Goal: Task Accomplishment & Management: Complete application form

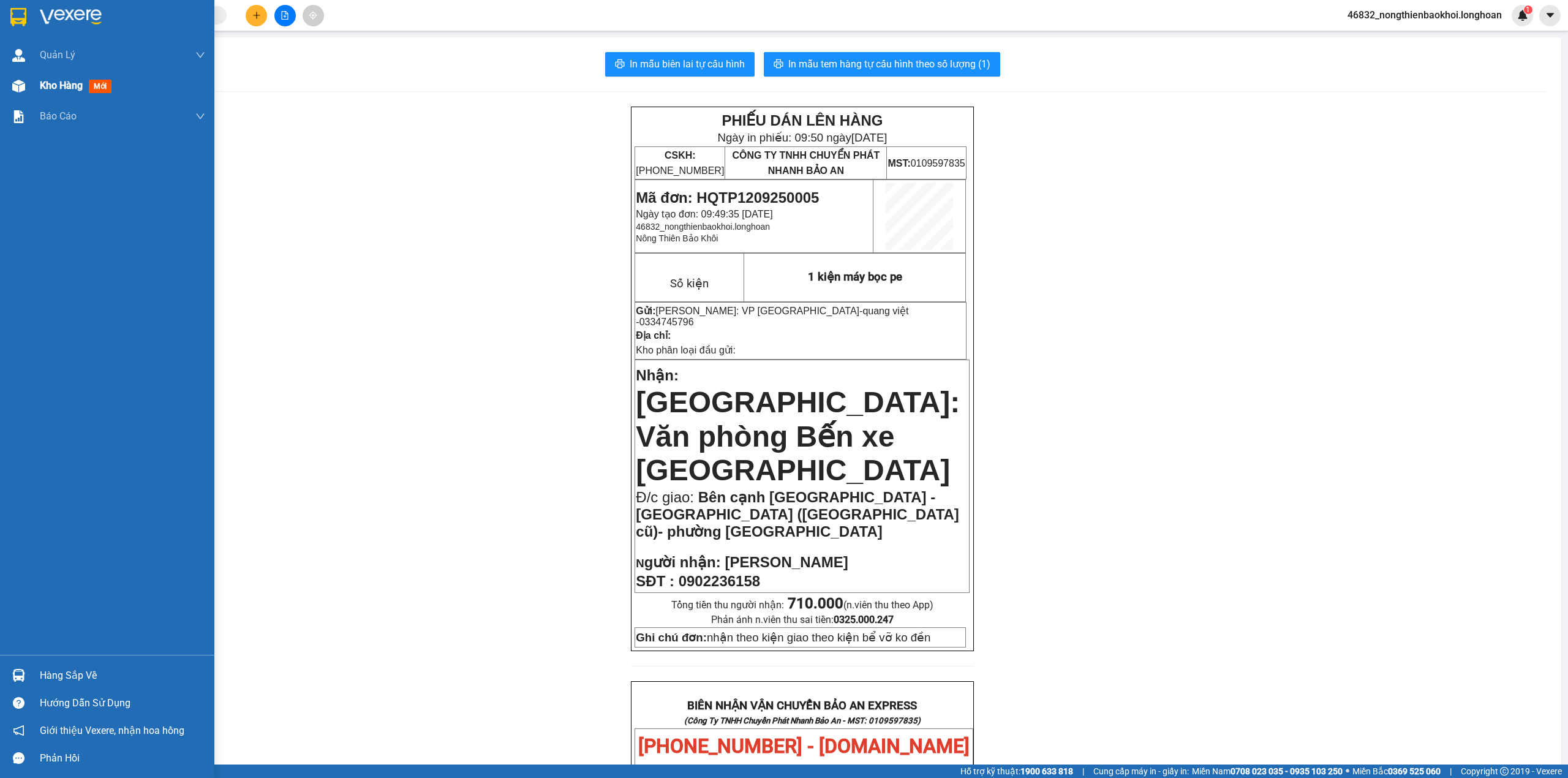
click at [38, 83] on div "Kho hàng mới" at bounding box center [107, 86] width 214 height 31
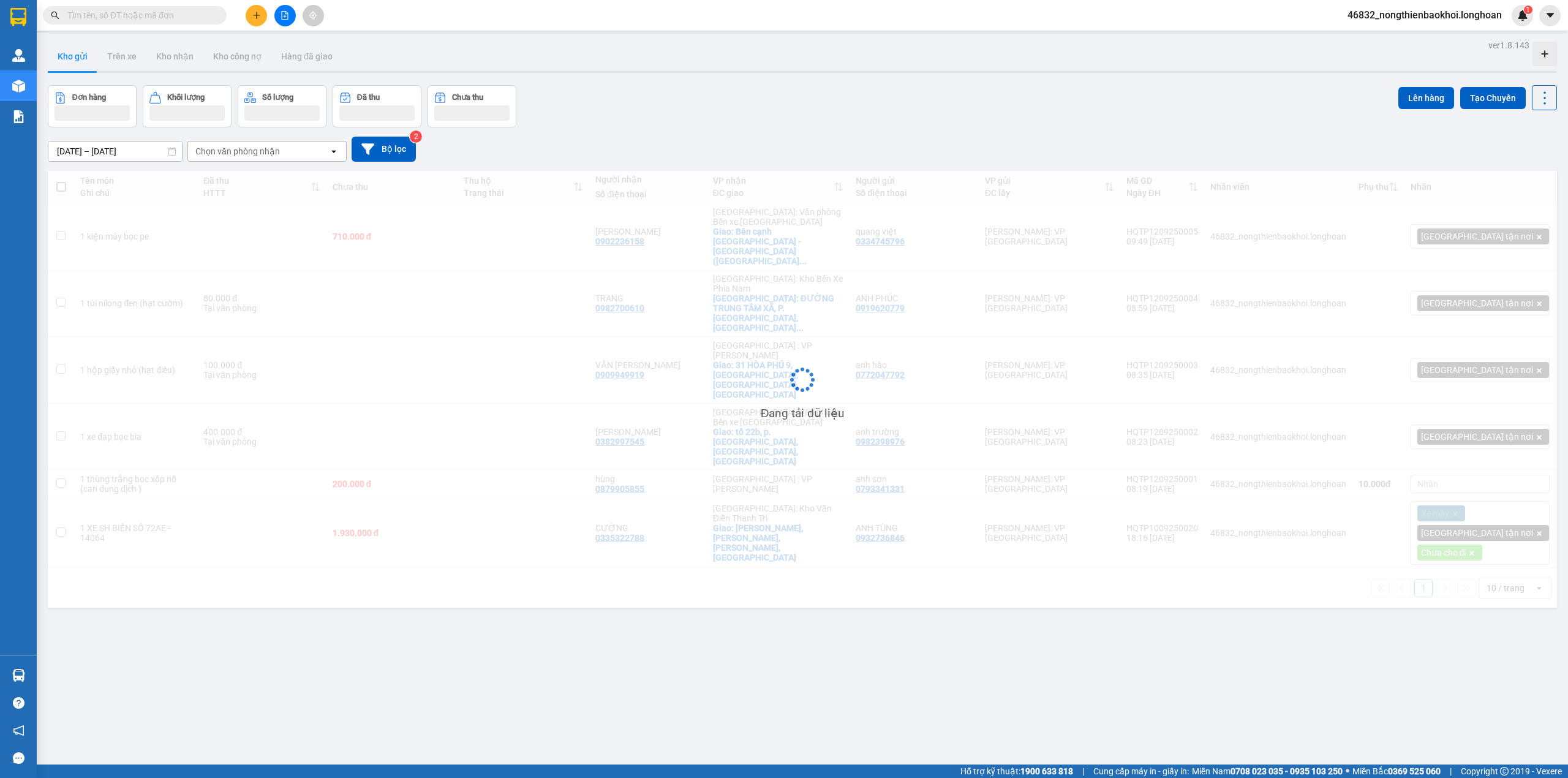
click at [720, 69] on div "Kho gửi Trên xe Kho nhận Kho công nợ Hàng đã giao" at bounding box center [801, 58] width 1509 height 33
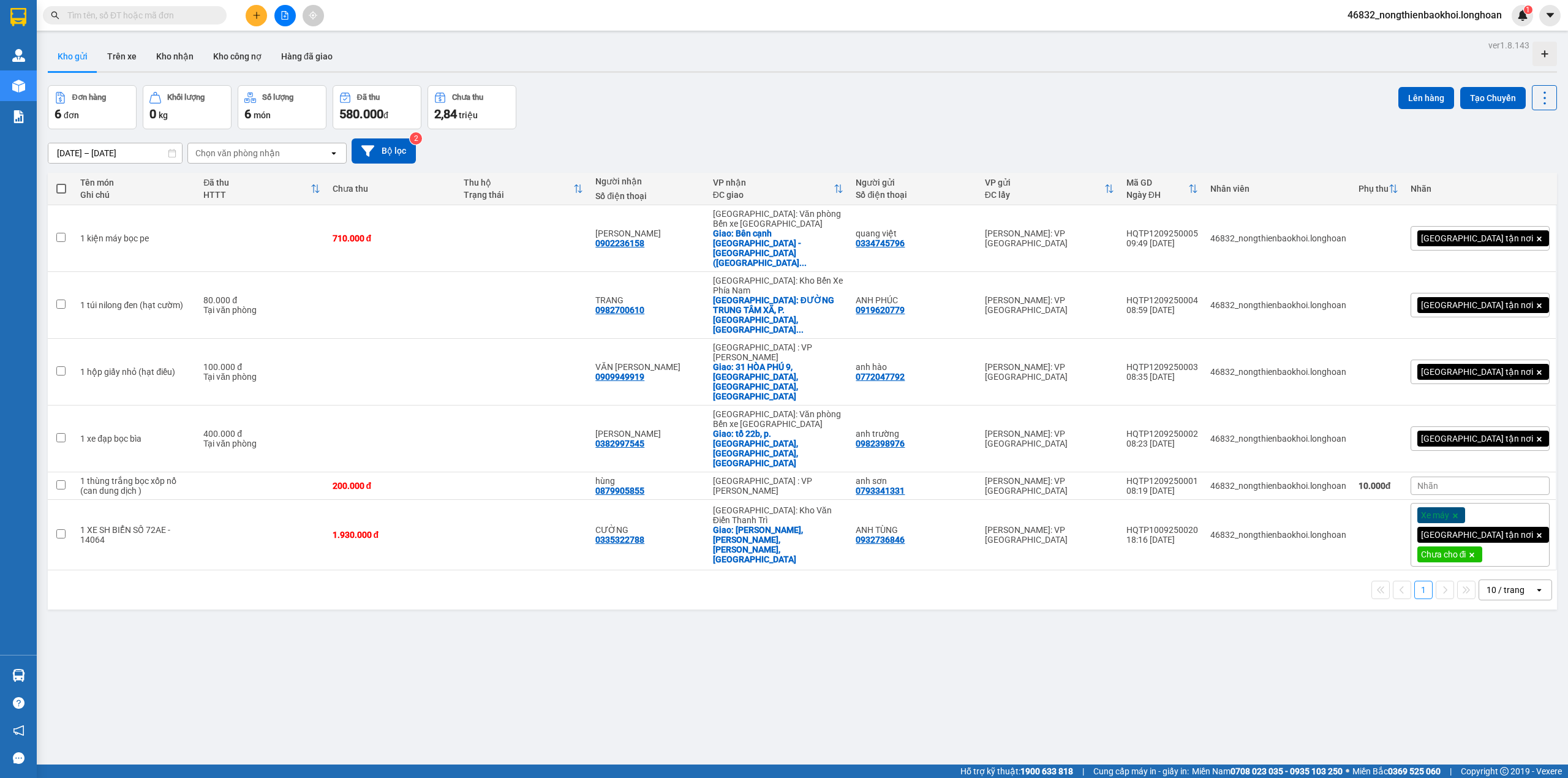
click at [705, 132] on div "[DATE] – [DATE] Press the down arrow key to interact with the calendar and sele…" at bounding box center [801, 151] width 1509 height 43
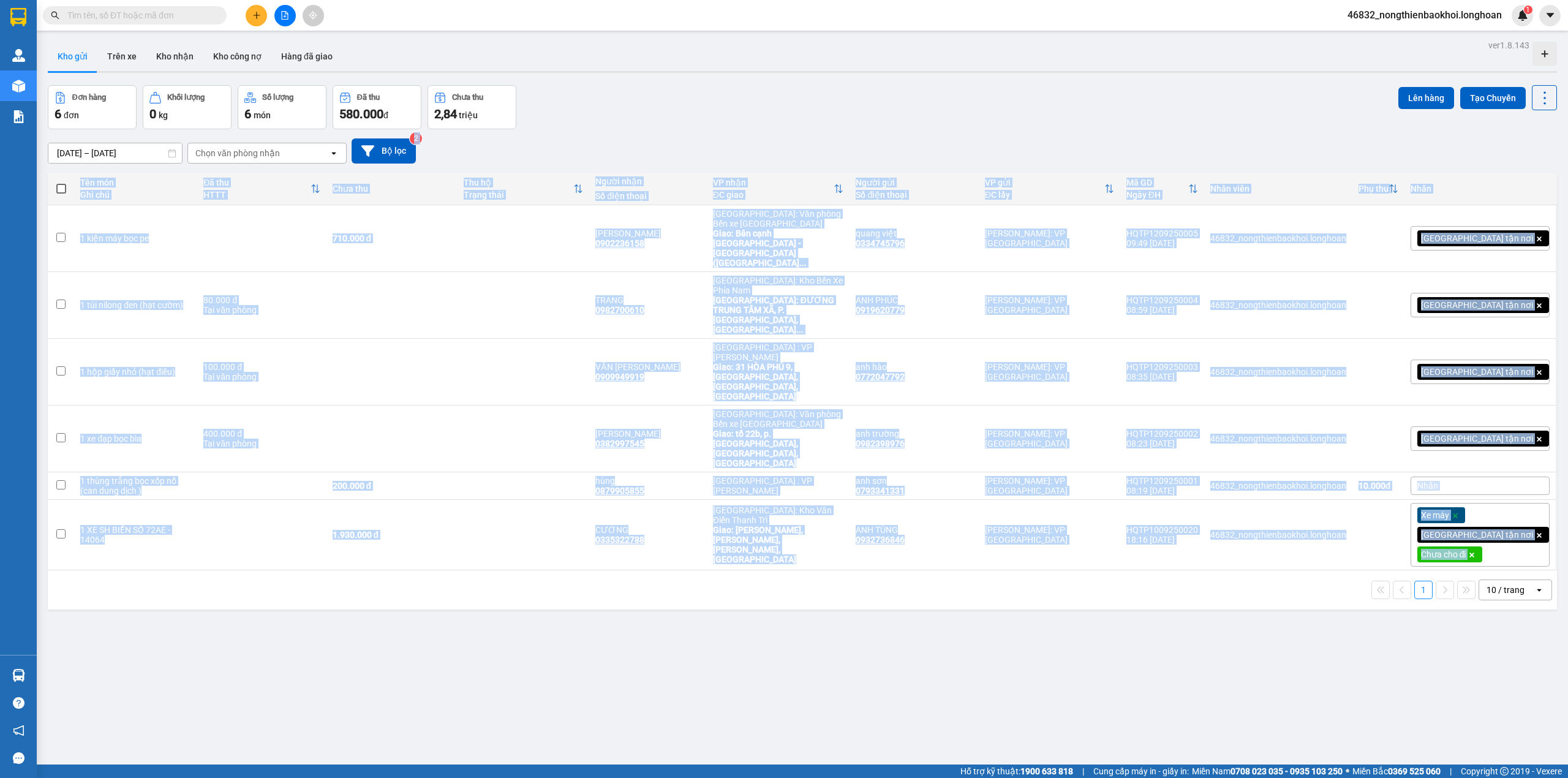
drag, startPoint x: 698, startPoint y: 792, endPoint x: 698, endPoint y: 810, distance: 18.0
click at [698, 777] on html "Kết quả tìm kiếm ( 0 ) Bộ lọc No Data 46832_nongthienbaokhoi.longhoan 1 Quản [P…" at bounding box center [784, 389] width 1568 height 778
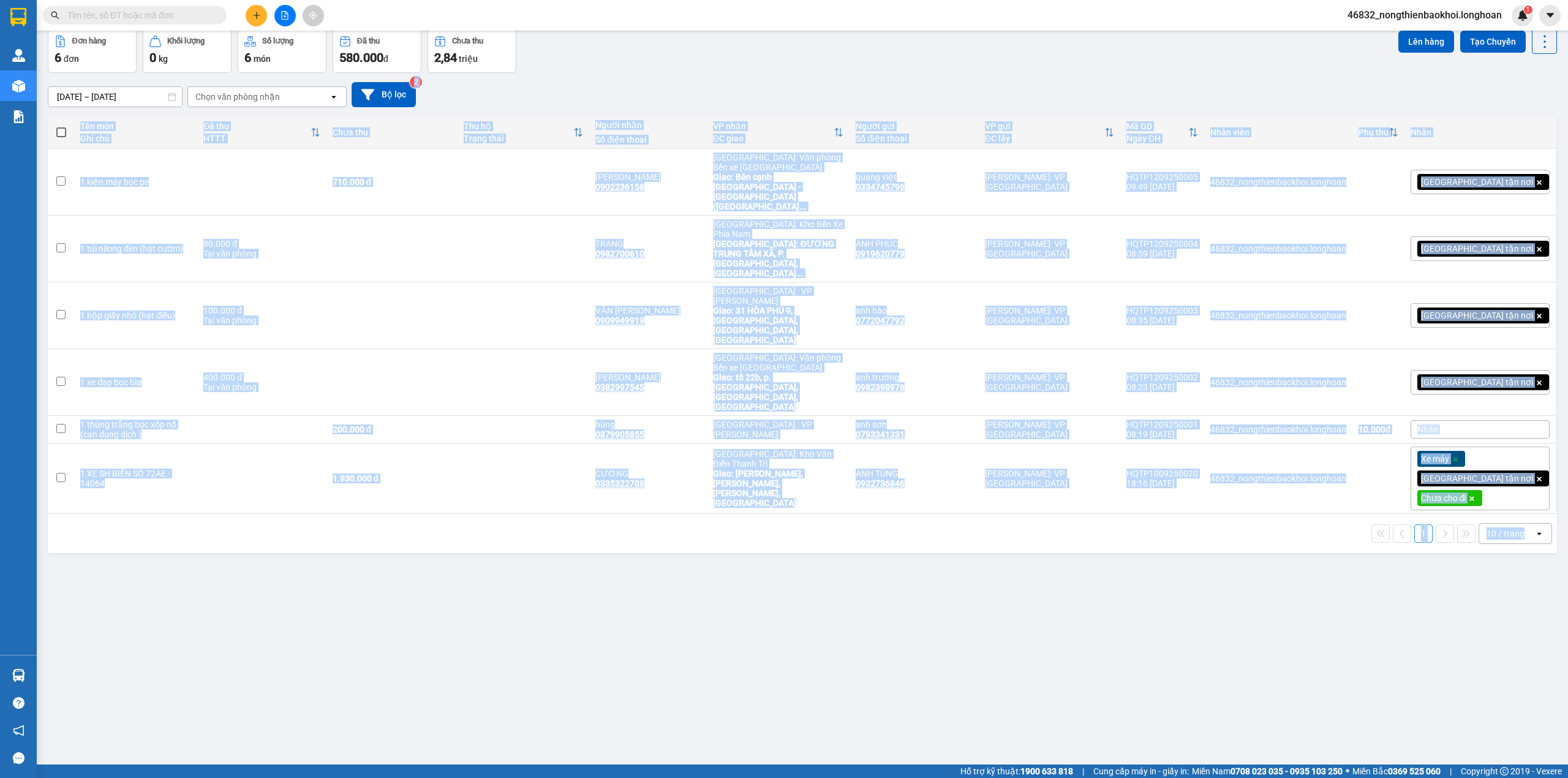
click at [585, 507] on div "ver 1.8.143 Kho gửi Trên xe Kho nhận Kho công nợ Hàng đã giao Đơn hàng 6 đơn Kh…" at bounding box center [801, 370] width 1519 height 778
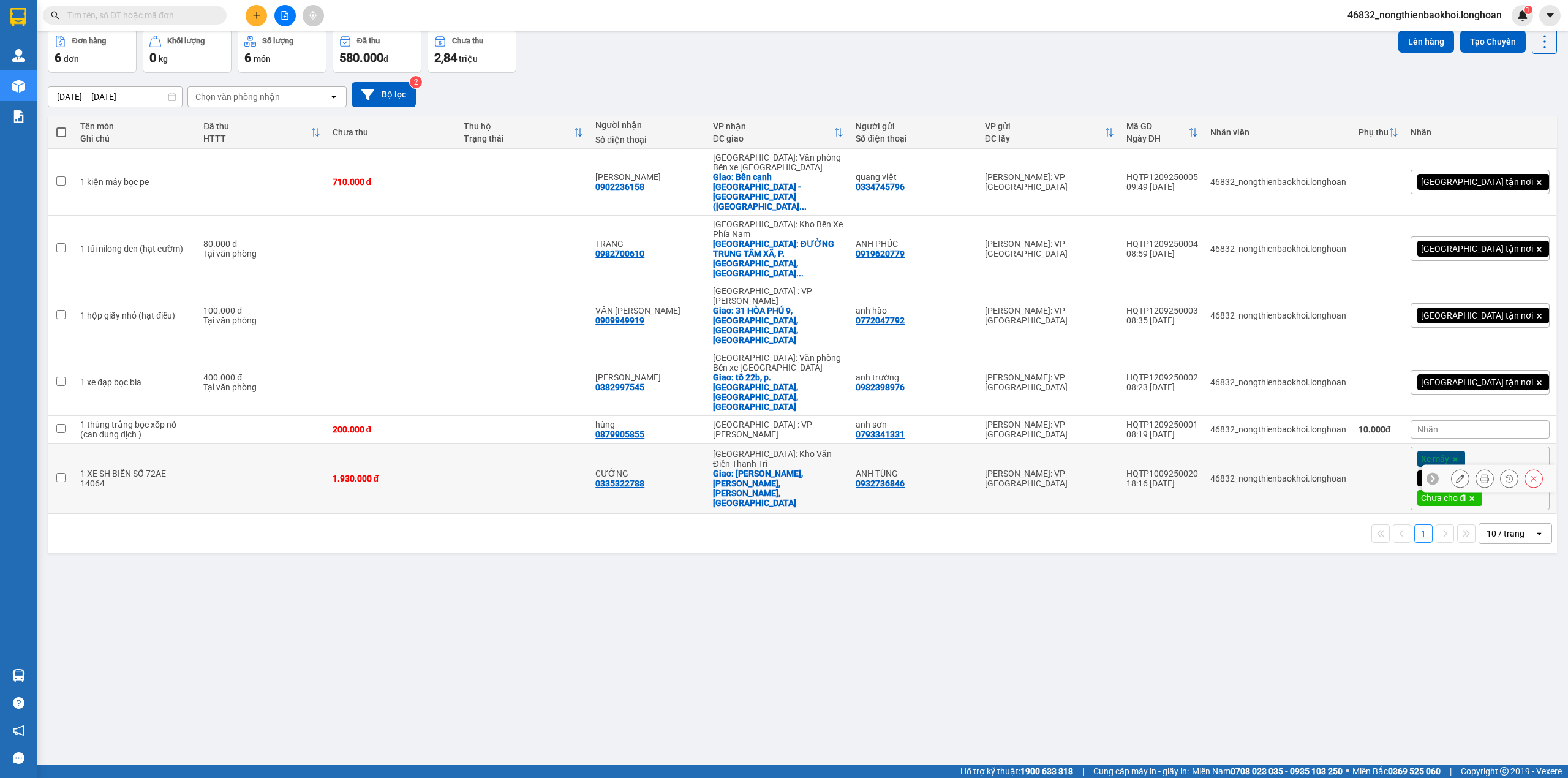
scroll to position [0, 0]
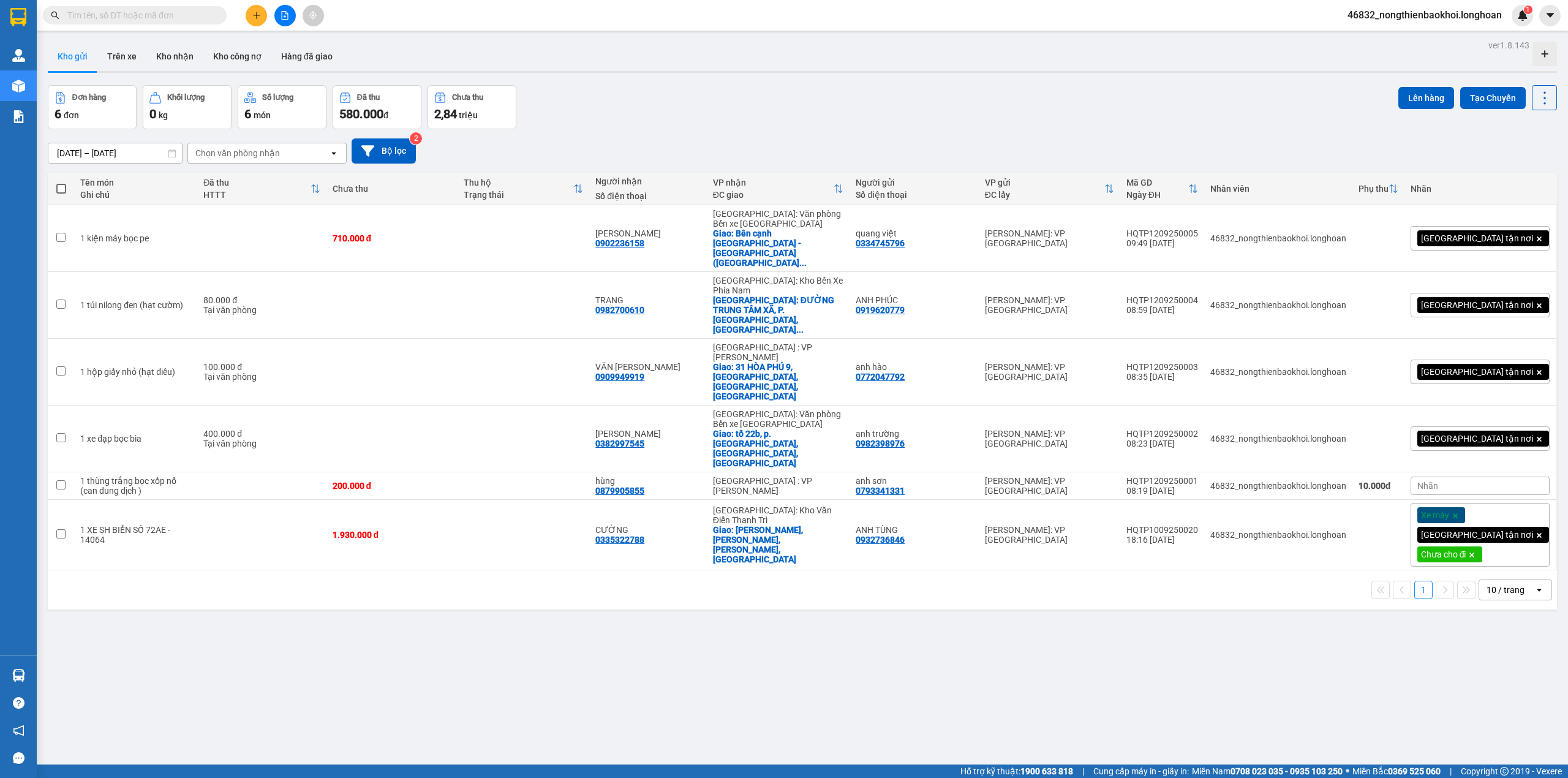
click at [719, 135] on div "[DATE] – [DATE] Press the down arrow key to interact with the calendar and sele…" at bounding box center [801, 151] width 1509 height 43
click at [263, 18] on button at bounding box center [256, 15] width 21 height 21
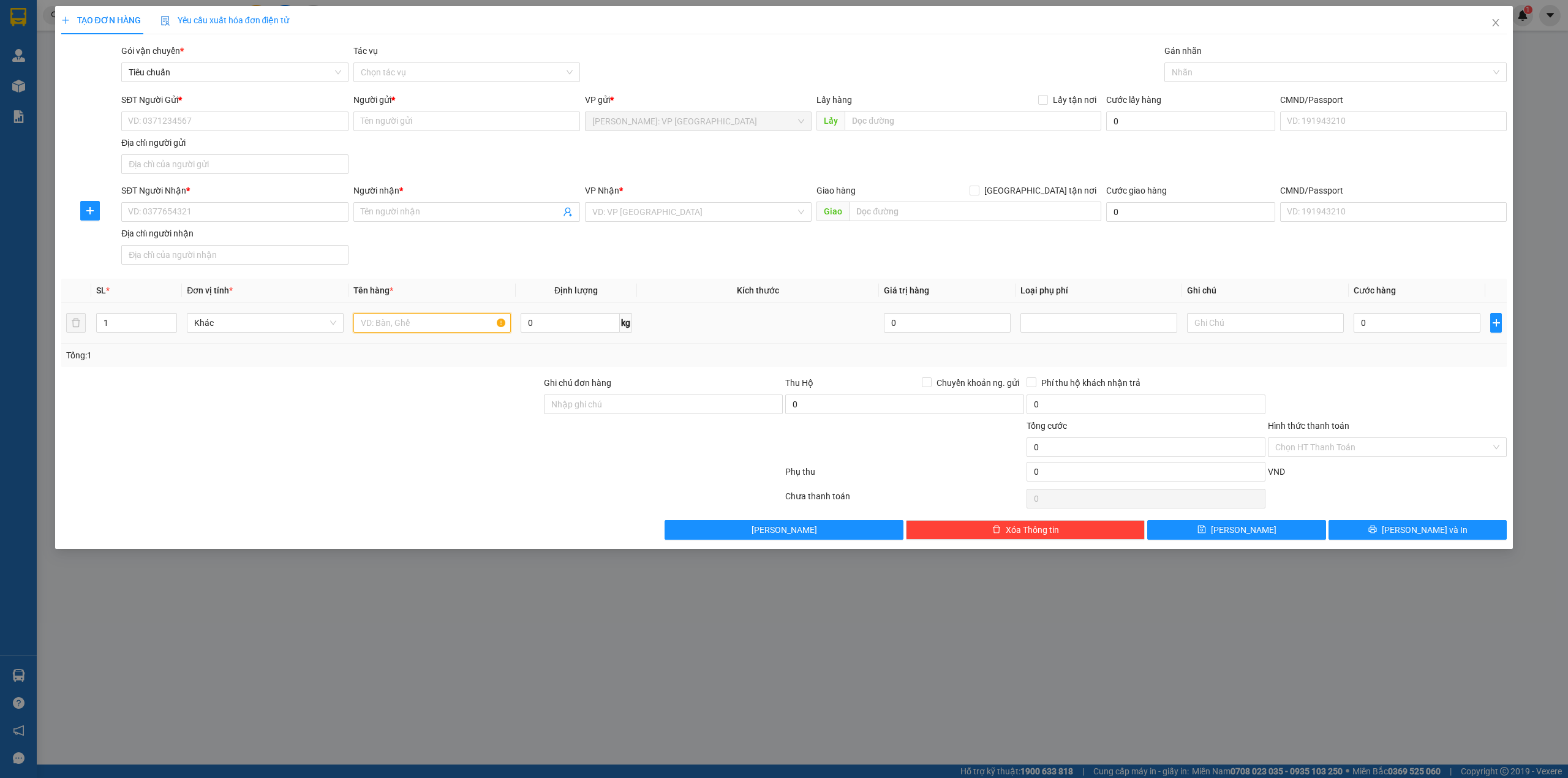
click at [384, 324] on input "text" at bounding box center [432, 322] width 156 height 19
type input "1 tải xanh nhỏ (hạt xốp máy lạnh)"
click at [185, 216] on input "SĐT Người Nhận *" at bounding box center [235, 211] width 227 height 19
type input "0369525951"
click at [460, 207] on input "Người nhận *" at bounding box center [461, 212] width 200 height 14
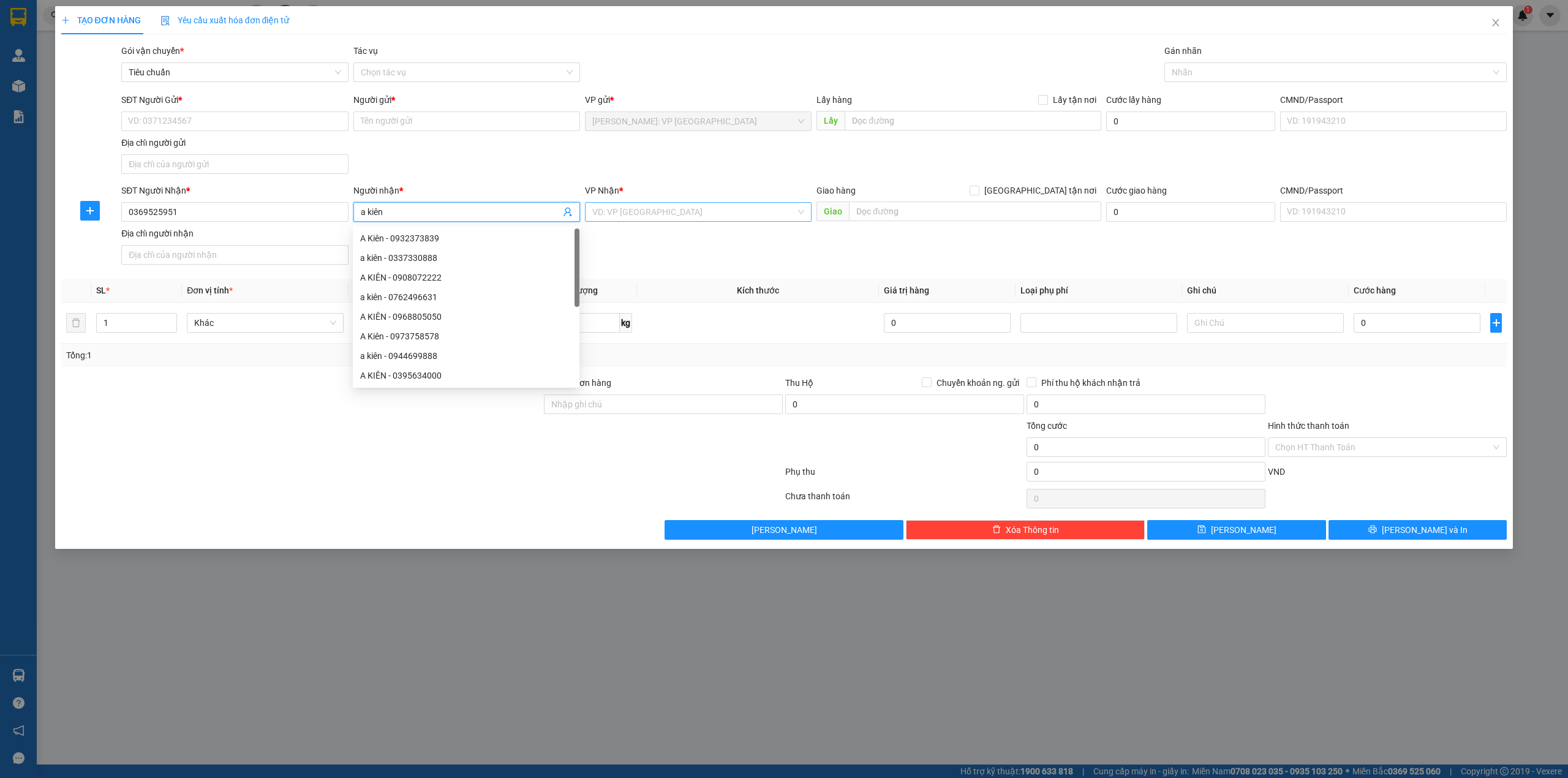
type input "a kiên"
click at [709, 213] on input "search" at bounding box center [693, 211] width 204 height 18
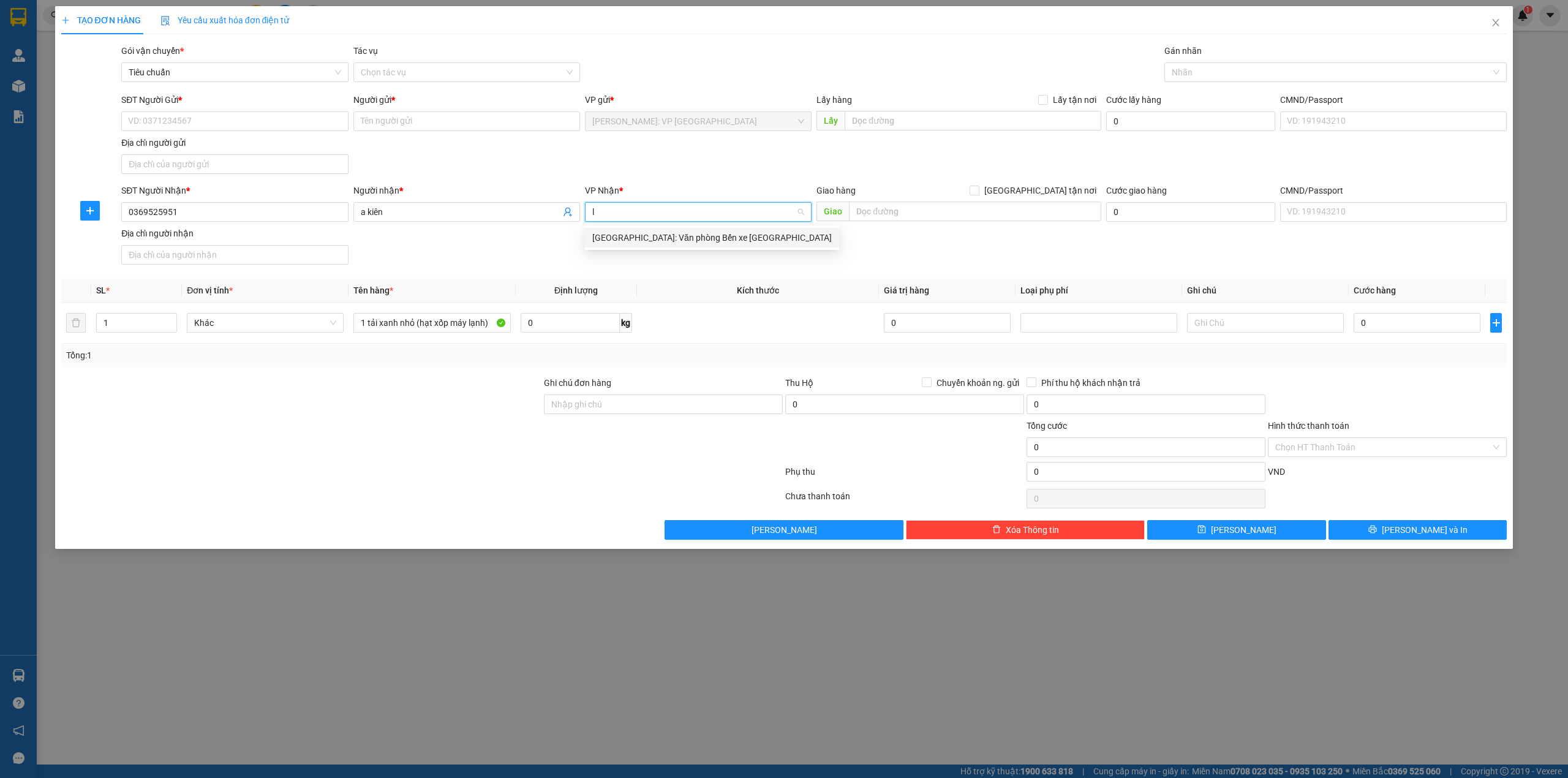
type input "lý"
click at [719, 234] on div "[GEOGRAPHIC_DATA]: Văn phòng Bến xe [GEOGRAPHIC_DATA]" at bounding box center [712, 237] width 239 height 14
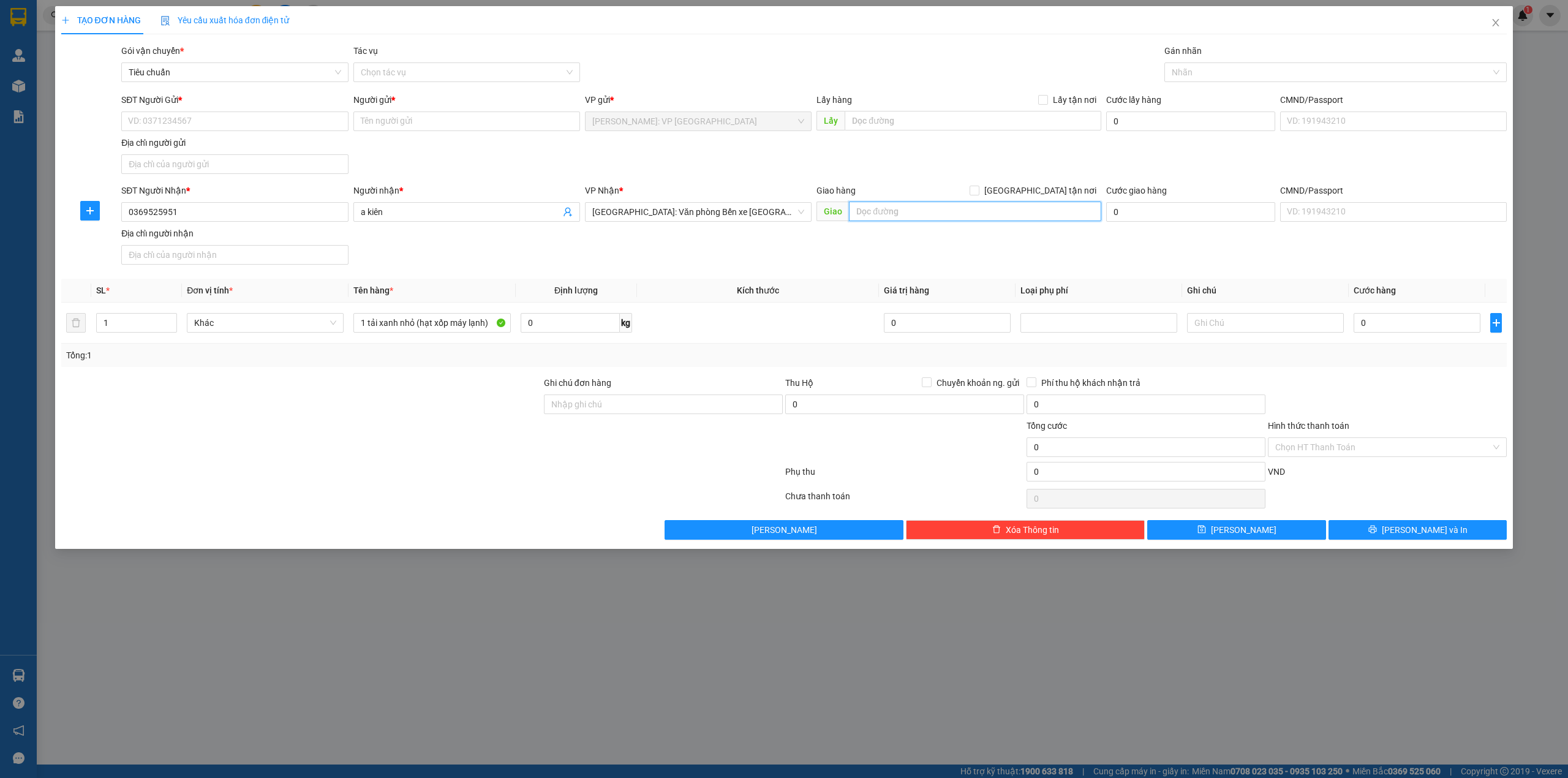
drag, startPoint x: 938, startPoint y: 213, endPoint x: 657, endPoint y: 187, distance: 282.2
click at [921, 213] on input "text" at bounding box center [974, 211] width 252 height 19
type input "s"
type input "ngõ 210 cat linh, tràng cát, [GEOGRAPHIC_DATA], [GEOGRAPHIC_DATA]"
click at [1058, 189] on span "[GEOGRAPHIC_DATA] tận nơi" at bounding box center [1040, 190] width 122 height 14
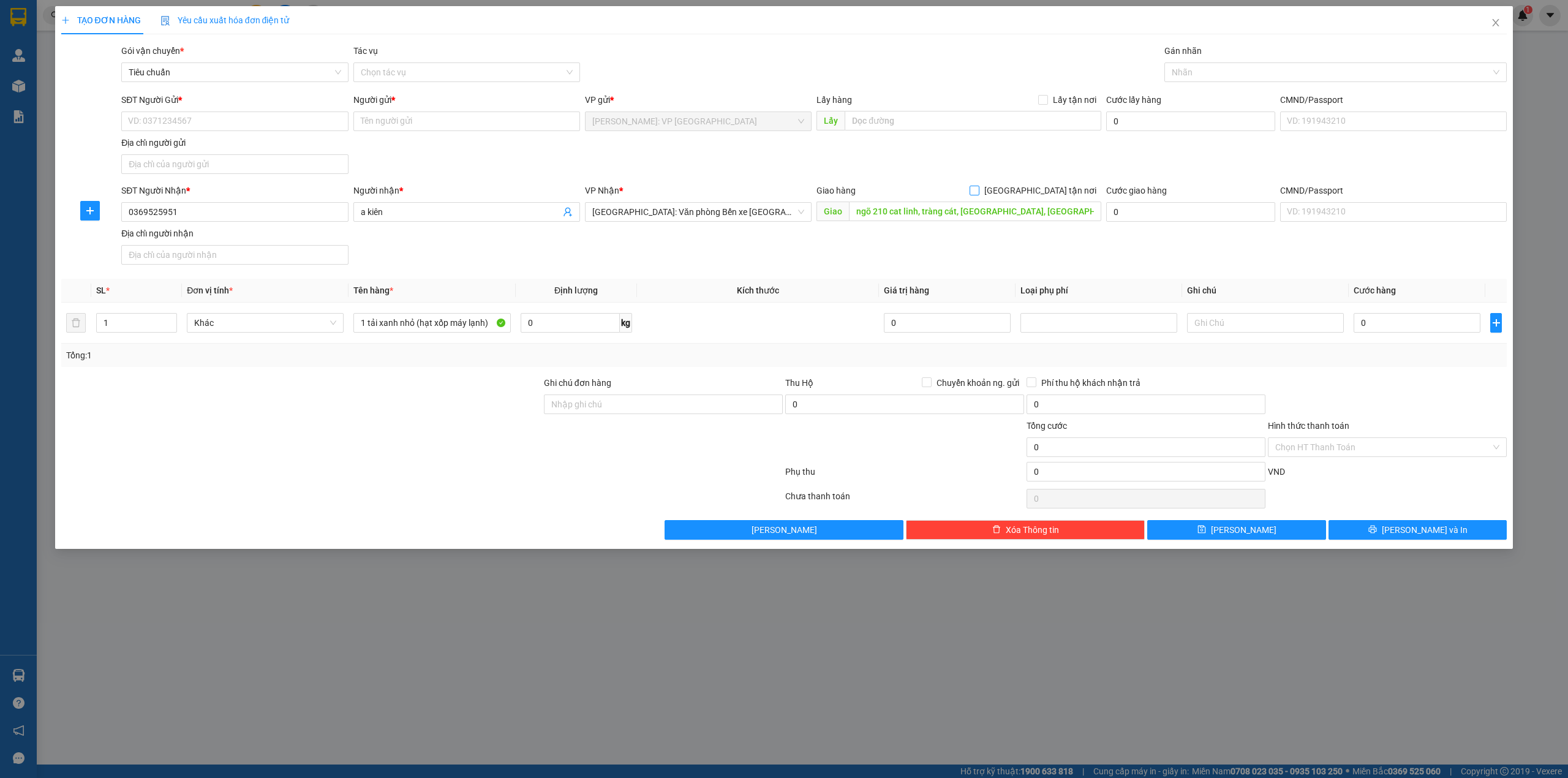
click at [978, 189] on input "[GEOGRAPHIC_DATA] tận nơi" at bounding box center [973, 189] width 9 height 9
checkbox input "true"
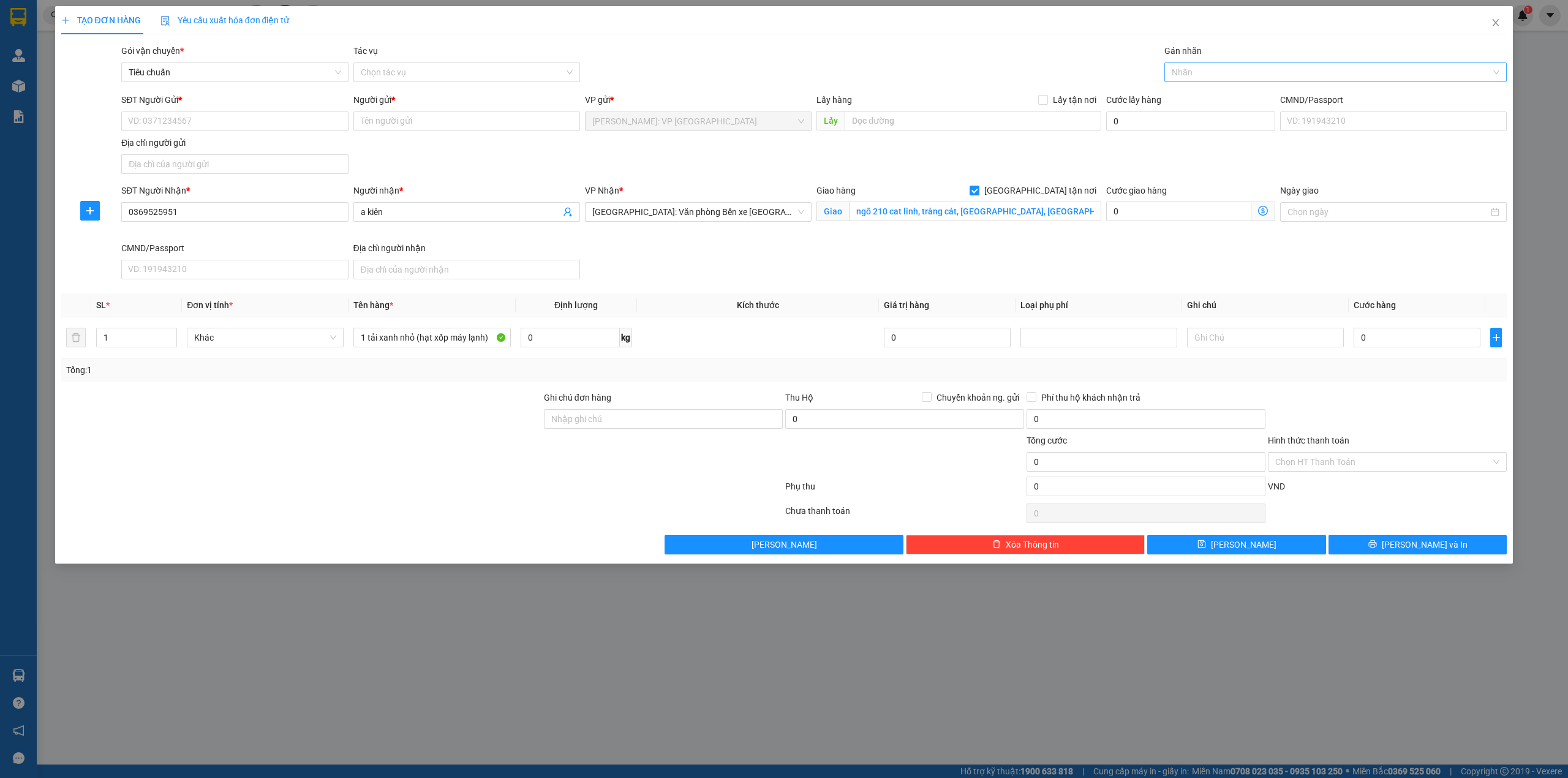
click at [1204, 79] on div at bounding box center [1330, 71] width 324 height 14
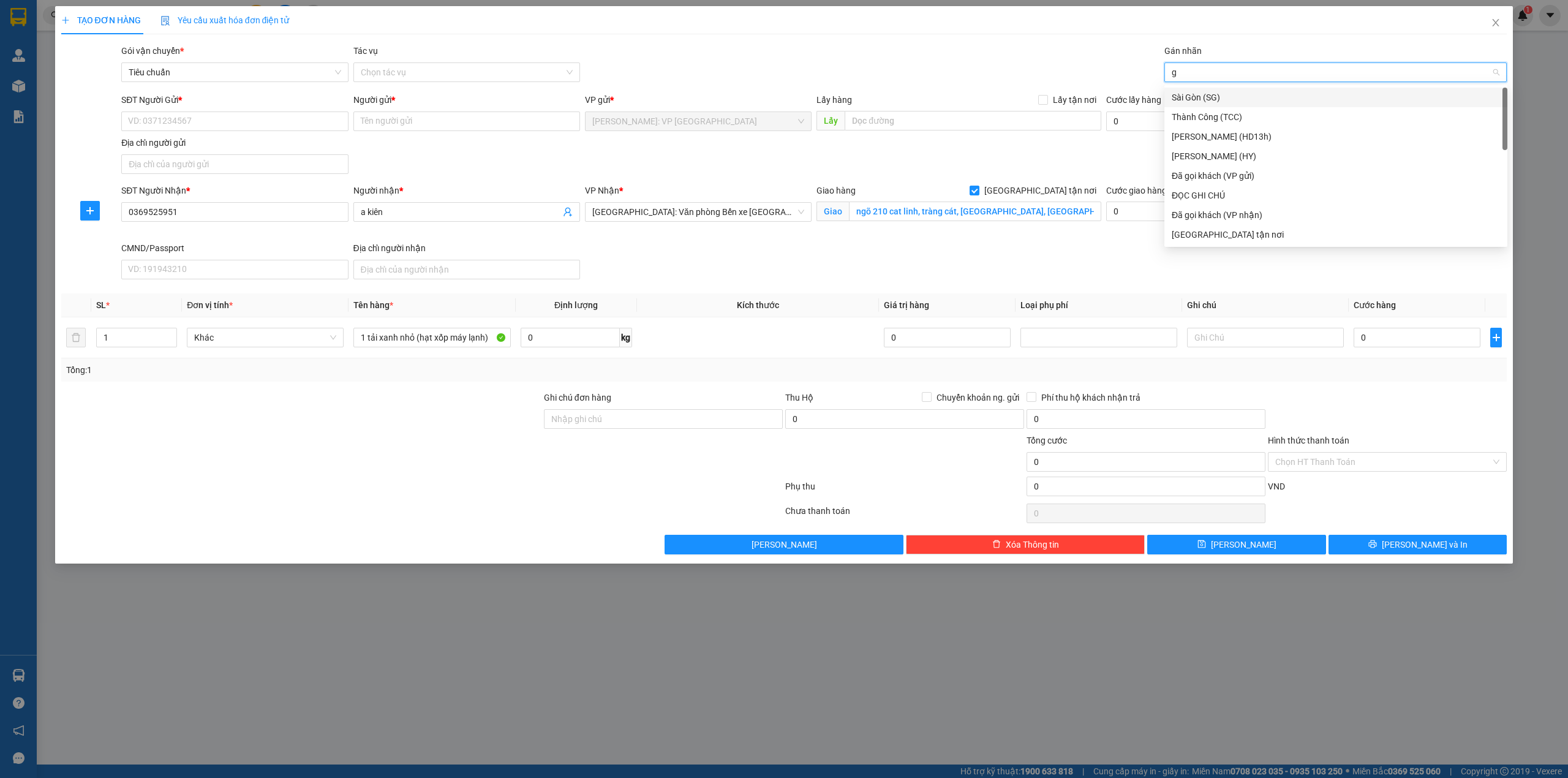
type input "gi"
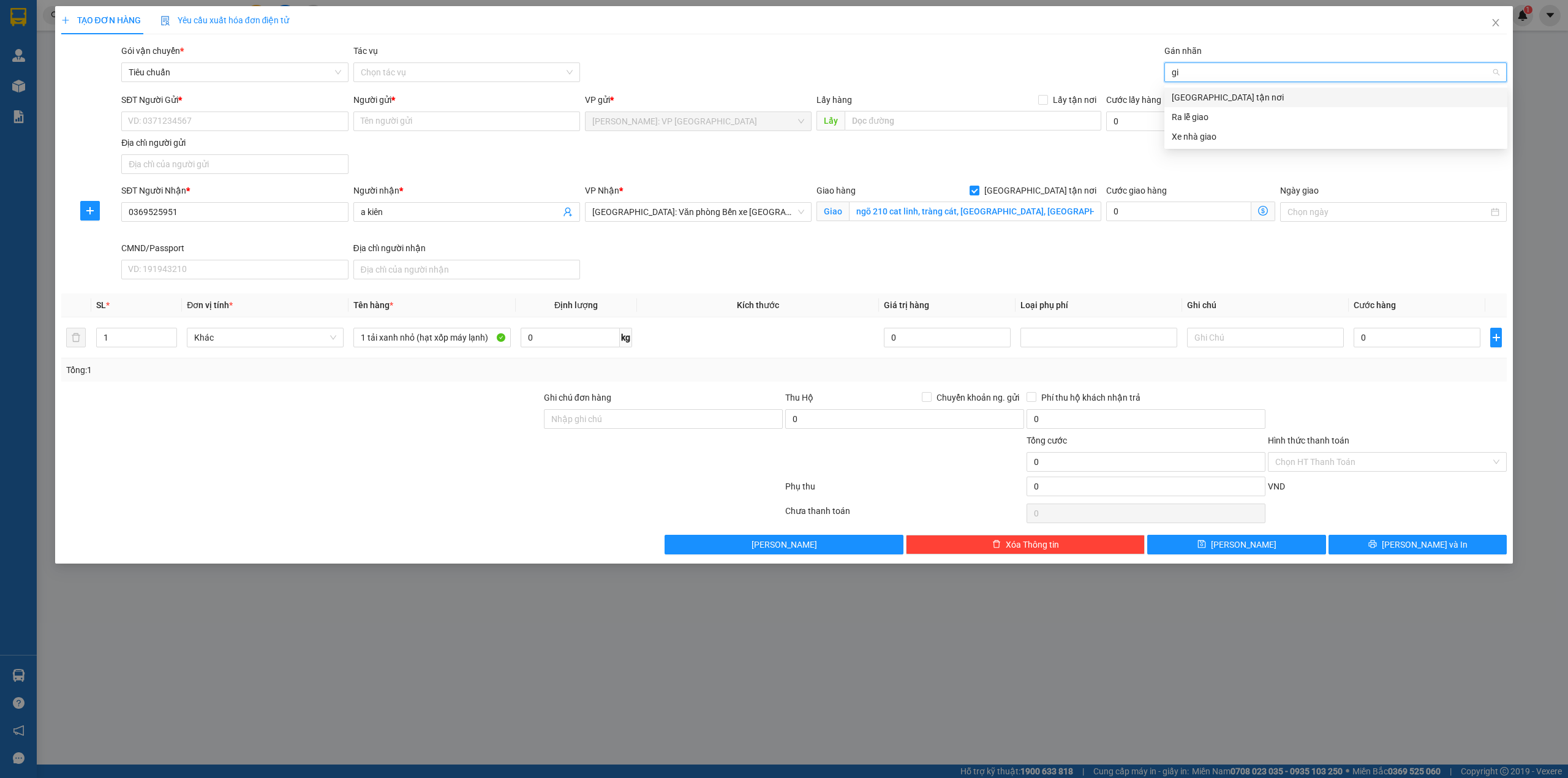
click at [1213, 91] on div "[GEOGRAPHIC_DATA] tận nơi" at bounding box center [1336, 97] width 328 height 14
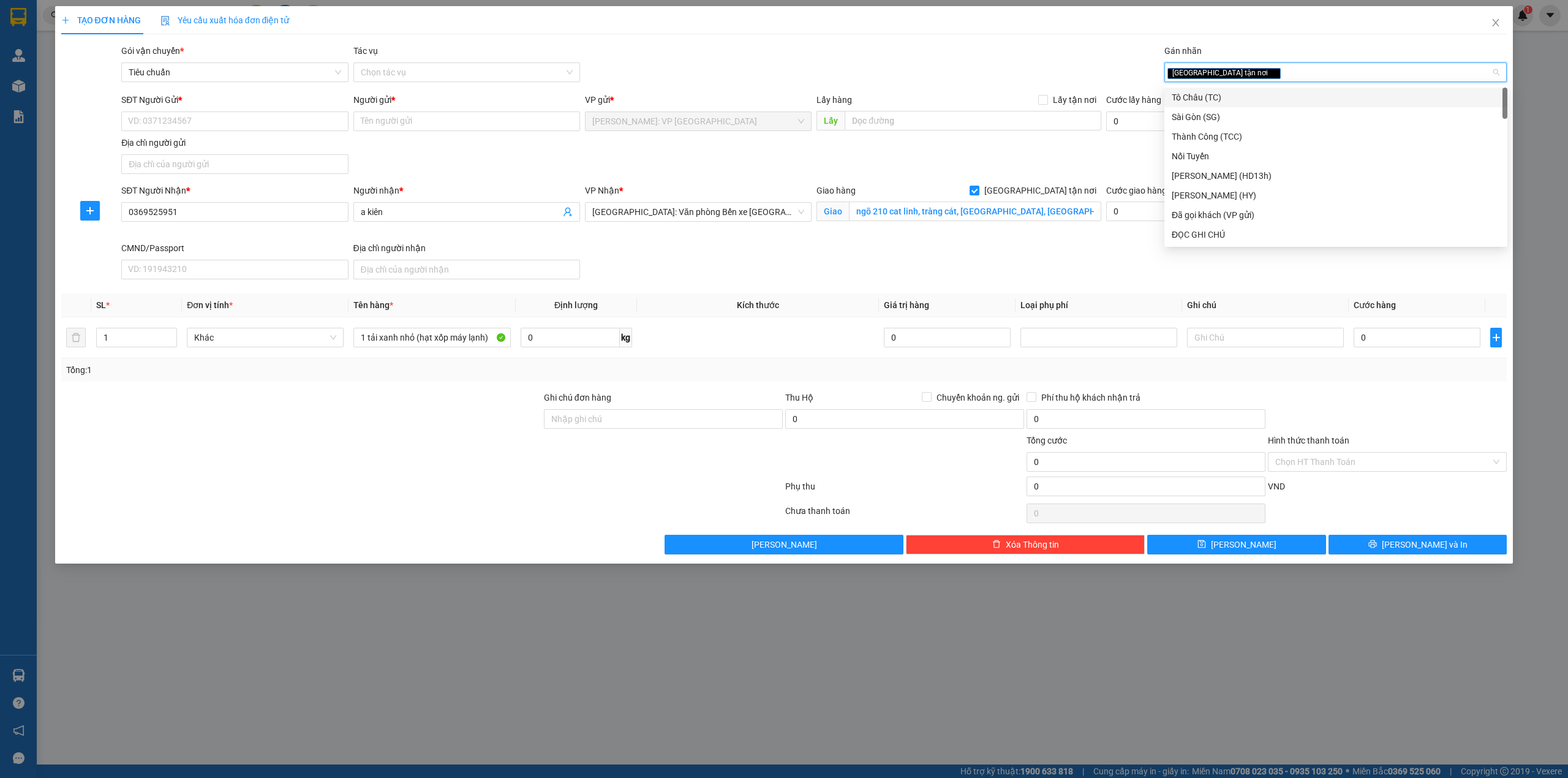
click at [904, 81] on div "Gói vận chuyển * Tiêu chuẩn Tác vụ Chọn tác vụ Gán nhãn Giao tận nơi" at bounding box center [814, 66] width 1390 height 42
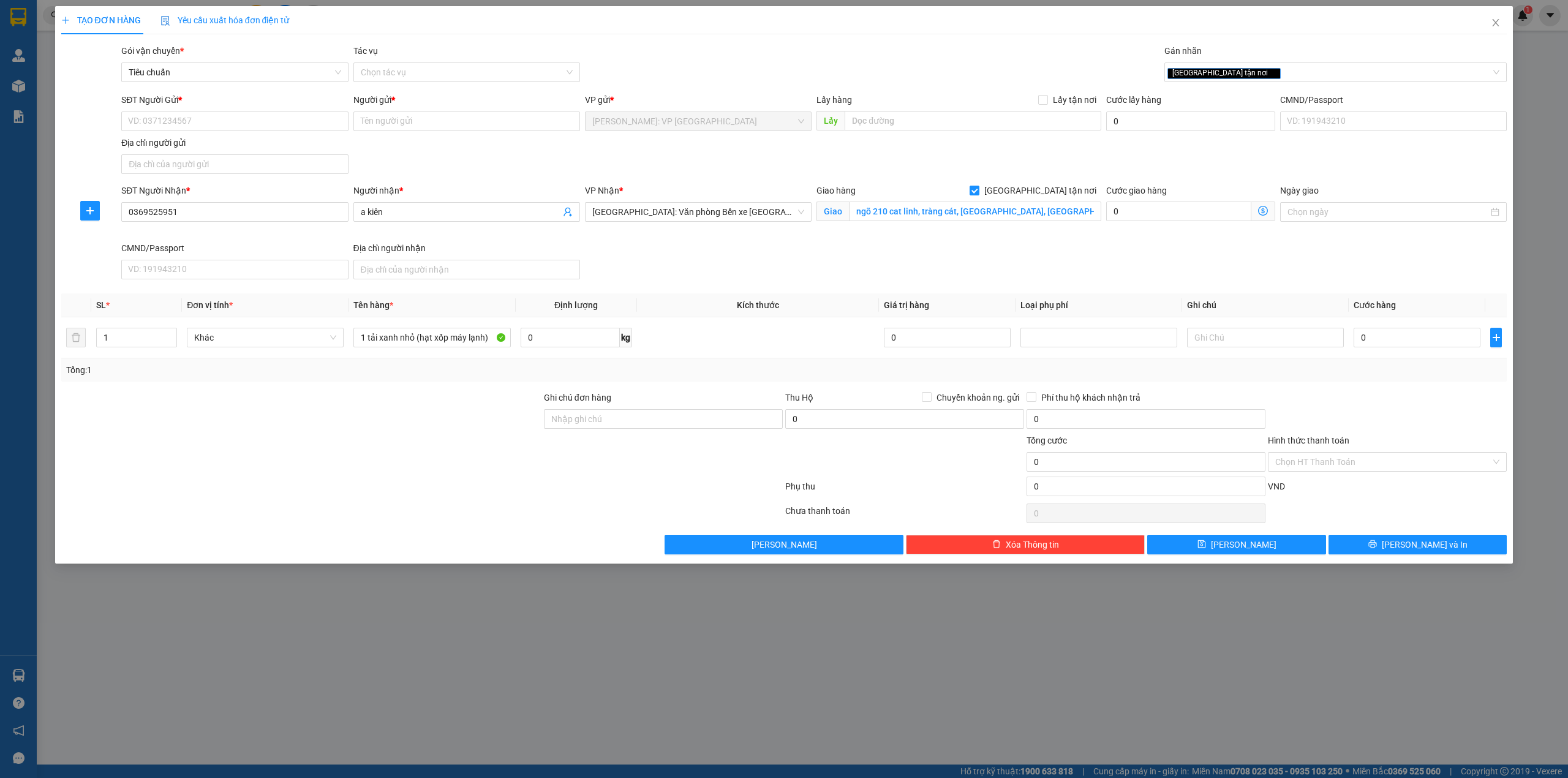
click at [836, 146] on div "SĐT Người Gửi * VD: 0371234567 Người gửi * Tên người gửi VP gửi * [GEOGRAPHIC_D…" at bounding box center [814, 135] width 1390 height 86
click at [689, 255] on div "SĐT Người Nhận * 0369525951 Người nhận * a kiên VP Nhận * [GEOGRAPHIC_DATA]: Vă…" at bounding box center [814, 234] width 1390 height 100
click at [1398, 339] on input "0" at bounding box center [1416, 337] width 126 height 19
type input "24"
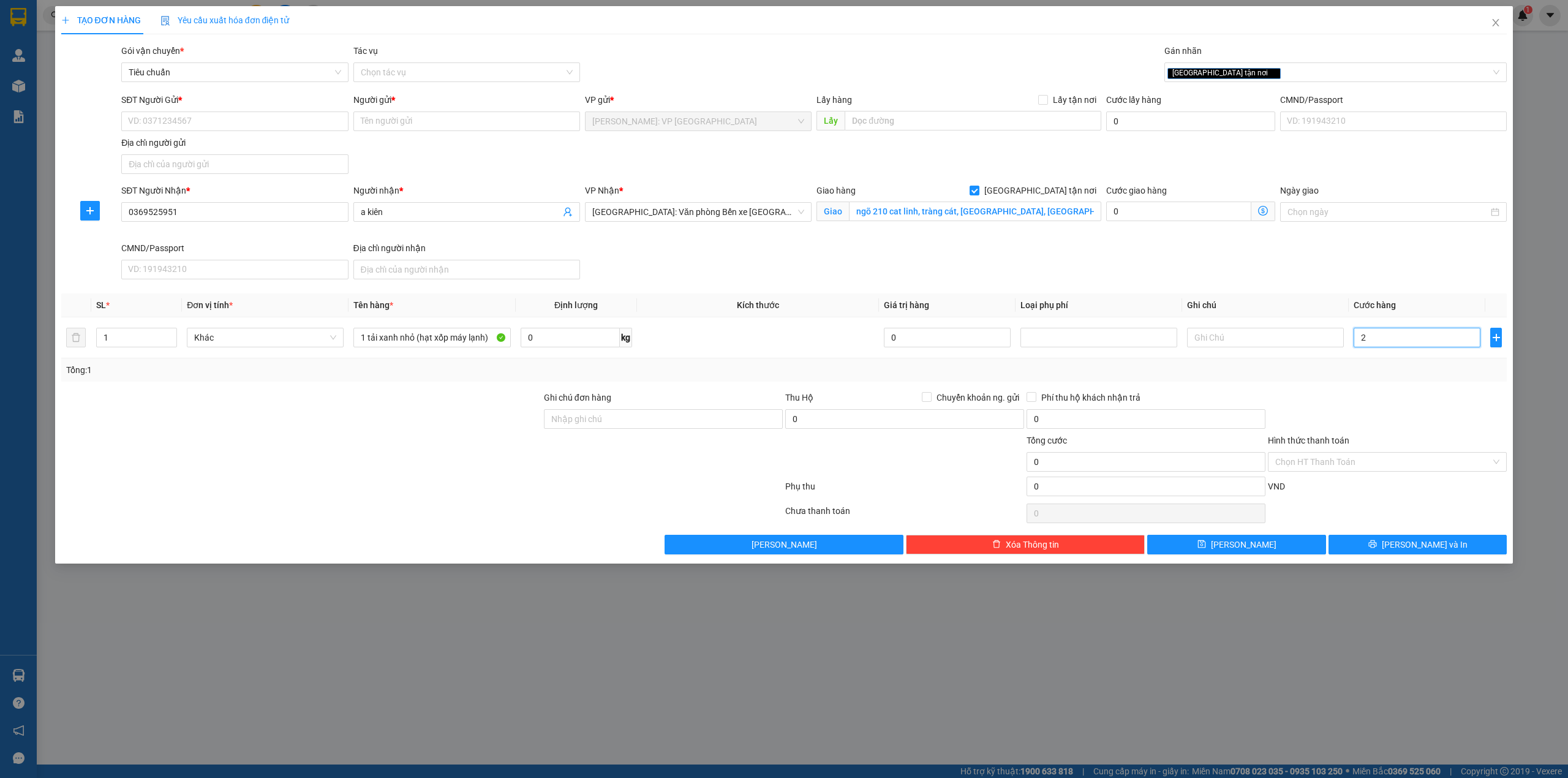
type input "24"
type input "240"
type input "2.400"
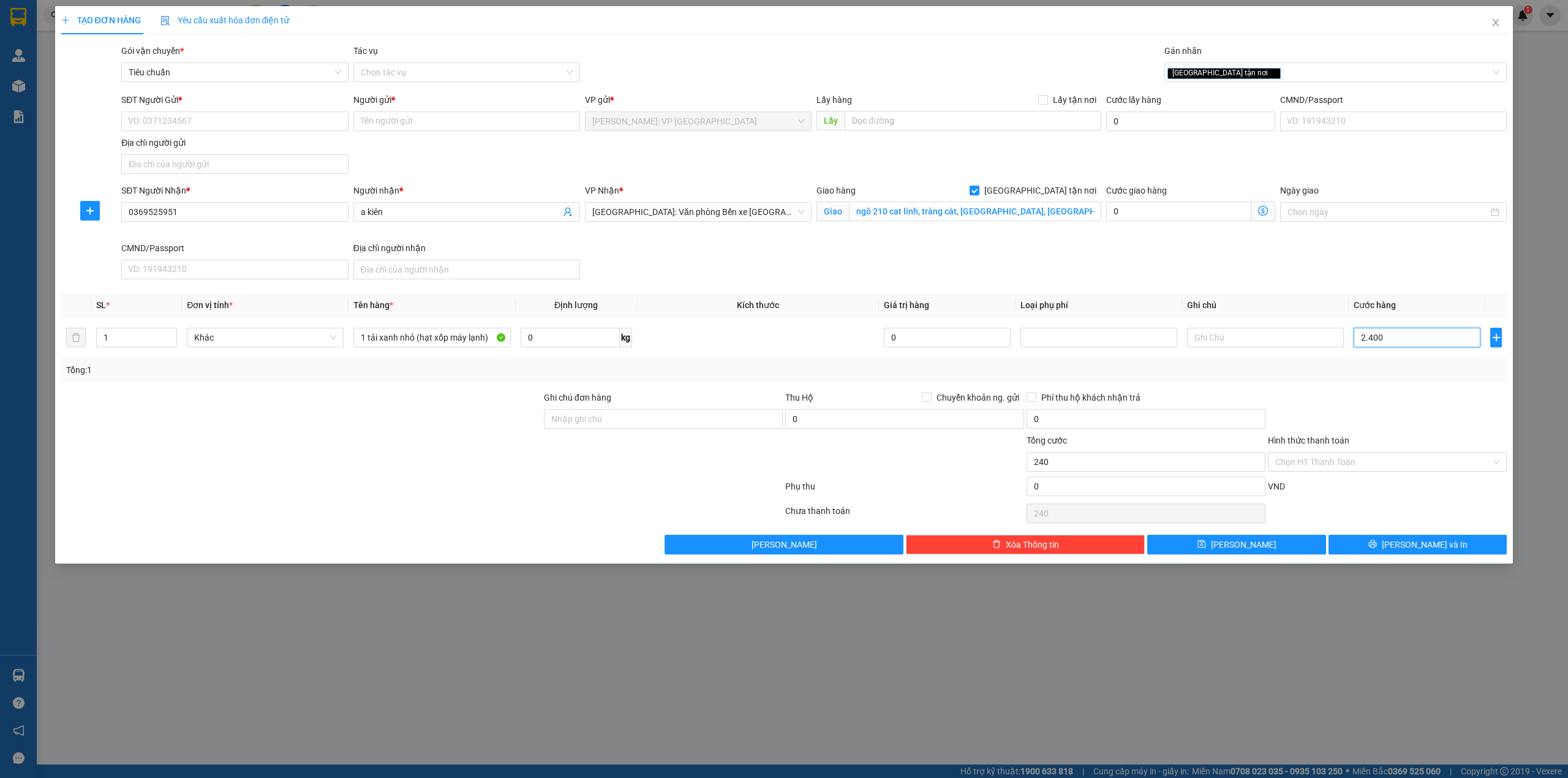
type input "2.400"
type input "24.000"
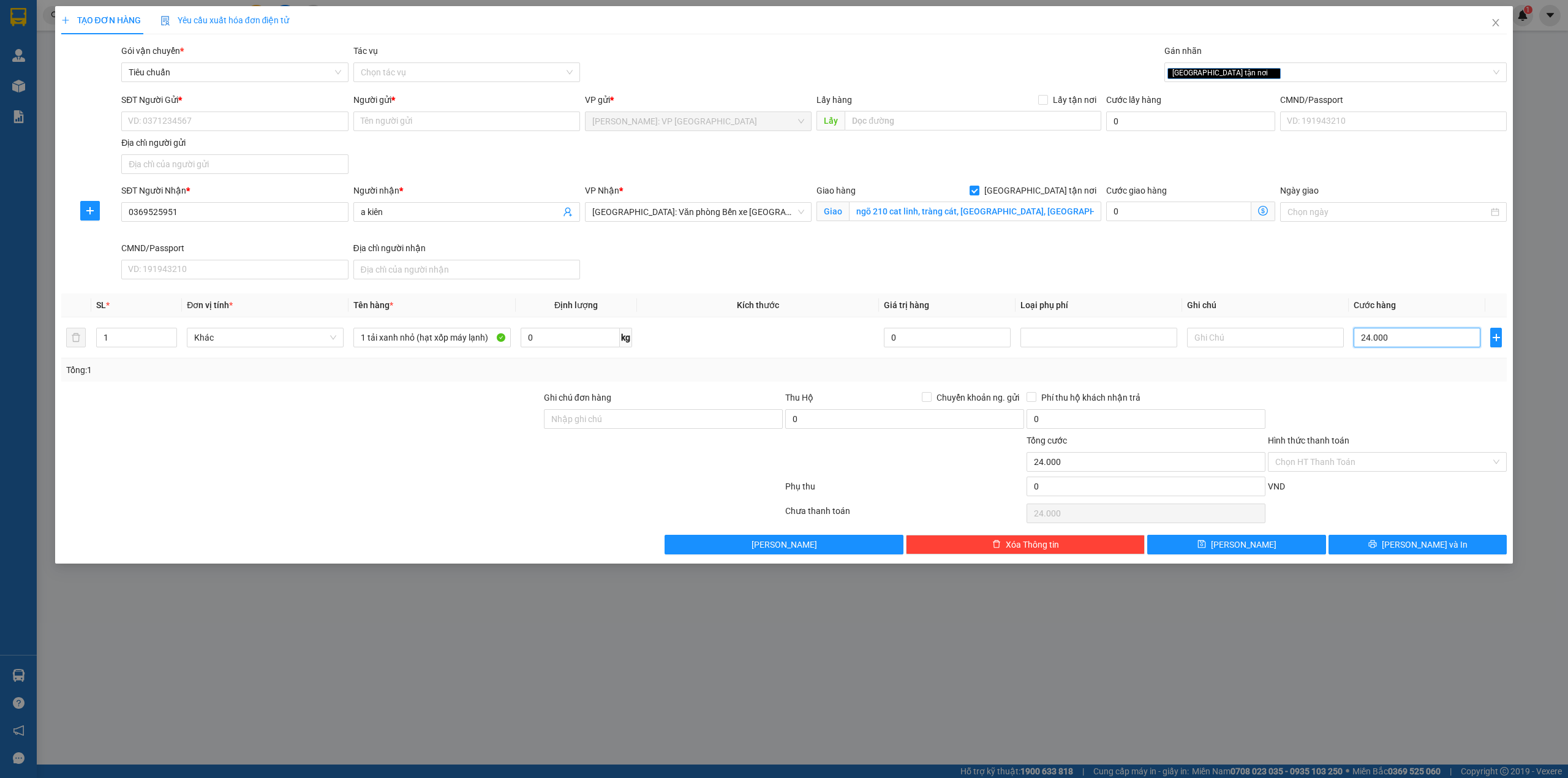
type input "240.000"
click at [179, 122] on input "SĐT Người Gửi *" at bounding box center [235, 121] width 227 height 19
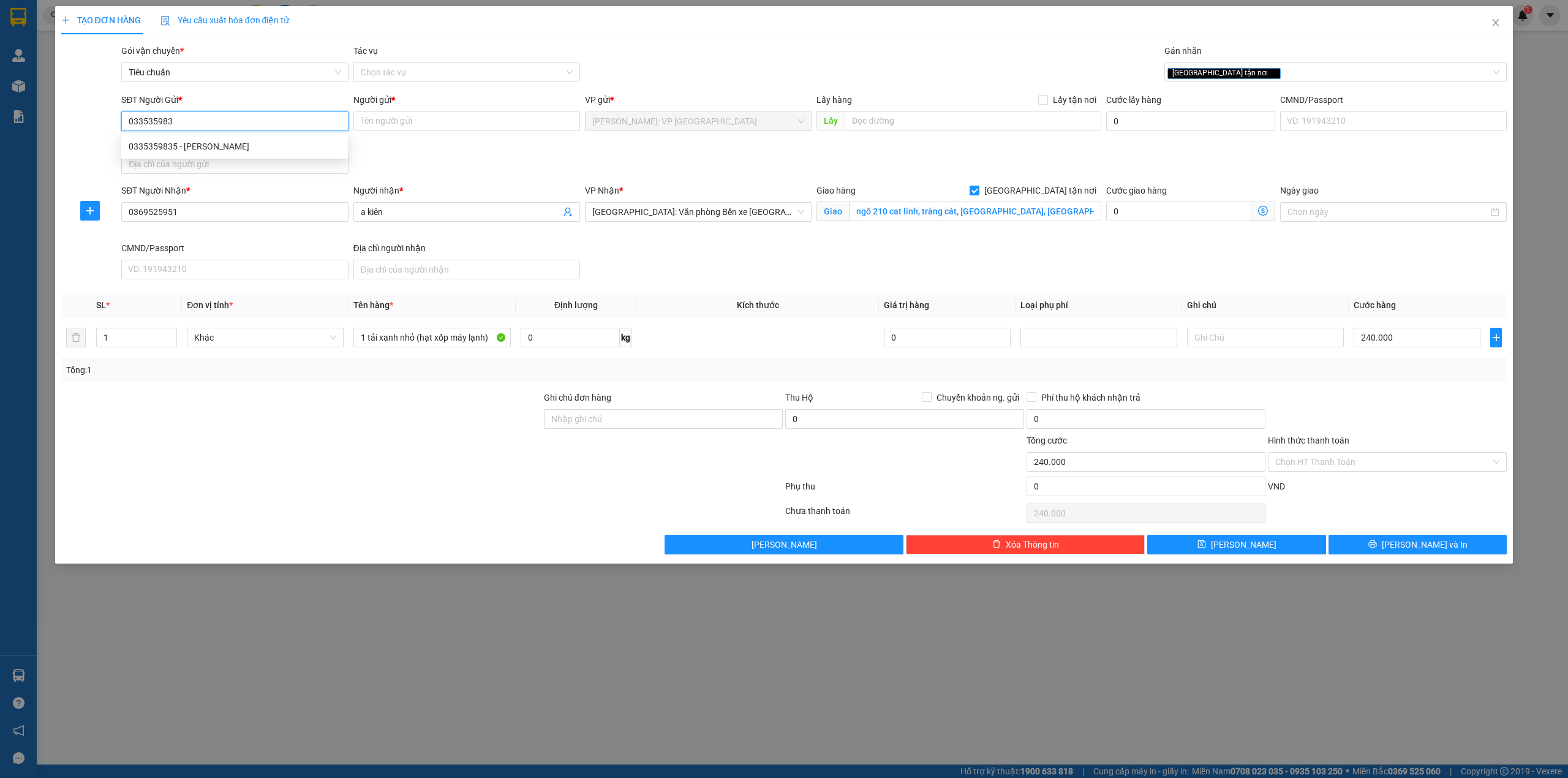
type input "0335359835"
click at [228, 148] on div "0335359835 - [PERSON_NAME]" at bounding box center [234, 147] width 211 height 14
type input "[PERSON_NAME]"
checkbox input "true"
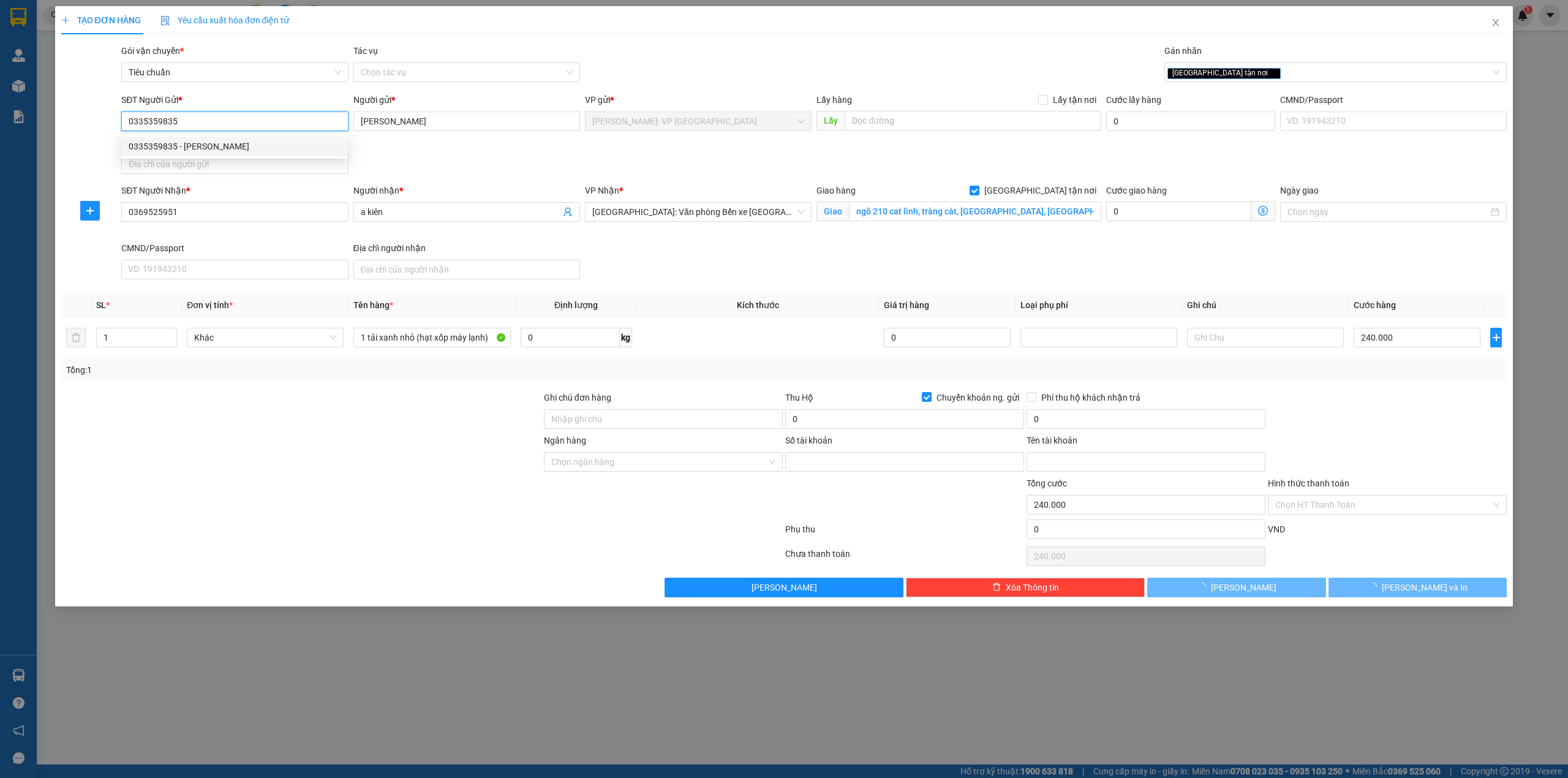
type input "060291015495"
type input "[PERSON_NAME]"
type input "0335359835"
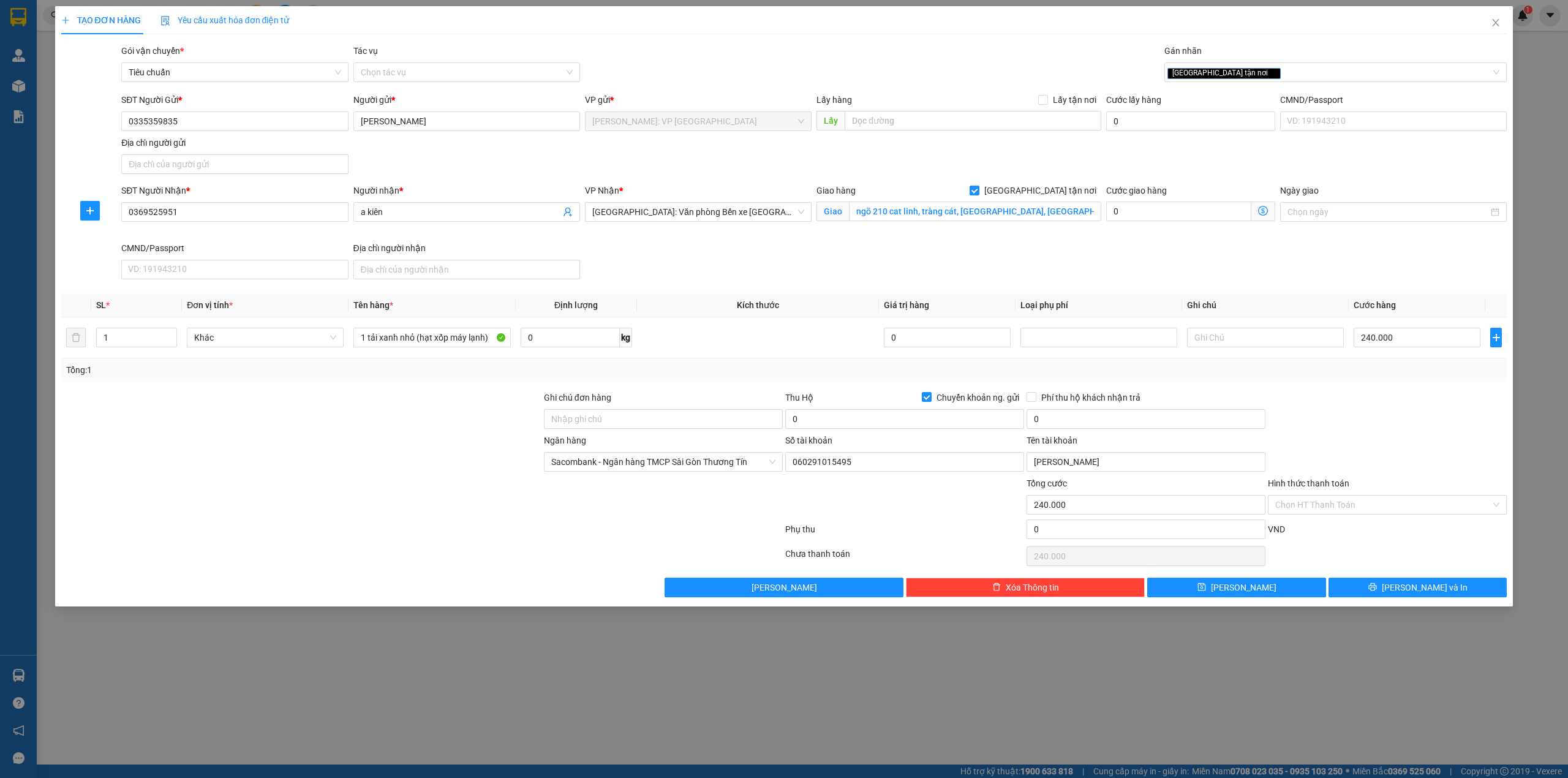
click at [424, 141] on div "SĐT Người Gửi * 0335359835 Người gửi * THANH SANG VP gửi * [GEOGRAPHIC_DATA]: V…" at bounding box center [814, 135] width 1390 height 86
click at [274, 436] on div at bounding box center [301, 455] width 483 height 42
click at [947, 398] on span "Chuyển khoản ng. gửi" at bounding box center [978, 398] width 93 height 14
click at [931, 398] on input "Chuyển khoản ng. gửi" at bounding box center [926, 396] width 9 height 9
checkbox input "false"
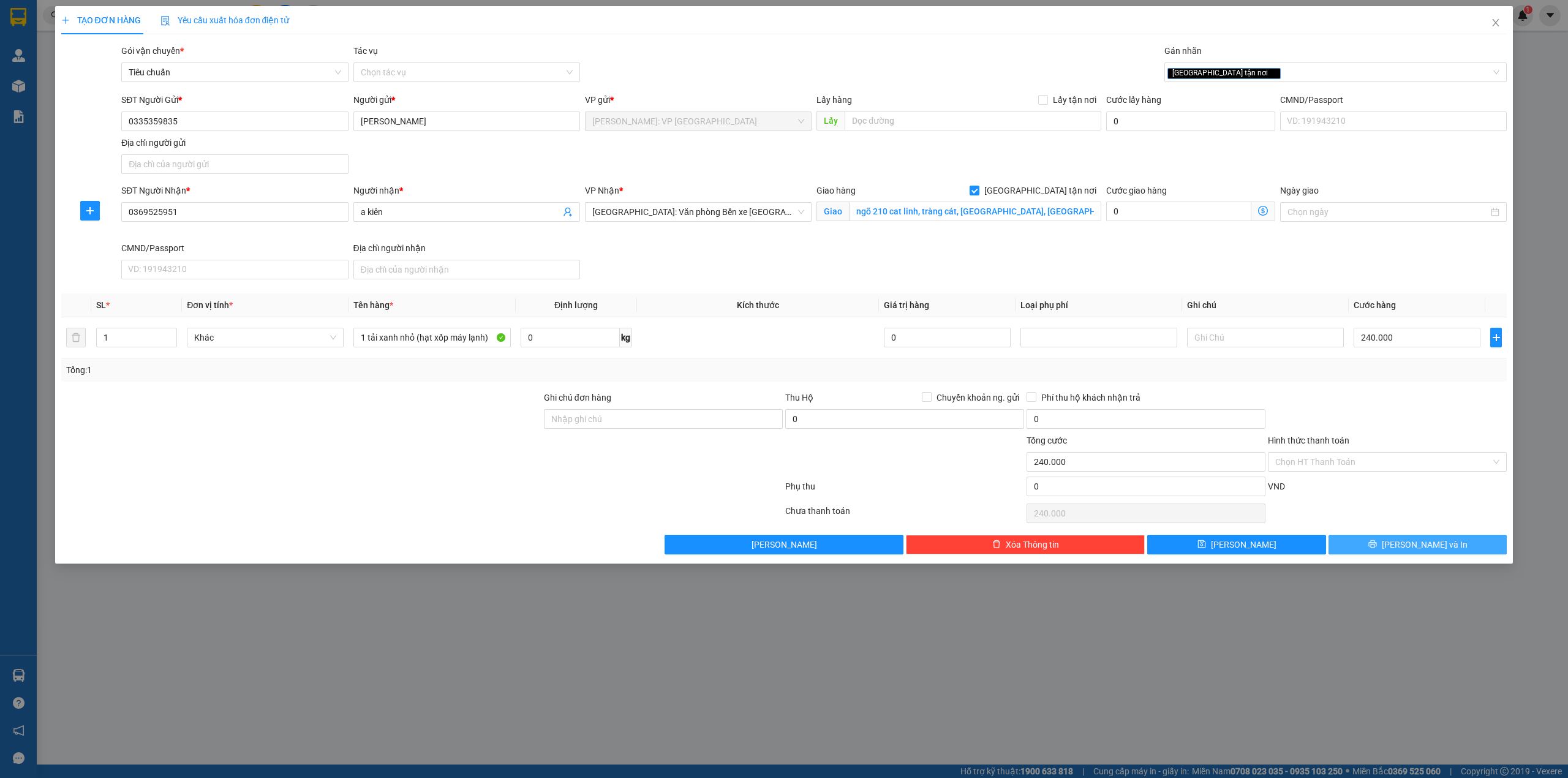
click at [1446, 541] on button "[PERSON_NAME] và In" at bounding box center [1417, 544] width 179 height 19
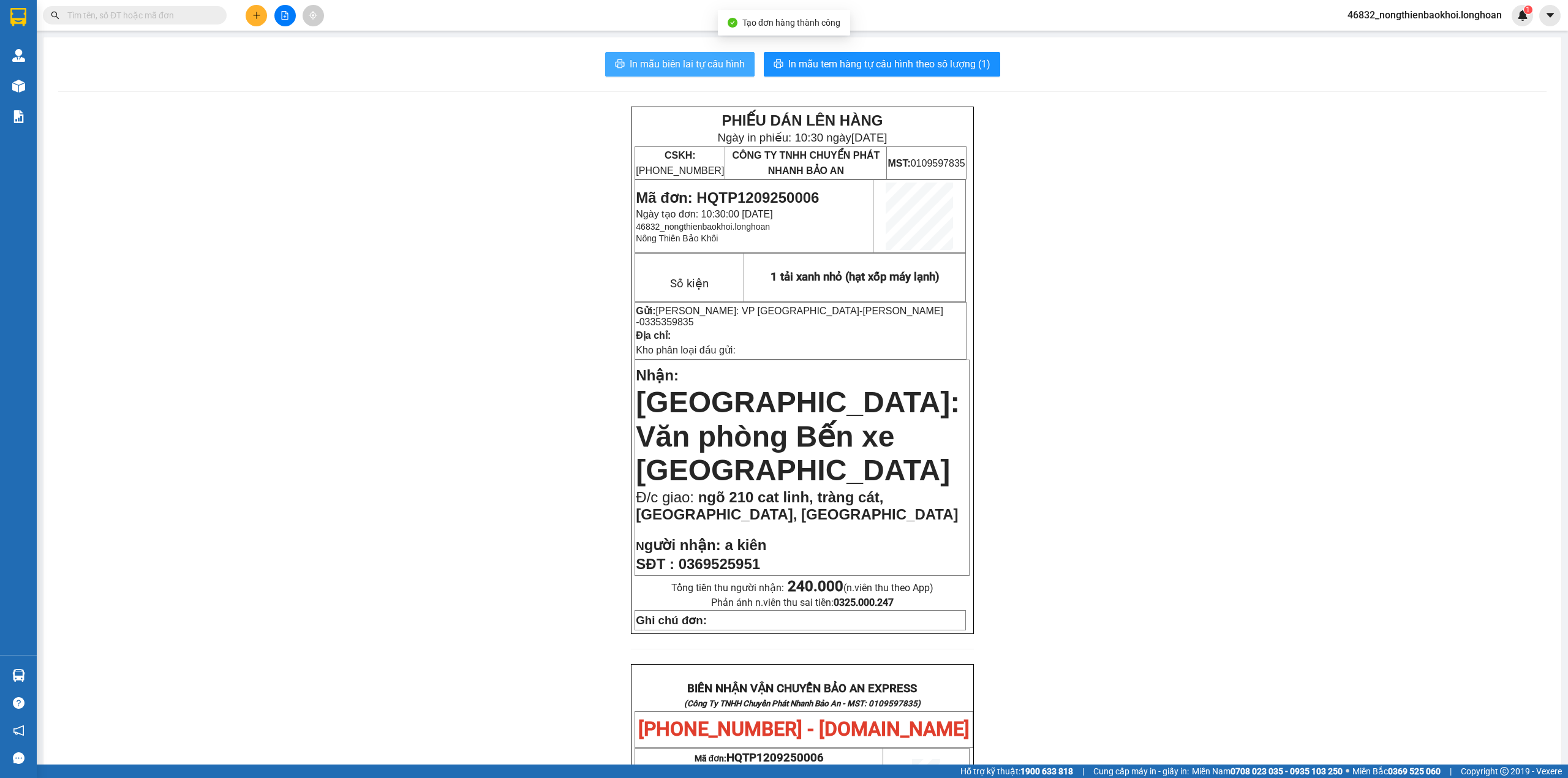
click at [691, 71] on span "In mẫu biên lai tự cấu hình" at bounding box center [686, 64] width 115 height 15
click at [457, 466] on div "PHIẾU DÁN LÊN HÀNG Ngày in phiếu: 10:30 [DATE] CSKH: [PHONE_NUMBER] CÔNG TY TNH…" at bounding box center [802, 700] width 1489 height 1188
click at [488, 453] on div "PHIẾU DÁN LÊN HÀNG Ngày in phiếu: 10:30 [DATE] CSKH: [PHONE_NUMBER] CÔNG TY TNH…" at bounding box center [802, 700] width 1489 height 1188
click at [863, 59] on span "In mẫu tem hàng tự cấu hình theo số lượng (1)" at bounding box center [888, 64] width 202 height 15
click at [529, 505] on div "PHIẾU DÁN LÊN HÀNG Ngày in phiếu: 10:30 [DATE] CSKH: [PHONE_NUMBER] CÔNG TY TNH…" at bounding box center [802, 700] width 1489 height 1188
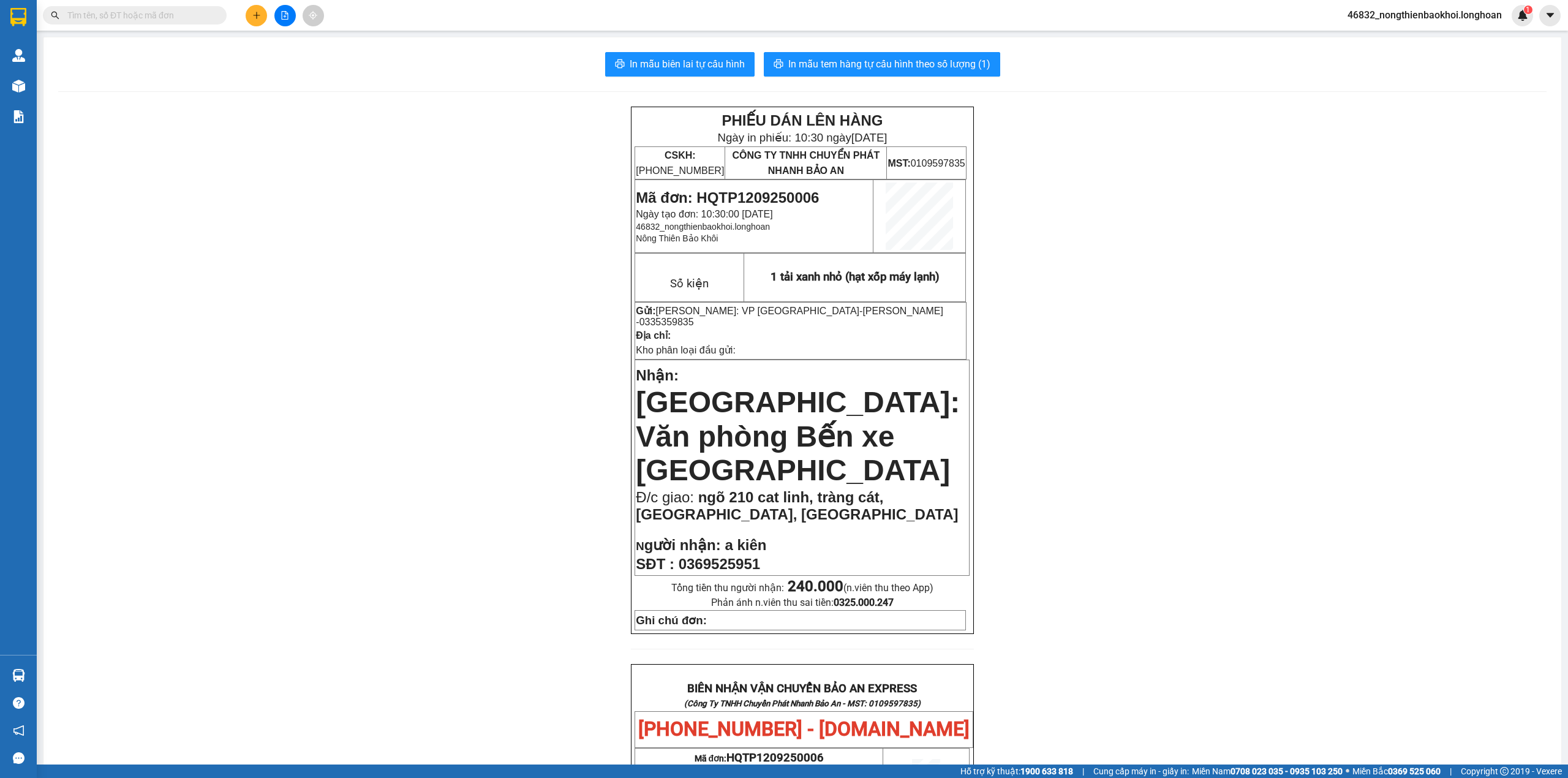
click at [529, 505] on div "PHIẾU DÁN LÊN HÀNG Ngày in phiếu: 10:30 [DATE] CSKH: [PHONE_NUMBER] CÔNG TY TNH…" at bounding box center [802, 700] width 1489 height 1188
click at [255, 250] on div "PHIẾU DÁN LÊN HÀNG Ngày in phiếu: 10:30 [DATE] CSKH: [PHONE_NUMBER] CÔNG TY TNH…" at bounding box center [802, 700] width 1489 height 1188
click at [259, 14] on icon "plus" at bounding box center [256, 14] width 9 height 9
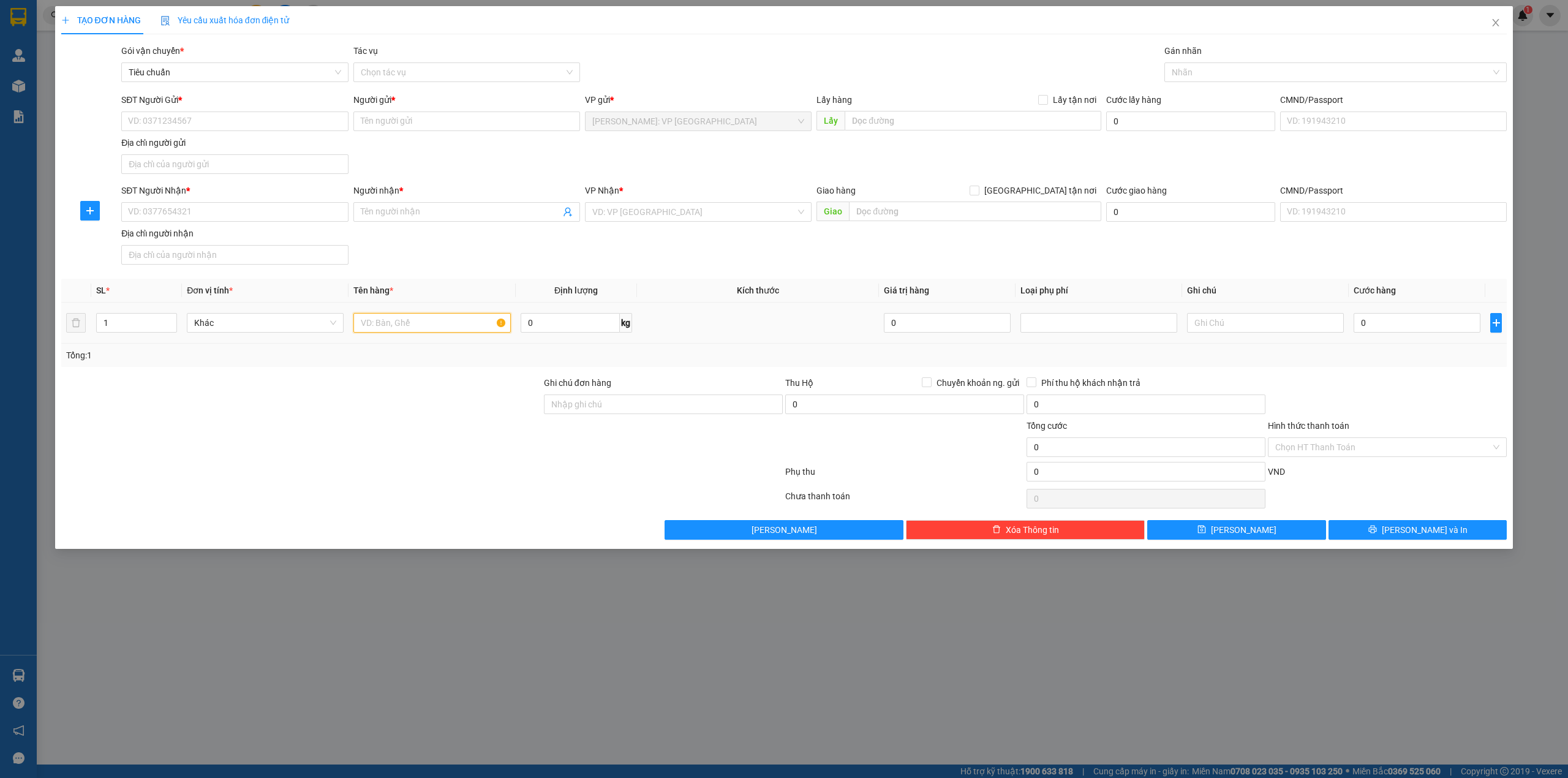
click at [412, 325] on input "text" at bounding box center [432, 322] width 156 height 19
type input "1 bó bao tải xanh bọc nilong trắng"
click at [482, 269] on div "SĐT Người Nhận * VD: 0377654321 Người nhận * Tên người nhận VP Nhận * VD: VP [G…" at bounding box center [814, 226] width 1390 height 86
click at [243, 214] on input "SĐT Người Nhận *" at bounding box center [235, 211] width 227 height 19
type input "0972530331"
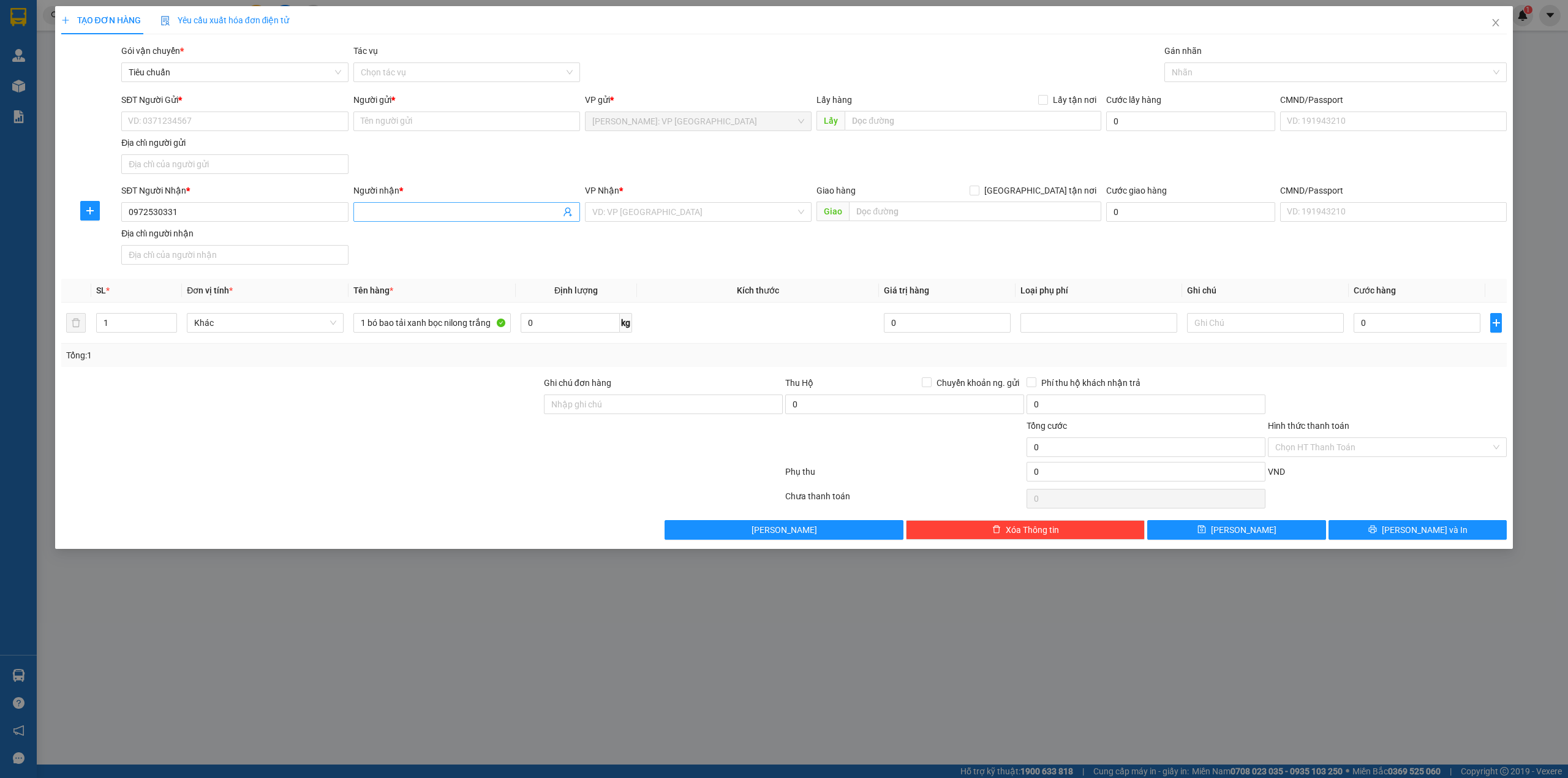
click at [439, 218] on input "Người nhận *" at bounding box center [461, 212] width 200 height 14
click at [389, 209] on input "anh giuang" at bounding box center [461, 212] width 200 height 14
type input "[PERSON_NAME]"
click at [612, 207] on input "search" at bounding box center [693, 211] width 204 height 18
type input "nghệ"
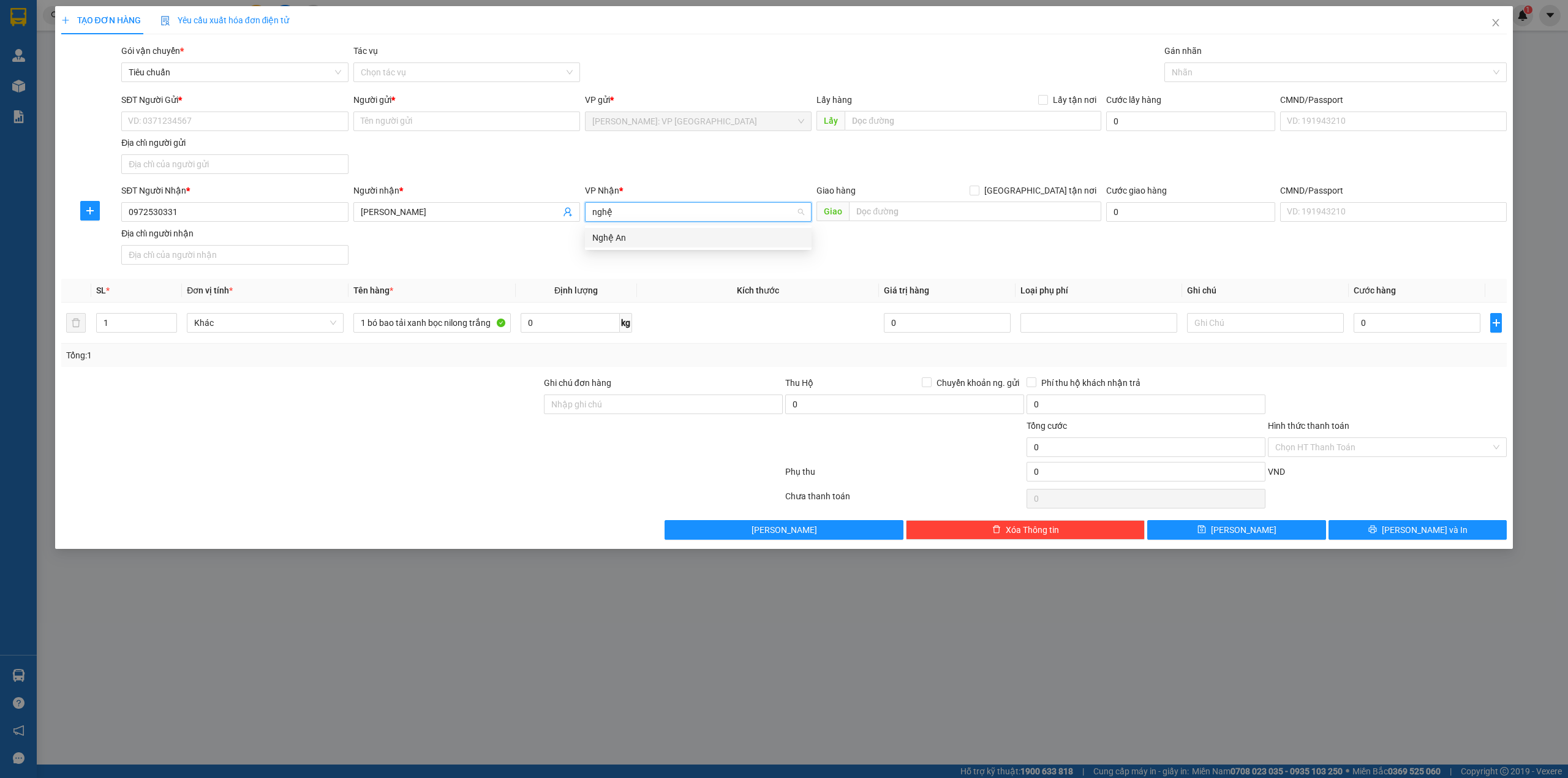
click at [620, 237] on div "Nghệ An" at bounding box center [697, 237] width 211 height 14
click at [938, 217] on input "text" at bounding box center [974, 211] width 252 height 19
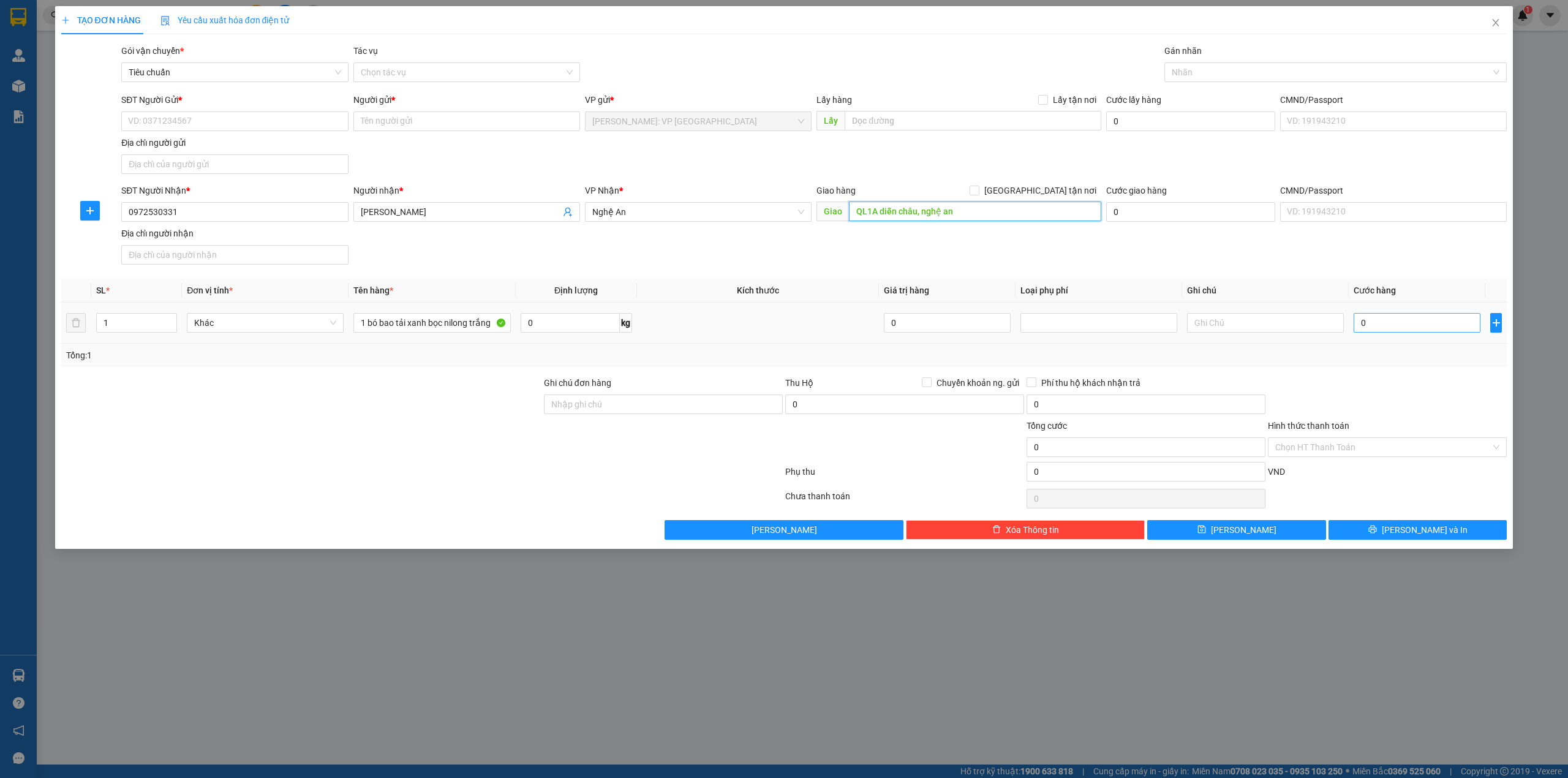
type input "QL1A diễn châu, nghệ an"
click at [1392, 329] on input "0" at bounding box center [1416, 322] width 126 height 19
type input "8"
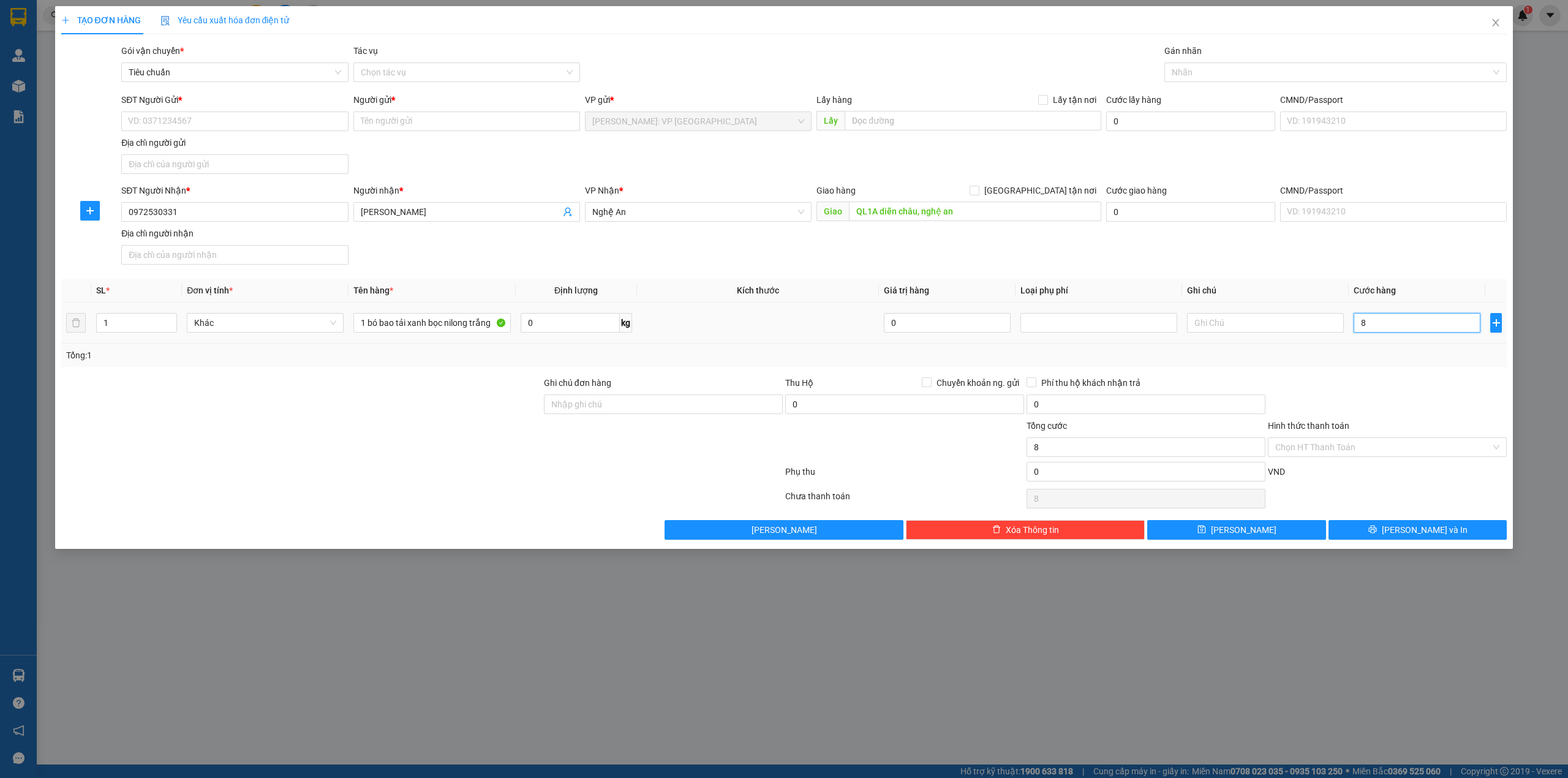
type input "80"
type input "800"
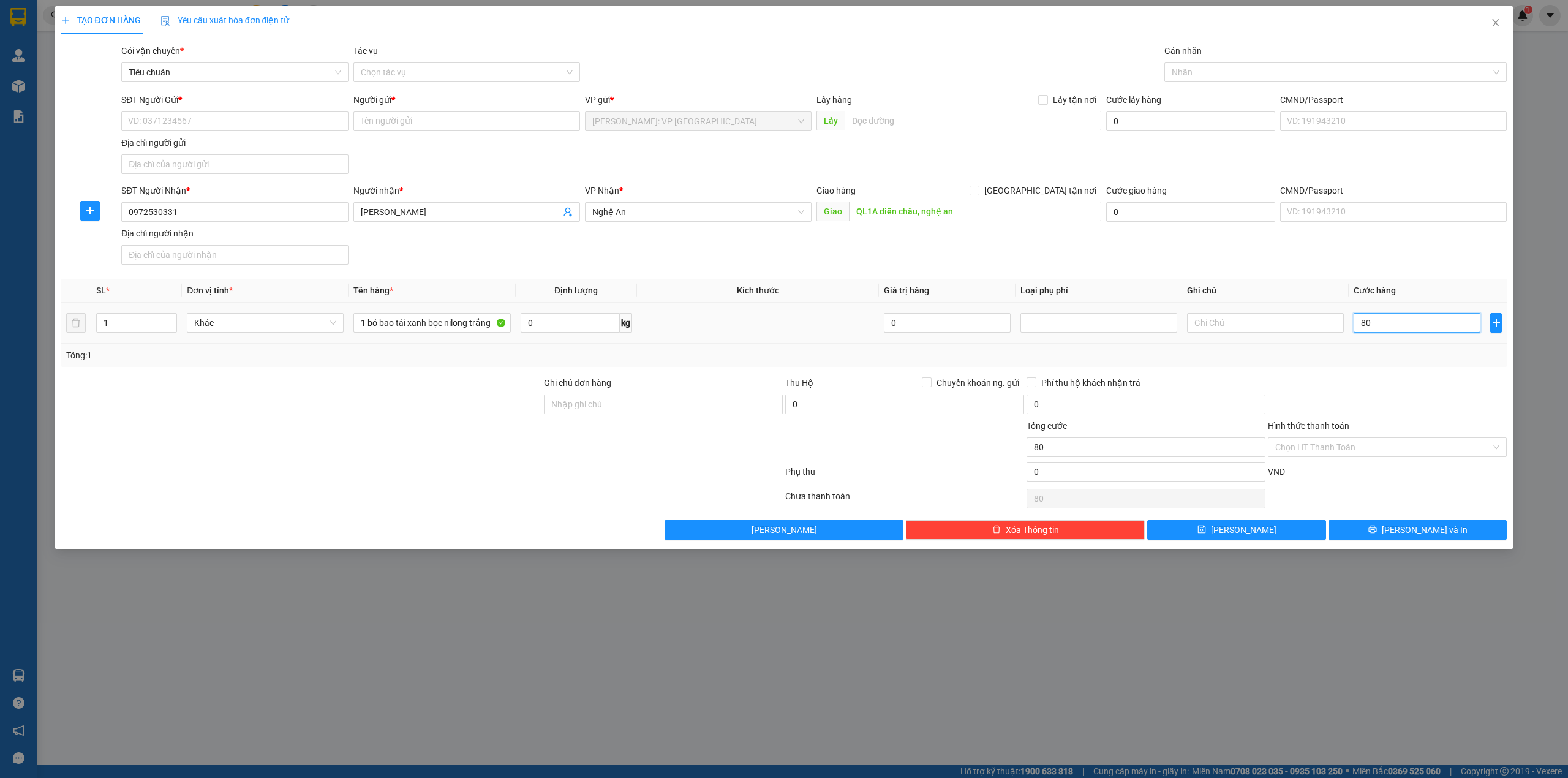
type input "800"
type input "8.000"
type input "80.000"
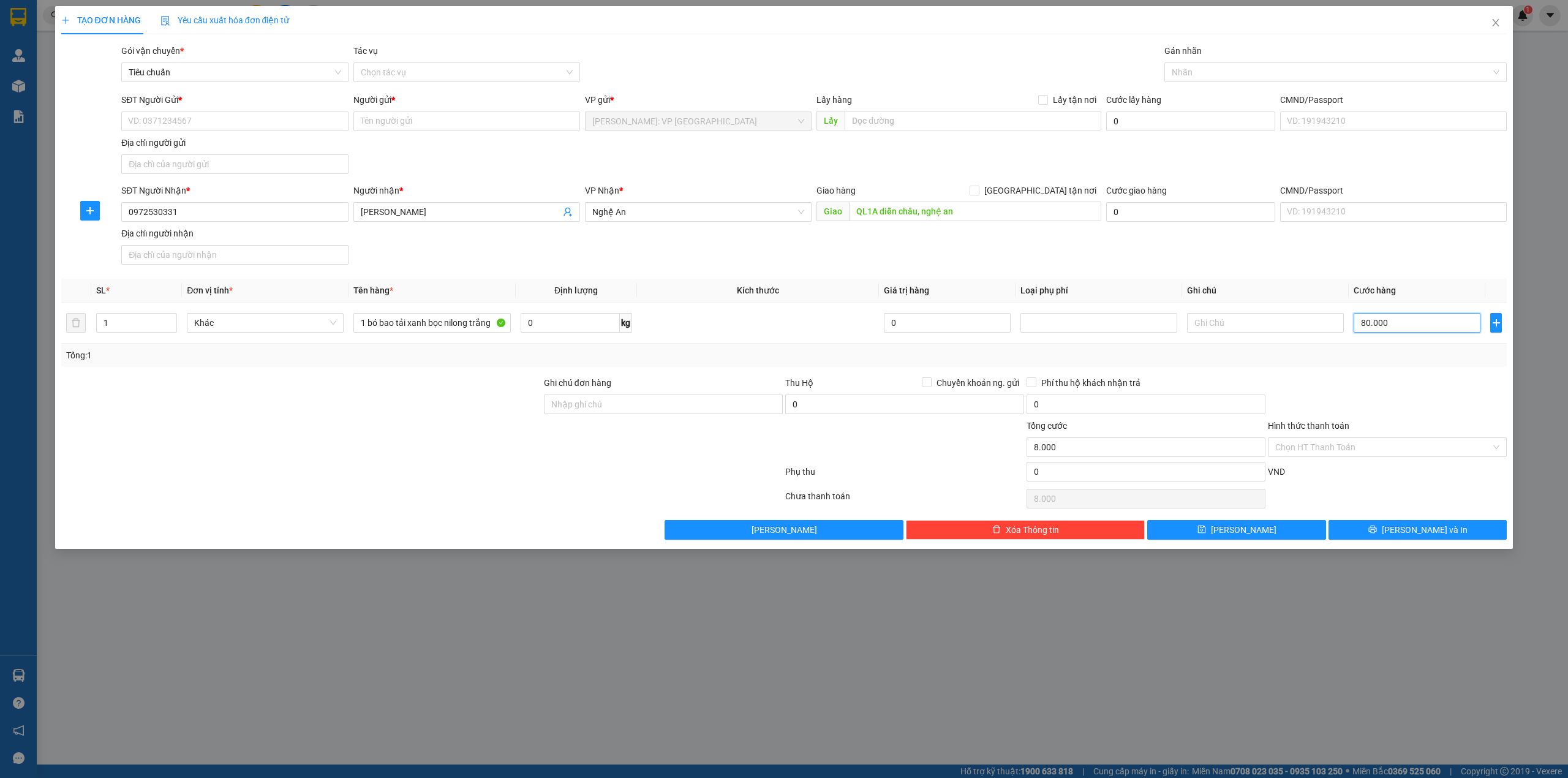
type input "80.000"
click at [302, 117] on input "SĐT Người Gửi *" at bounding box center [235, 121] width 227 height 19
type input "0929107777"
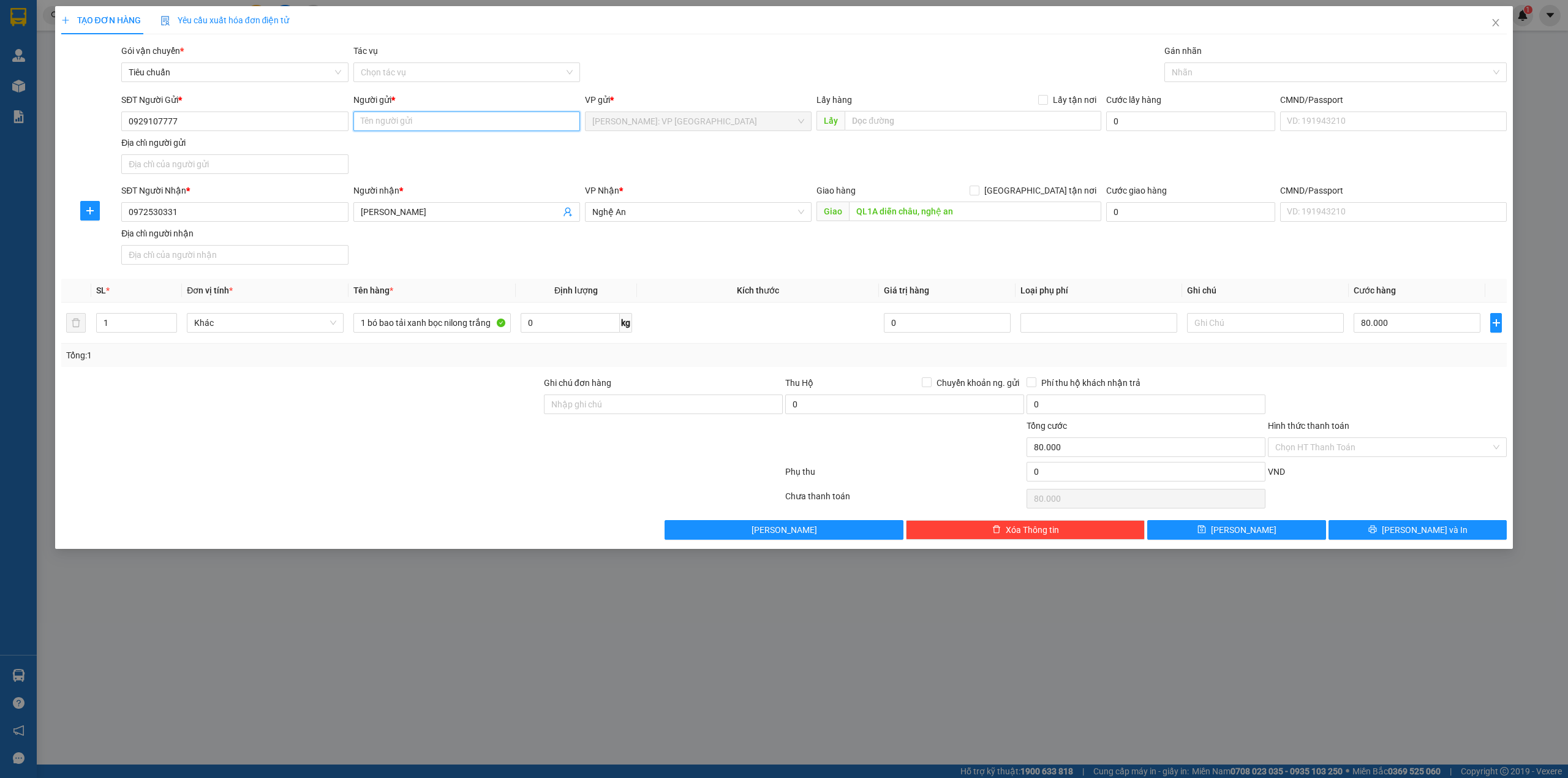
click at [383, 117] on input "Người gửi *" at bounding box center [466, 121] width 227 height 19
type input "anh nhất"
click at [670, 58] on div "Gói vận chuyển * Tiêu chuẩn Tác vụ Chọn tác vụ Gán nhãn Nhãn" at bounding box center [814, 66] width 1390 height 42
click at [861, 241] on div "SĐT Người Nhận * 0972530331 Người nhận * anh giang VP Nhận * Nghệ An Giao hàng …" at bounding box center [814, 226] width 1390 height 86
click at [963, 261] on div "SĐT Người Nhận * 0972530331 Người nhận * anh giang VP Nhận * Nghệ An Giao hàng …" at bounding box center [814, 226] width 1390 height 86
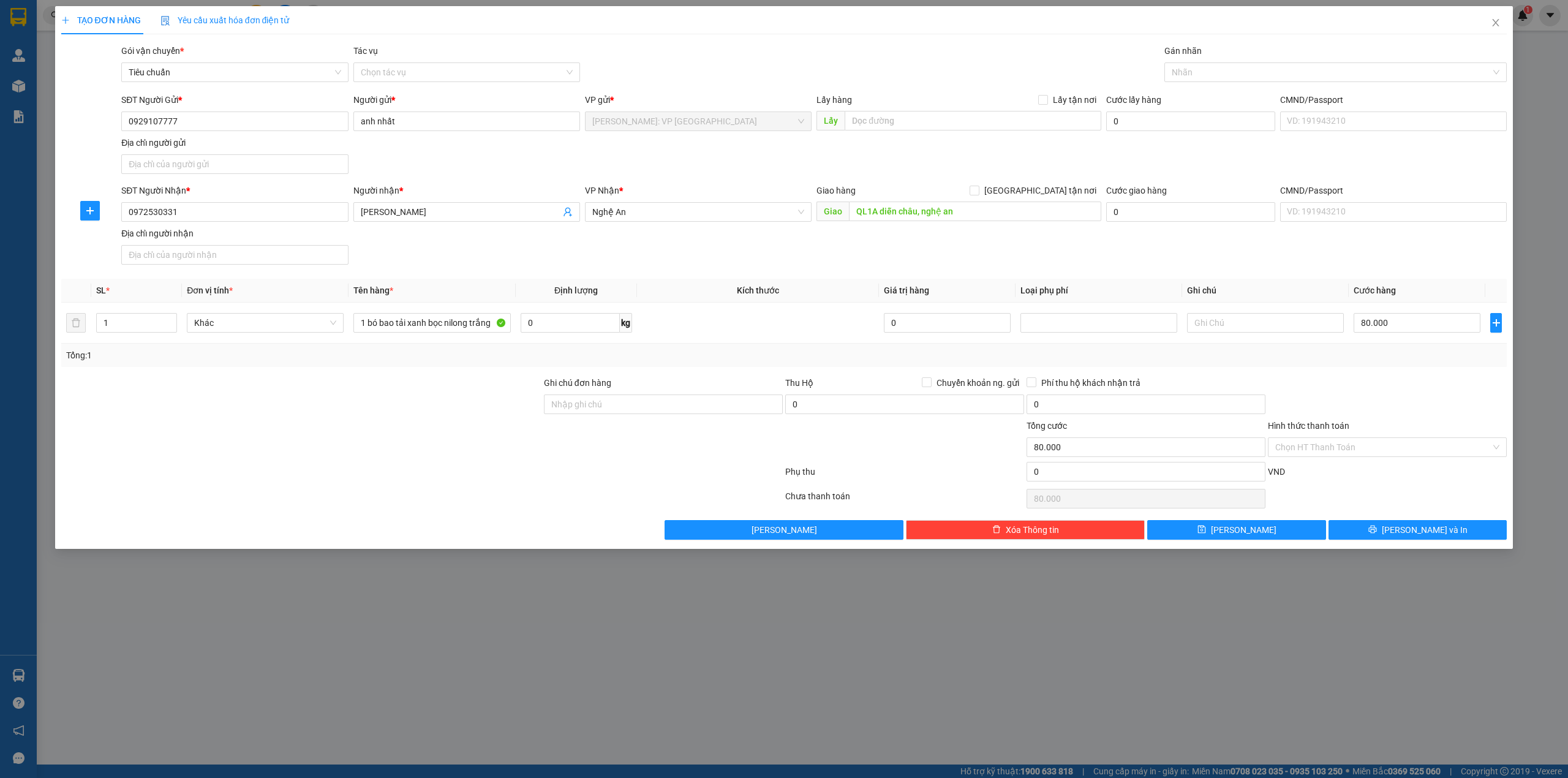
click at [469, 404] on div at bounding box center [301, 398] width 483 height 42
click at [1414, 532] on span "[PERSON_NAME] và In" at bounding box center [1424, 530] width 86 height 14
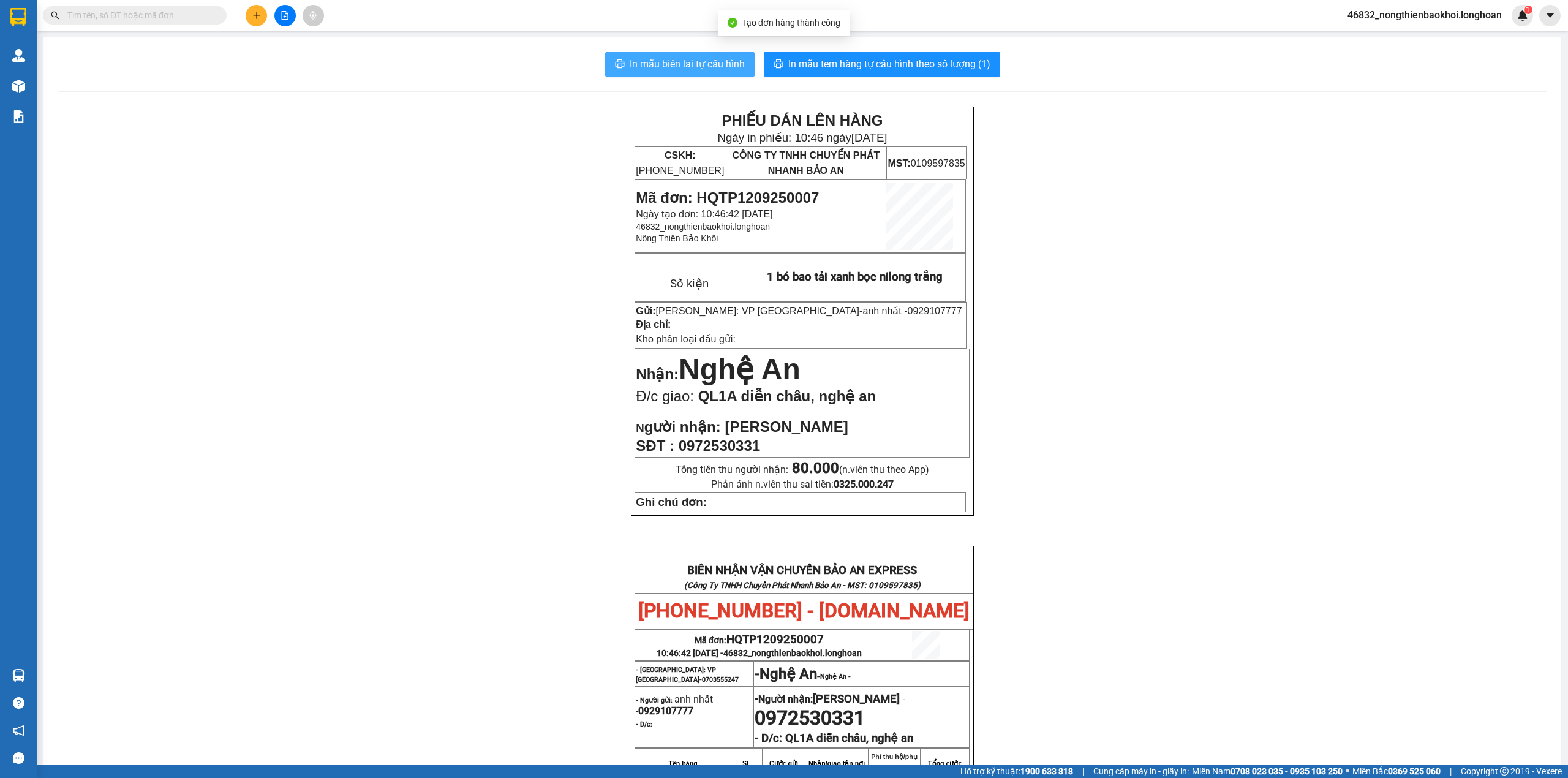
click at [617, 69] on icon "printer" at bounding box center [620, 64] width 10 height 10
click at [495, 282] on div "PHIẾU DÁN LÊN HÀNG Ngày in phiếu: 10:46 [DATE] CSKH: [PHONE_NUMBER] CÔNG TY TNH…" at bounding box center [802, 605] width 1489 height 999
click at [483, 281] on div "PHIẾU DÁN LÊN HÀNG Ngày in phiếu: 10:46 [DATE] CSKH: [PHONE_NUMBER] CÔNG TY TNH…" at bounding box center [802, 605] width 1489 height 999
click at [506, 270] on div "PHIẾU DÁN LÊN HÀNG Ngày in phiếu: 10:46 [DATE] CSKH: [PHONE_NUMBER] CÔNG TY TNH…" at bounding box center [802, 605] width 1489 height 999
click at [899, 62] on span "In mẫu tem hàng tự cấu hình theo số lượng (1)" at bounding box center [888, 64] width 202 height 15
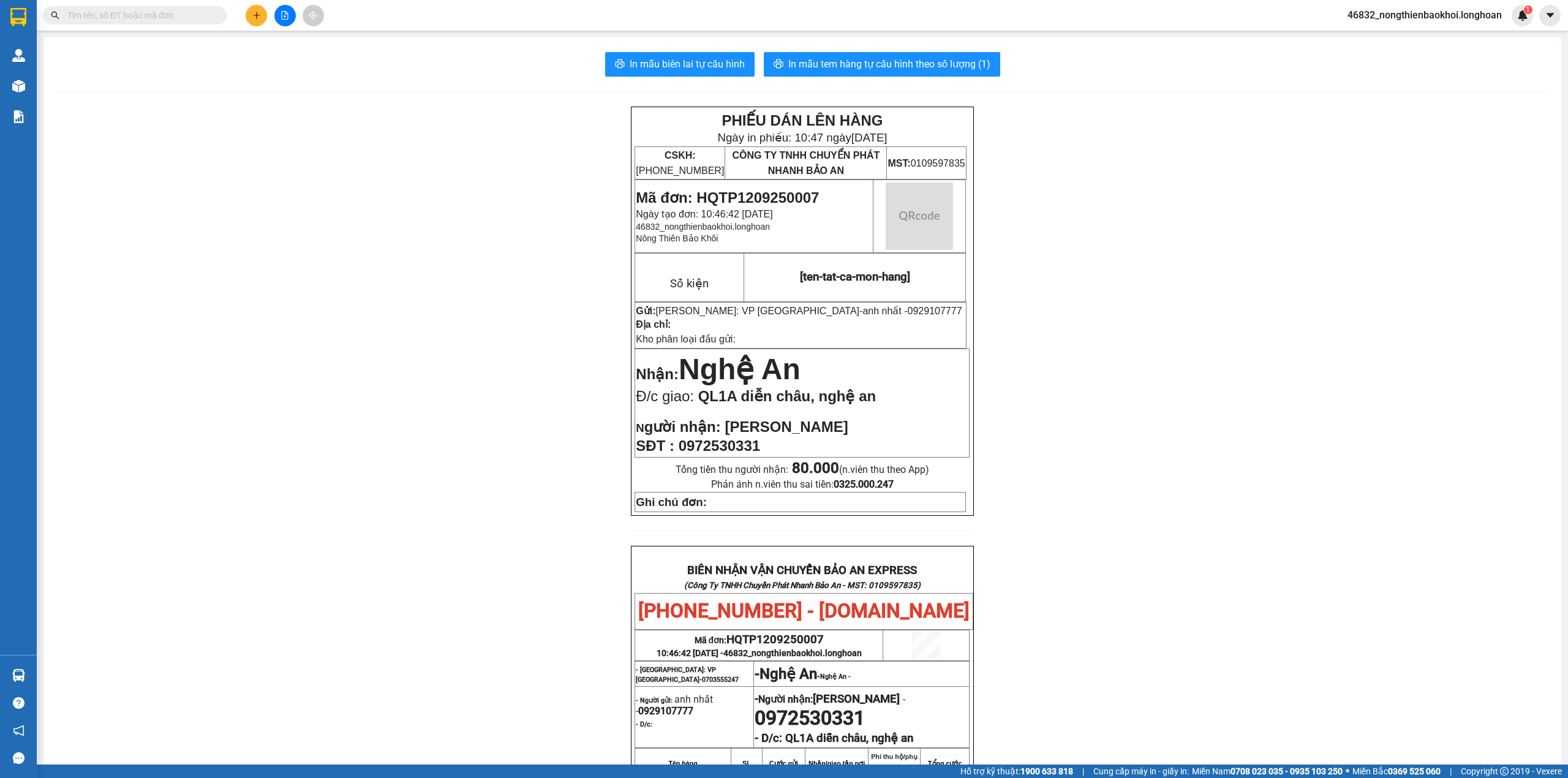
click at [544, 470] on div "PHIẾU DÁN LÊN HÀNG Ngày in phiếu: 10:47 [DATE] CSKH: [PHONE_NUMBER] CÔNG TY TNH…" at bounding box center [802, 605] width 1489 height 999
click at [403, 263] on div "PHIẾU DÁN LÊN HÀNG Ngày in phiếu: 10:47 [DATE] CSKH: [PHONE_NUMBER] CÔNG TY TNH…" at bounding box center [802, 605] width 1489 height 999
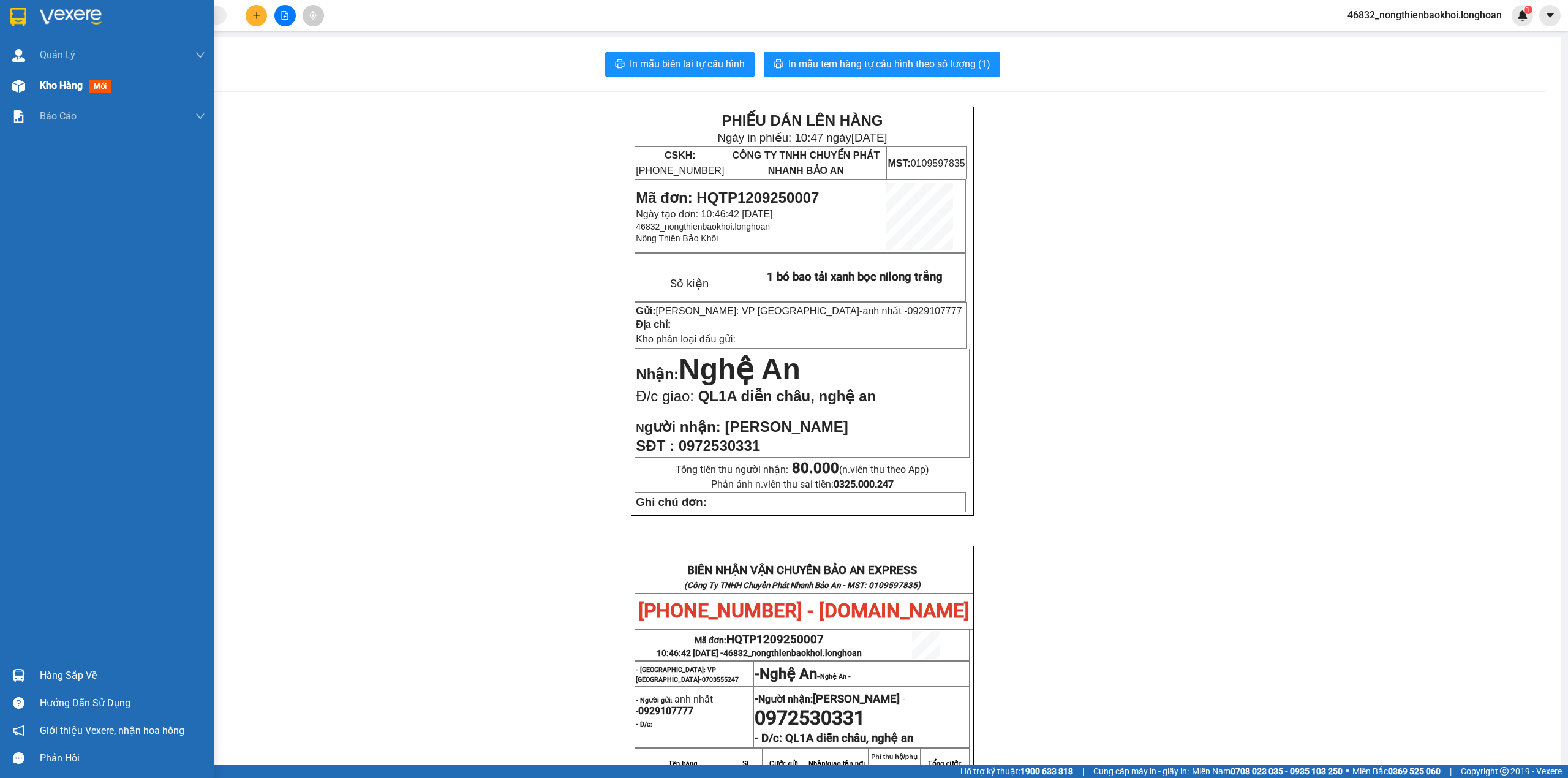
click at [0, 94] on div "Kho hàng mới" at bounding box center [107, 86] width 214 height 31
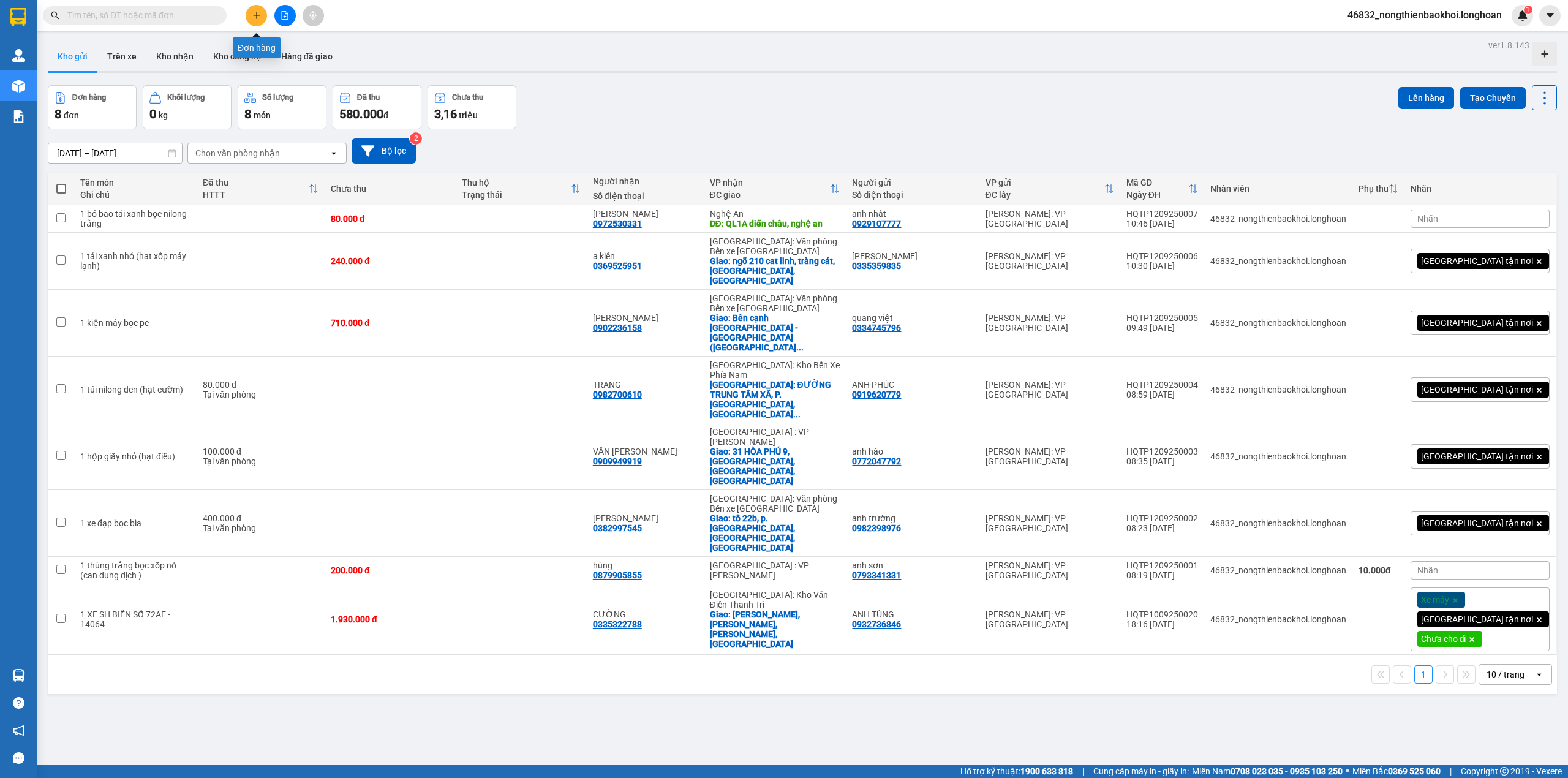
click at [250, 11] on button at bounding box center [256, 15] width 21 height 21
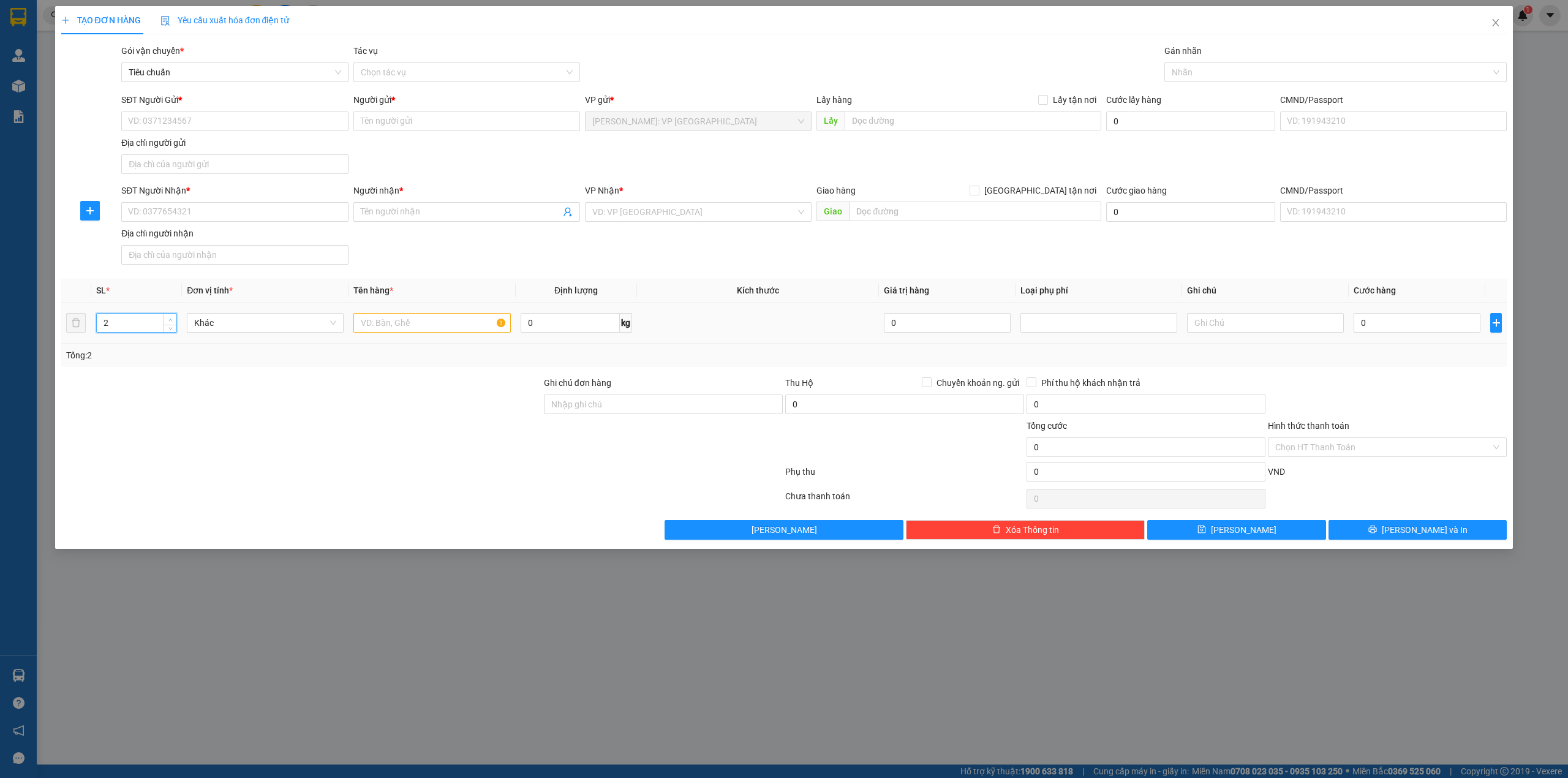
click at [168, 319] on span "up" at bounding box center [171, 320] width 8 height 8
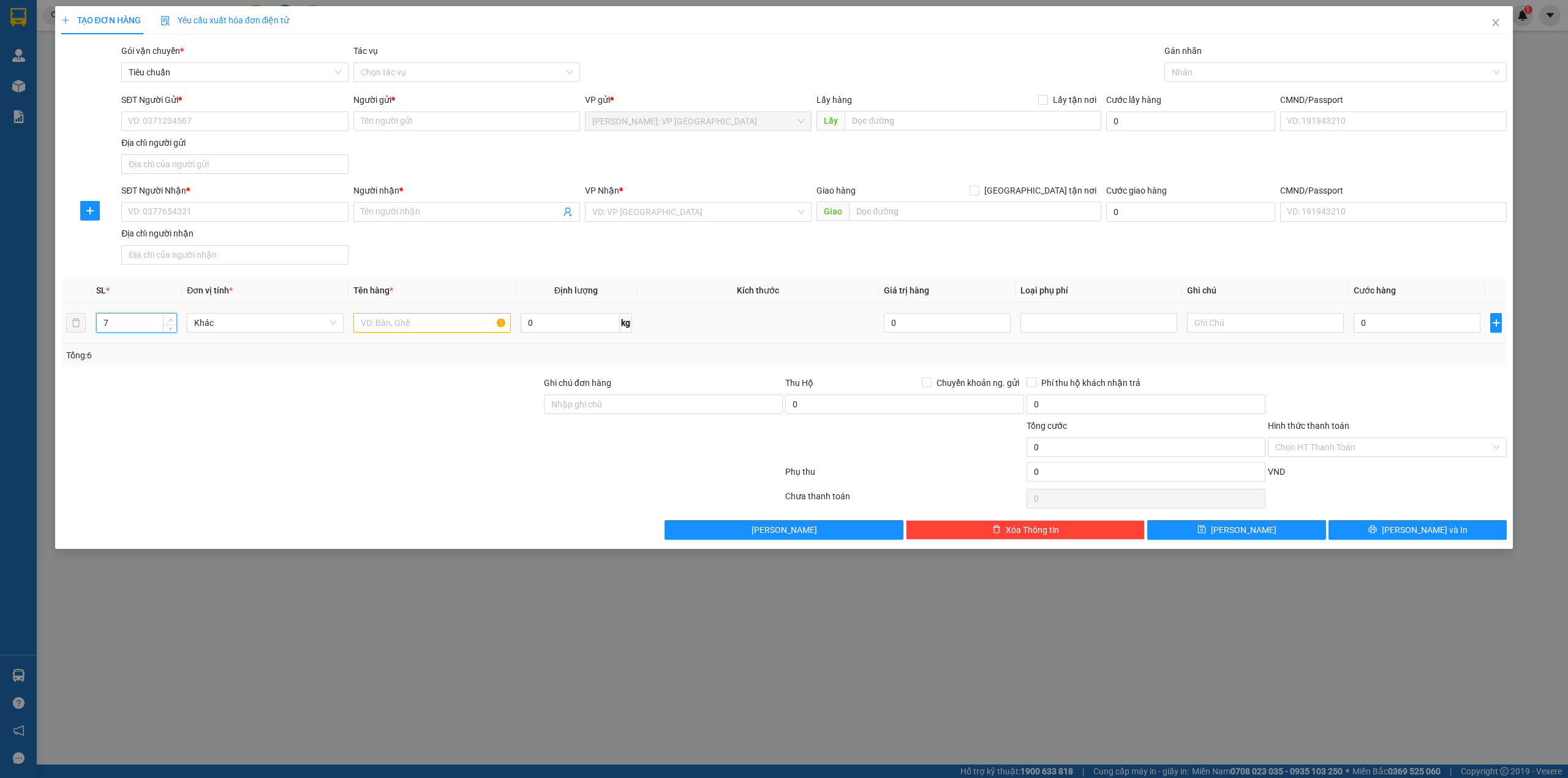
click at [168, 319] on span "up" at bounding box center [171, 320] width 8 height 8
click at [168, 329] on icon "down" at bounding box center [170, 326] width 4 height 4
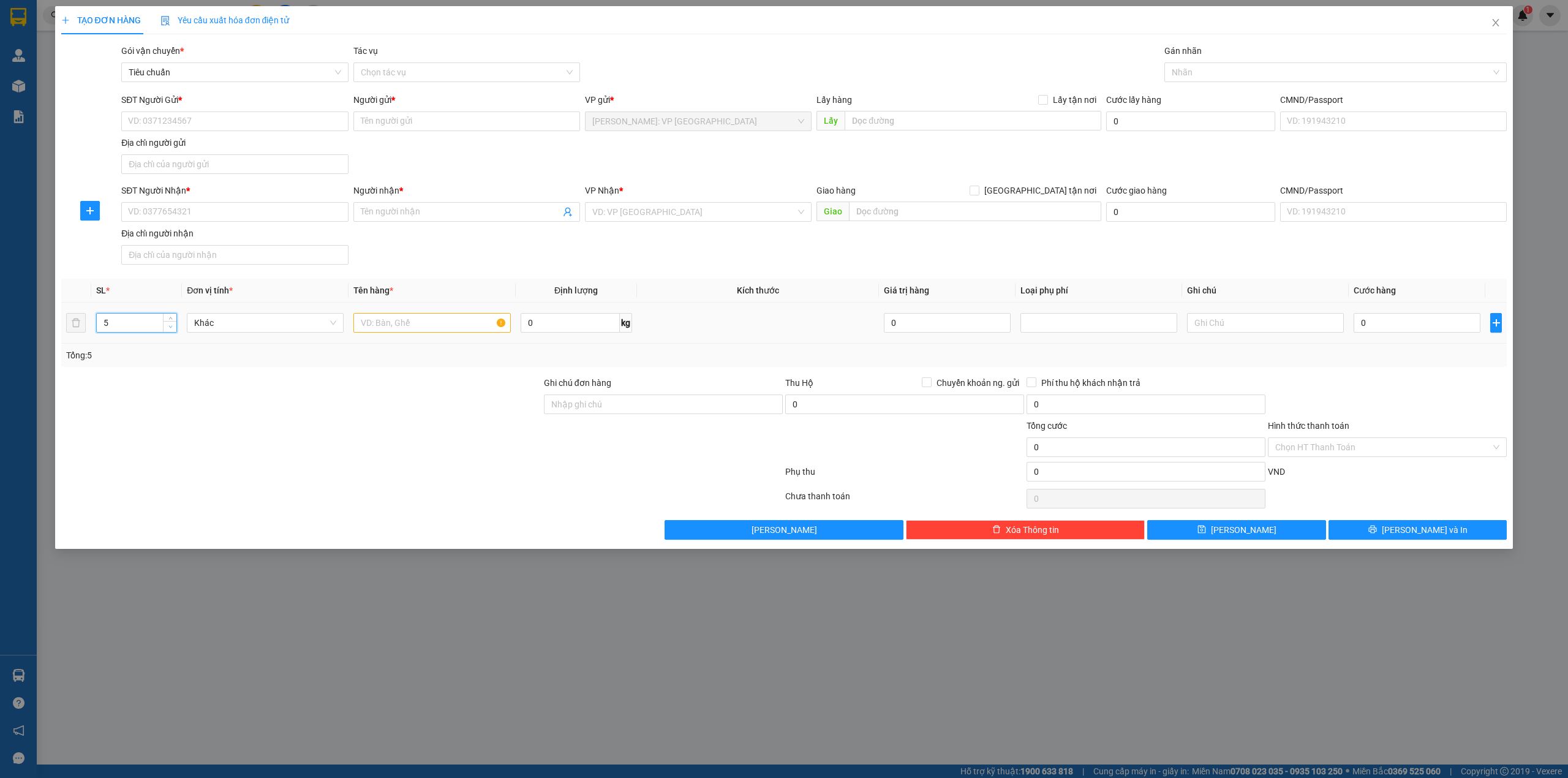
type input "4"
click at [168, 329] on icon "down" at bounding box center [170, 326] width 4 height 4
click at [430, 325] on input "text" at bounding box center [432, 322] width 156 height 19
click at [365, 321] on input "4 thùng giấy nhỏ (tạp chí)" at bounding box center [432, 322] width 156 height 19
drag, startPoint x: 368, startPoint y: 321, endPoint x: 473, endPoint y: 329, distance: 105.3
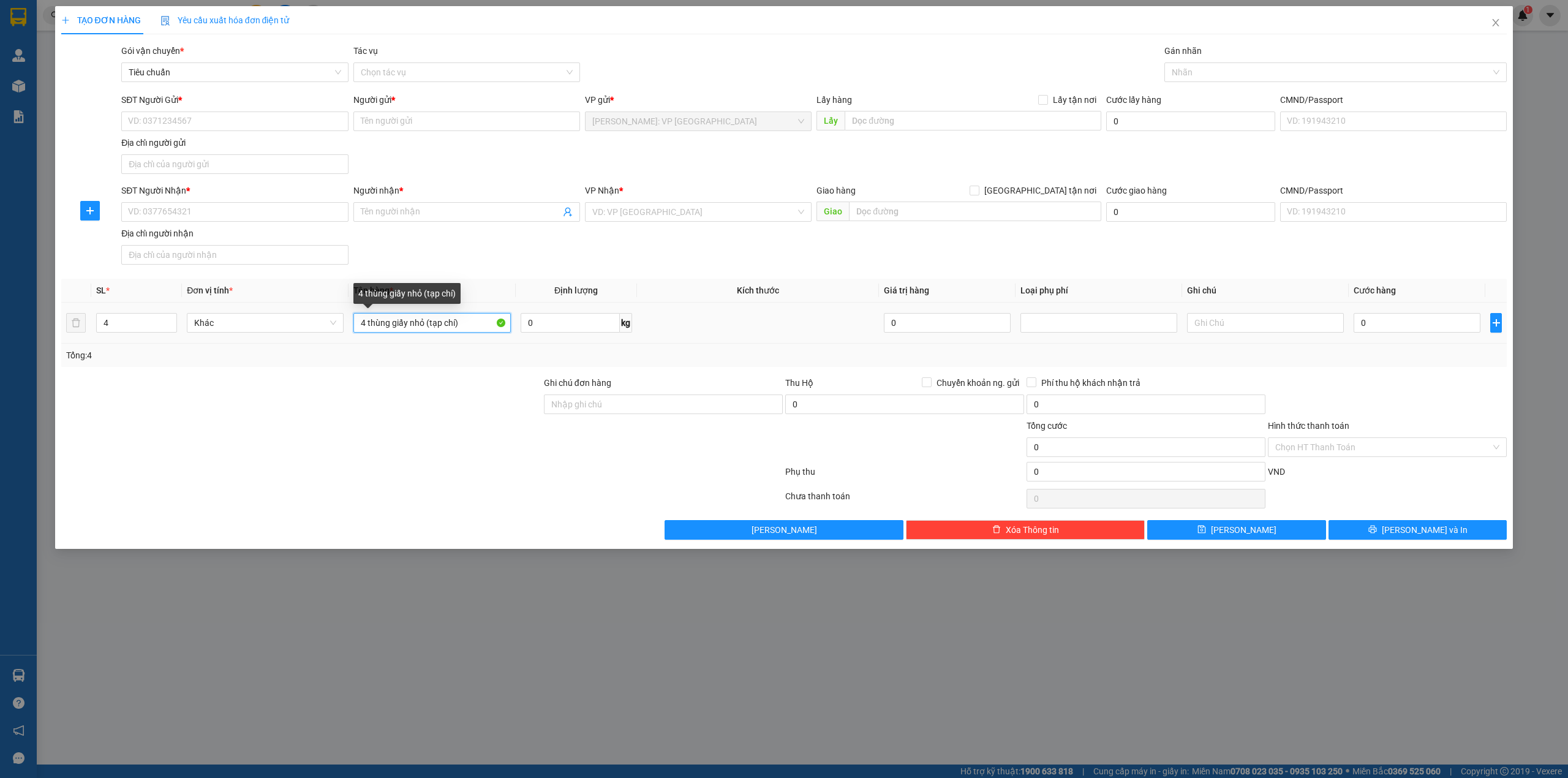
click at [473, 329] on input "4 thùng giấy nhỏ (tạp chí)" at bounding box center [432, 322] width 156 height 19
type input "4 thùng giấy nhỏ (tạp chí)"
drag, startPoint x: 465, startPoint y: 410, endPoint x: 334, endPoint y: 292, distance: 176.3
click at [457, 410] on div at bounding box center [301, 398] width 483 height 42
drag, startPoint x: 409, startPoint y: 237, endPoint x: 381, endPoint y: 238, distance: 28.0
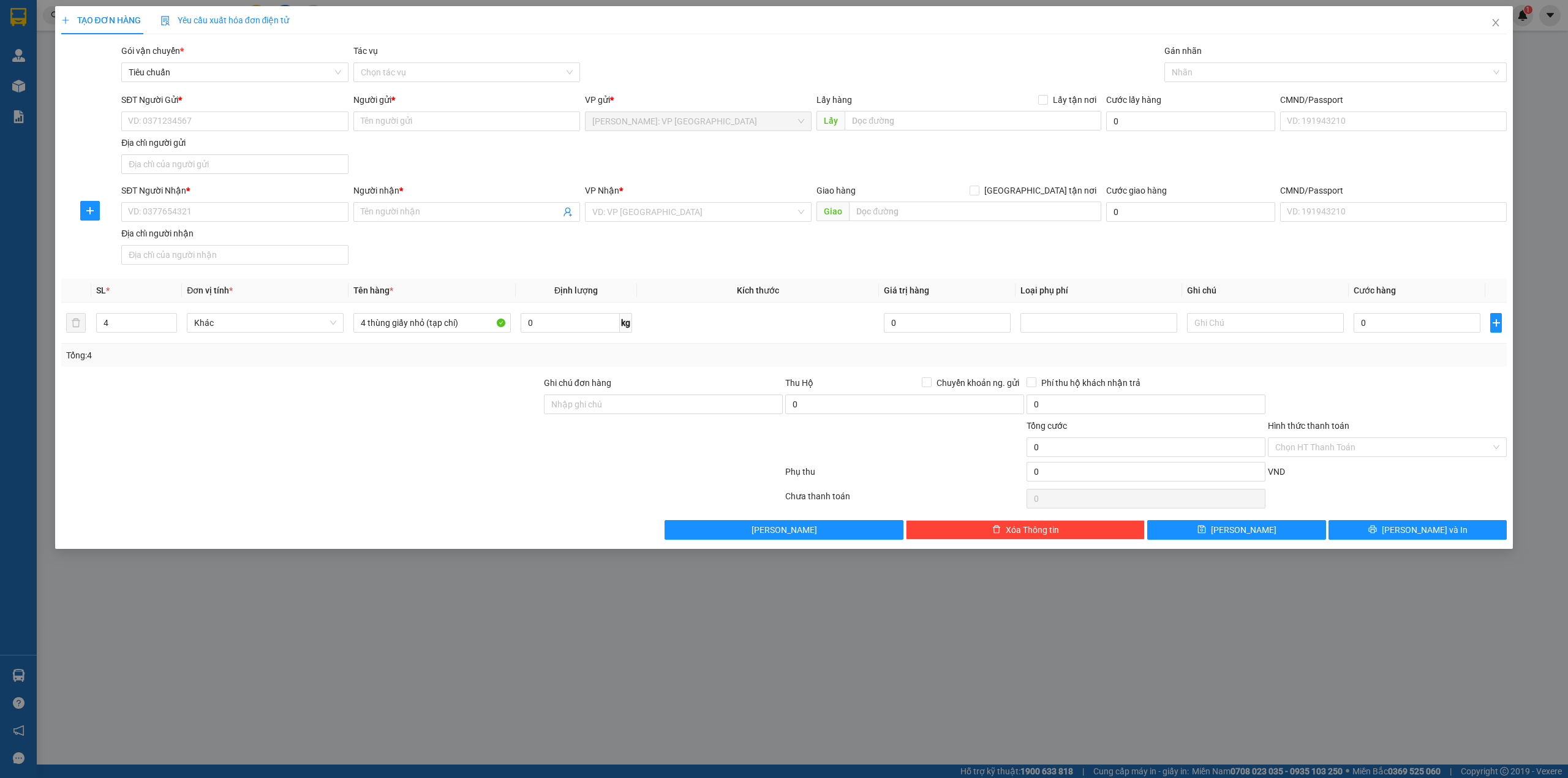
click at [410, 237] on div "SĐT Người Nhận * VD: 0377654321 Người nhận * Tên người nhận VP Nhận * VD: VP [G…" at bounding box center [814, 226] width 1390 height 86
click at [172, 208] on input "SĐT Người Nhận *" at bounding box center [235, 211] width 227 height 19
click at [432, 140] on div "SĐT Người Gửi * VD: 0371234567 Người gửi * Tên người gửi VP gửi * [GEOGRAPHIC_D…" at bounding box center [814, 135] width 1390 height 86
click at [202, 216] on input "SĐT Người Nhận *" at bounding box center [235, 211] width 227 height 19
click at [231, 211] on input "SĐT Người Nhận *" at bounding box center [235, 211] width 227 height 19
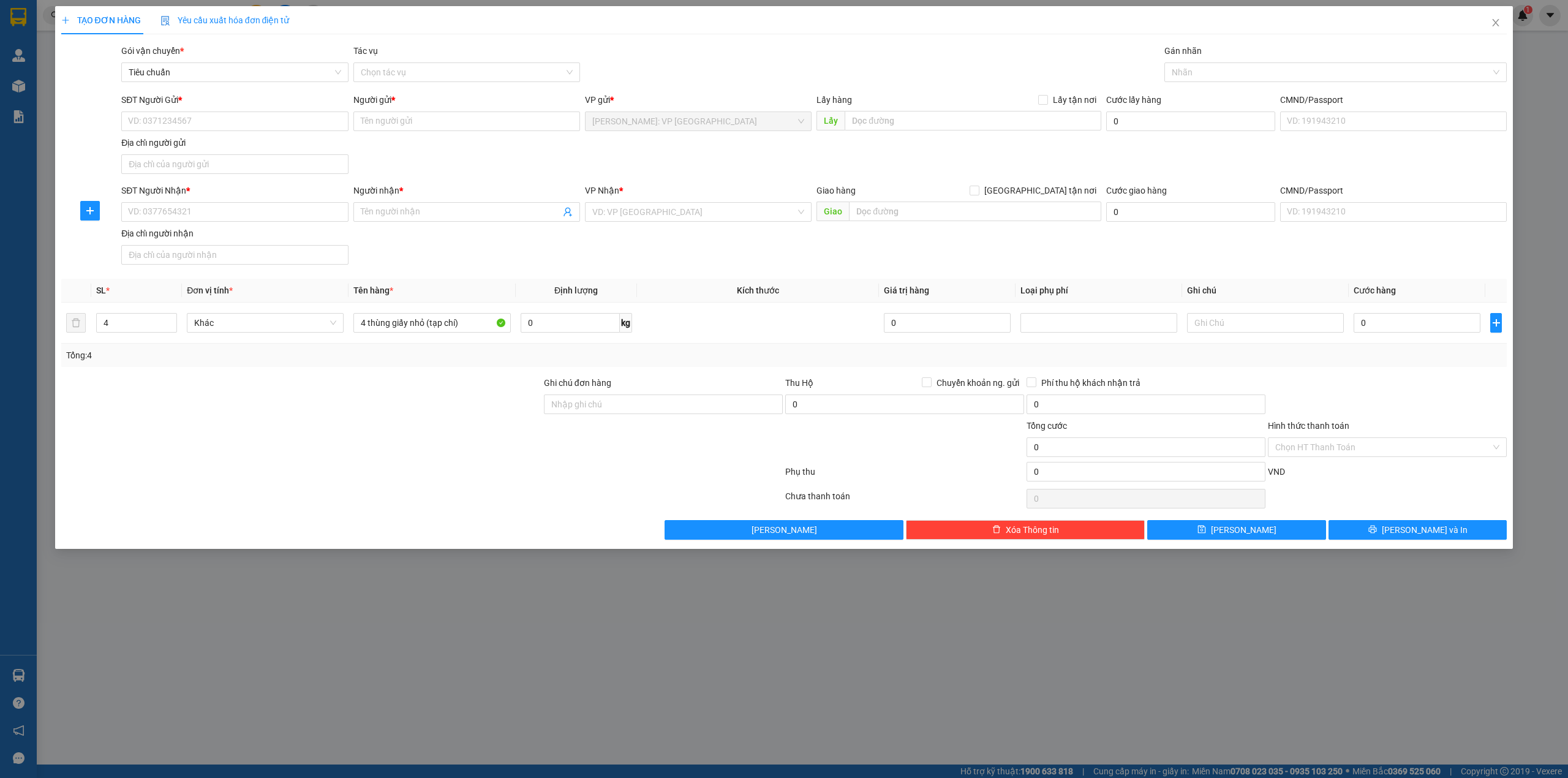
click at [411, 167] on div "SĐT Người Gửi * VD: 0371234567 Người gửi * Tên người gửi VP gửi * [GEOGRAPHIC_D…" at bounding box center [814, 135] width 1390 height 86
click at [430, 258] on div "SĐT Người Nhận * VD: 0377654321 Người nhận * Tên người nhận VP Nhận * VD: VP [G…" at bounding box center [814, 226] width 1390 height 86
click at [263, 202] on div "SĐT Người Nhận *" at bounding box center [235, 192] width 227 height 18
click at [260, 209] on input "SĐT Người Nhận *" at bounding box center [235, 211] width 227 height 19
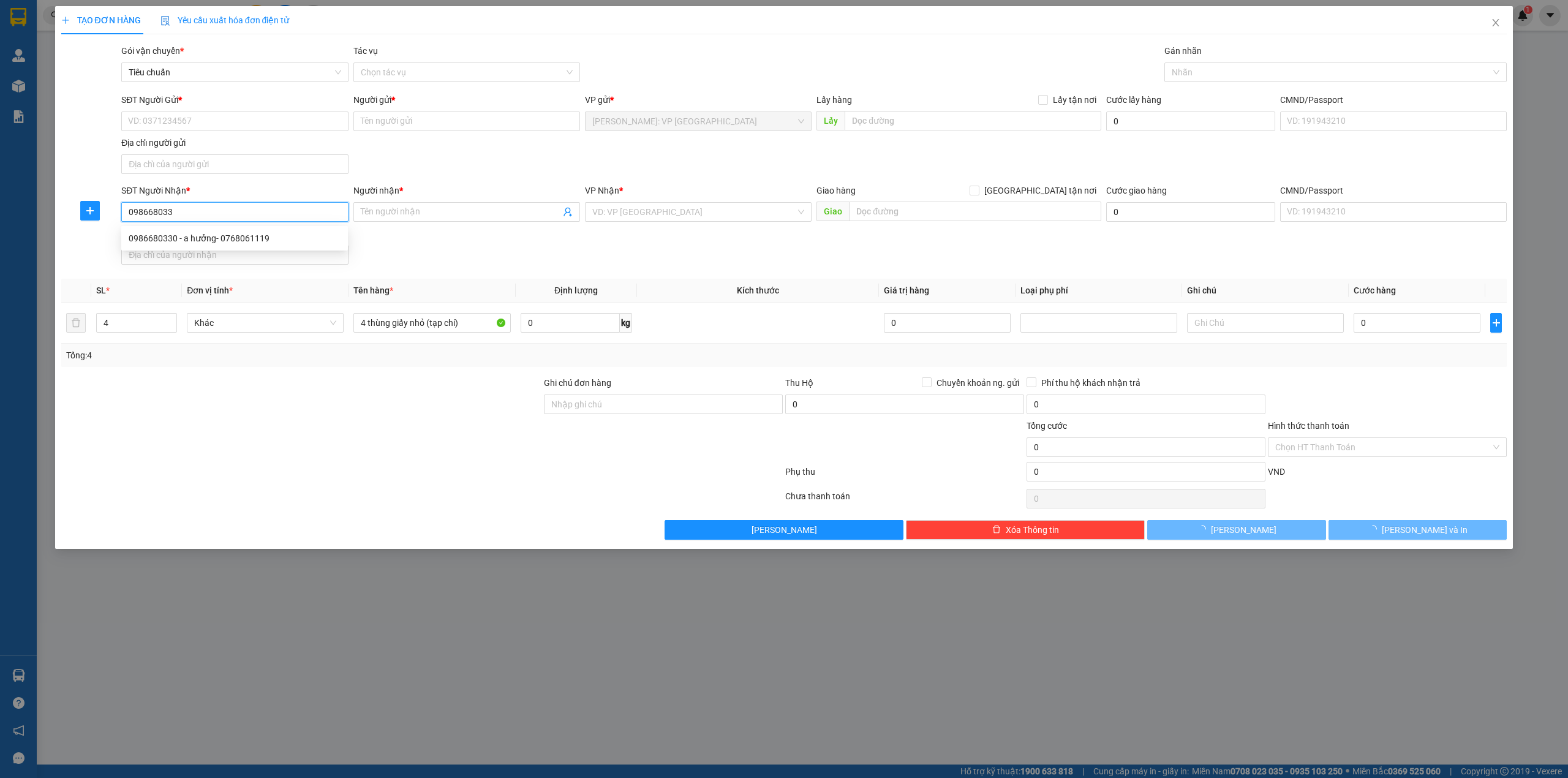
type input "0986680330"
click at [252, 240] on div "0986680330 - a hưởng- 0768061119" at bounding box center [234, 238] width 211 height 14
type input "a hưởng- 0768061119"
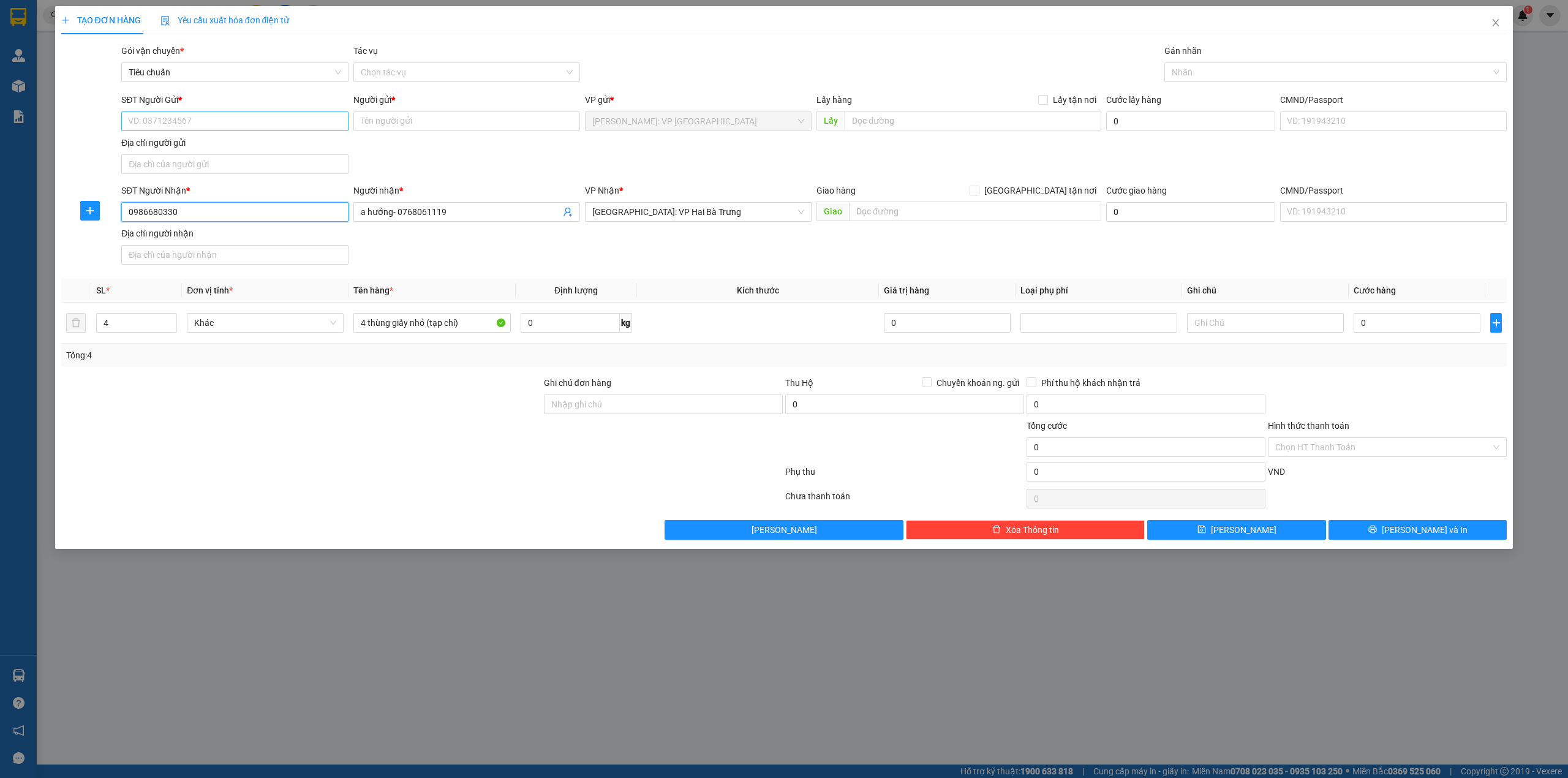
type input "0986680330"
click at [304, 129] on input "SĐT Người Gửi *" at bounding box center [235, 121] width 227 height 19
click at [261, 145] on div "0913819161 - a cương" at bounding box center [234, 147] width 211 height 14
type input "0913819161"
type input "a cương"
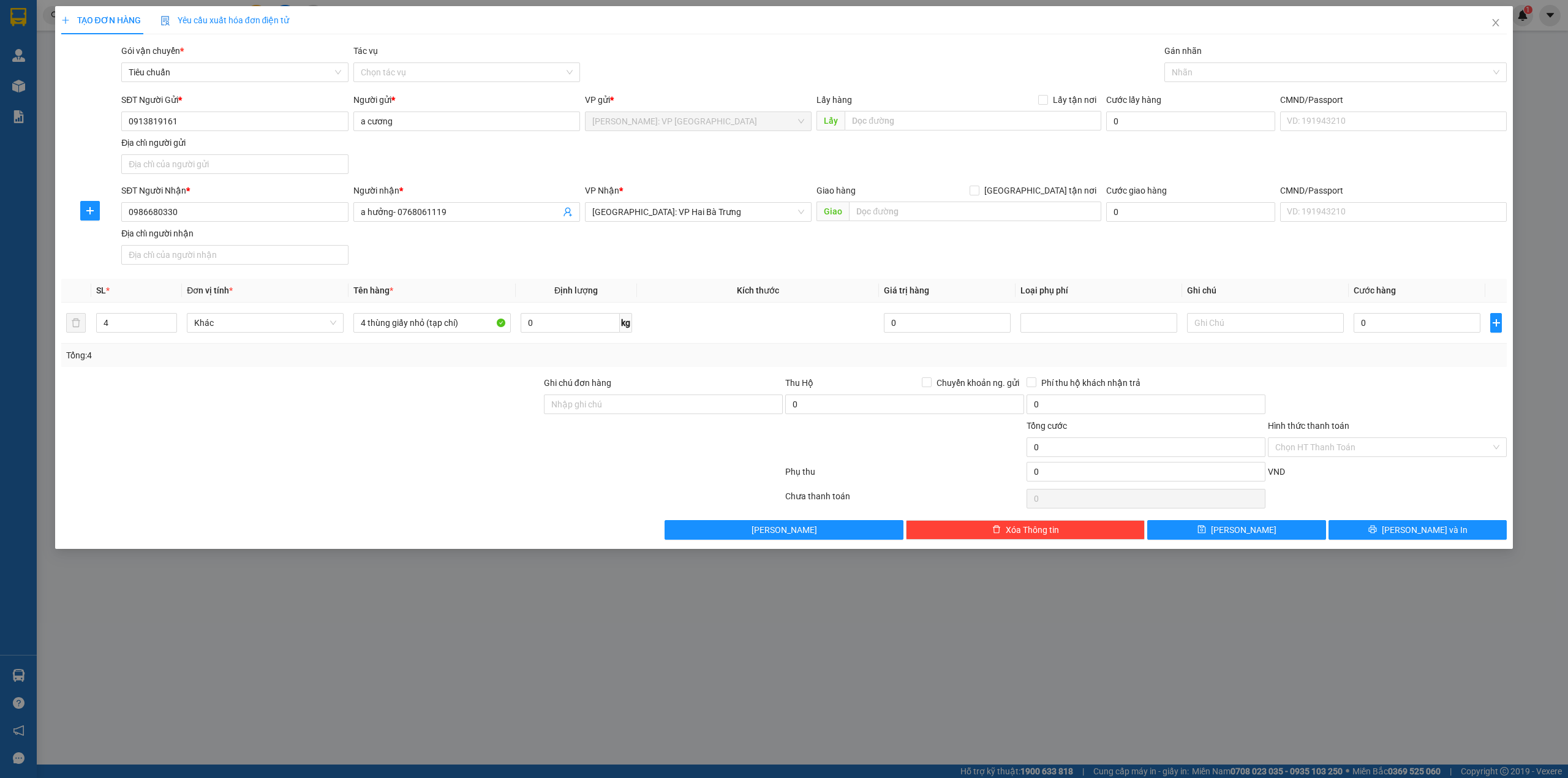
drag, startPoint x: 414, startPoint y: 159, endPoint x: 414, endPoint y: 165, distance: 6.0
click at [414, 161] on div "SĐT Người Gửi * 0913819161 Người gửi * a cương VP gửi * [GEOGRAPHIC_DATA]: VP […" at bounding box center [814, 135] width 1390 height 86
click at [217, 120] on input "0913819161" at bounding box center [235, 121] width 227 height 19
click at [489, 265] on div "SĐT Người Nhận * 0986680330 Người nhận * a hưởng- 0768061119 VP Nhận * [GEOGRAP…" at bounding box center [814, 226] width 1390 height 86
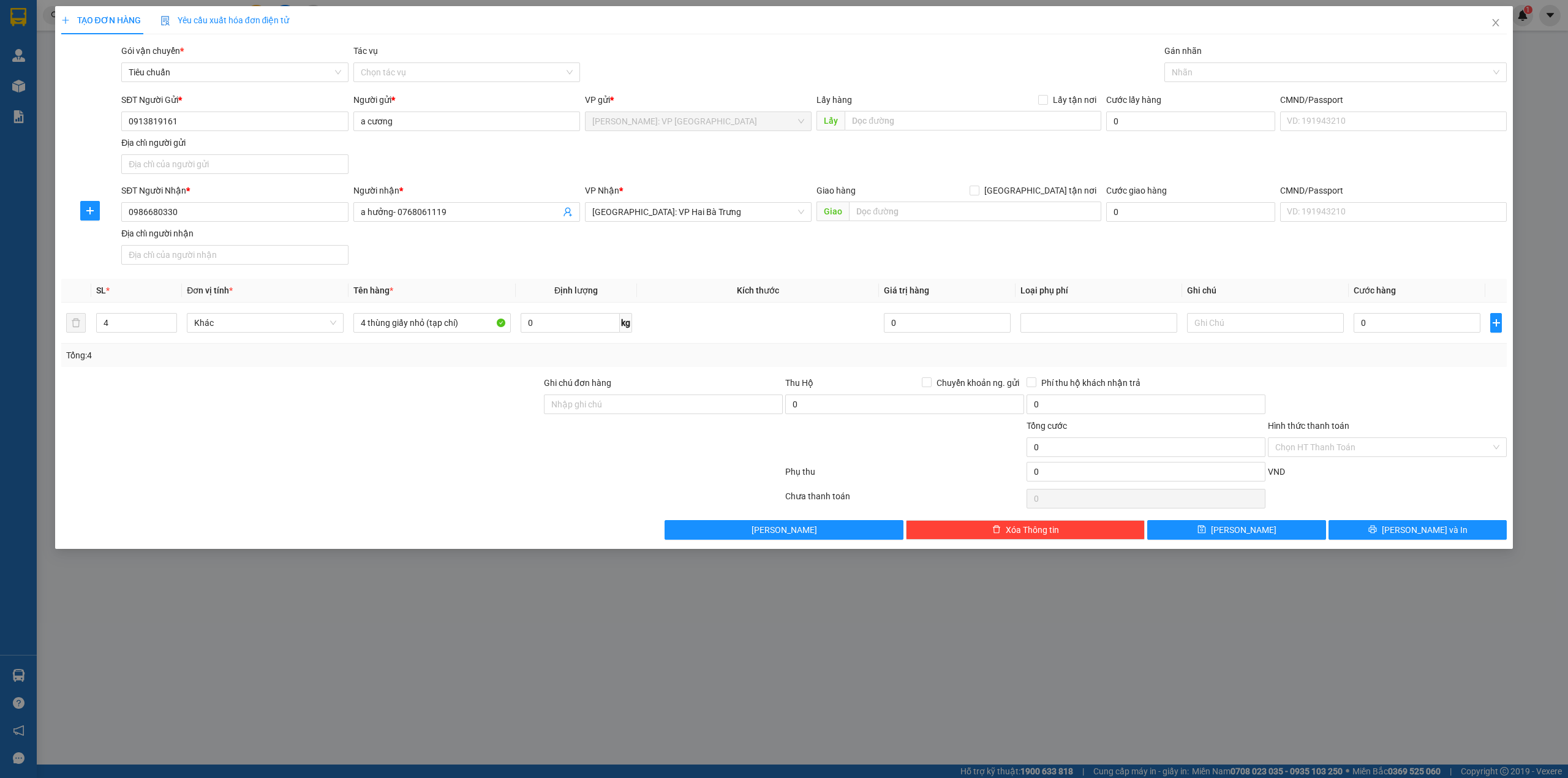
click at [602, 257] on div "SĐT Người Nhận * 0986680330 Người nhận * a hưởng- 0768061119 VP Nhận * [GEOGRAP…" at bounding box center [814, 226] width 1390 height 86
click at [245, 388] on div at bounding box center [301, 398] width 483 height 42
click at [1404, 317] on input "0" at bounding box center [1416, 322] width 126 height 19
type input "5"
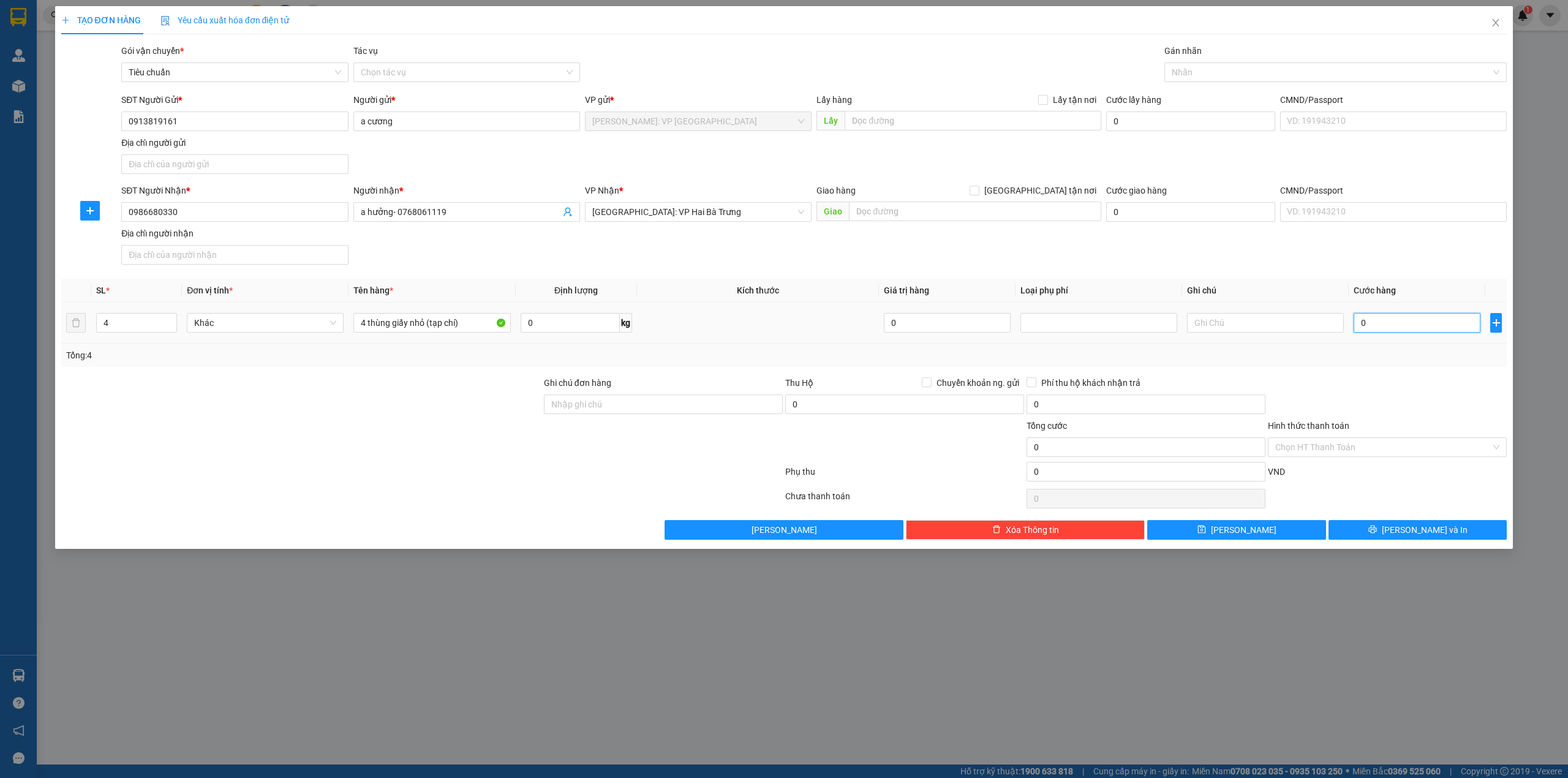
type input "5"
type input "52"
type input "520"
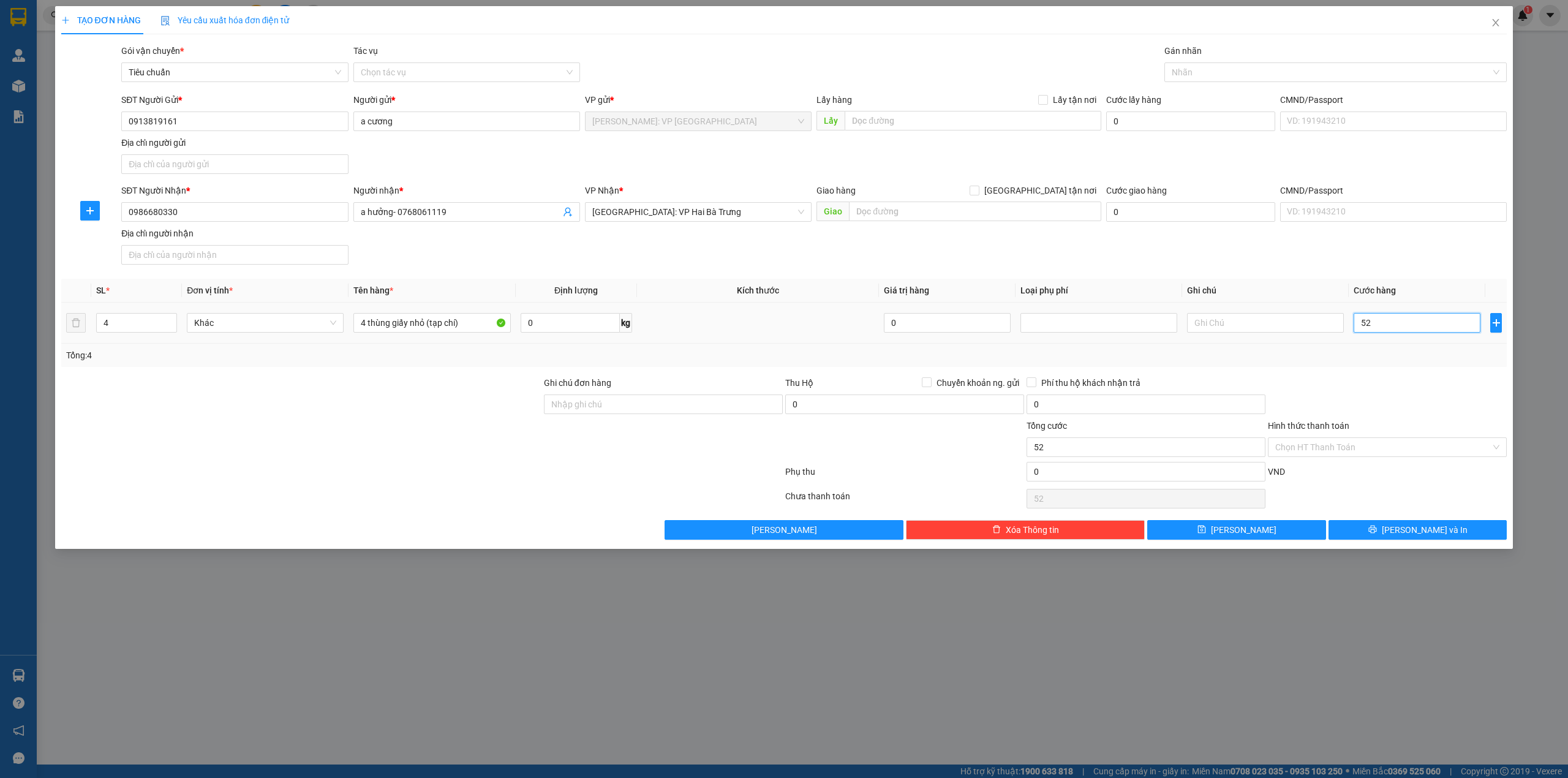
type input "520"
type input "5.200"
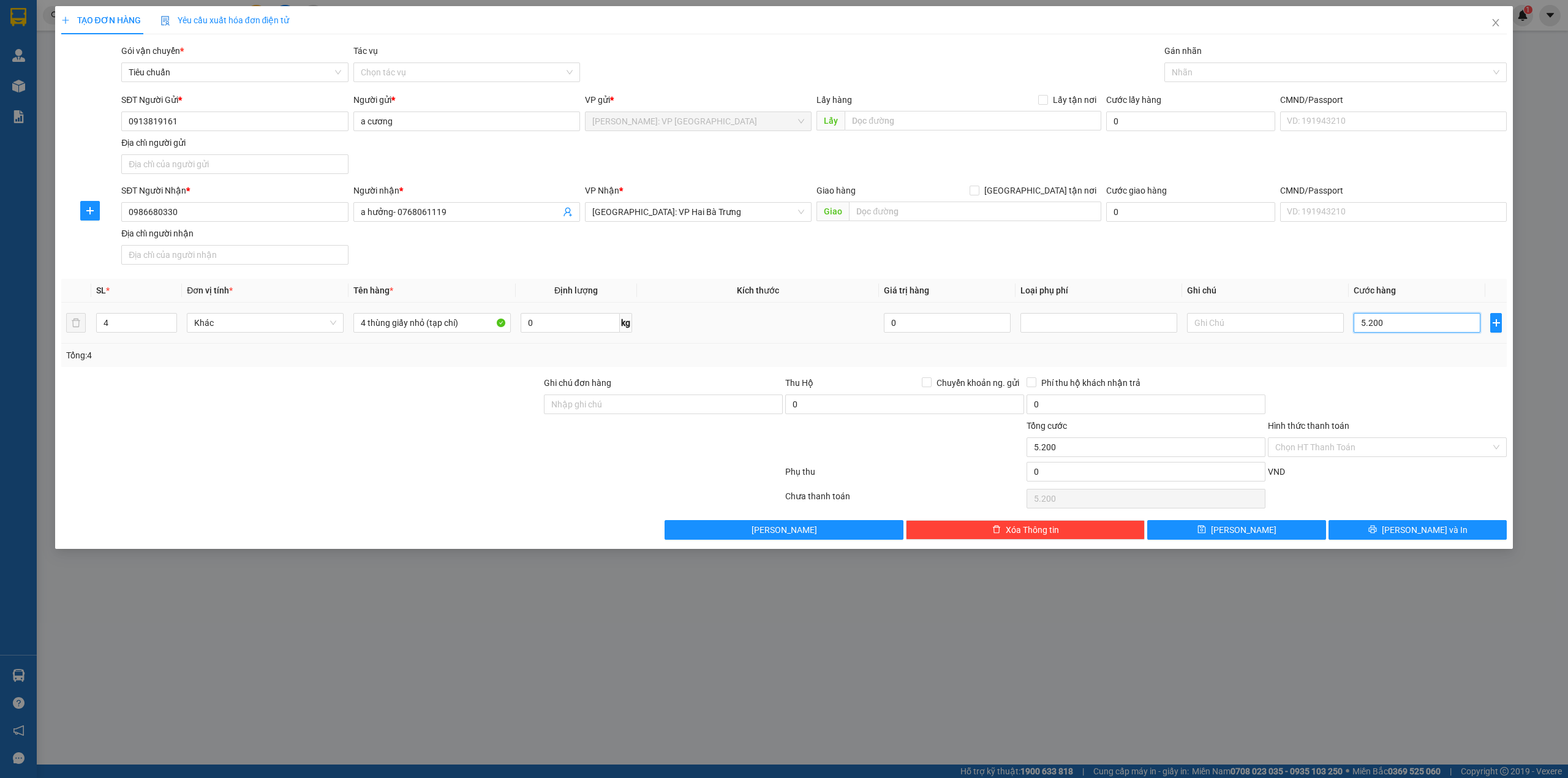
type input "52.000"
type input "520.000"
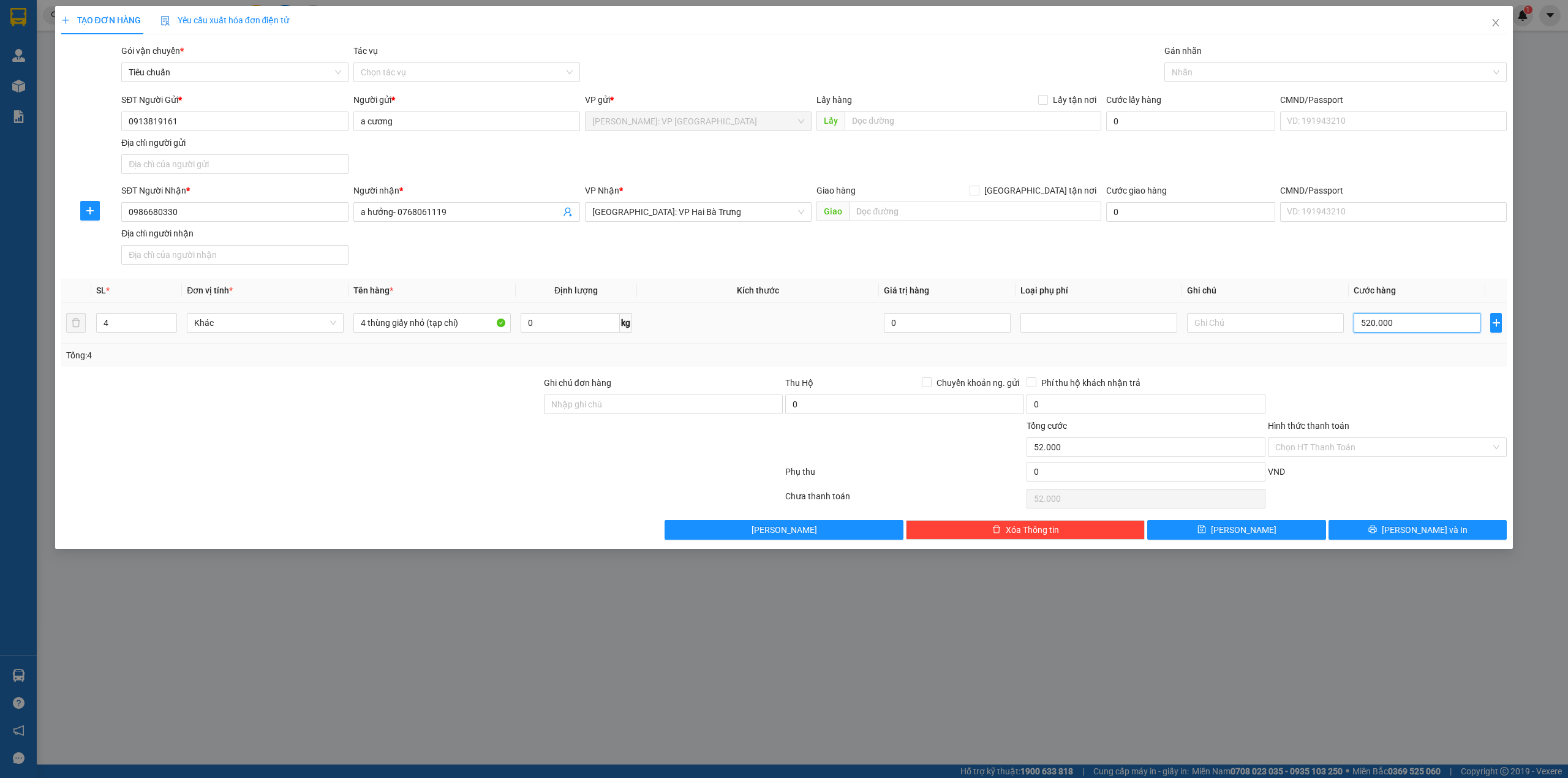
type input "520.000"
click at [427, 164] on div "SĐT Người Gửi * 0913819161 Người gửi * a cương VP gửi * [GEOGRAPHIC_DATA]: VP […" at bounding box center [814, 135] width 1390 height 86
click at [331, 367] on div "Tổng: 4" at bounding box center [784, 355] width 1446 height 23
click at [1424, 532] on span "[PERSON_NAME] và In" at bounding box center [1424, 530] width 86 height 14
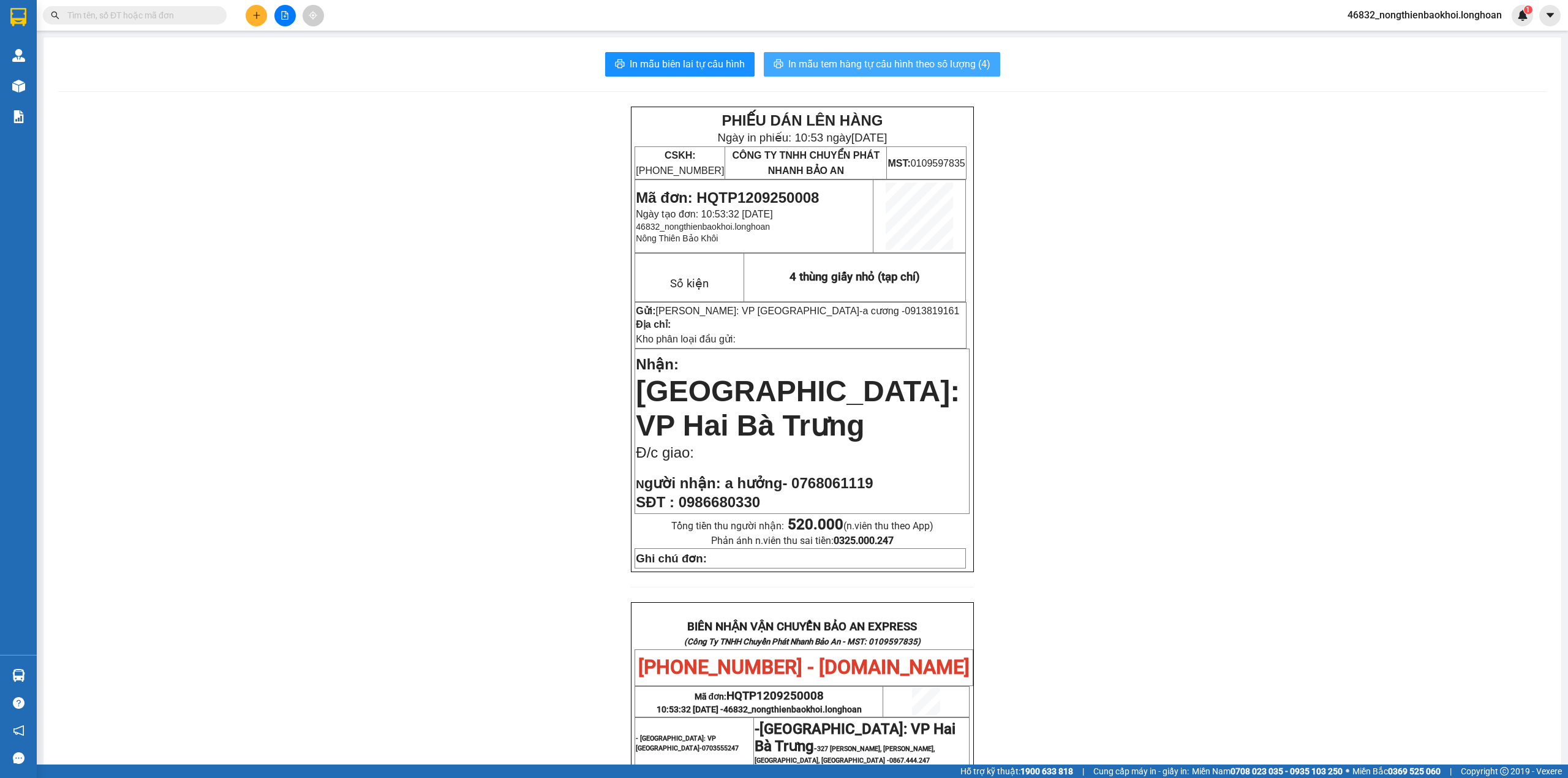
click at [828, 58] on span "In mẫu tem hàng tự cấu hình theo số lượng (4)" at bounding box center [888, 64] width 202 height 15
click at [694, 46] on div "In mẫu biên lai tự cấu hình In mẫu tem hàng tự cấu hình theo số lượng (4) PHIẾU…" at bounding box center [802, 619] width 1518 height 1163
click at [689, 69] on span "In mẫu biên lai tự cấu hình" at bounding box center [686, 64] width 115 height 15
click at [882, 69] on span "In mẫu tem hàng tự cấu hình theo số lượng (4)" at bounding box center [888, 64] width 202 height 15
click at [507, 334] on div "PHIẾU DÁN LÊN HÀNG Ngày in phiếu: 10:54 [DATE] CSKH: [PHONE_NUMBER] CÔNG TY TNH…" at bounding box center [802, 646] width 1489 height 1079
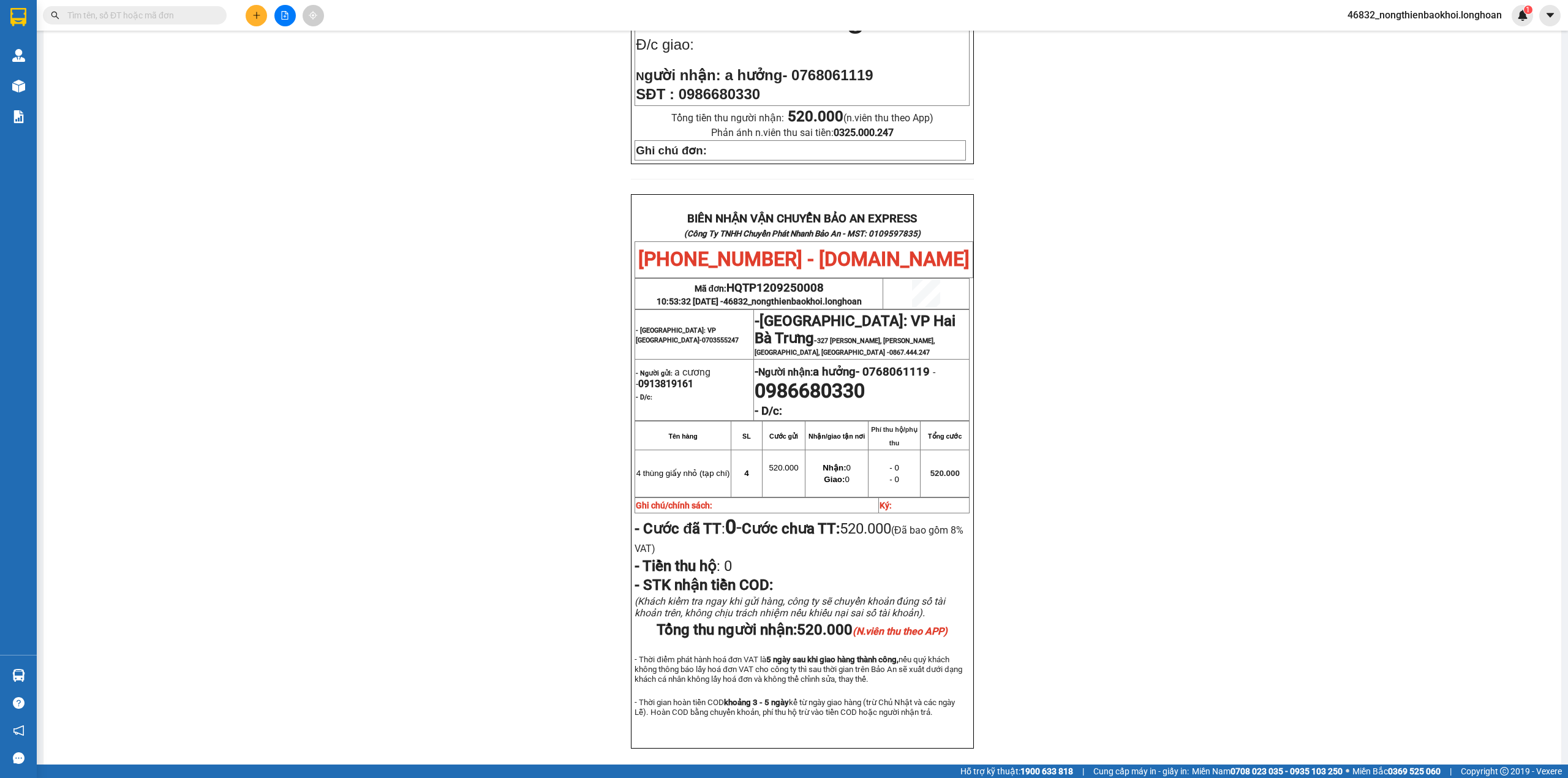
scroll to position [457, 0]
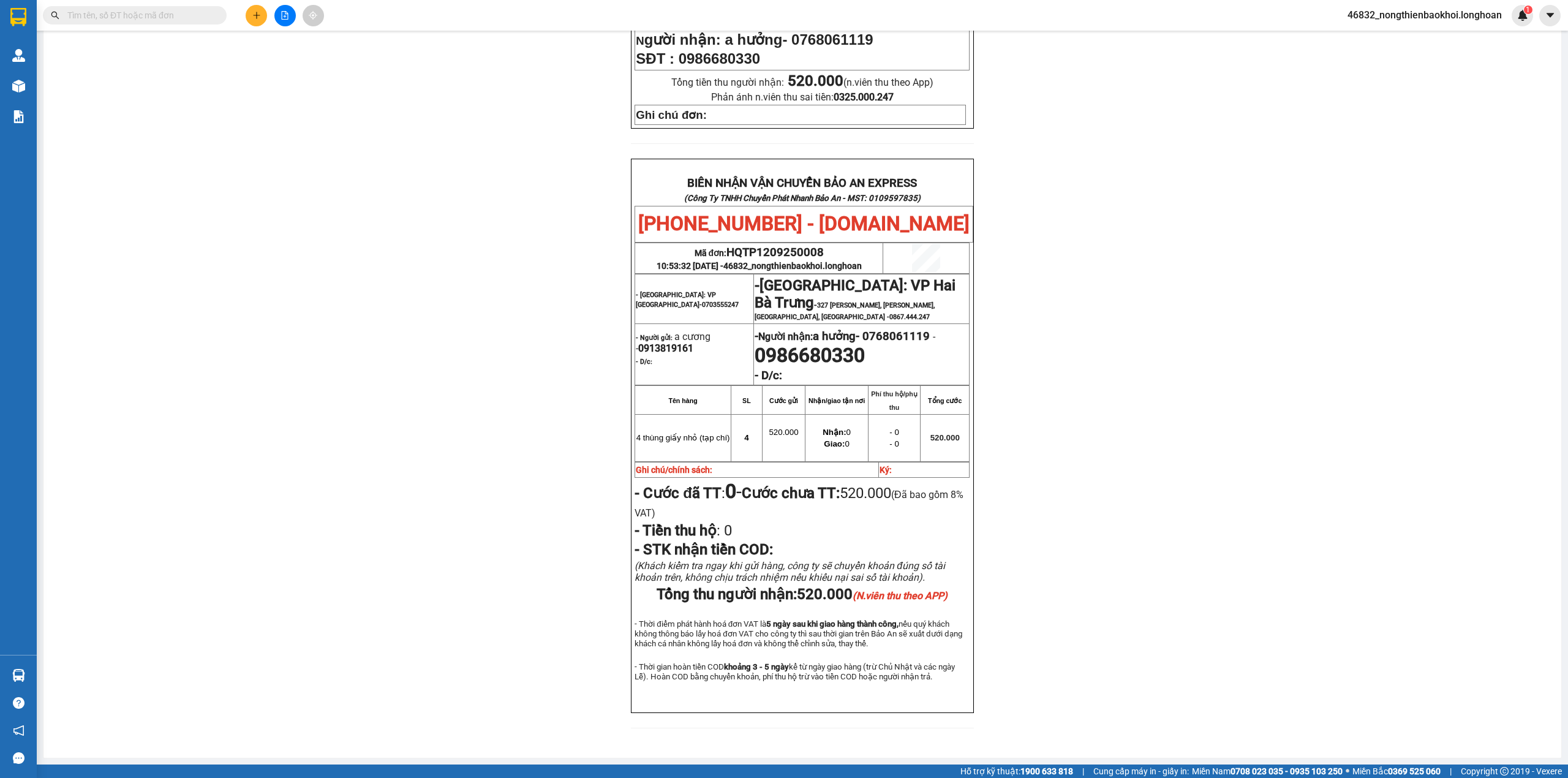
click at [533, 377] on div "PHIẾU DÁN LÊN HÀNG Ngày in phiếu: 10:54 [DATE] CSKH: [PHONE_NUMBER] CÔNG TY TNH…" at bounding box center [802, 203] width 1489 height 1079
click at [537, 382] on div "PHIẾU DÁN LÊN HÀNG Ngày in phiếu: 10:54 [DATE] CSKH: [PHONE_NUMBER] CÔNG TY TNH…" at bounding box center [802, 203] width 1489 height 1079
click at [489, 363] on div "PHIẾU DÁN LÊN HÀNG Ngày in phiếu: 10:54 [DATE] CSKH: [PHONE_NUMBER] CÔNG TY TNH…" at bounding box center [802, 203] width 1489 height 1079
click at [427, 258] on div "PHIẾU DÁN LÊN HÀNG Ngày in phiếu: 10:54 [DATE] CSKH: [PHONE_NUMBER] CÔNG TY TNH…" at bounding box center [802, 203] width 1489 height 1079
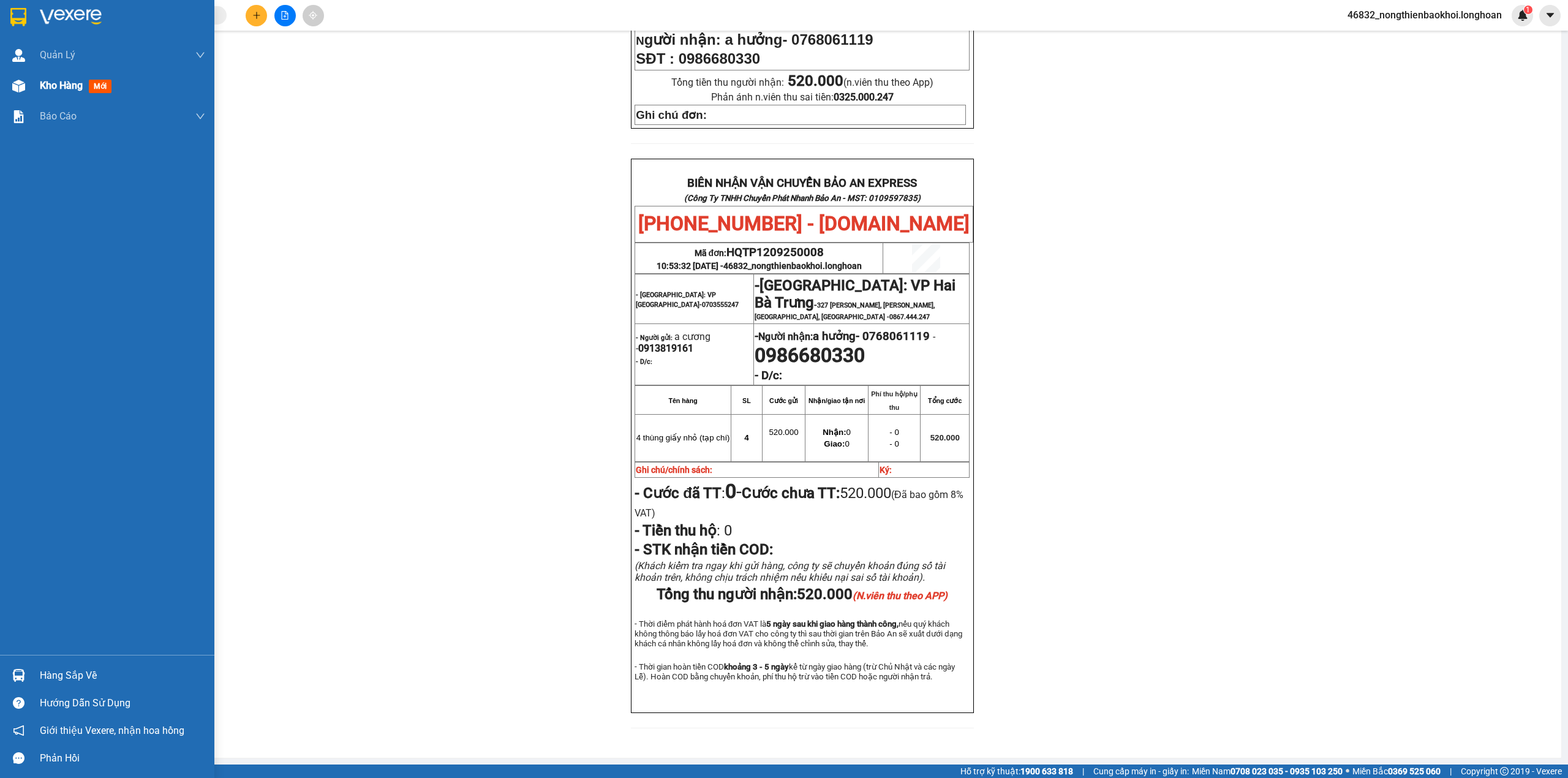
click at [14, 89] on img at bounding box center [18, 85] width 13 height 13
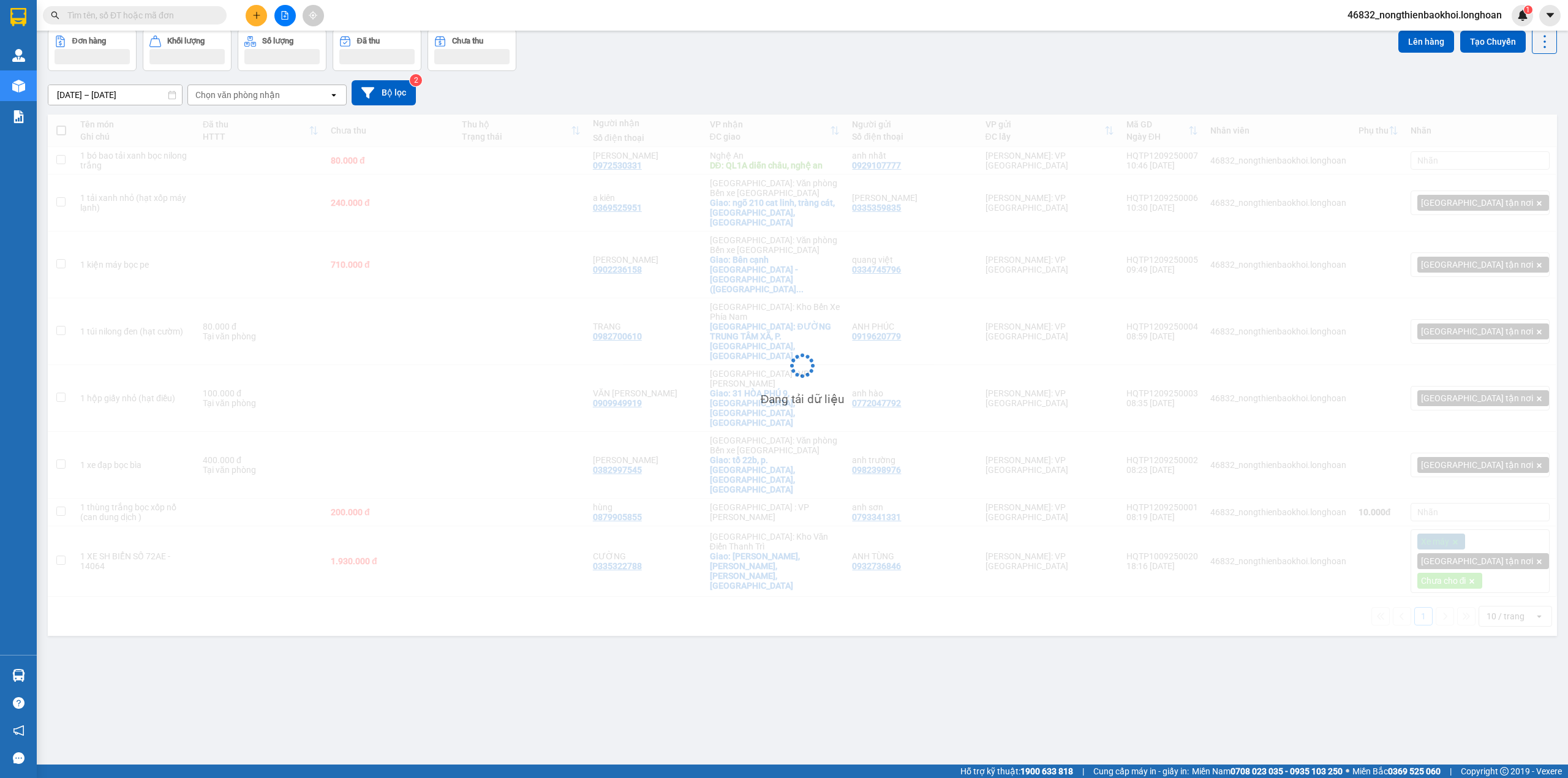
scroll to position [56, 0]
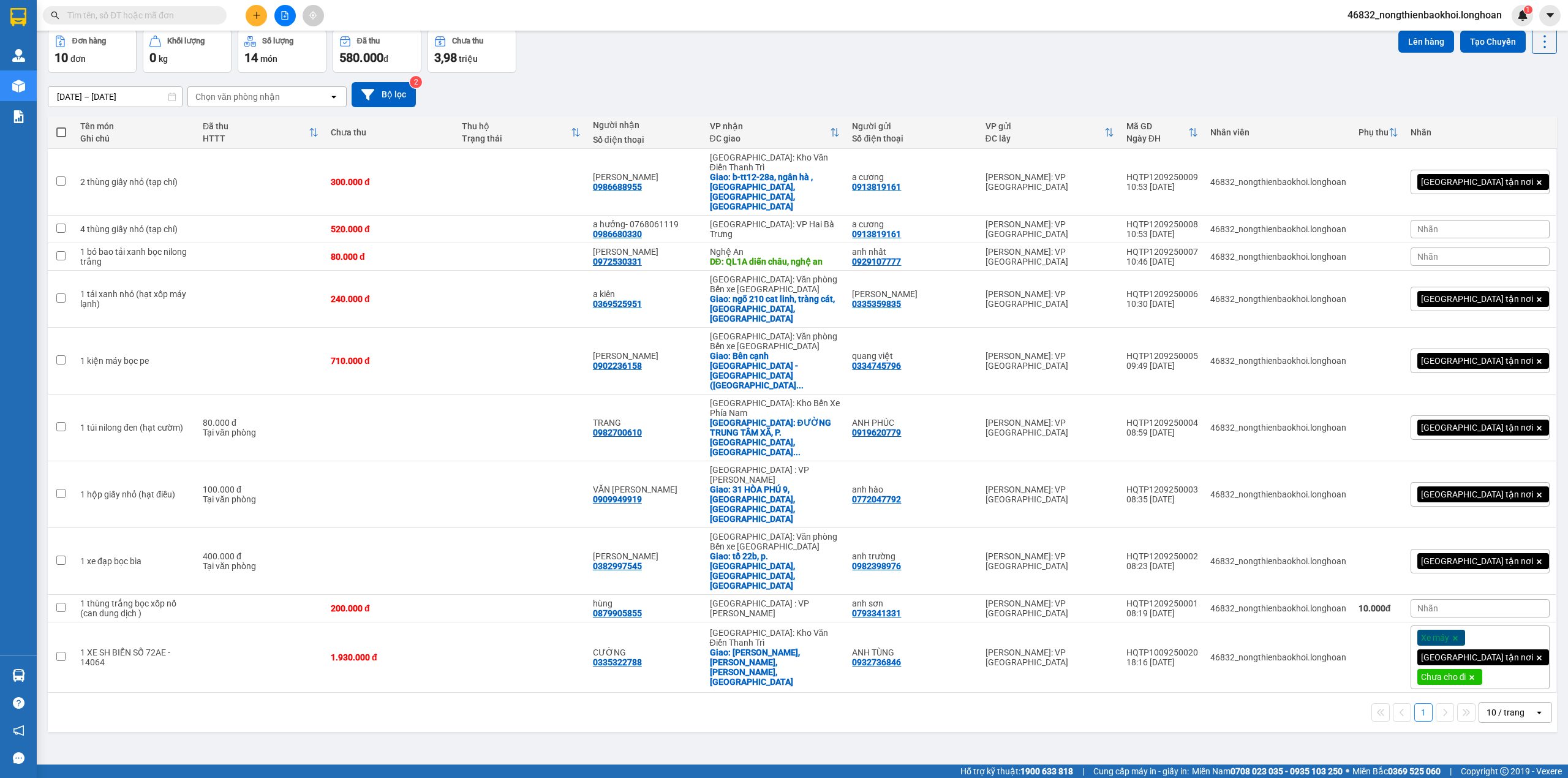
click at [785, 74] on div "[DATE] – [DATE] Press the down arrow key to interact with the calendar and sele…" at bounding box center [801, 94] width 1509 height 43
click at [877, 69] on div "Đơn hàng 10 đơn Khối lượng 0 kg Số lượng 14 món Đã thu 580.000 đ Chưa thu 3,98 …" at bounding box center [801, 51] width 1509 height 44
click at [730, 95] on div "[DATE] – [DATE] Press the down arrow key to interact with the calendar and sele…" at bounding box center [801, 95] width 1509 height 25
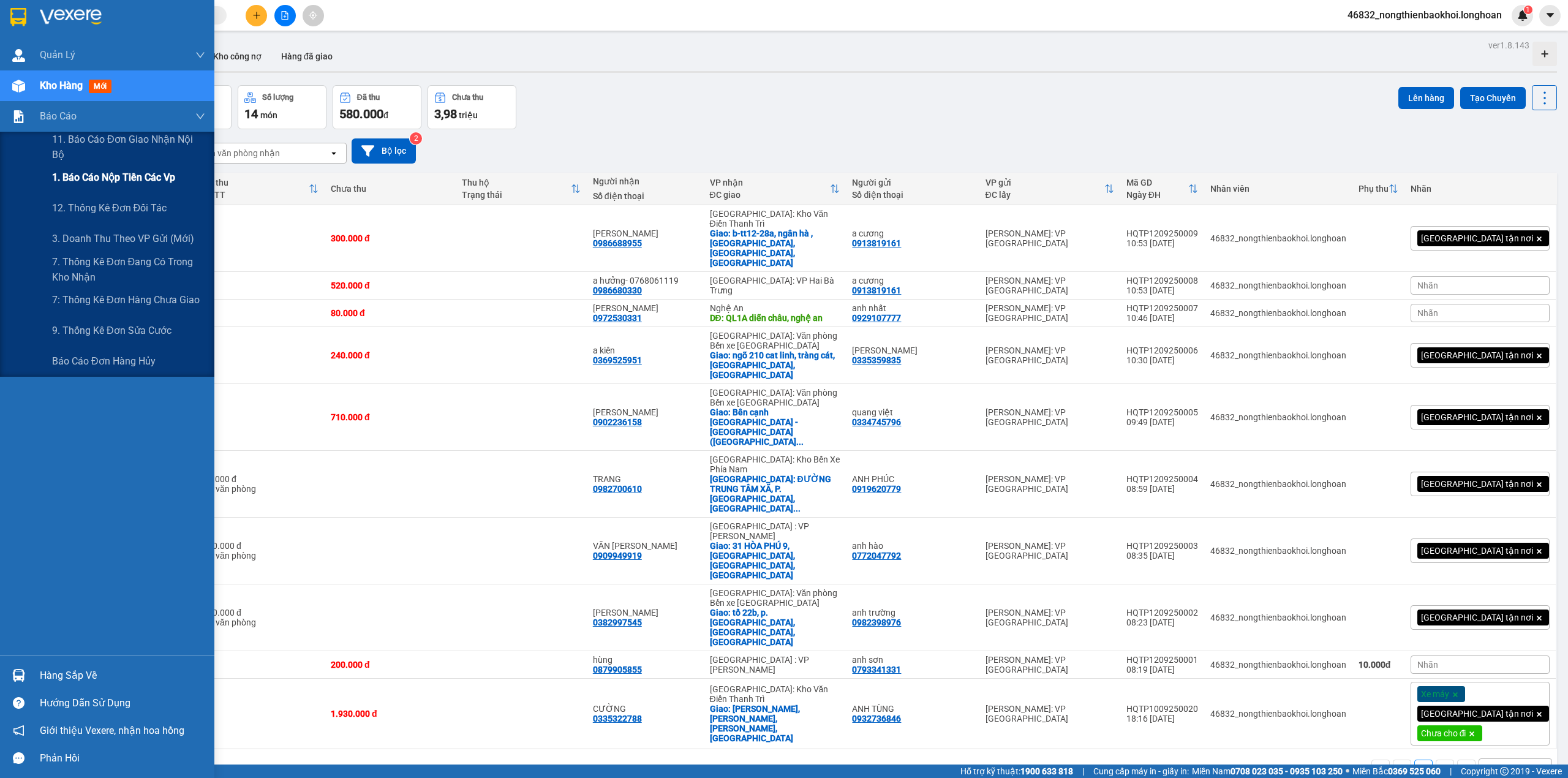
click at [133, 177] on span "1. Báo cáo nộp tiền các vp" at bounding box center [114, 178] width 124 height 15
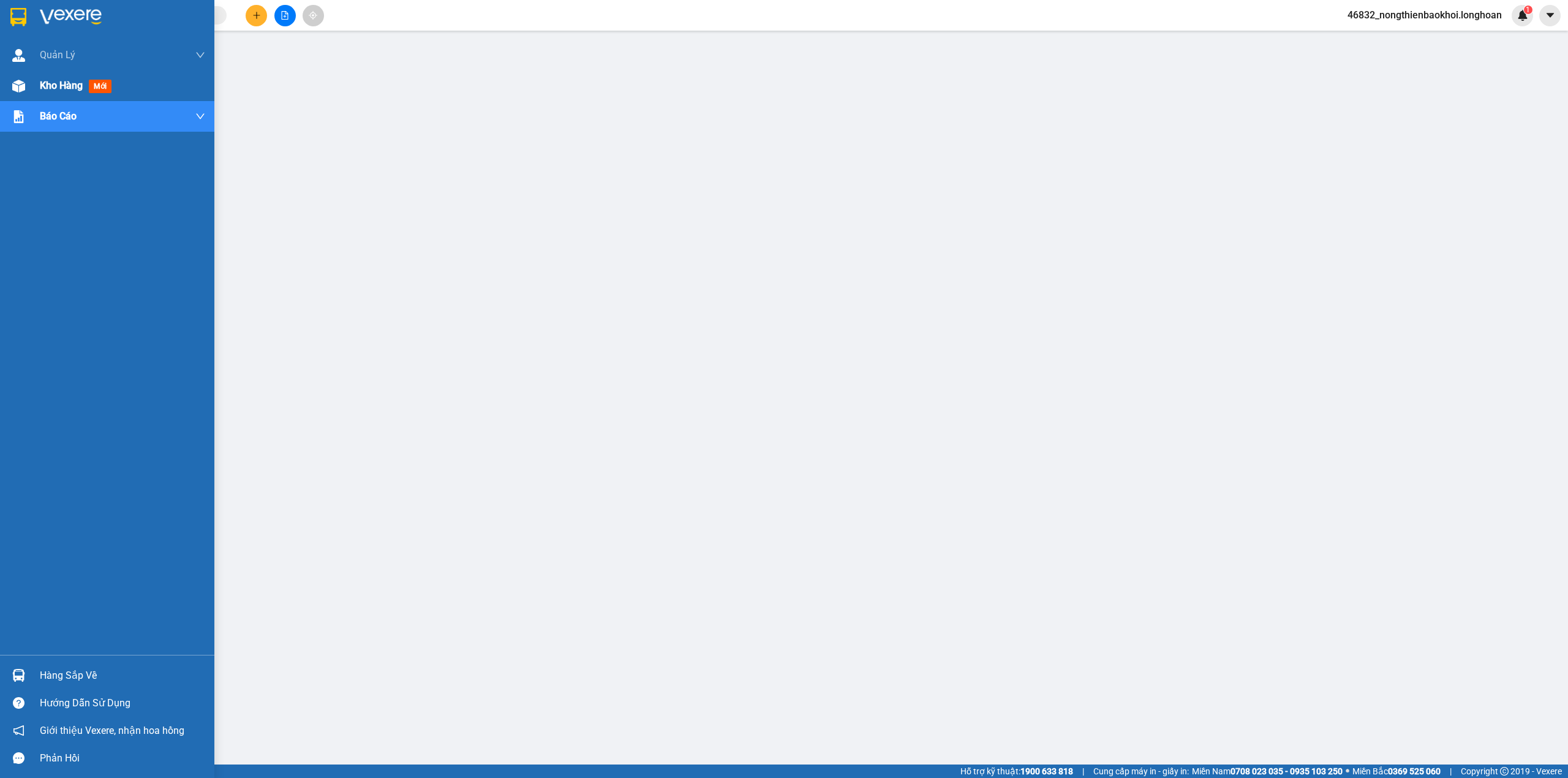
click at [42, 87] on span "Kho hàng" at bounding box center [61, 85] width 42 height 12
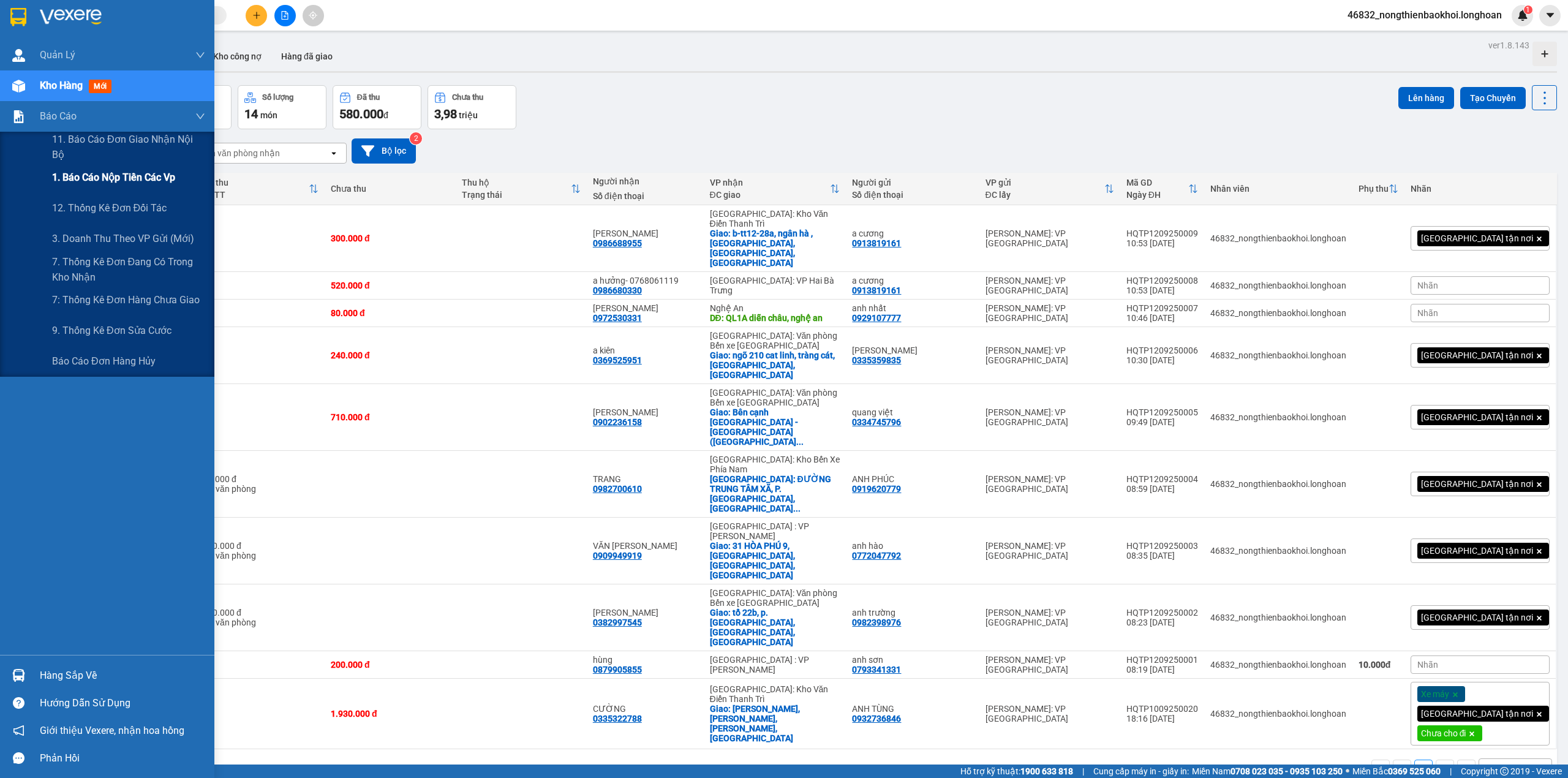
click at [147, 167] on div "1. Báo cáo nộp tiền các vp" at bounding box center [128, 178] width 154 height 31
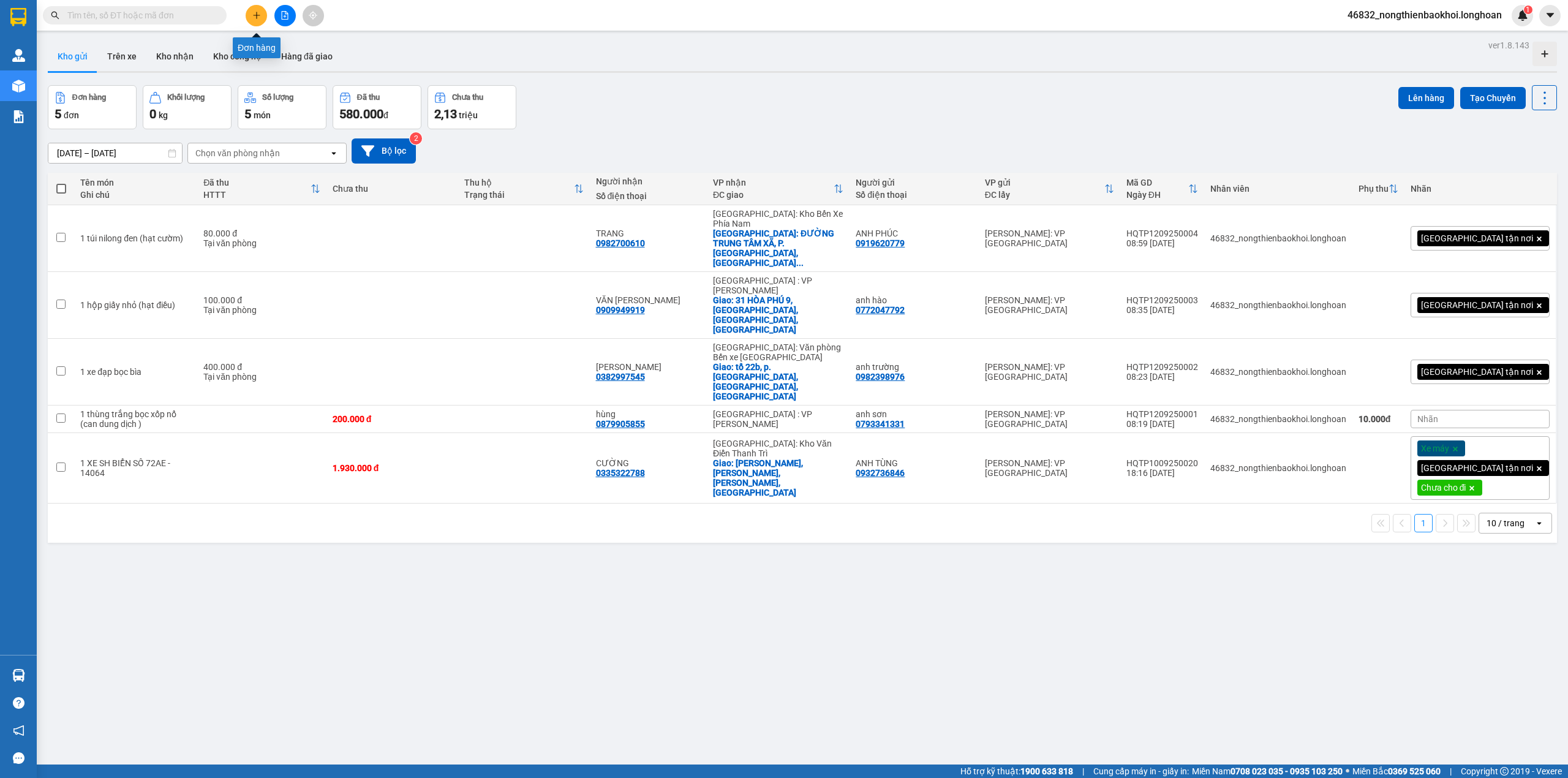
click at [256, 13] on icon "plus" at bounding box center [256, 14] width 9 height 9
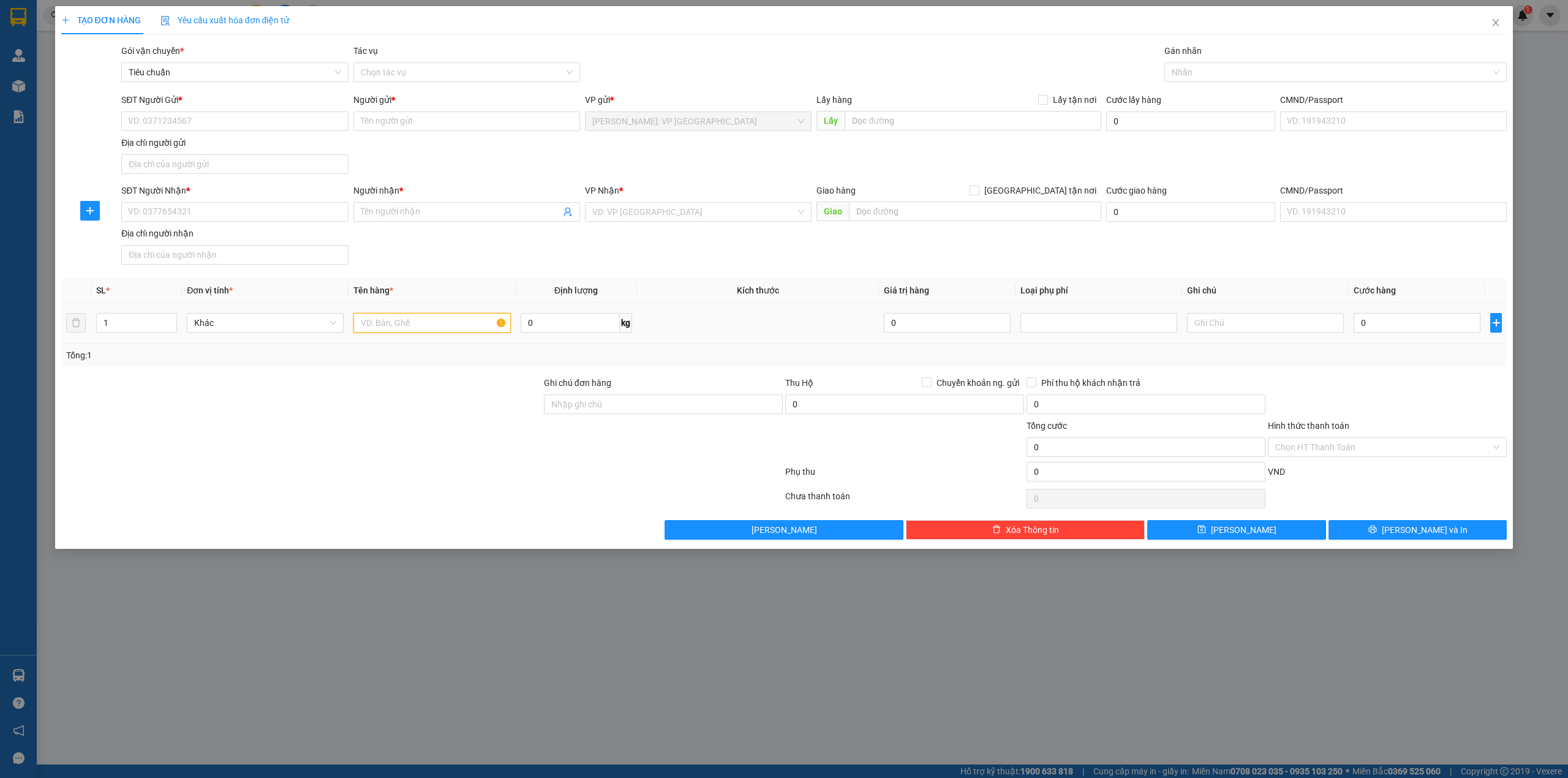
click at [419, 325] on input "text" at bounding box center [432, 322] width 156 height 19
paste input "thùng giấy nhỏ (tạp chí)"
click at [361, 322] on input "thùng giấy nhỏ (tạp chí)" at bounding box center [432, 322] width 156 height 19
click at [174, 322] on span "Decrease Value" at bounding box center [170, 325] width 14 height 11
type input "2 thùng giấy nhỏ (tạp chí)"
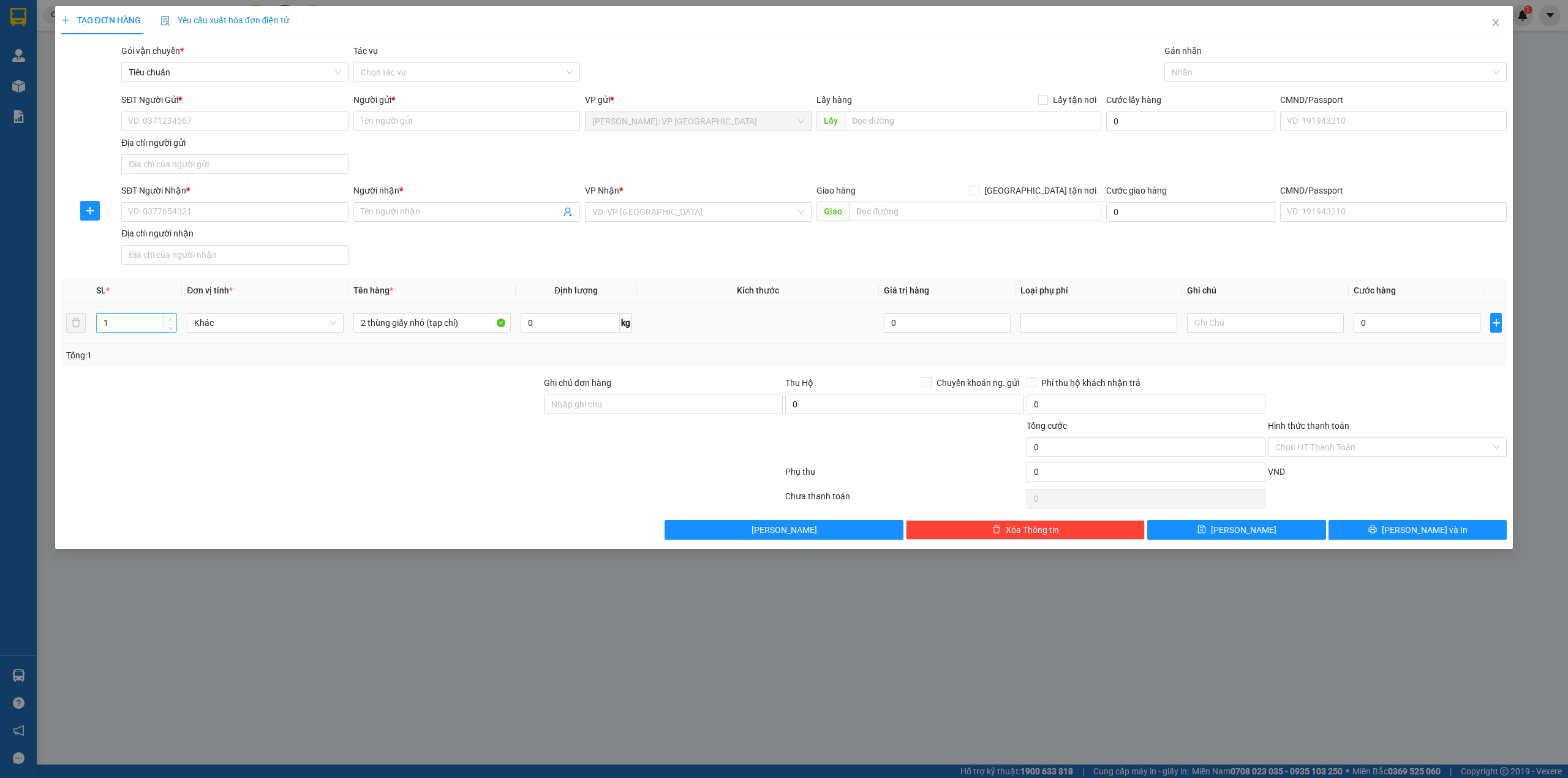
type input "2"
click at [167, 320] on span "up" at bounding box center [171, 320] width 8 height 8
click at [150, 125] on input "SĐT Người Gửi *" at bounding box center [235, 121] width 227 height 19
paste input "0913819161"
type input "0913819161"
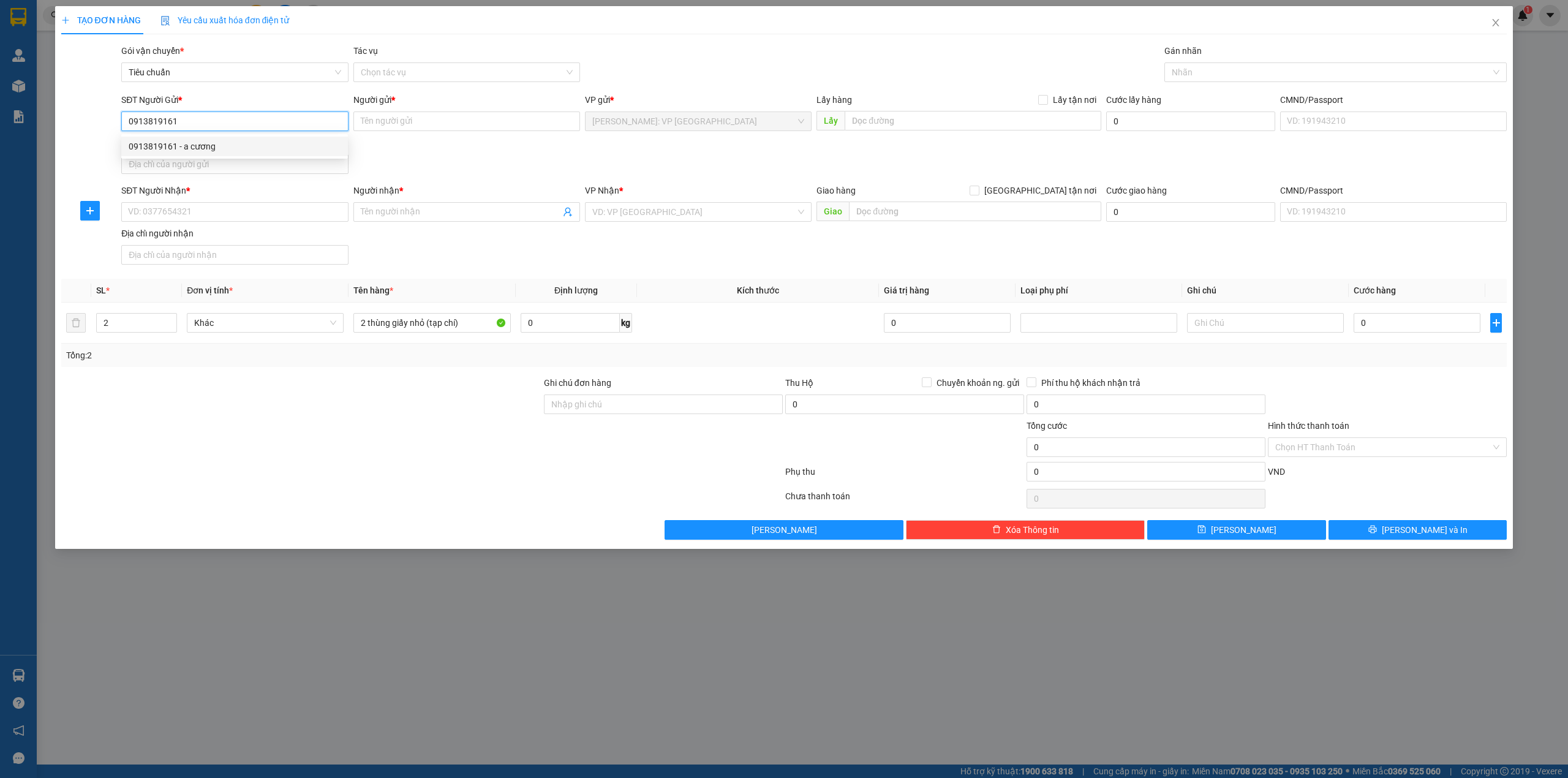
click at [197, 143] on div "0913819161 - a cương" at bounding box center [234, 147] width 211 height 14
type input "a cương"
type input "0913819161"
click at [420, 141] on div "SĐT Người Gửi * 0913819161 0913819161 Người gửi * a cương VP gửi * Hồ Chí Minh:…" at bounding box center [814, 135] width 1390 height 86
click at [261, 205] on input "SĐT Người Nhận *" at bounding box center [235, 211] width 227 height 19
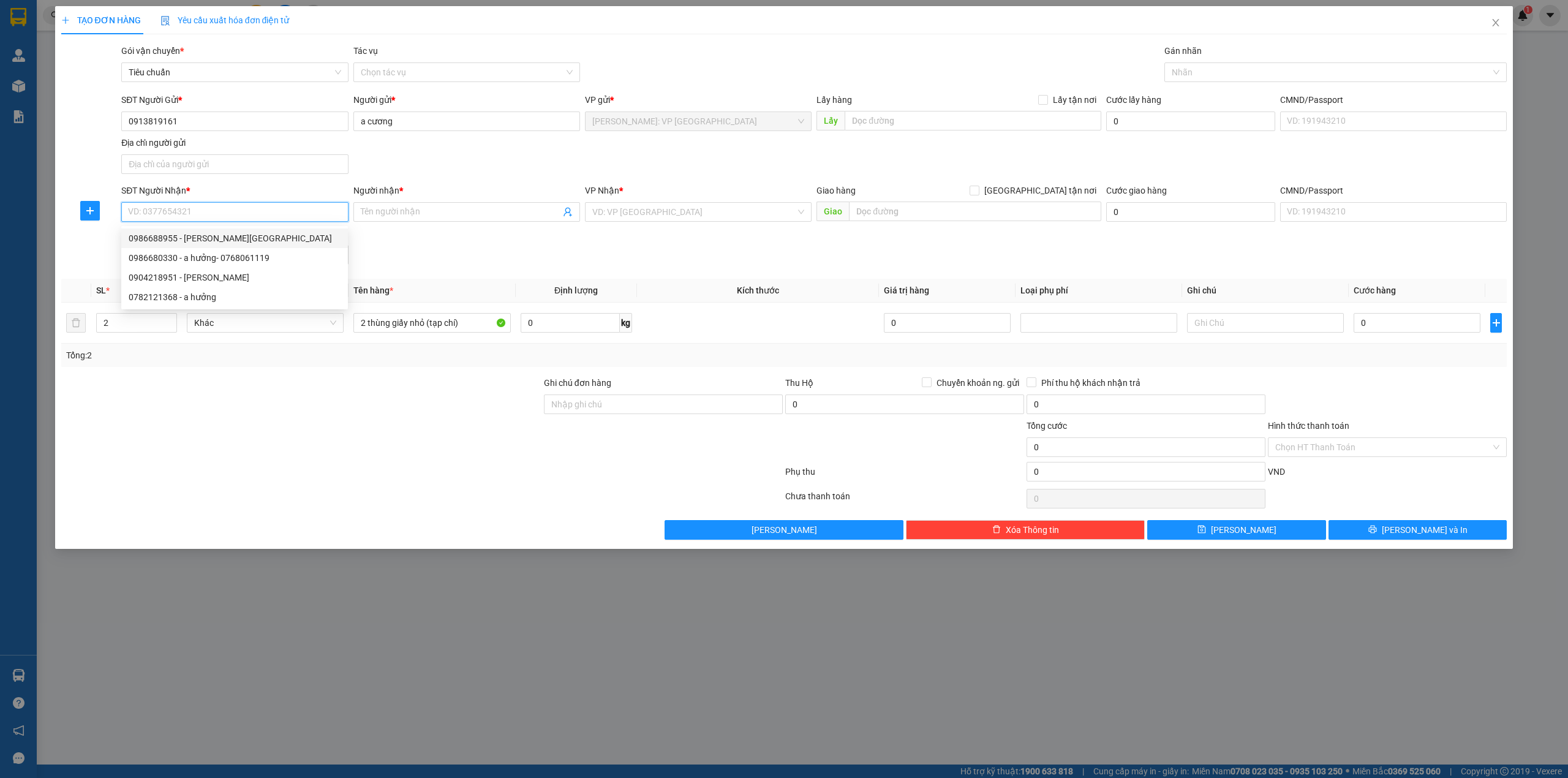
click at [268, 234] on div "0986688955 - [PERSON_NAME][GEOGRAPHIC_DATA]" at bounding box center [234, 238] width 211 height 14
type input "0986688955"
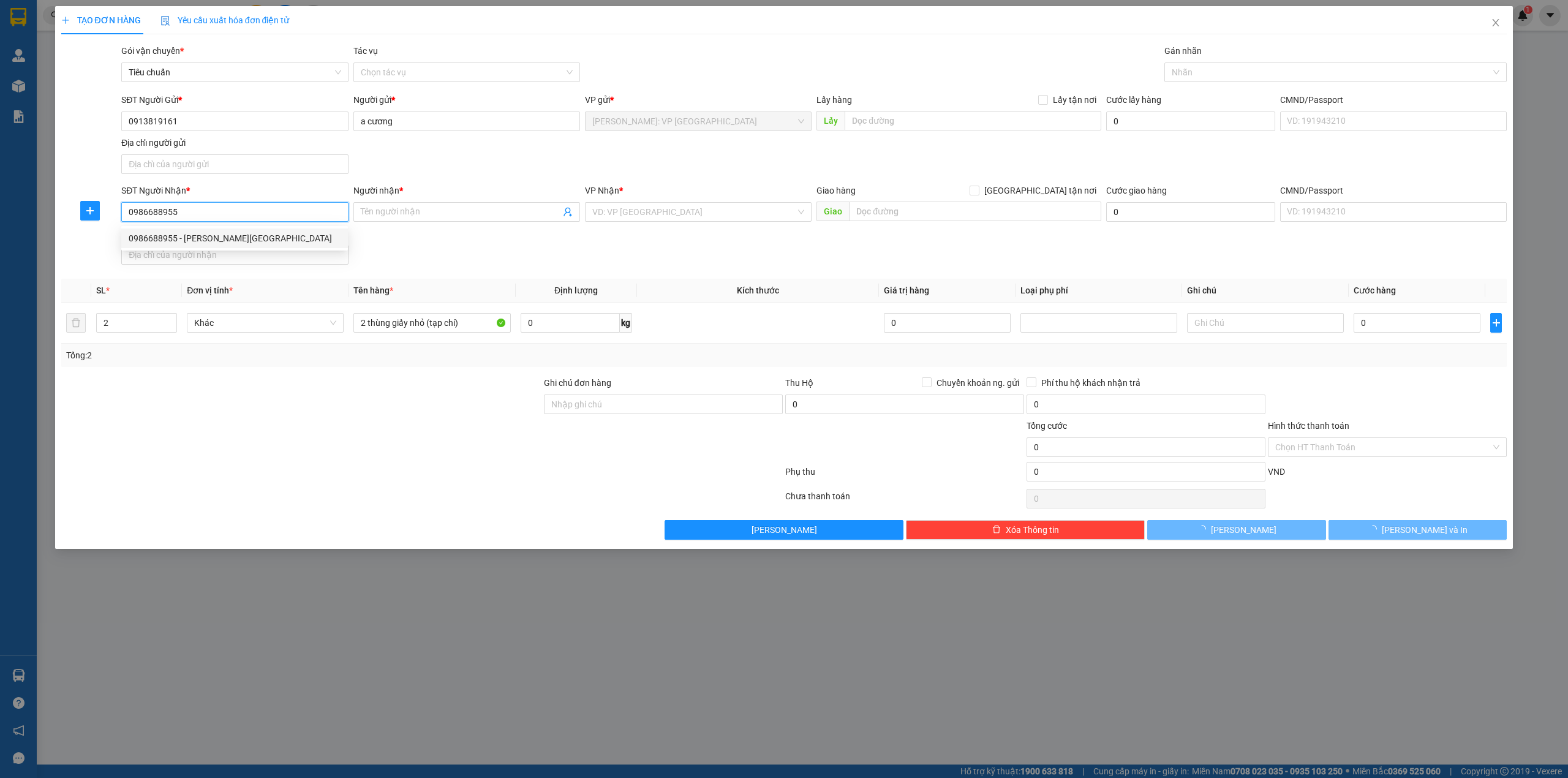
type input "[PERSON_NAME]"
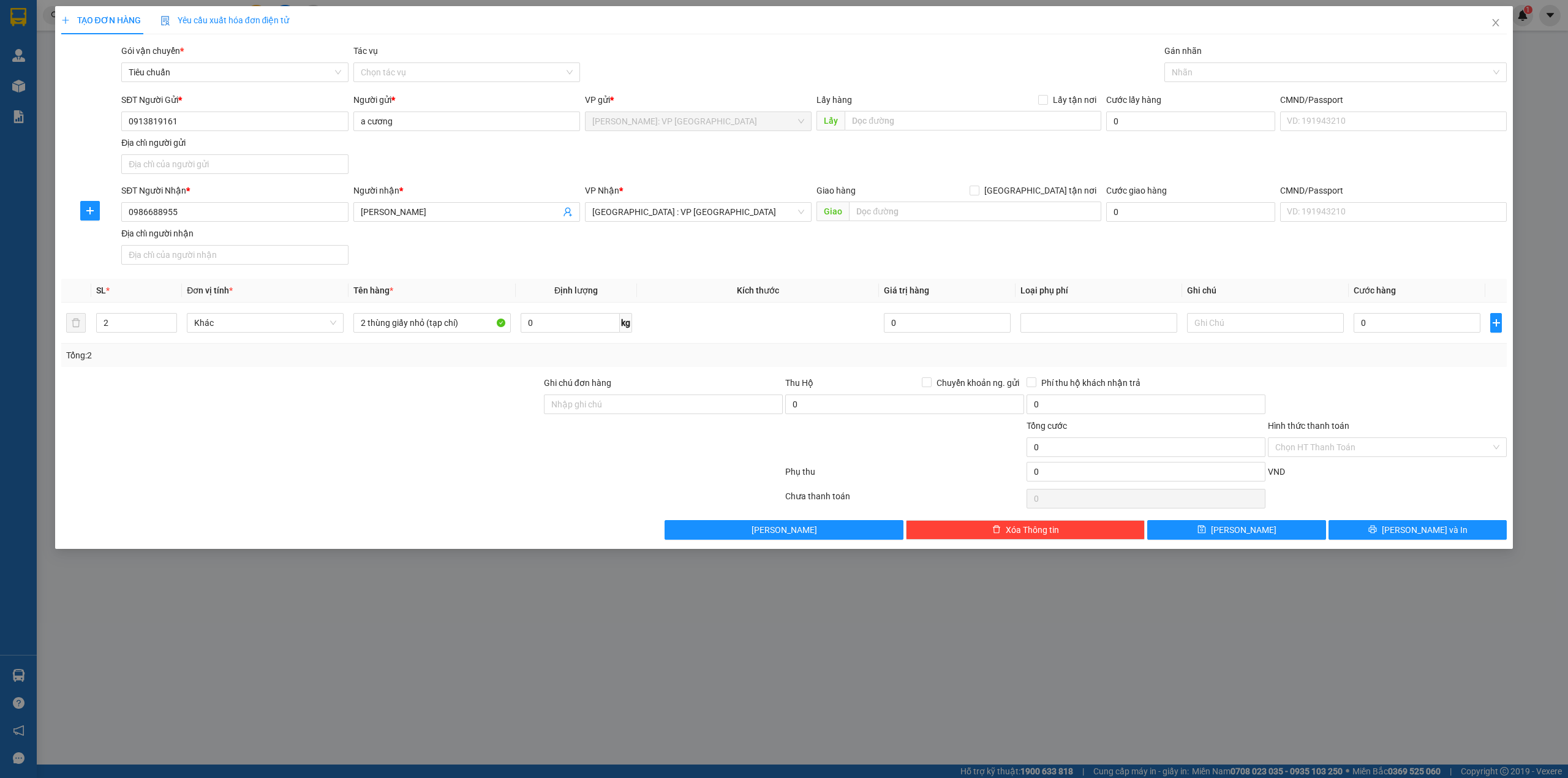
click at [705, 236] on div "SĐT Người Nhận * 0986688955 Người nhận * HỒ VĨNH CHUNG VP Nhận * Hà Nội : VP Hà…" at bounding box center [814, 226] width 1390 height 86
click at [316, 393] on div at bounding box center [301, 398] width 483 height 42
click at [643, 261] on div "SĐT Người Nhận * 0986688955 Người nhận * HỒ VĨNH CHUNG VP Nhận * Hà Nội : VP Hà…" at bounding box center [814, 226] width 1390 height 86
click at [483, 237] on div "SĐT Người Nhận * 0986688955 Người nhận * HỒ VĨNH CHUNG VP Nhận * Hà Nội : VP Hà…" at bounding box center [814, 226] width 1390 height 86
click at [464, 249] on div "SĐT Người Nhận * 0986688955 Người nhận * HỒ VĨNH CHUNG VP Nhận * Hà Nội : VP Hà…" at bounding box center [814, 226] width 1390 height 86
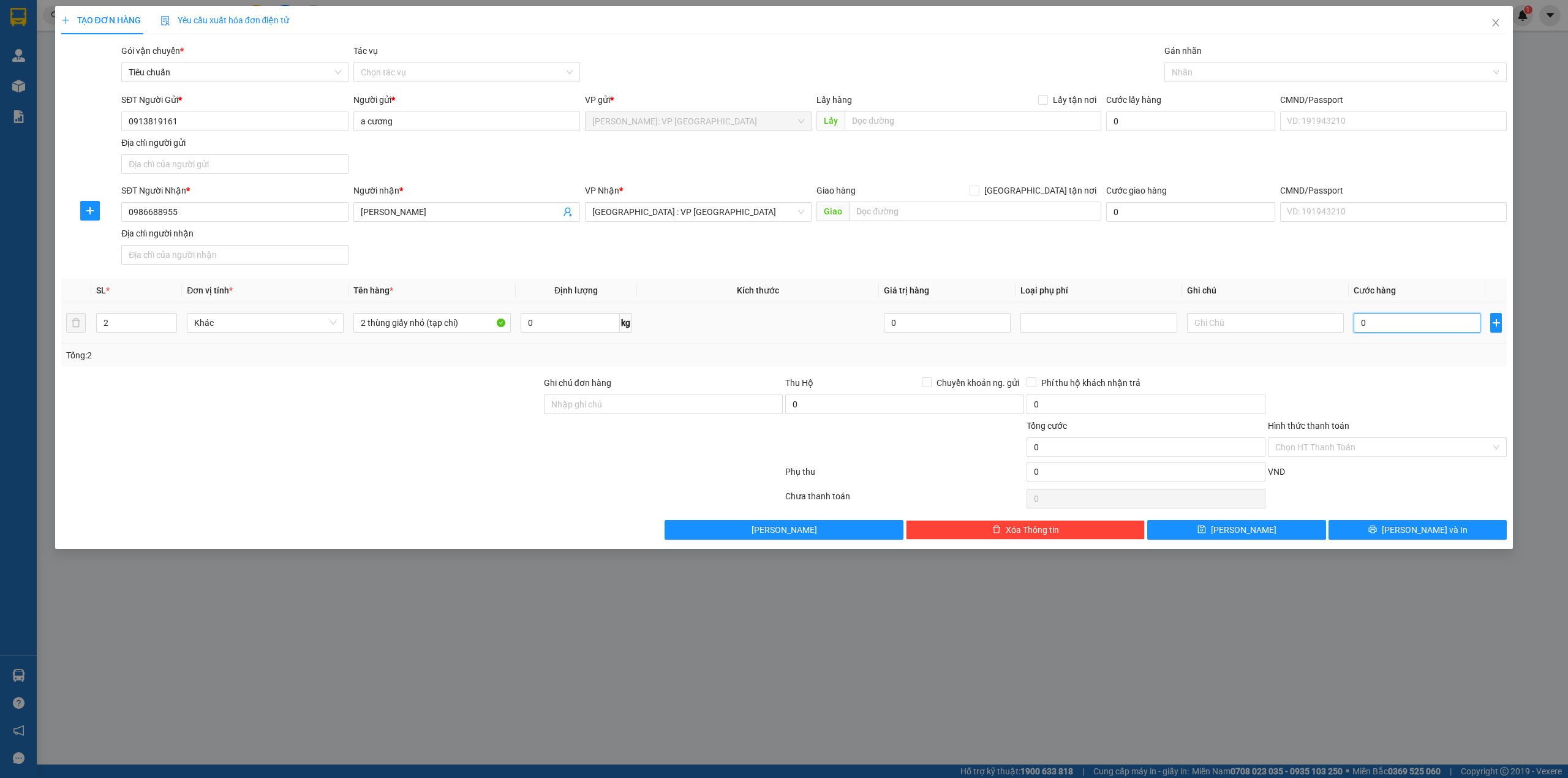
click at [1373, 326] on input "0" at bounding box center [1416, 322] width 126 height 19
click at [1093, 263] on div "SĐT Người Nhận * 0986688955 Người nhận * HỒ VĨNH CHUNG VP Nhận * Hà Nội : VP Hà…" at bounding box center [814, 226] width 1390 height 86
click at [954, 288] on th "Giá trị hàng" at bounding box center [946, 291] width 136 height 24
click at [450, 398] on div at bounding box center [301, 398] width 483 height 42
click at [463, 404] on div at bounding box center [301, 398] width 483 height 42
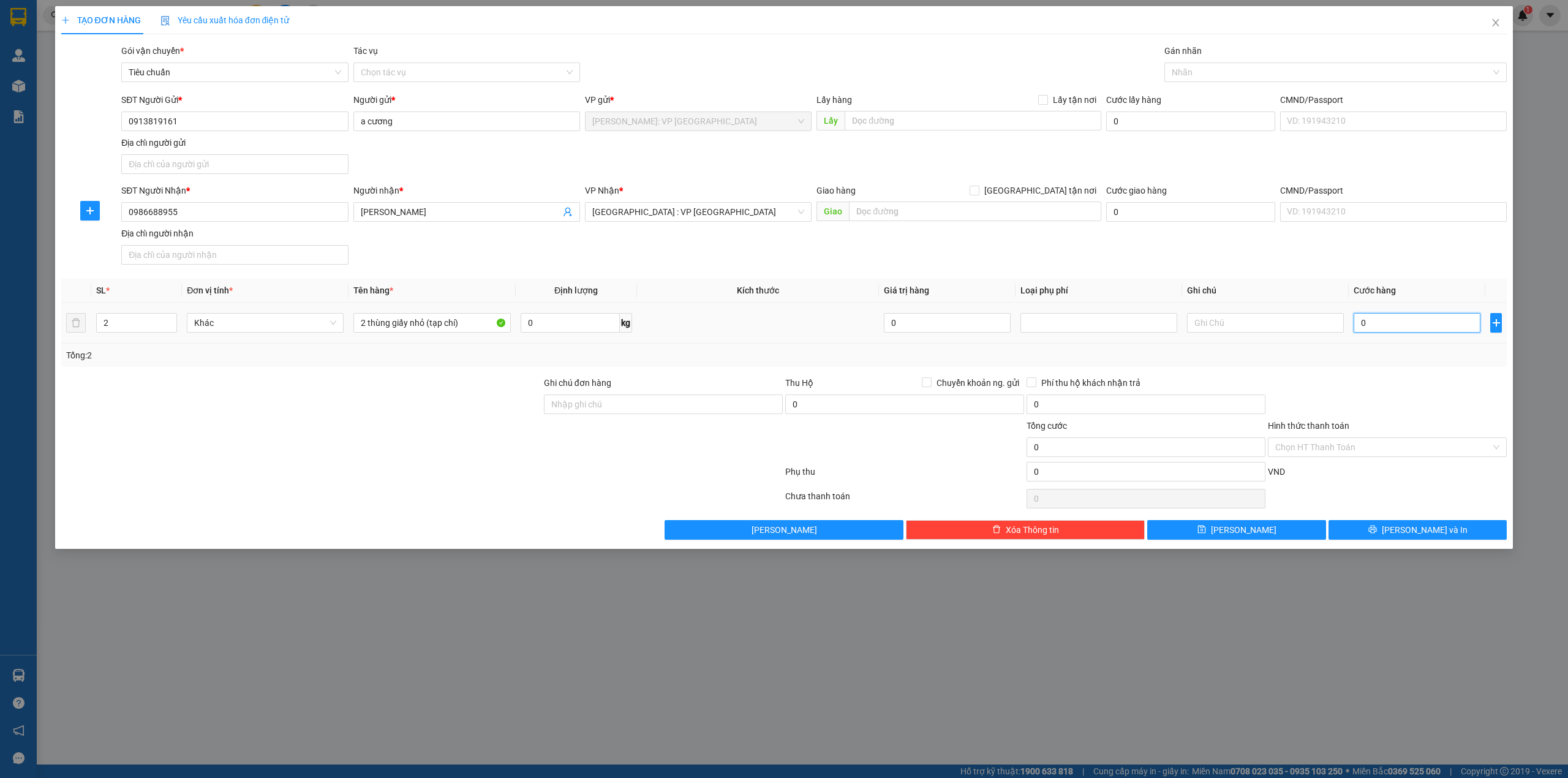
drag, startPoint x: 1419, startPoint y: 324, endPoint x: 1410, endPoint y: 346, distance: 23.8
click at [1419, 324] on input "0" at bounding box center [1416, 322] width 126 height 19
type input "2"
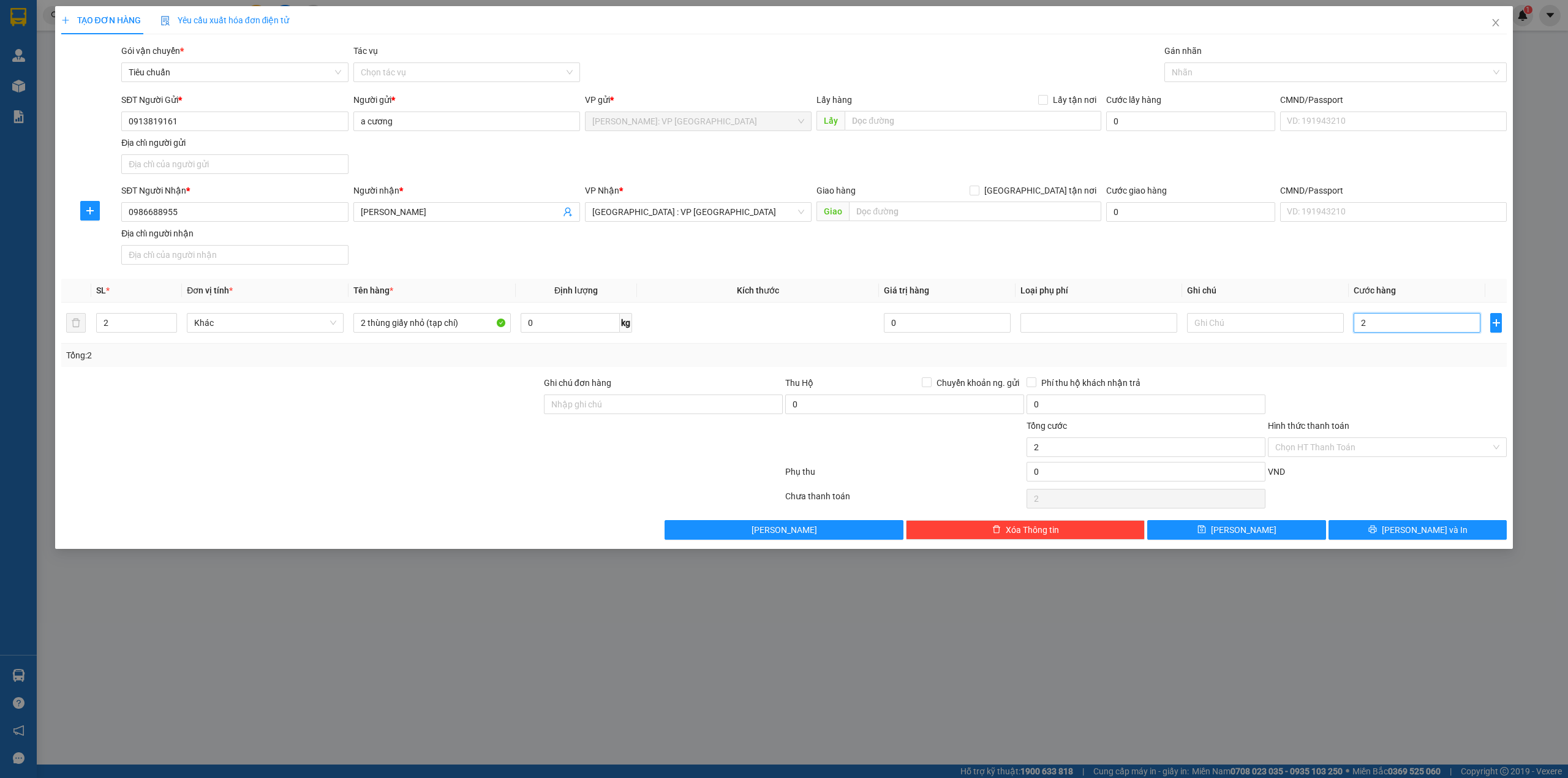
type input "26"
type input "260"
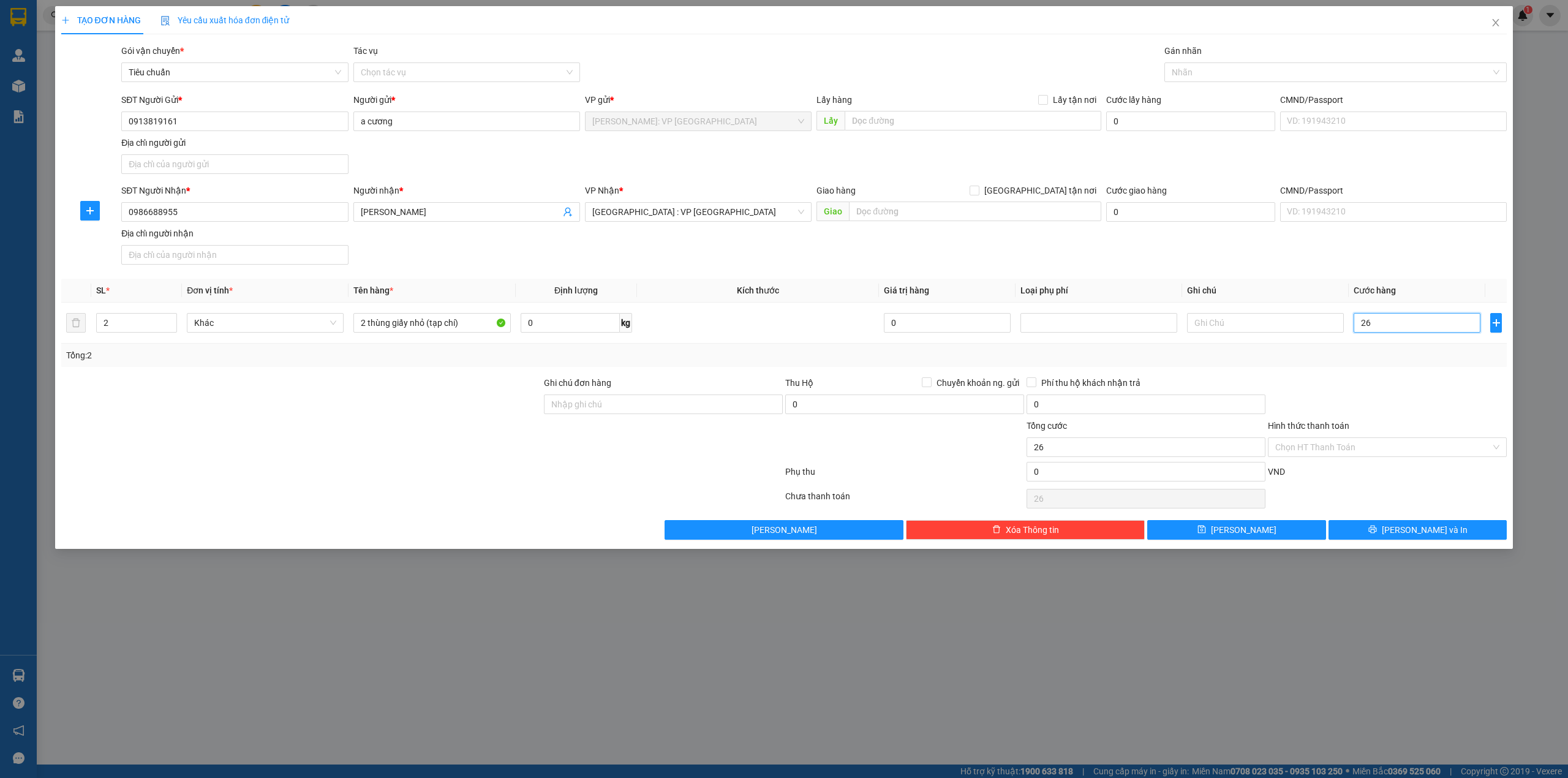
type input "260"
type input "2.600"
type input "26.000"
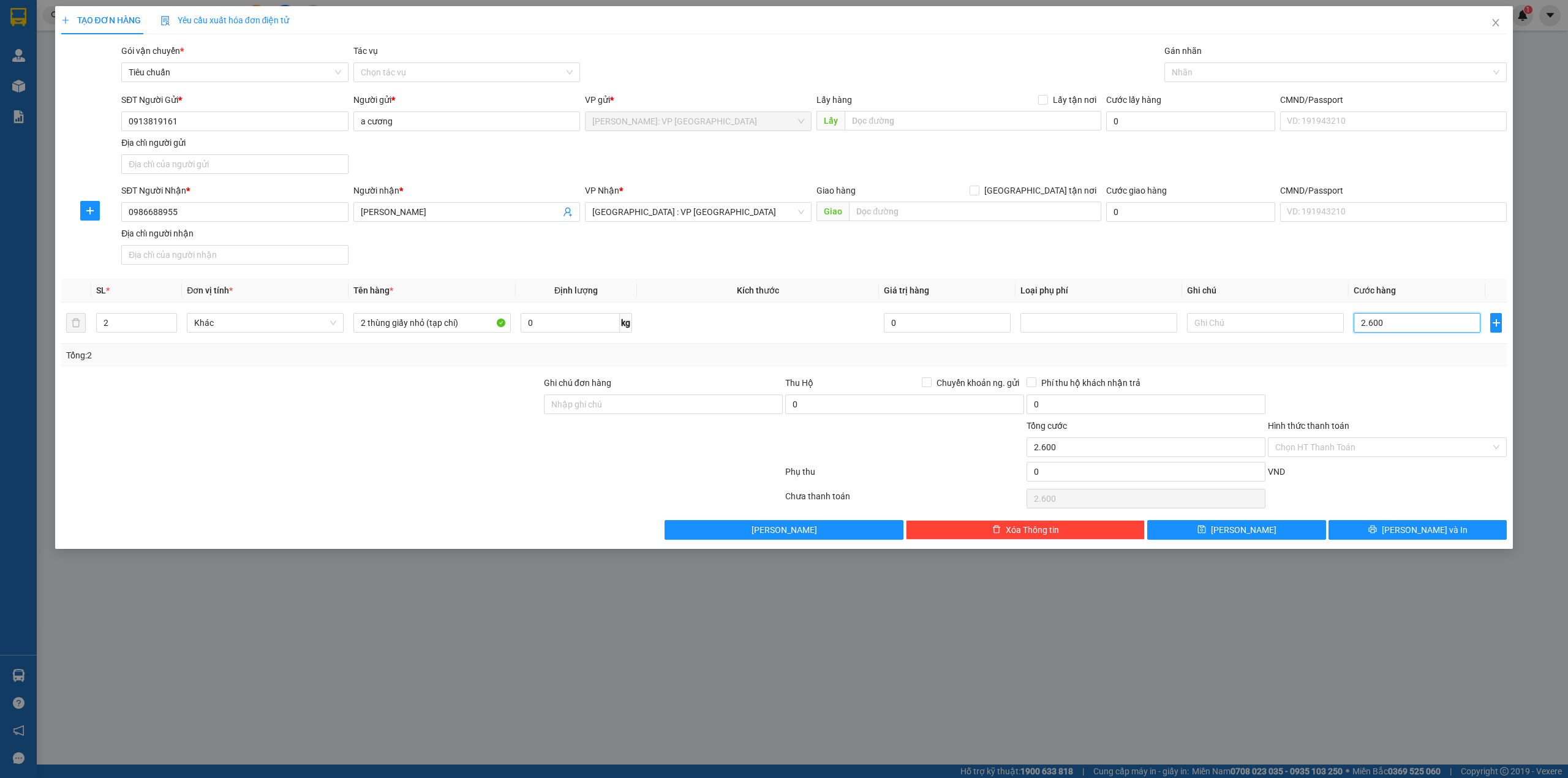
type input "26.000"
type input "260.000"
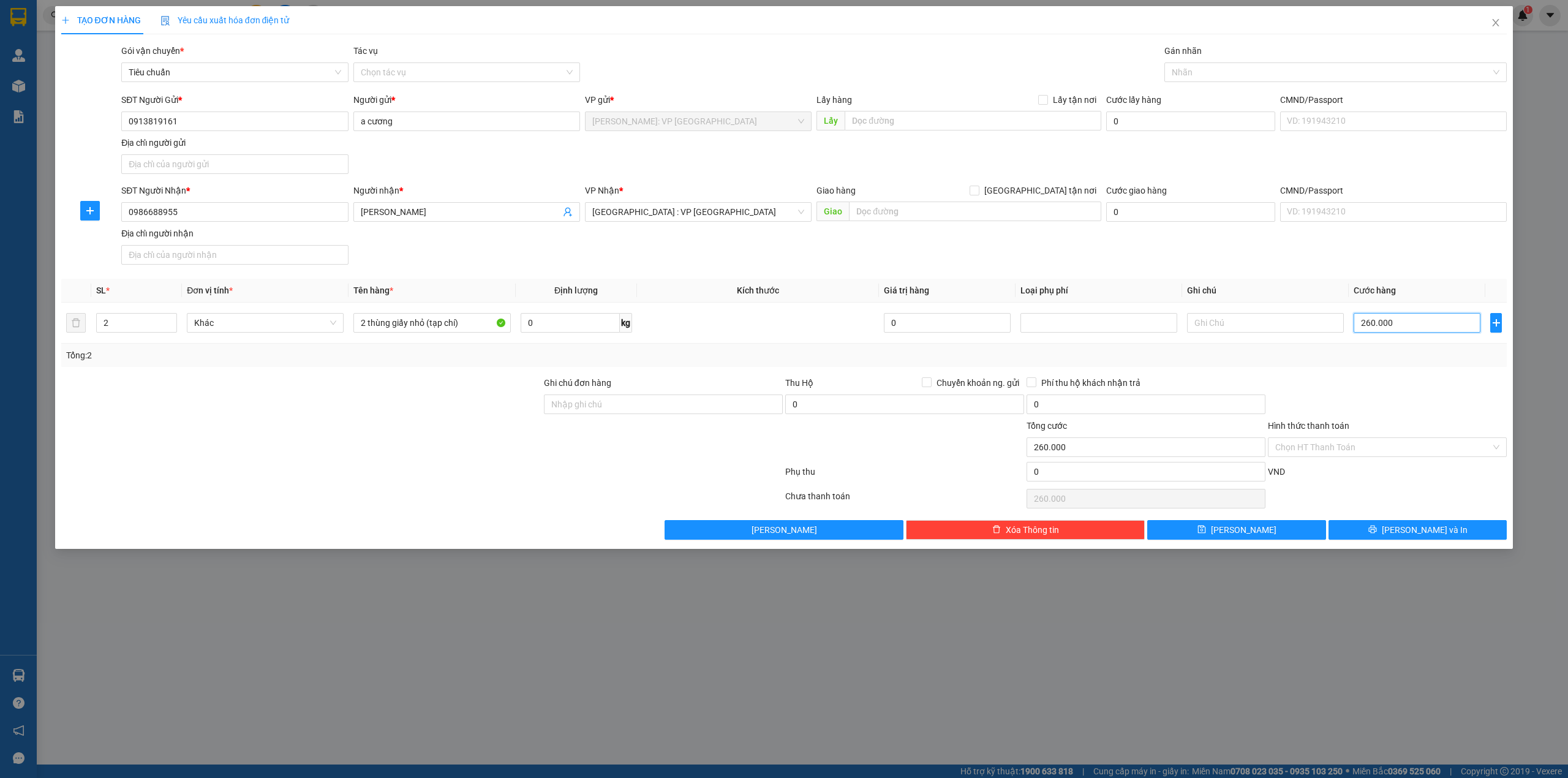
type input "260.000"
click at [613, 268] on div "SĐT Người Nhận * 0986688955 Người nhận * HỒ VĨNH CHUNG VP Nhận * Hà Nội : VP Hà…" at bounding box center [814, 226] width 1390 height 86
drag, startPoint x: 648, startPoint y: 404, endPoint x: 321, endPoint y: 373, distance: 328.5
click at [648, 404] on input "Ghi chú đơn hàng" at bounding box center [662, 404] width 238 height 19
click at [425, 413] on div at bounding box center [301, 398] width 483 height 42
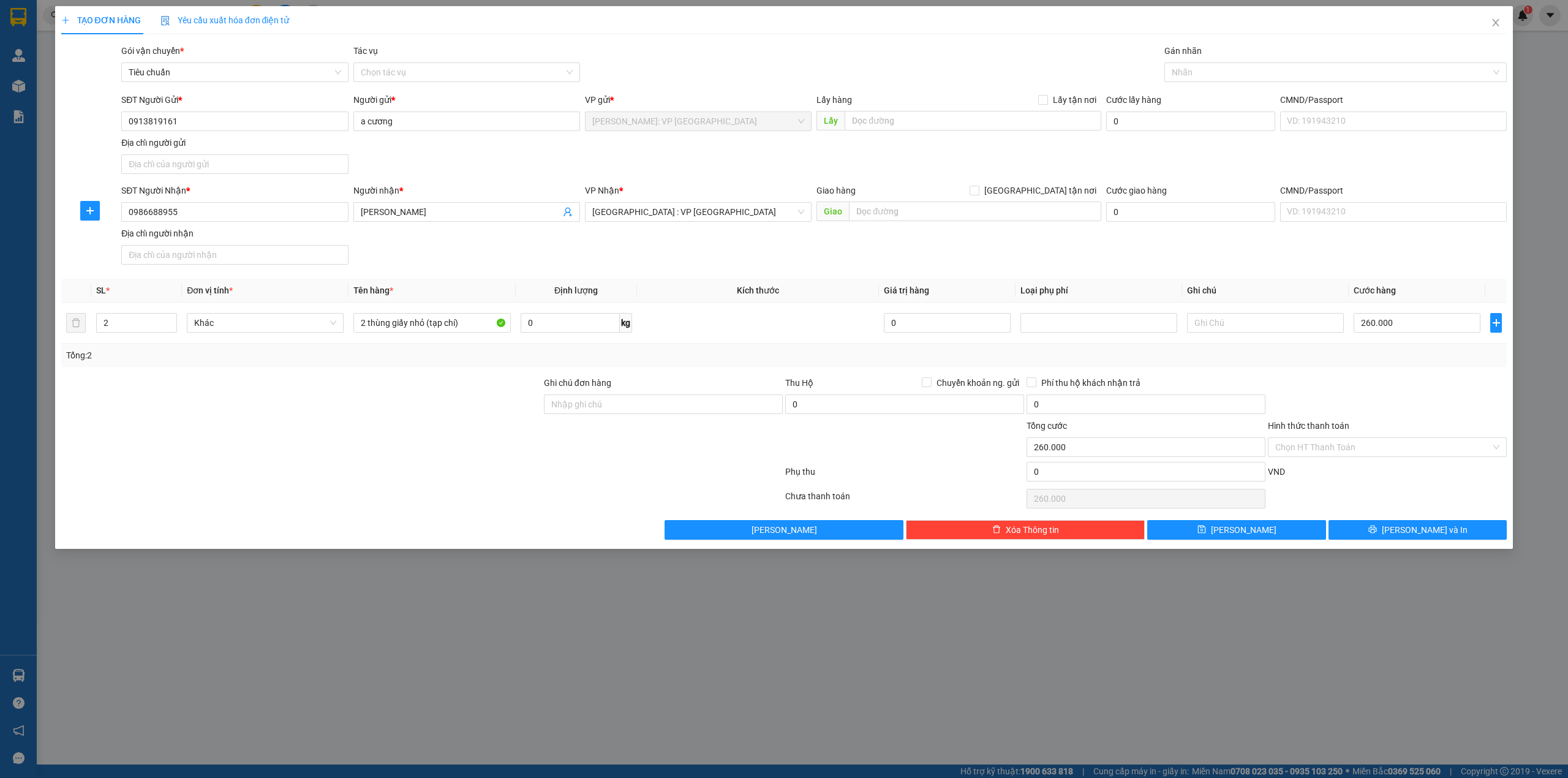
click at [642, 265] on div "SĐT Người Nhận * 0986688955 Người nhận * HỒ VĨNH CHUNG VP Nhận * Hà Nội : VP Hà…" at bounding box center [814, 226] width 1390 height 86
click at [483, 246] on div "SĐT Người Nhận * 0986688955 Người nhận * HỒ VĨNH CHUNG VP Nhận * Hà Nội : VP Hà…" at bounding box center [814, 226] width 1390 height 86
click at [417, 388] on div at bounding box center [301, 398] width 483 height 42
click at [524, 268] on div "SĐT Người Nhận * 0986688955 Người nhận * HỒ VĨNH CHUNG VP Nhận * Hà Nội : VP Hà…" at bounding box center [814, 226] width 1390 height 86
click at [704, 208] on span "[GEOGRAPHIC_DATA] : VP [GEOGRAPHIC_DATA]" at bounding box center [697, 211] width 211 height 18
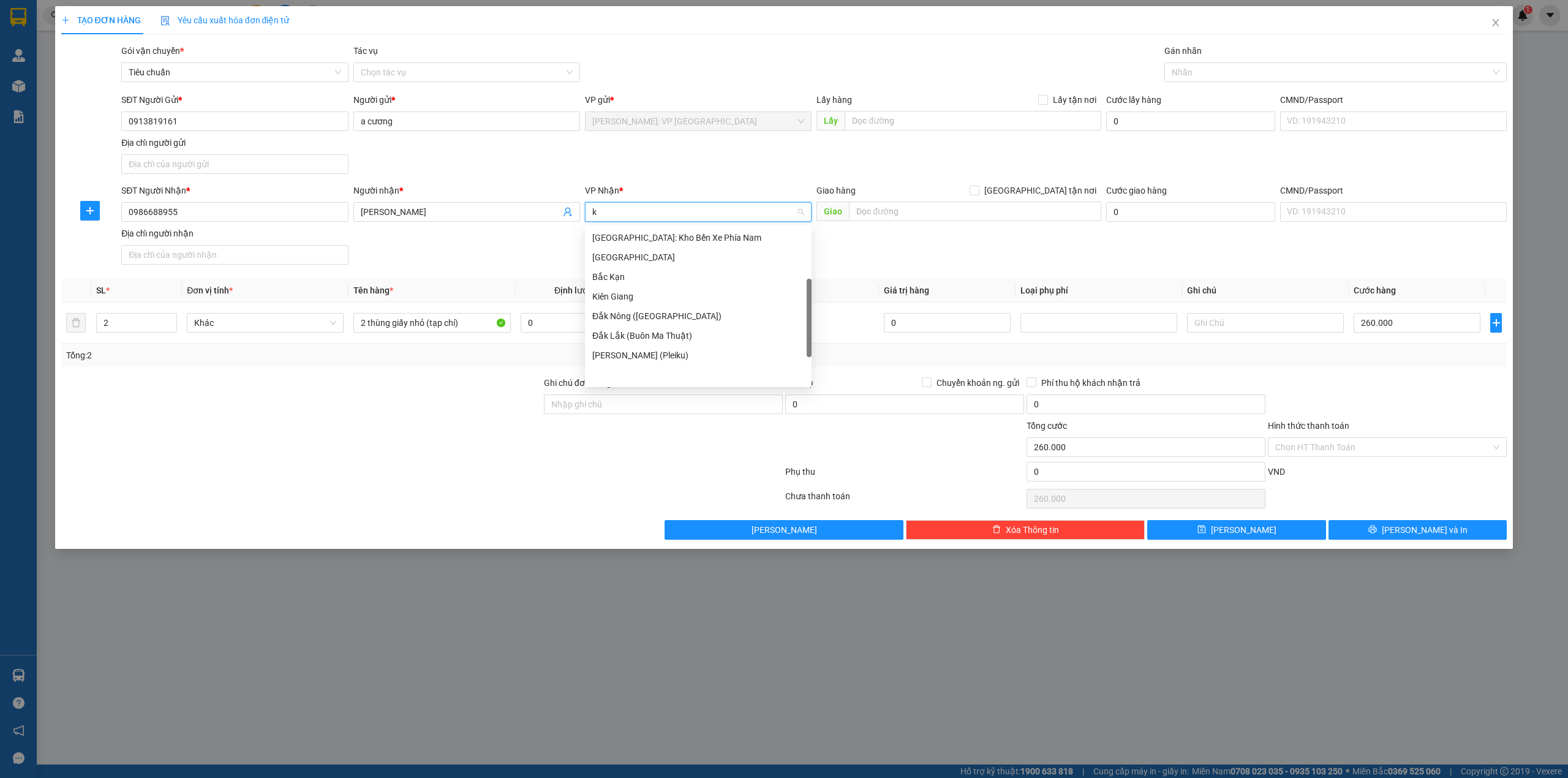
scroll to position [40, 0]
type input "kho"
click at [684, 318] on div "[GEOGRAPHIC_DATA]: Kho Văn Điển Thanh Trì" at bounding box center [697, 316] width 211 height 14
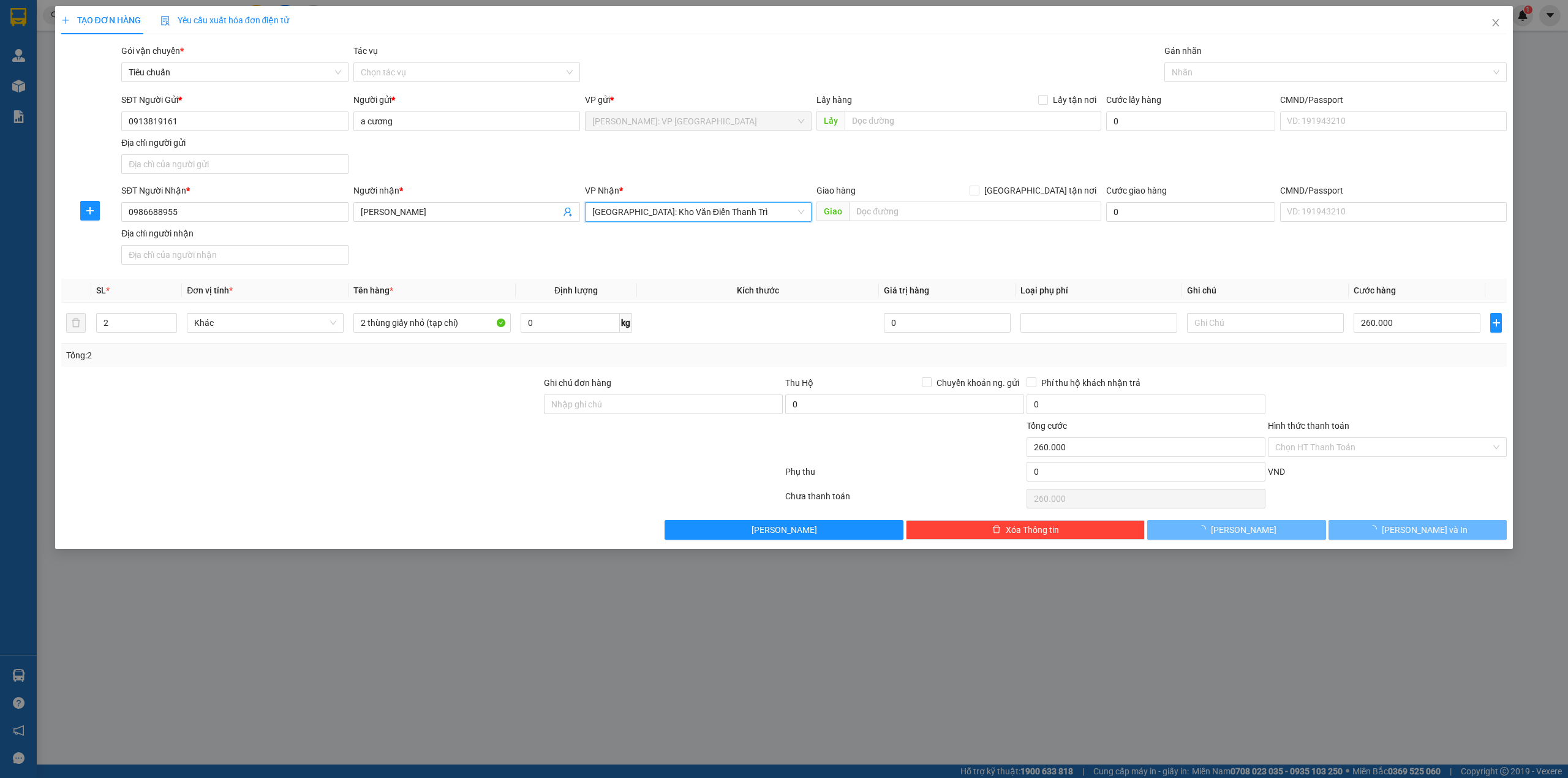
click at [847, 245] on div "SĐT Người Nhận * 0986688955 Người nhận * HỒ VĨNH CHUNG VP Nhận * Hà Nội: Kho Vă…" at bounding box center [814, 226] width 1390 height 86
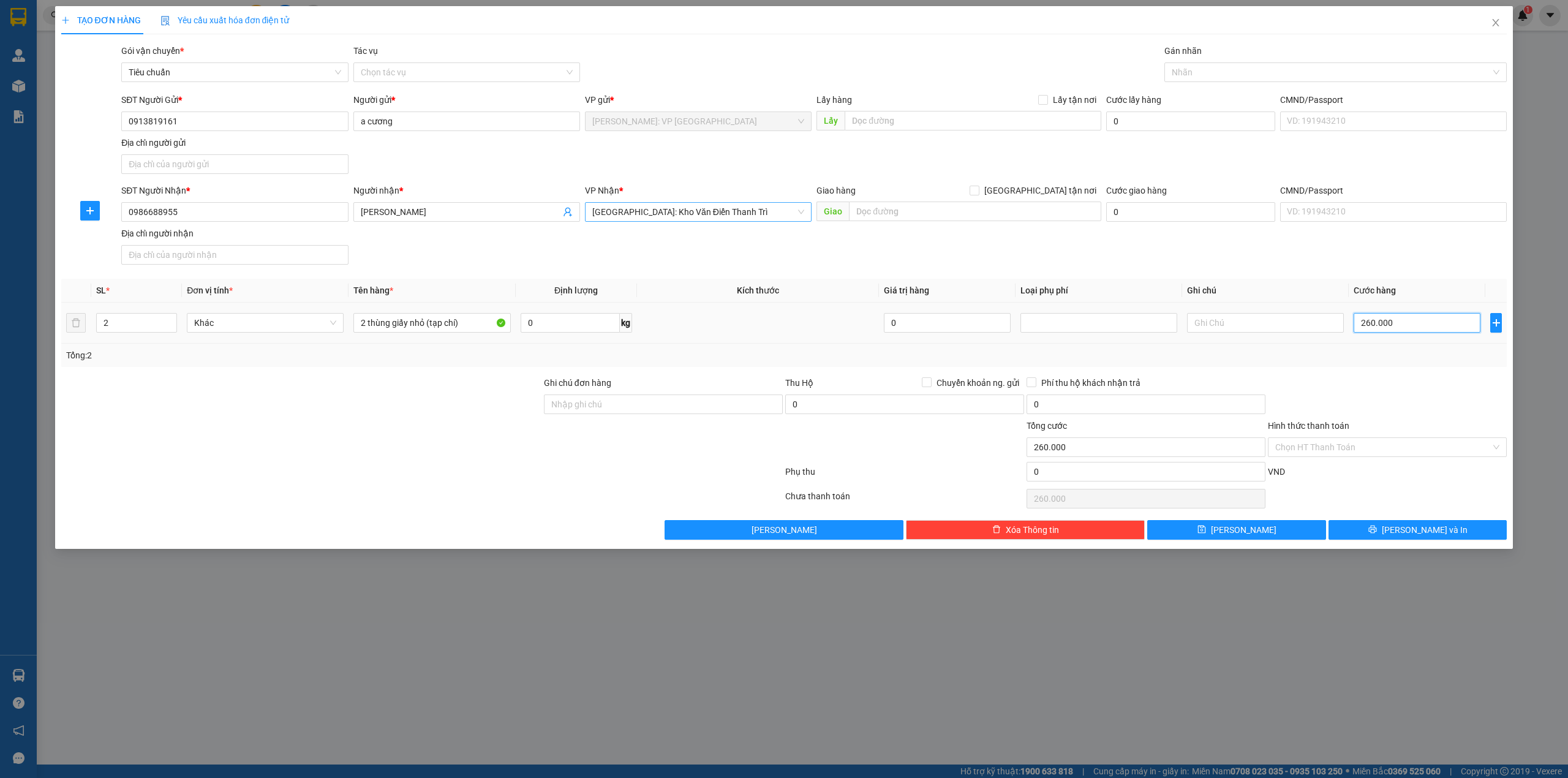
click at [1383, 327] on input "260.000" at bounding box center [1416, 322] width 126 height 19
type input "0"
drag, startPoint x: 1383, startPoint y: 324, endPoint x: 1385, endPoint y: 347, distance: 23.1
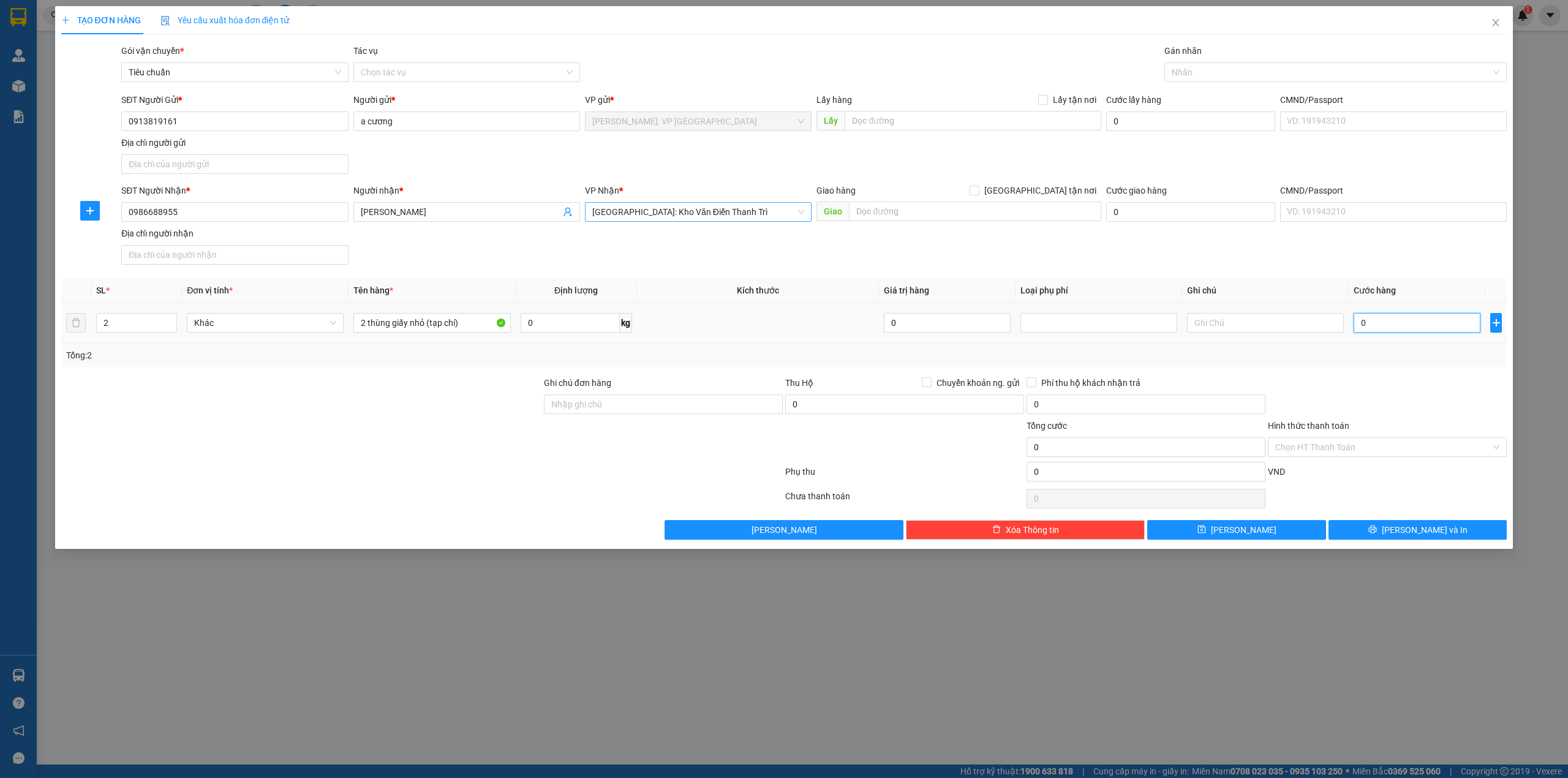
click at [1383, 324] on input "0" at bounding box center [1416, 322] width 126 height 19
click at [1397, 321] on input "0" at bounding box center [1416, 322] width 126 height 19
type input "3"
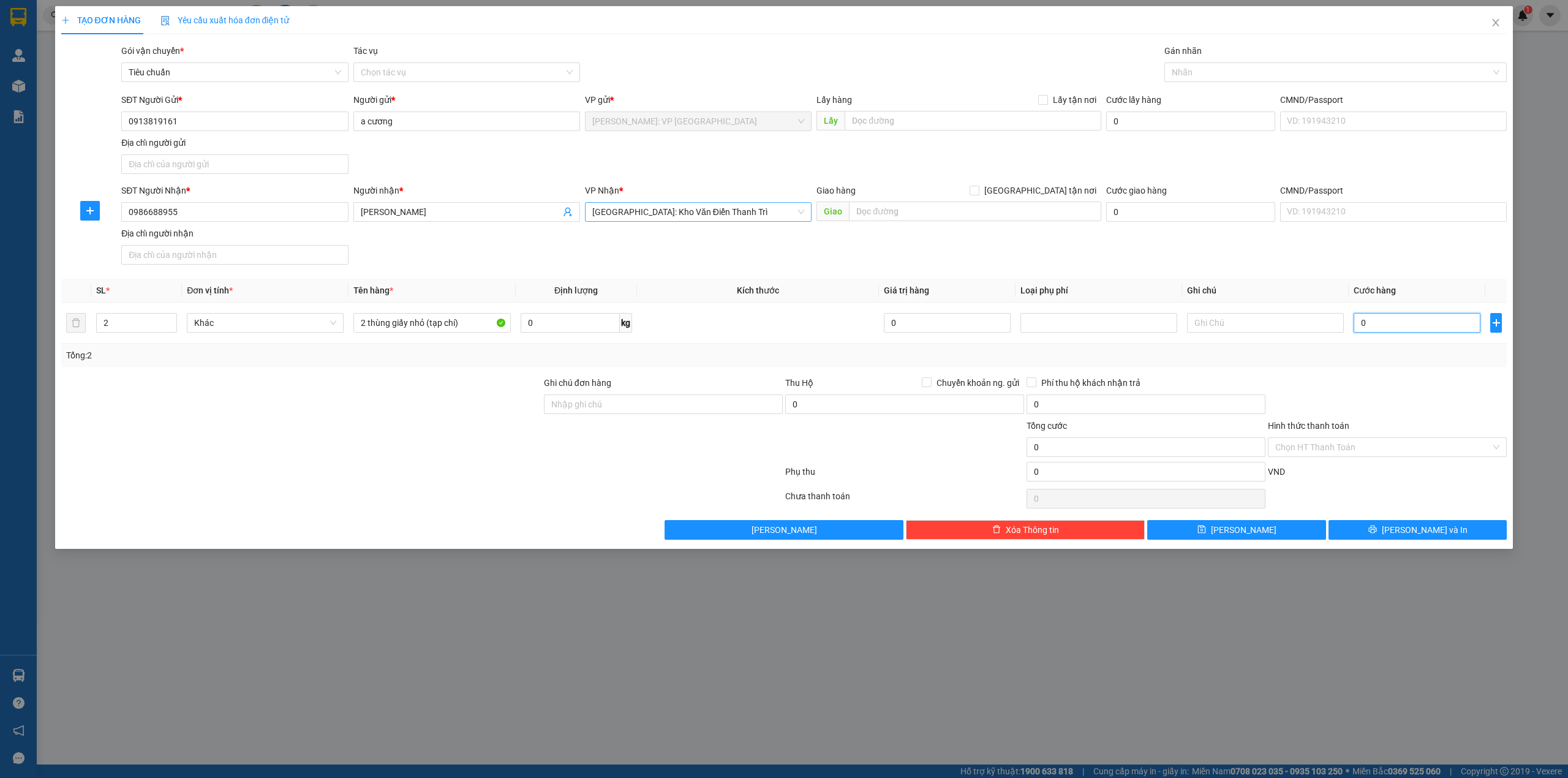
type input "3"
type input "30"
type input "300"
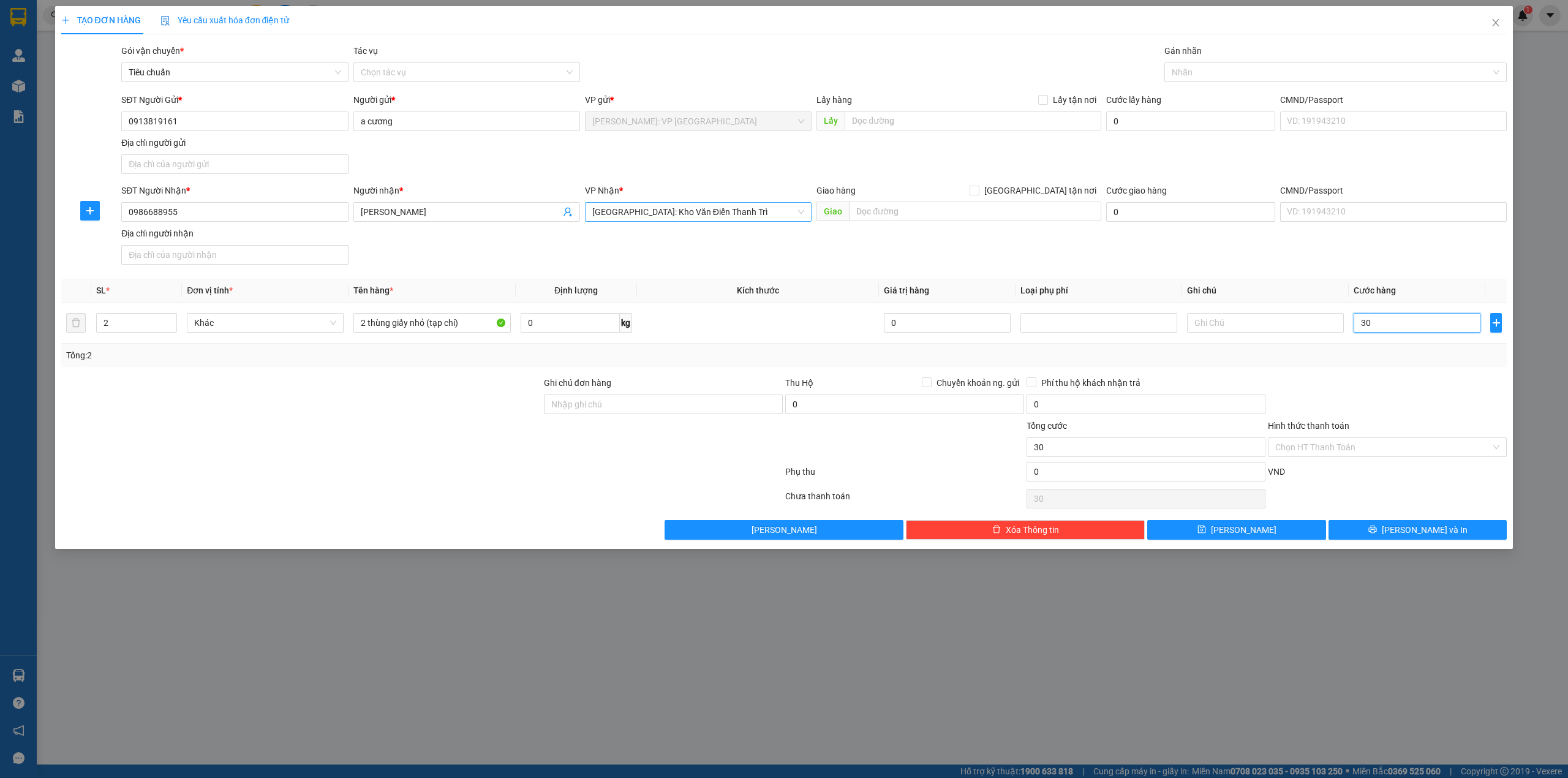
type input "300"
type input "3.000"
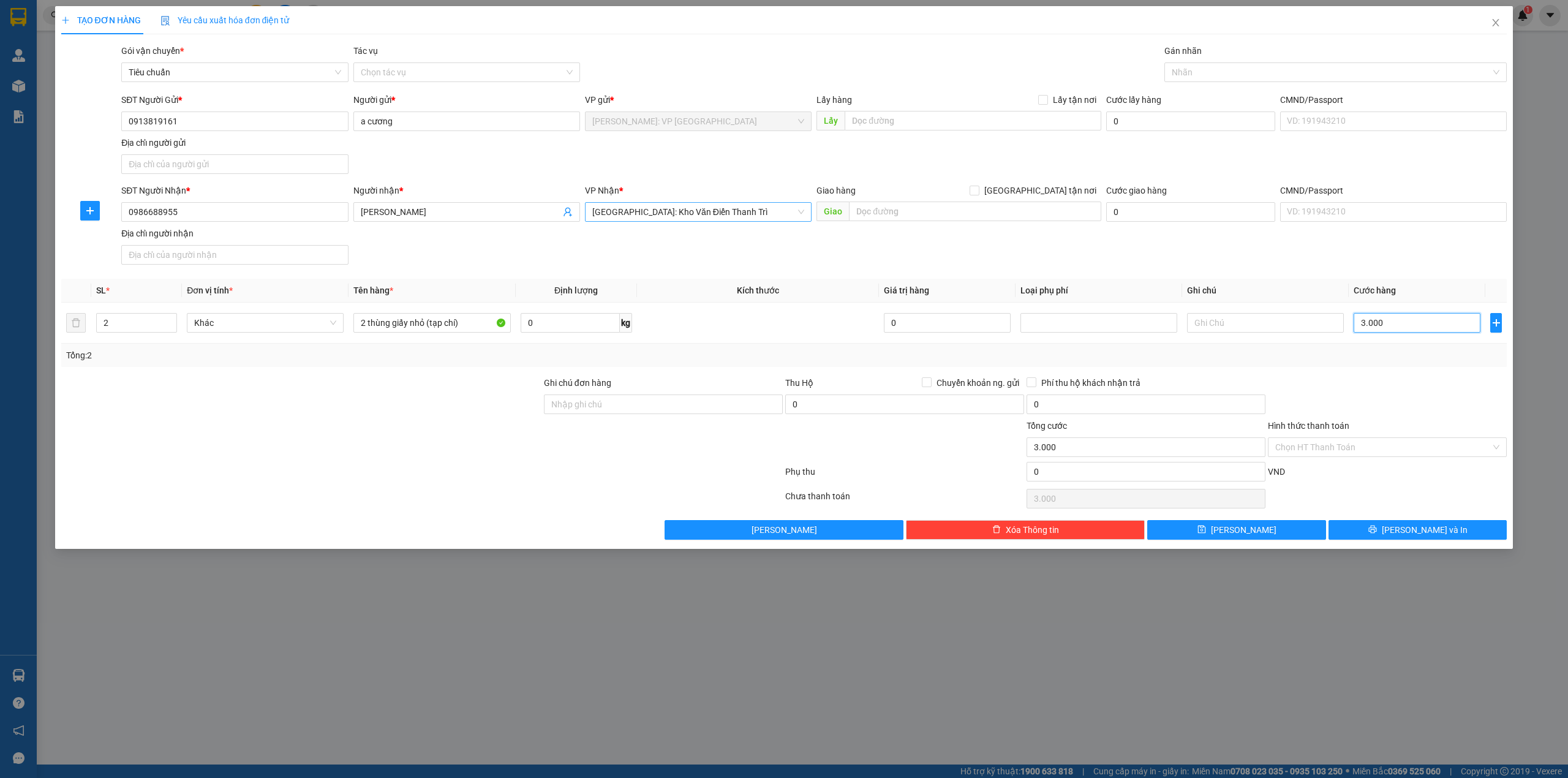
type input "30.000"
type input "300.000"
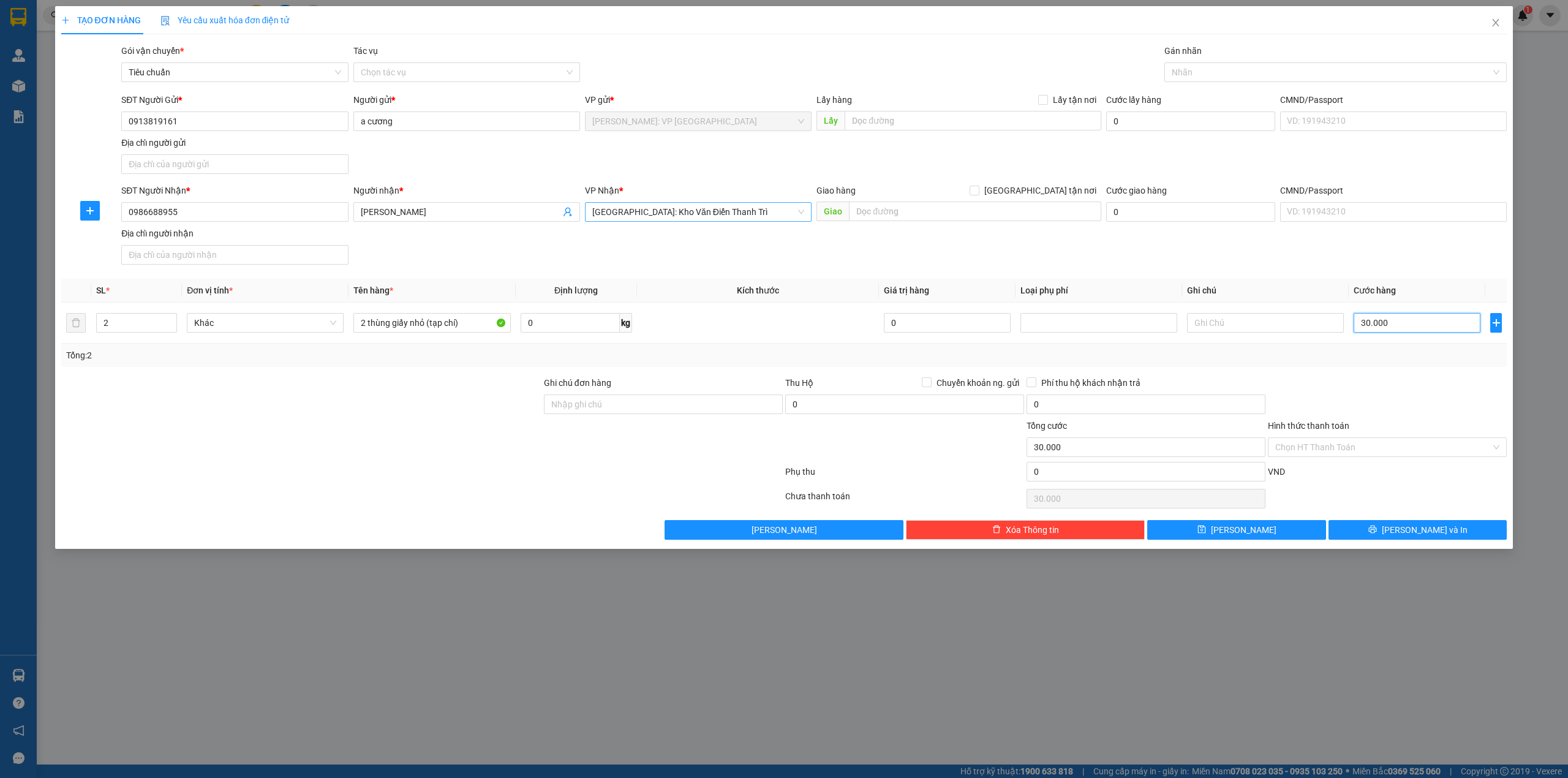
type input "300.000"
click at [793, 264] on div "SĐT Người Nhận * 0986688955 Người nhận * HỒ VĨNH CHUNG VP Nhận * Hà Nội: Kho Vă…" at bounding box center [814, 226] width 1390 height 86
click at [1177, 72] on div at bounding box center [1330, 71] width 324 height 14
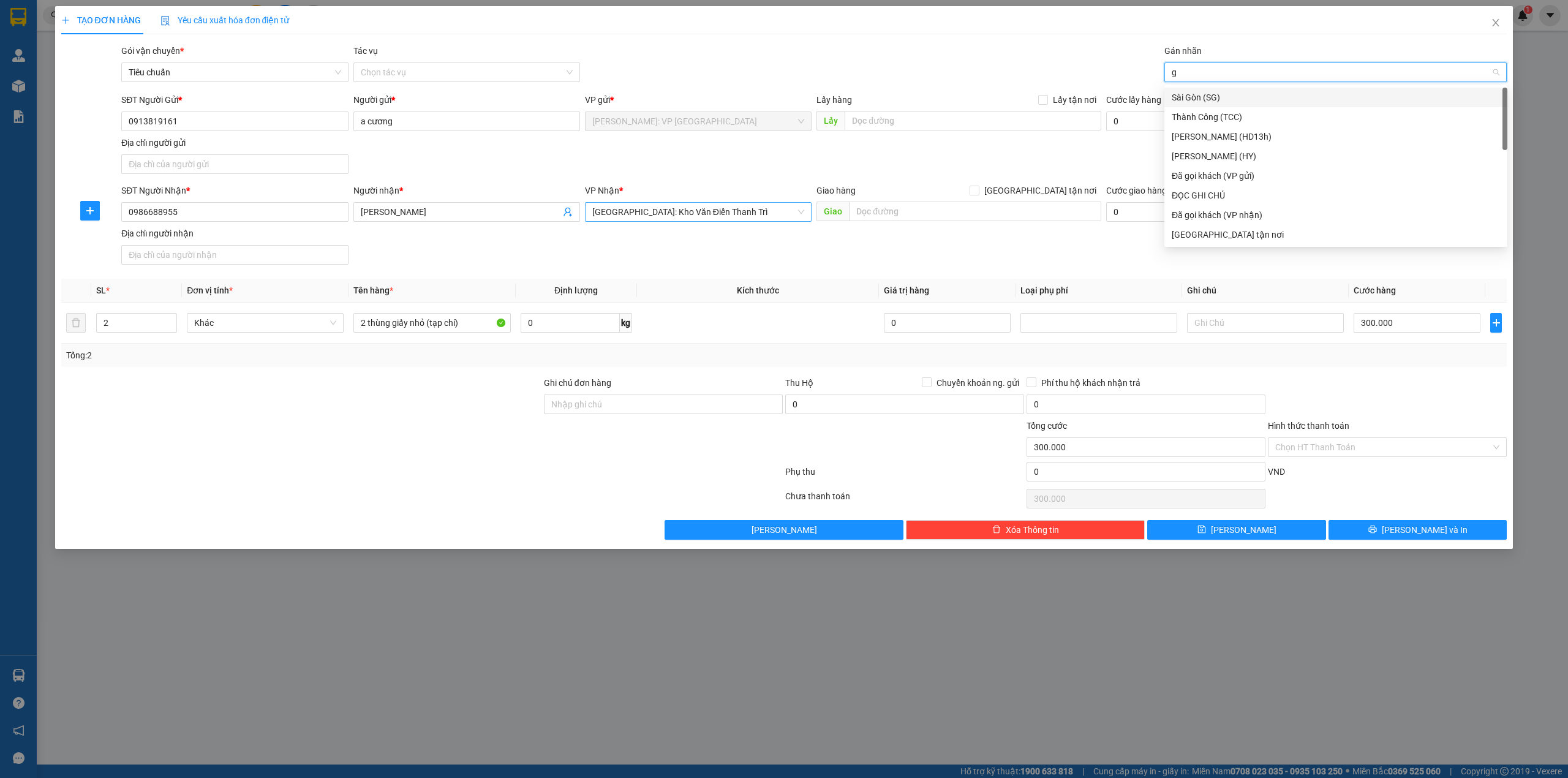
type input "gi"
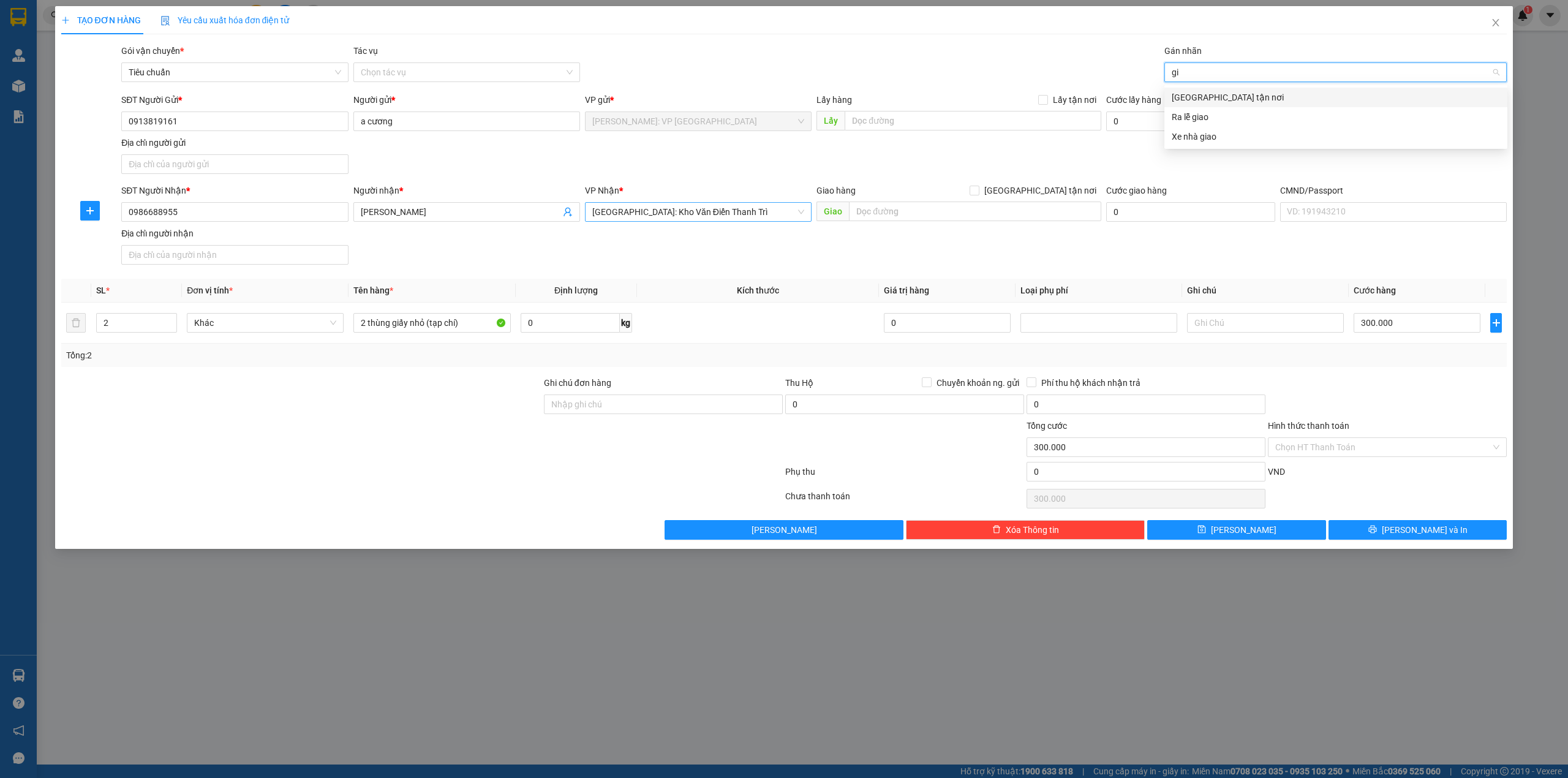
click at [1185, 91] on div "[GEOGRAPHIC_DATA] tận nơi" at bounding box center [1336, 97] width 328 height 14
click at [963, 177] on div "SĐT Người Gửi * 0913819161 Người gửi * a cương VP gửi * [GEOGRAPHIC_DATA]: VP […" at bounding box center [814, 135] width 1390 height 86
click at [1059, 190] on span "[GEOGRAPHIC_DATA] tận nơi" at bounding box center [1040, 190] width 122 height 14
click at [978, 190] on input "[GEOGRAPHIC_DATA] tận nơi" at bounding box center [973, 189] width 9 height 9
checkbox input "true"
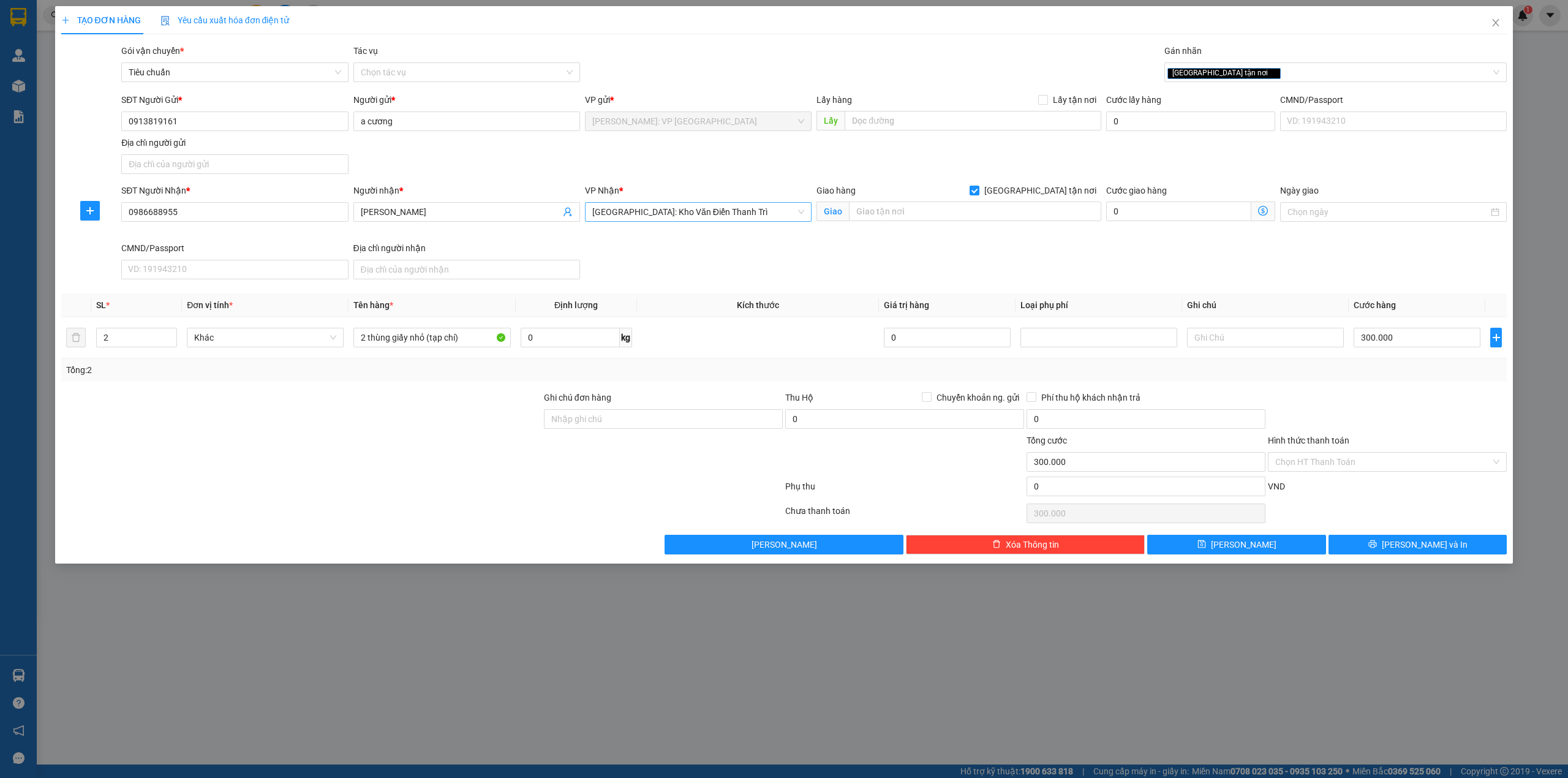
click at [898, 160] on div "SĐT Người Gửi * 0913819161 Người gửi * a cương VP gửi * [GEOGRAPHIC_DATA]: VP […" at bounding box center [814, 135] width 1390 height 86
click at [753, 248] on div "SĐT Người Nhận * 0986688955 Người nhận * HỒ VĨNH CHUNG VP Nhận * Hà Nội: Kho Vă…" at bounding box center [814, 234] width 1390 height 100
click at [890, 218] on input "text" at bounding box center [974, 211] width 252 height 19
click at [977, 207] on input "b-tt12-28a, ngân hà , vạn phúc,hà đông, hà nội" at bounding box center [974, 211] width 252 height 19
type input "b-tt12-28a, ngân hà , vạn phúc, hà đông, hà nội"
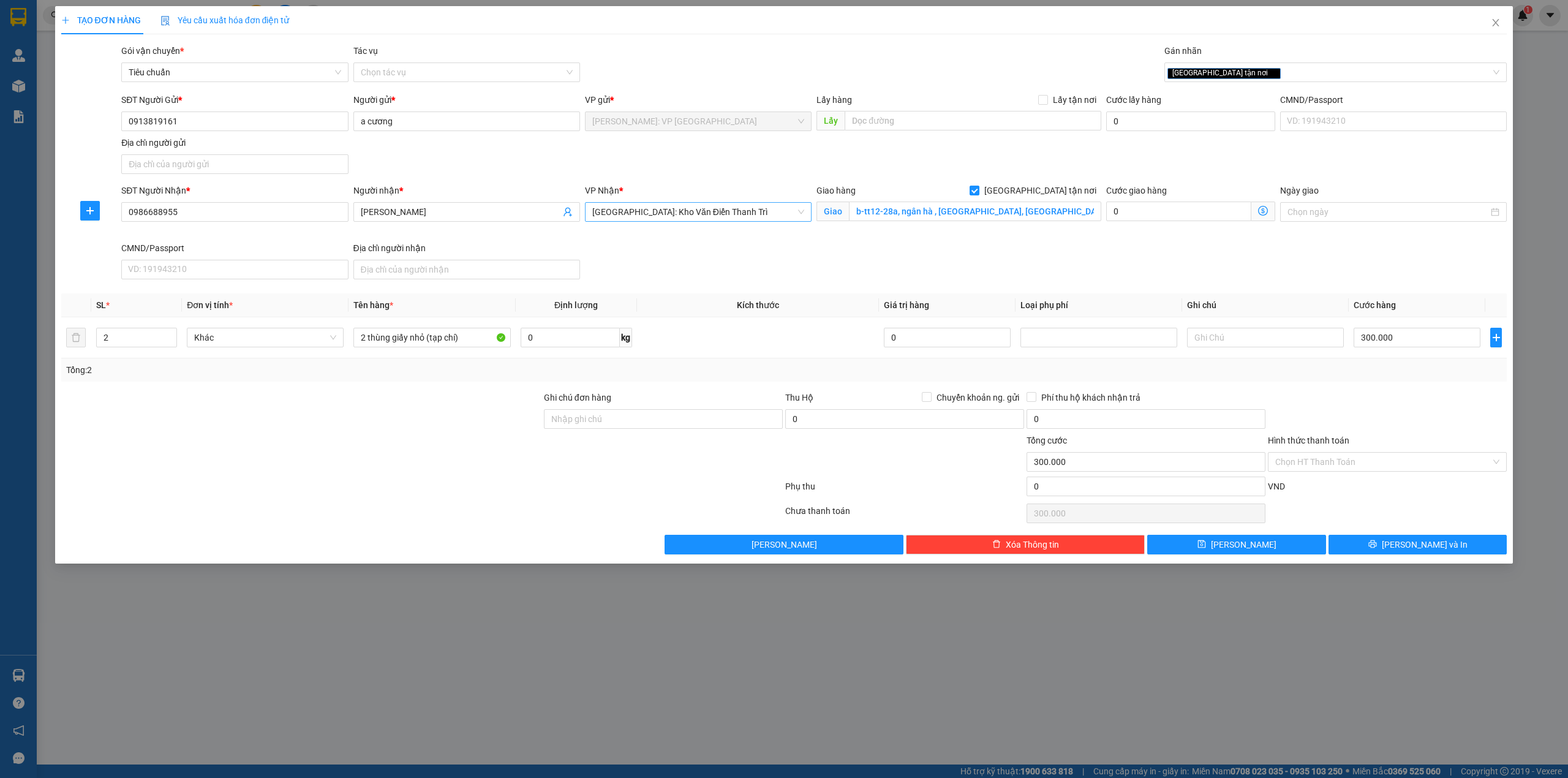
click at [899, 263] on div "SĐT Người Nhận * 0986688955 Người nhận * HỒ VĨNH CHUNG VP Nhận * Hà Nội: Kho Vă…" at bounding box center [814, 234] width 1390 height 100
click at [787, 282] on div "SĐT Người Nhận * 0986688955 Người nhận * HỒ VĨNH CHUNG VP Nhận * Hà Nội: Kho Vă…" at bounding box center [814, 234] width 1390 height 100
click at [755, 253] on div "SĐT Người Nhận * 0986688955 Người nhận * HỒ VĨNH CHUNG VP Nhận * Hà Nội: Kho Vă…" at bounding box center [814, 234] width 1390 height 100
click at [414, 486] on div at bounding box center [422, 488] width 724 height 24
click at [500, 490] on div at bounding box center [422, 488] width 724 height 24
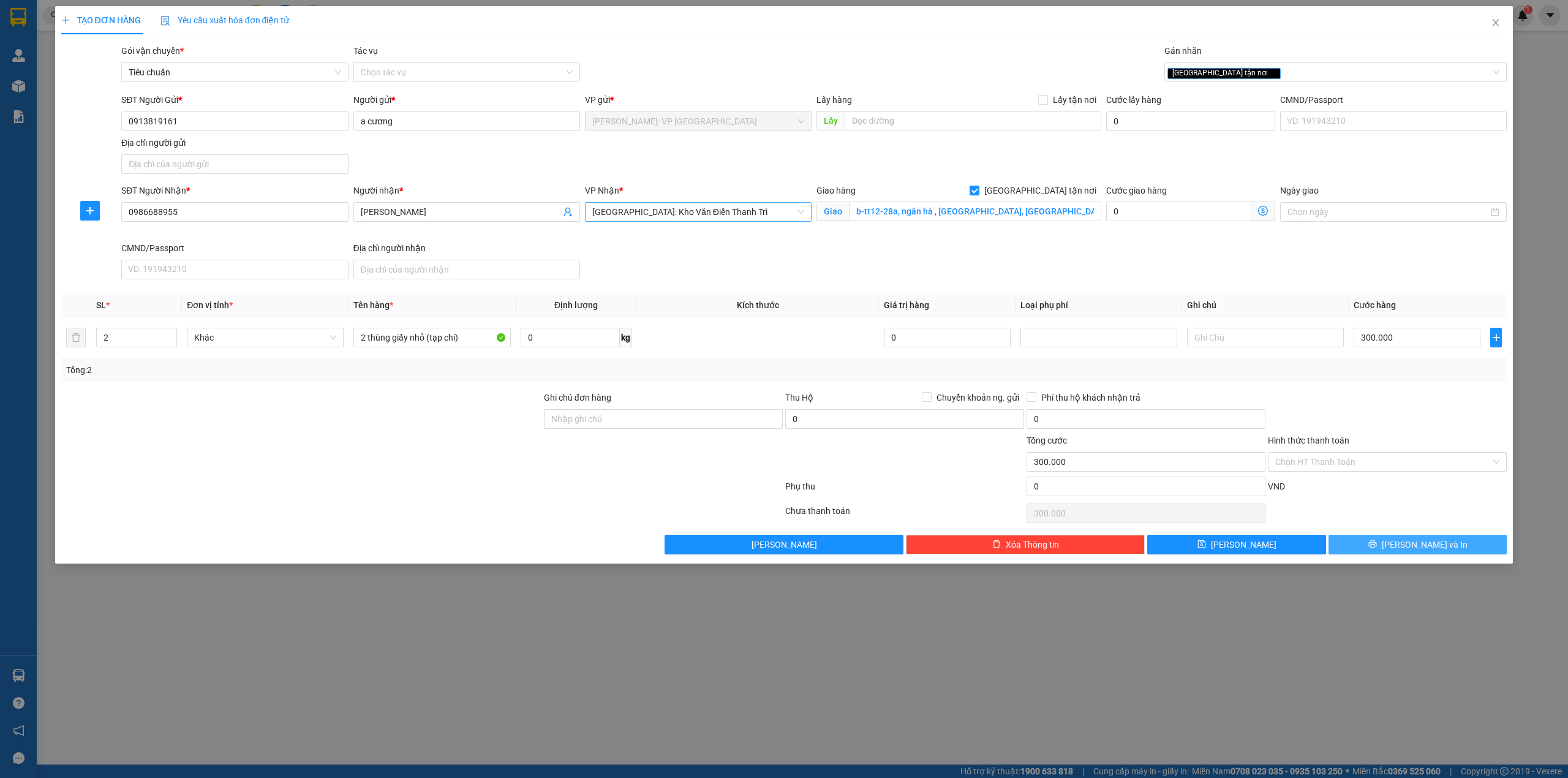
click at [1478, 551] on button "[PERSON_NAME] và In" at bounding box center [1417, 544] width 179 height 19
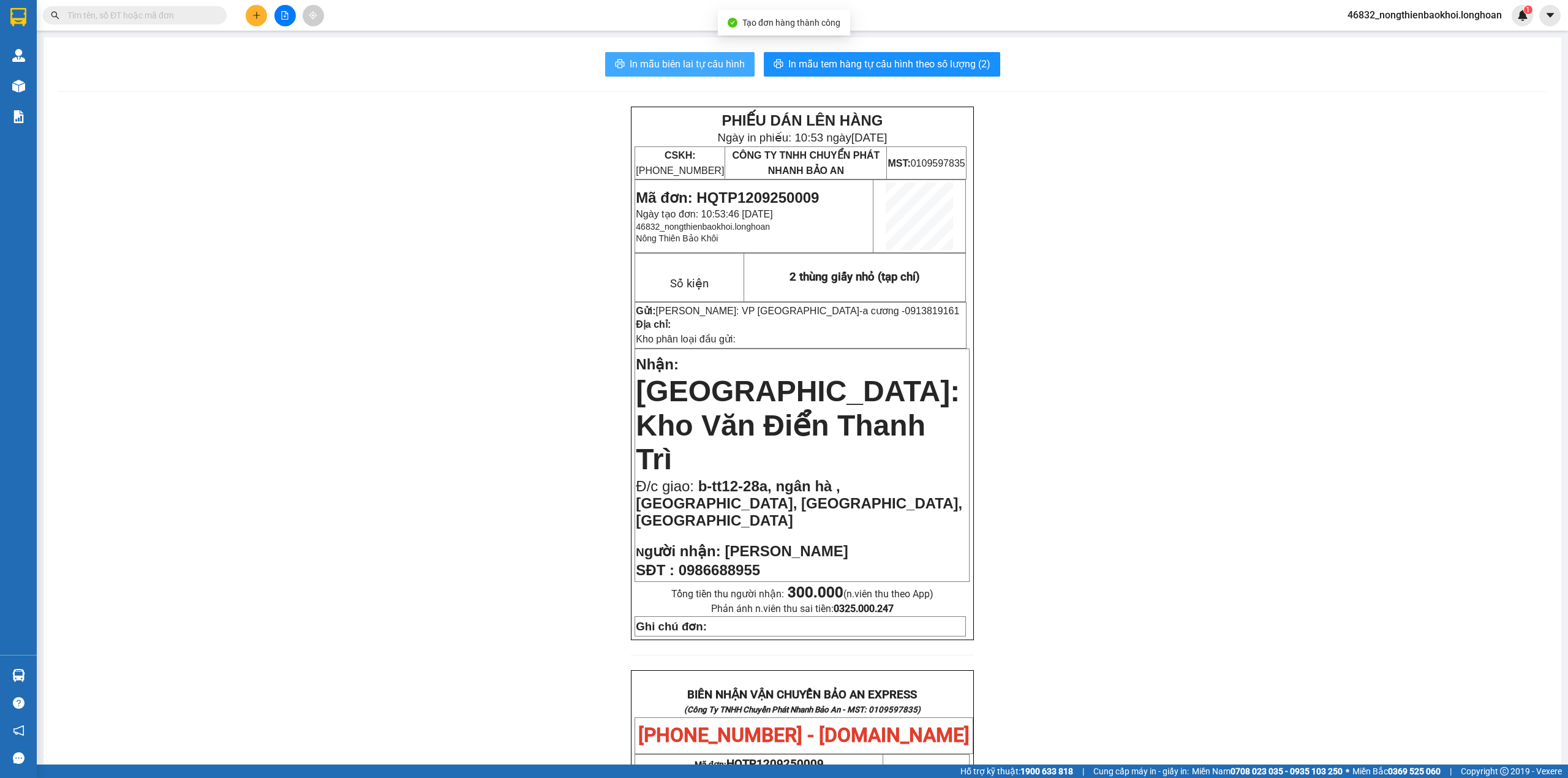
drag, startPoint x: 661, startPoint y: 60, endPoint x: 673, endPoint y: 60, distance: 12.0
click at [662, 61] on span "In mẫu biên lai tự cấu hình" at bounding box center [686, 64] width 115 height 15
click at [409, 430] on div "PHIẾU DÁN LÊN HÀNG Ngày in phiếu: 10:53 ngày 12-09-2025 CSKH: 1900.06.88.33 CÔN…" at bounding box center [802, 709] width 1489 height 1208
click at [393, 165] on div "PHIẾU DÁN LÊN HÀNG Ngày in phiếu: 10:53 ngày 12-09-2025 CSKH: 1900.06.88.33 CÔN…" at bounding box center [802, 709] width 1489 height 1208
click at [449, 154] on div "PHIẾU DÁN LÊN HÀNG Ngày in phiếu: 10:53 ngày 12-09-2025 CSKH: 1900.06.88.33 CÔN…" at bounding box center [802, 709] width 1489 height 1208
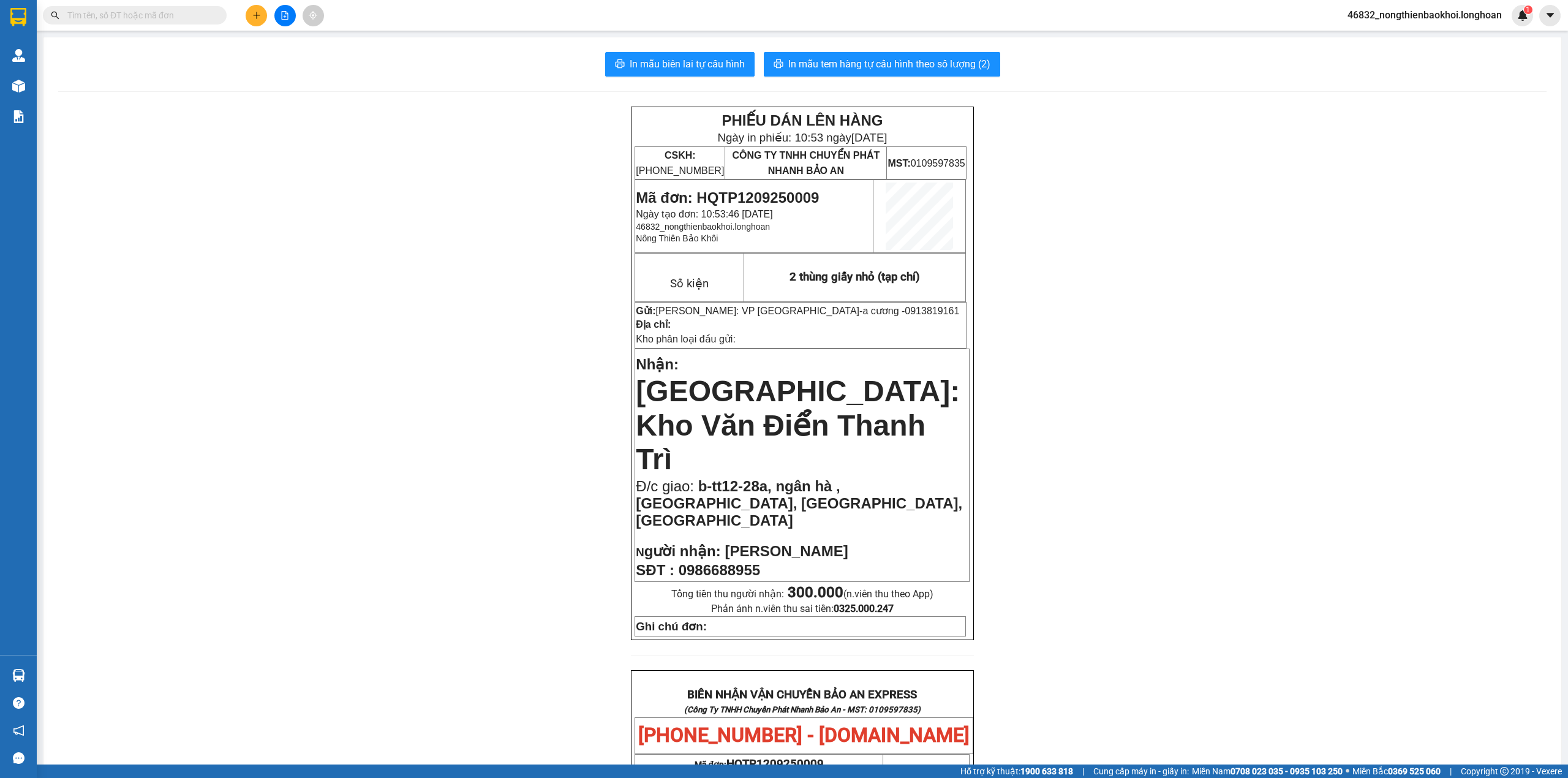
click at [835, 79] on div "In mẫu biên lai tự cấu hình In mẫu tem hàng tự cấu hình theo số lượng (2) PHIẾU…" at bounding box center [802, 683] width 1518 height 1292
click at [841, 71] on span "In mẫu tem hàng tự cấu hình theo số lượng (2)" at bounding box center [888, 64] width 202 height 15
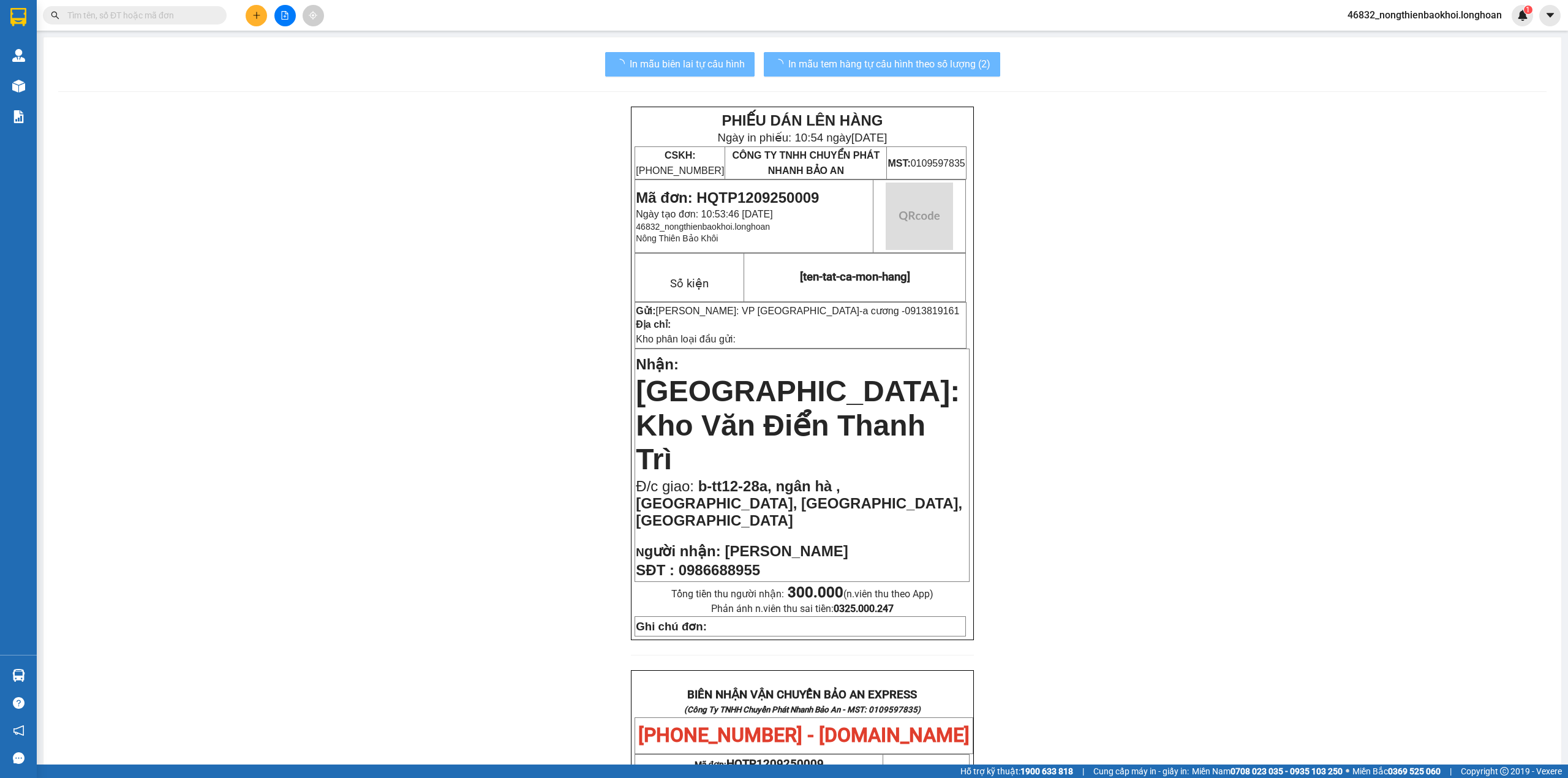
click at [1225, 569] on div "PHIẾU DÁN LÊN HÀNG Ngày in phiếu: 10:54 ngày 12-09-2025 CSKH: 1900.06.88.33 CÔN…" at bounding box center [802, 709] width 1489 height 1208
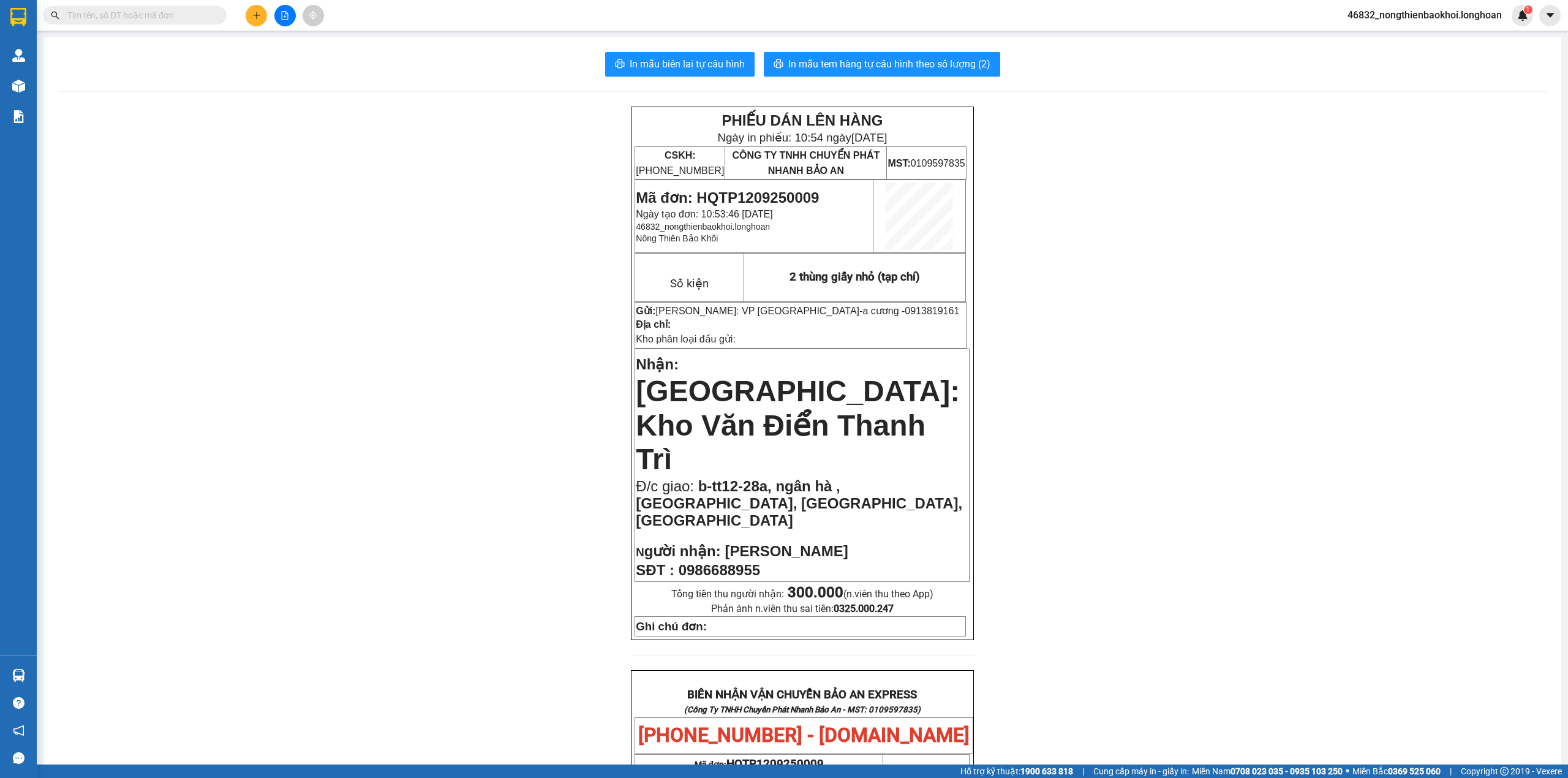
click at [459, 385] on div "PHIẾU DÁN LÊN HÀNG Ngày in phiếu: 10:54 ngày 12-09-2025 CSKH: 1900.06.88.33 CÔN…" at bounding box center [802, 709] width 1489 height 1208
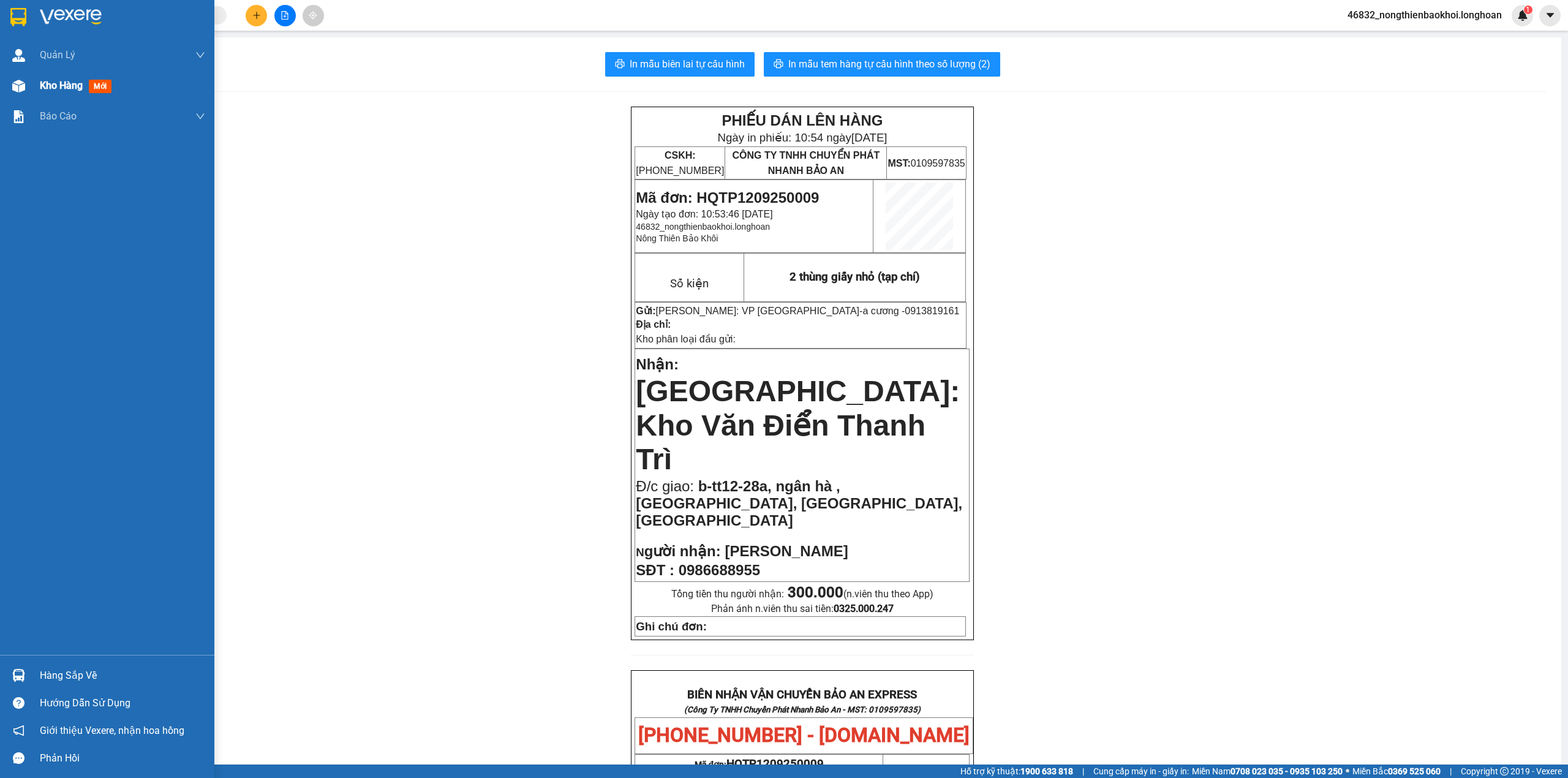
click at [45, 85] on span "Kho hàng" at bounding box center [61, 85] width 42 height 12
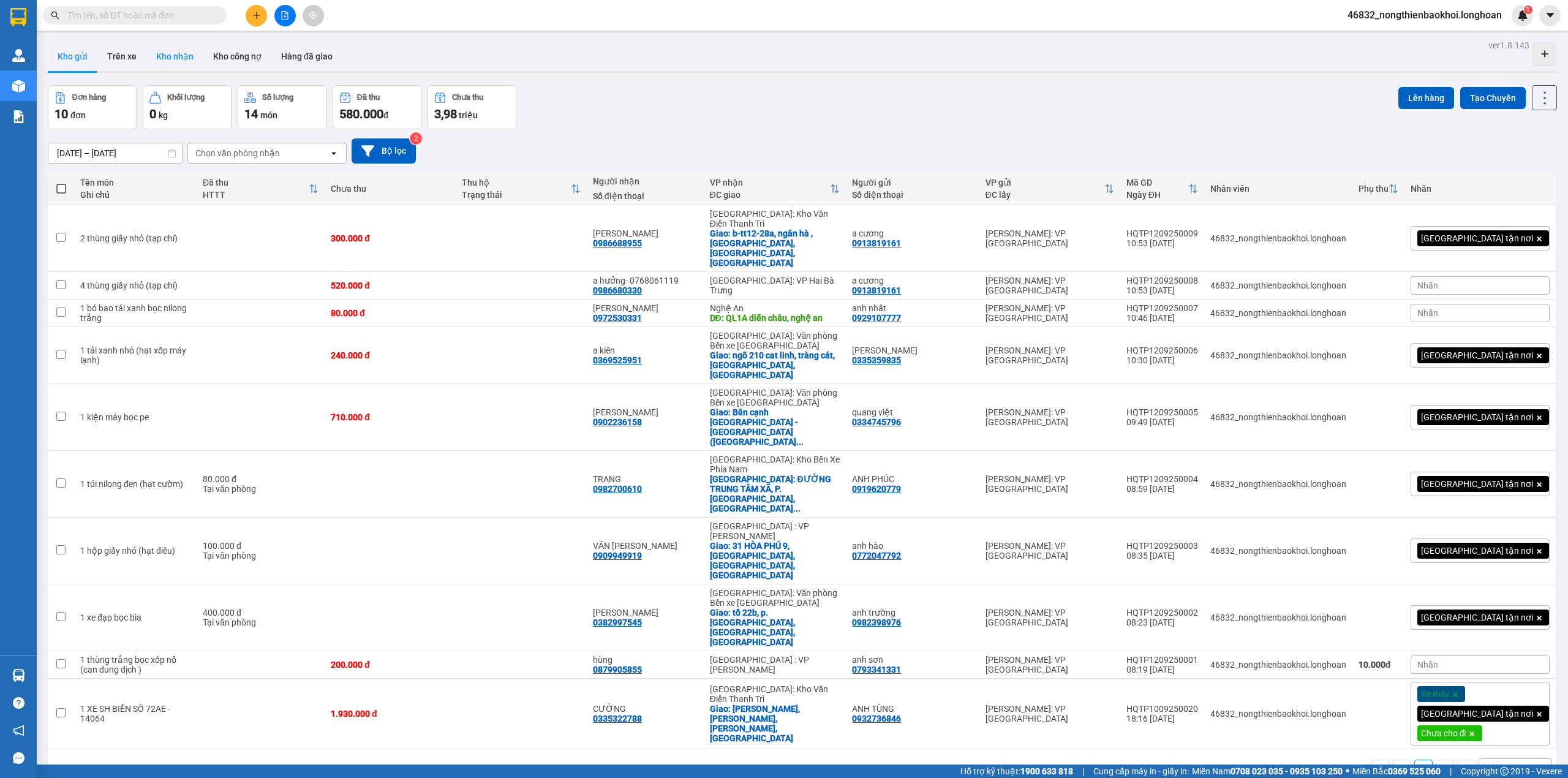
click at [174, 56] on button "Kho nhận" at bounding box center [175, 56] width 57 height 29
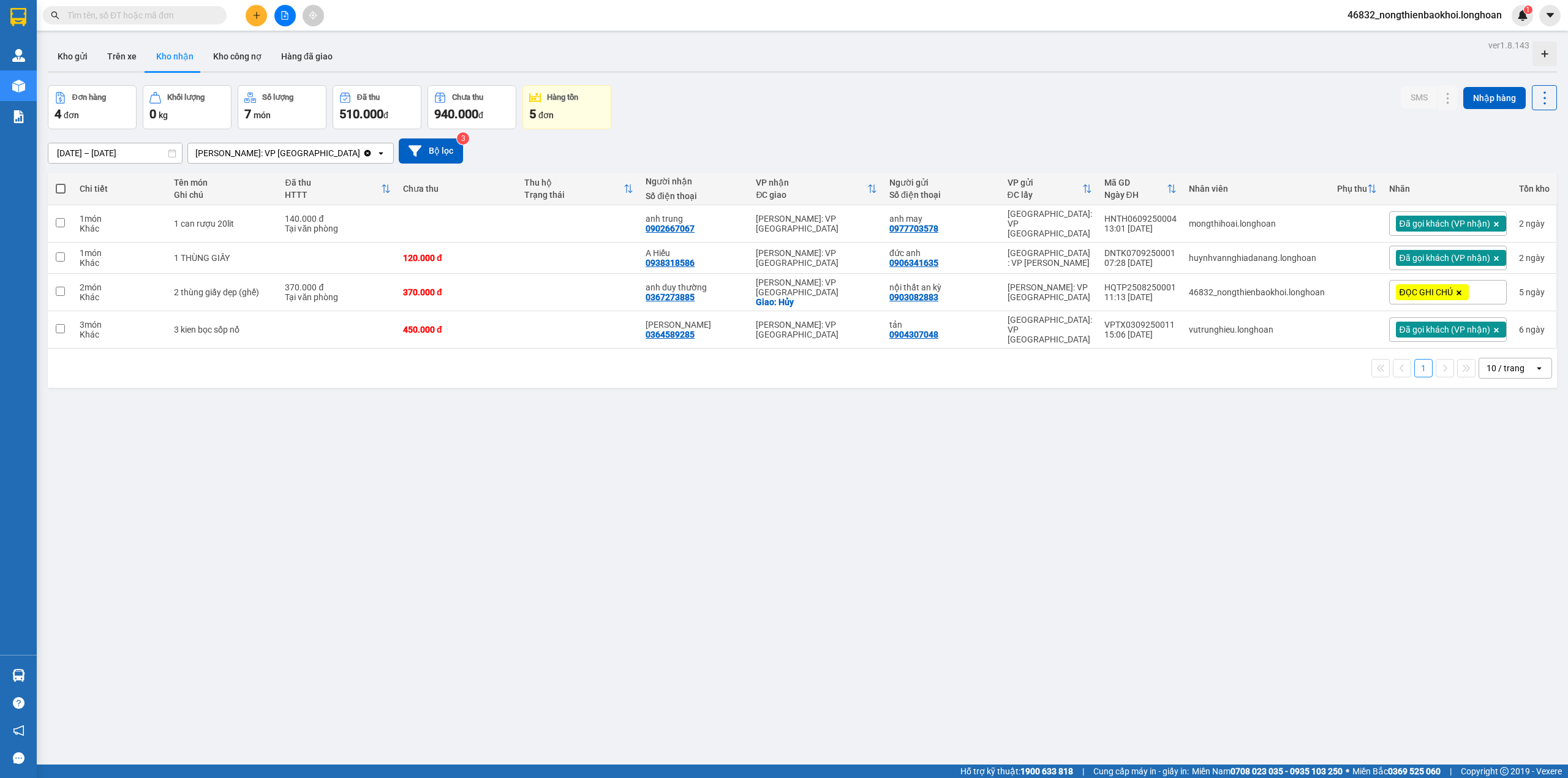
click at [713, 95] on div "Đơn hàng 4 đơn Khối lượng 0 kg Số lượng 7 món Đã thu 510.000 đ Chưa thu 940.000…" at bounding box center [801, 107] width 1509 height 44
click at [481, 400] on div "ver 1.8.143 Kho gửi Trên xe Kho nhận Kho công nợ Hàng đã giao Đơn hàng 4 đơn Kh…" at bounding box center [801, 426] width 1519 height 778
click at [900, 449] on div "ver 1.8.143 Kho gửi Trên xe Kho nhận Kho công nợ Hàng đã giao Đơn hàng 4 đơn Kh…" at bounding box center [801, 426] width 1519 height 778
click at [596, 320] on td at bounding box center [579, 329] width 122 height 38
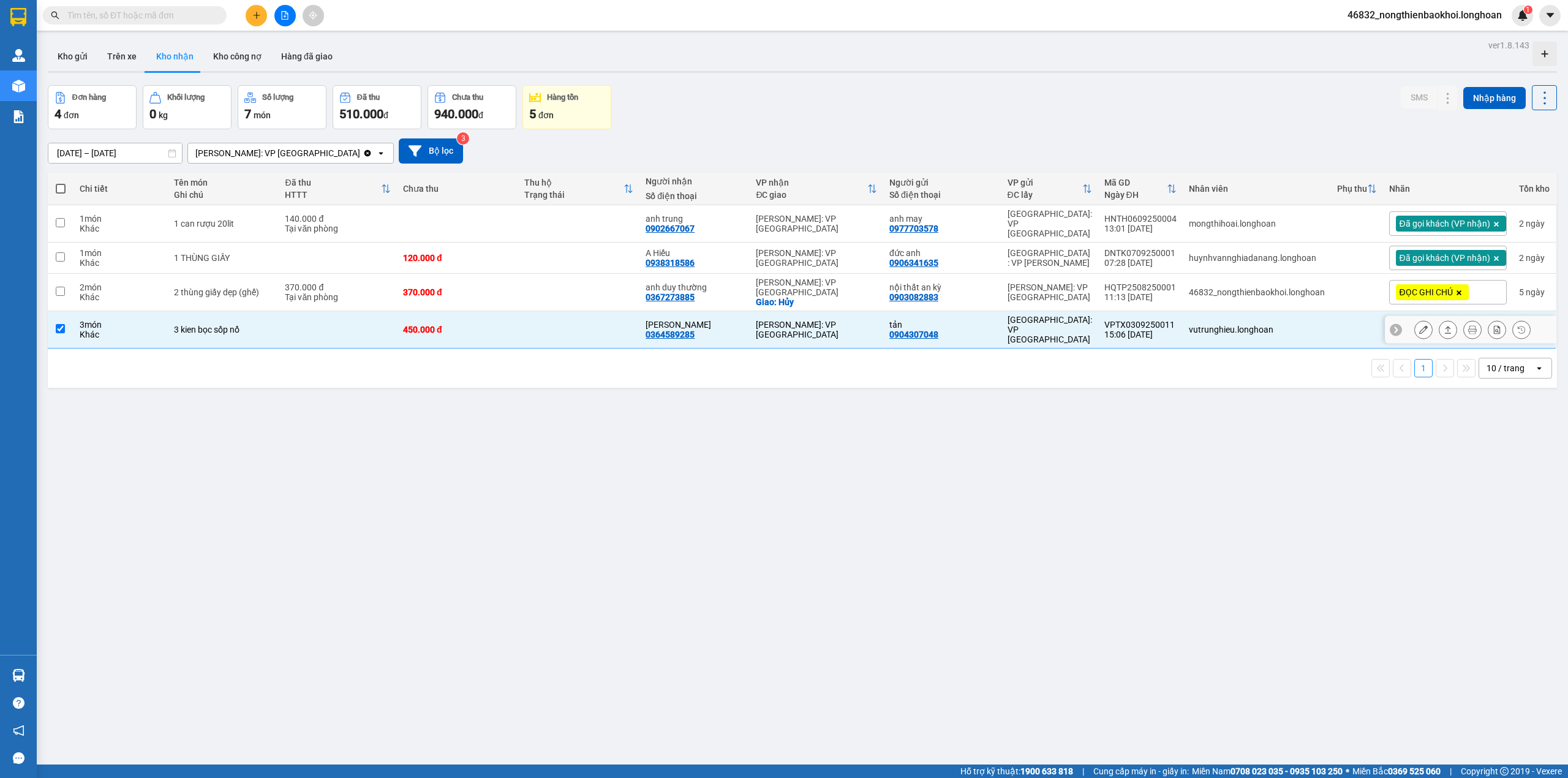
checkbox input "true"
click at [596, 286] on td at bounding box center [579, 292] width 122 height 38
checkbox input "true"
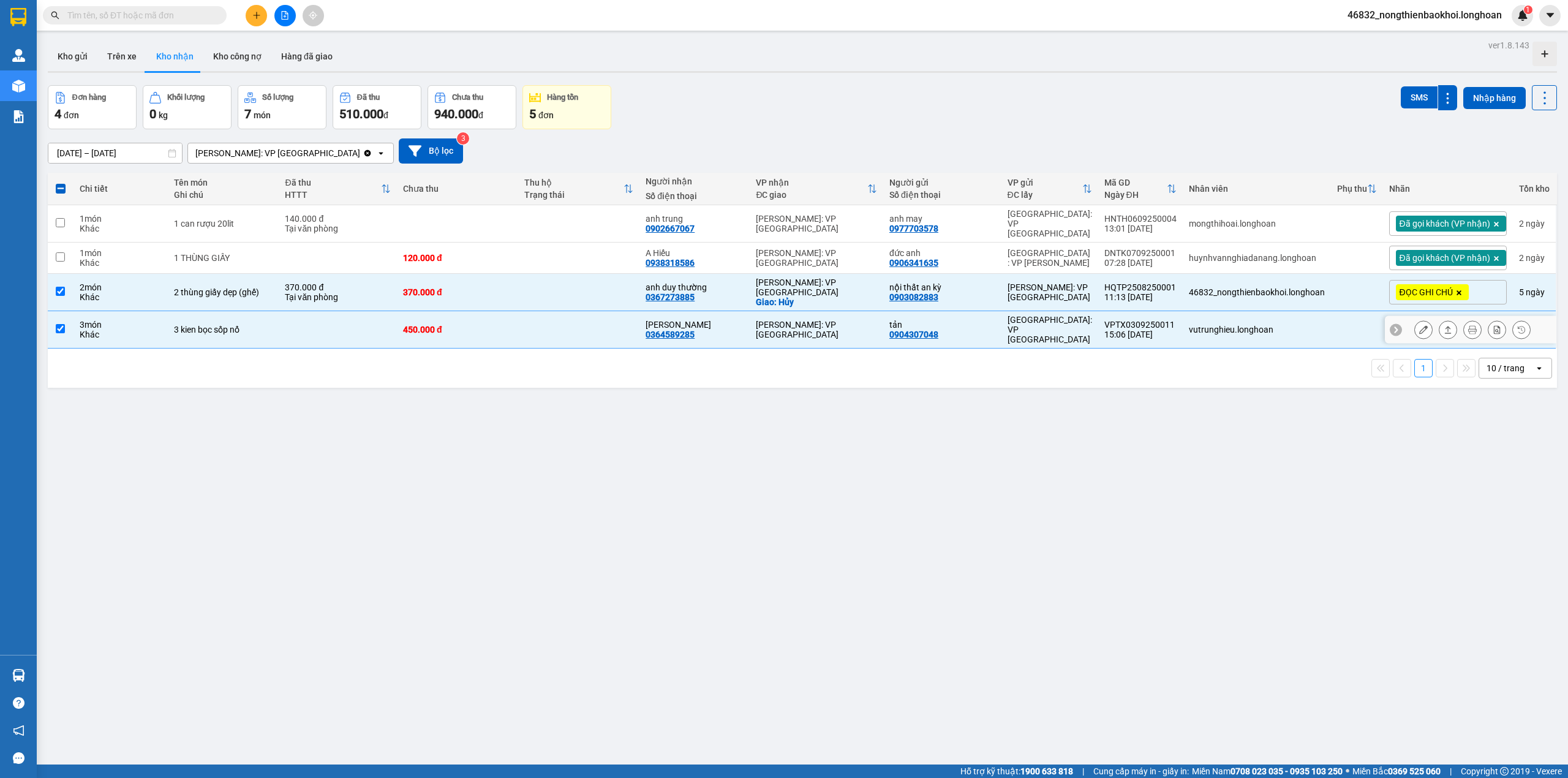
click at [589, 311] on td at bounding box center [579, 329] width 122 height 38
checkbox input "false"
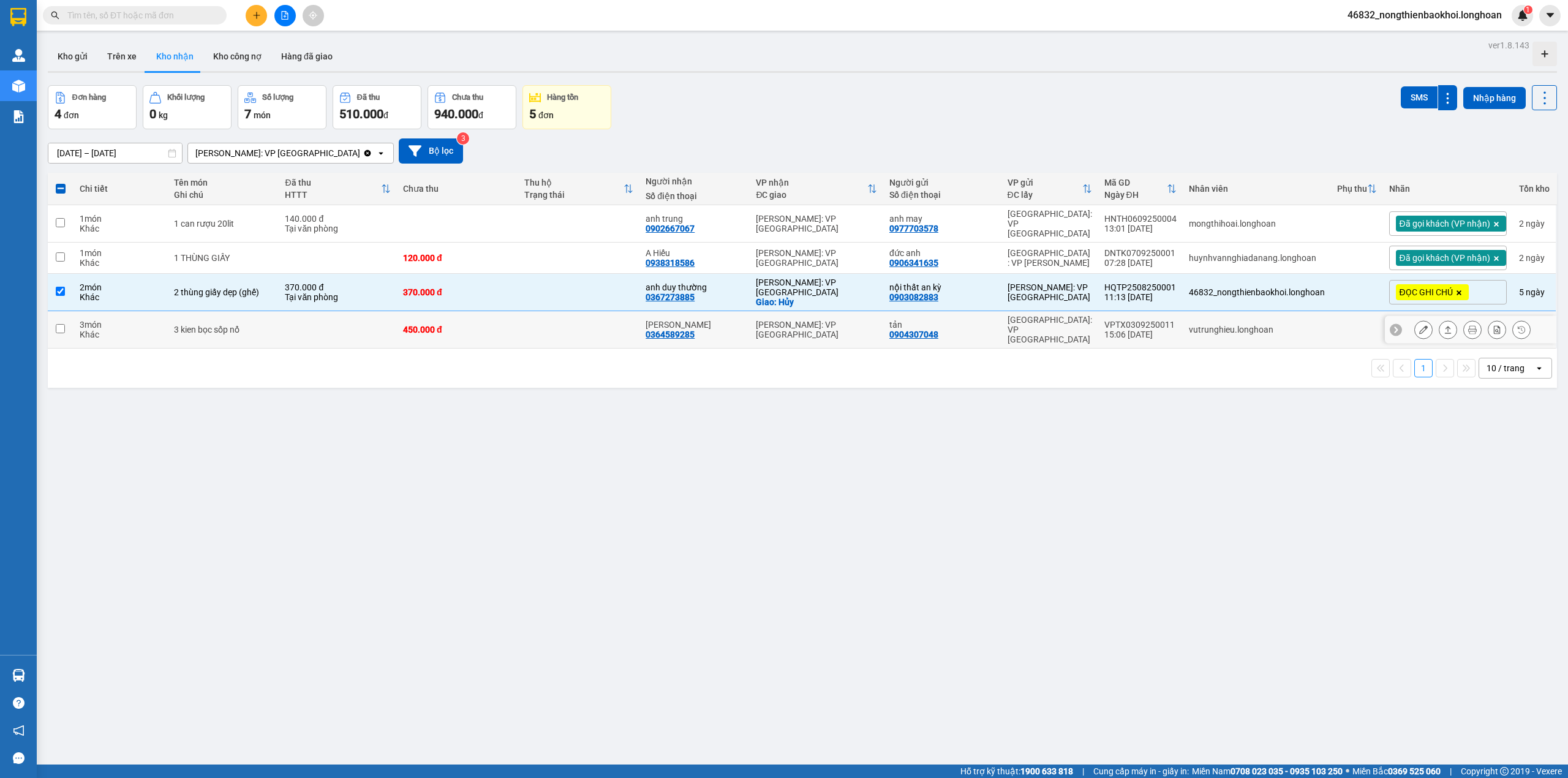
click at [567, 296] on td at bounding box center [579, 292] width 122 height 38
checkbox input "false"
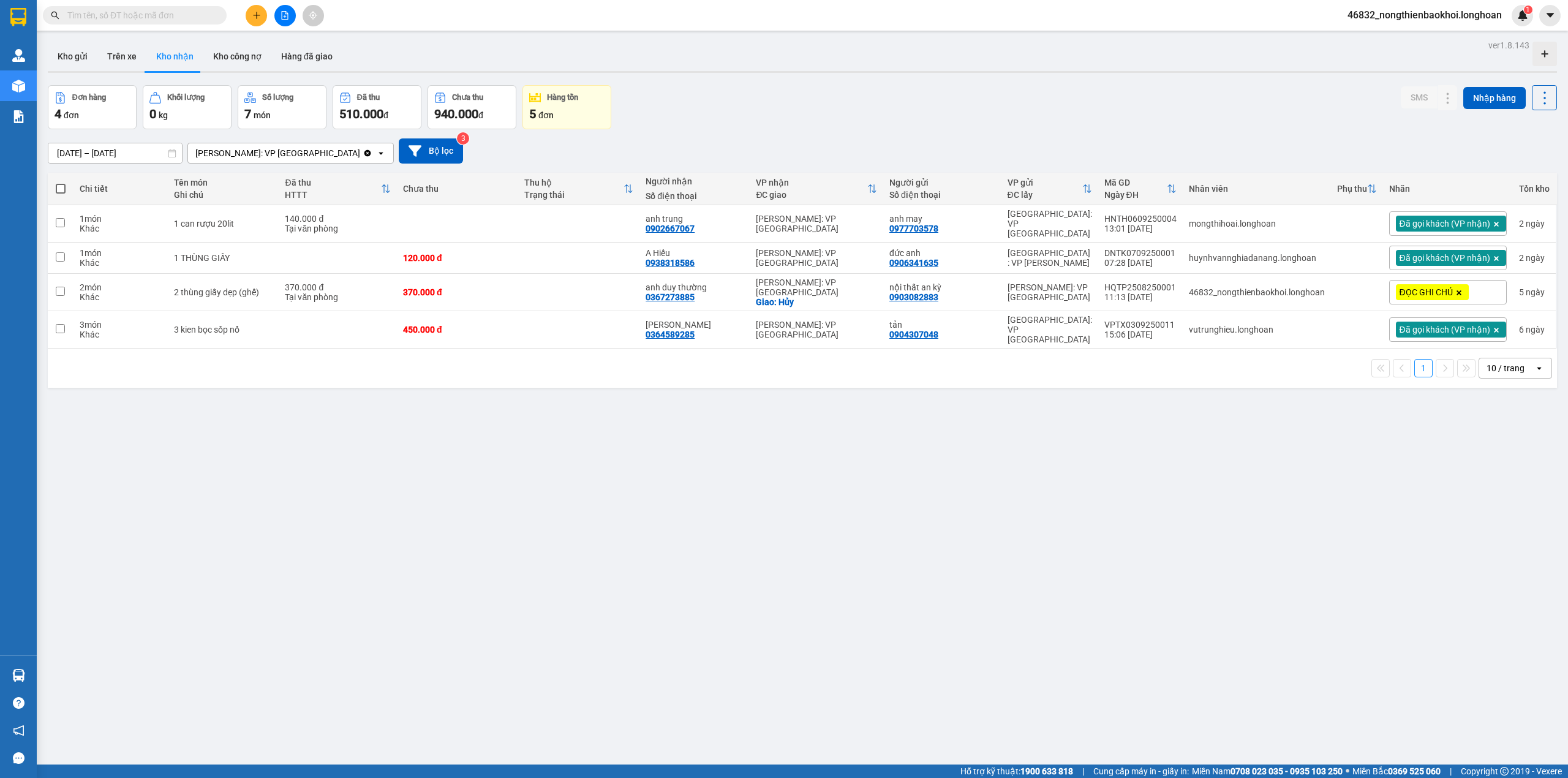
click at [543, 364] on div "1 10 / trang open" at bounding box center [801, 368] width 1509 height 40
click at [715, 492] on div "ver 1.8.143 Kho gửi Trên xe Kho nhận Kho công nợ Hàng đã giao Đơn hàng 4 đơn Kh…" at bounding box center [801, 426] width 1519 height 778
click at [453, 452] on div "ver 1.8.143 Kho gửi Trên xe Kho nhận Kho công nợ Hàng đã giao Đơn hàng 4 đơn Kh…" at bounding box center [801, 426] width 1519 height 778
click at [691, 452] on div "ver 1.8.143 Kho gửi Trên xe Kho nhận Kho công nợ Hàng đã giao Đơn hàng 4 đơn Kh…" at bounding box center [801, 426] width 1519 height 778
click at [807, 468] on div "ver 1.8.143 Kho gửi Trên xe Kho nhận Kho công nợ Hàng đã giao Đơn hàng 4 đơn Kh…" at bounding box center [801, 426] width 1519 height 778
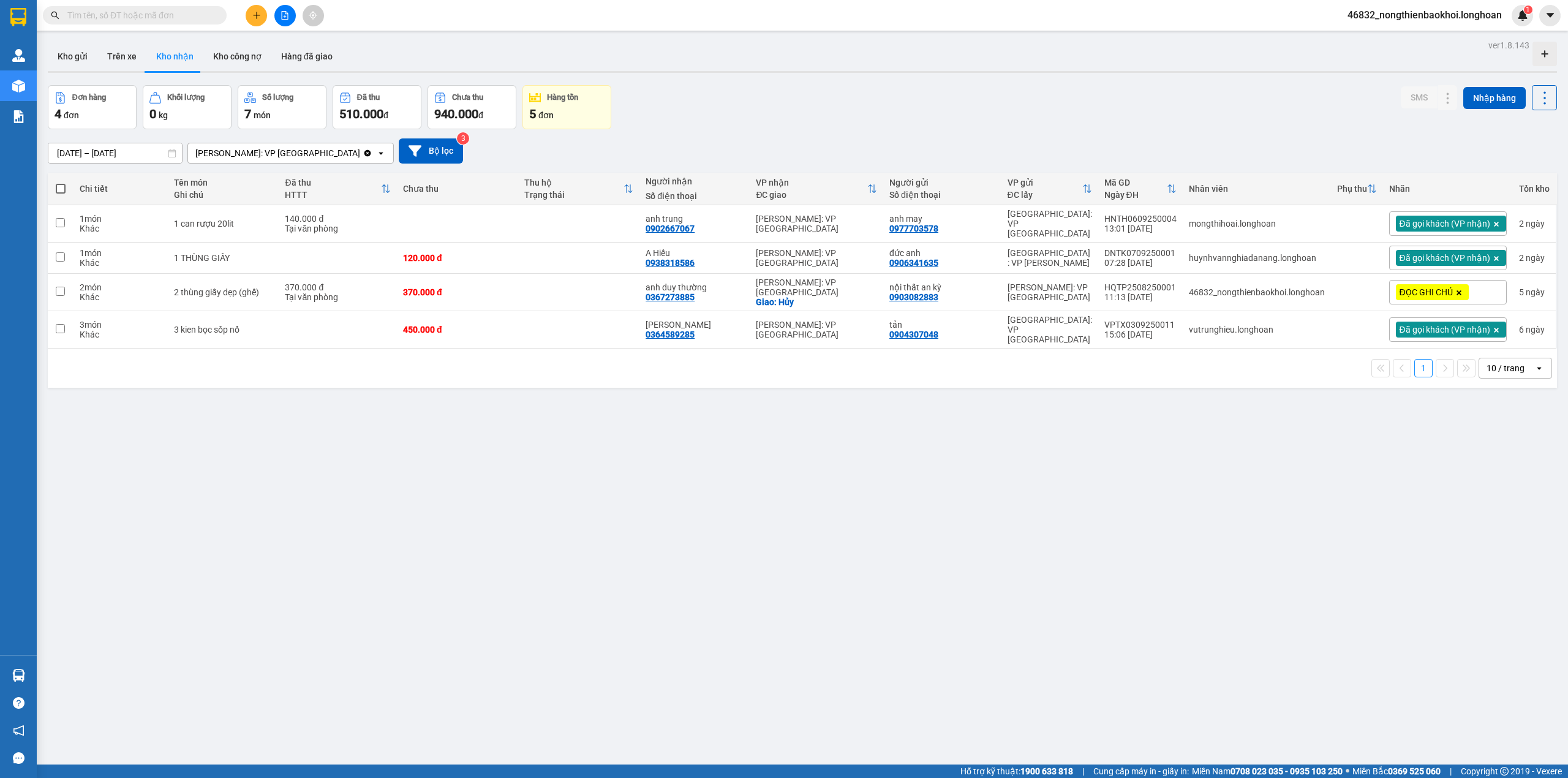
click at [789, 470] on div "ver 1.8.143 Kho gửi Trên xe Kho nhận Kho công nợ Hàng đã giao Đơn hàng 4 đơn Kh…" at bounding box center [801, 426] width 1519 height 778
click at [263, 14] on button at bounding box center [256, 15] width 21 height 21
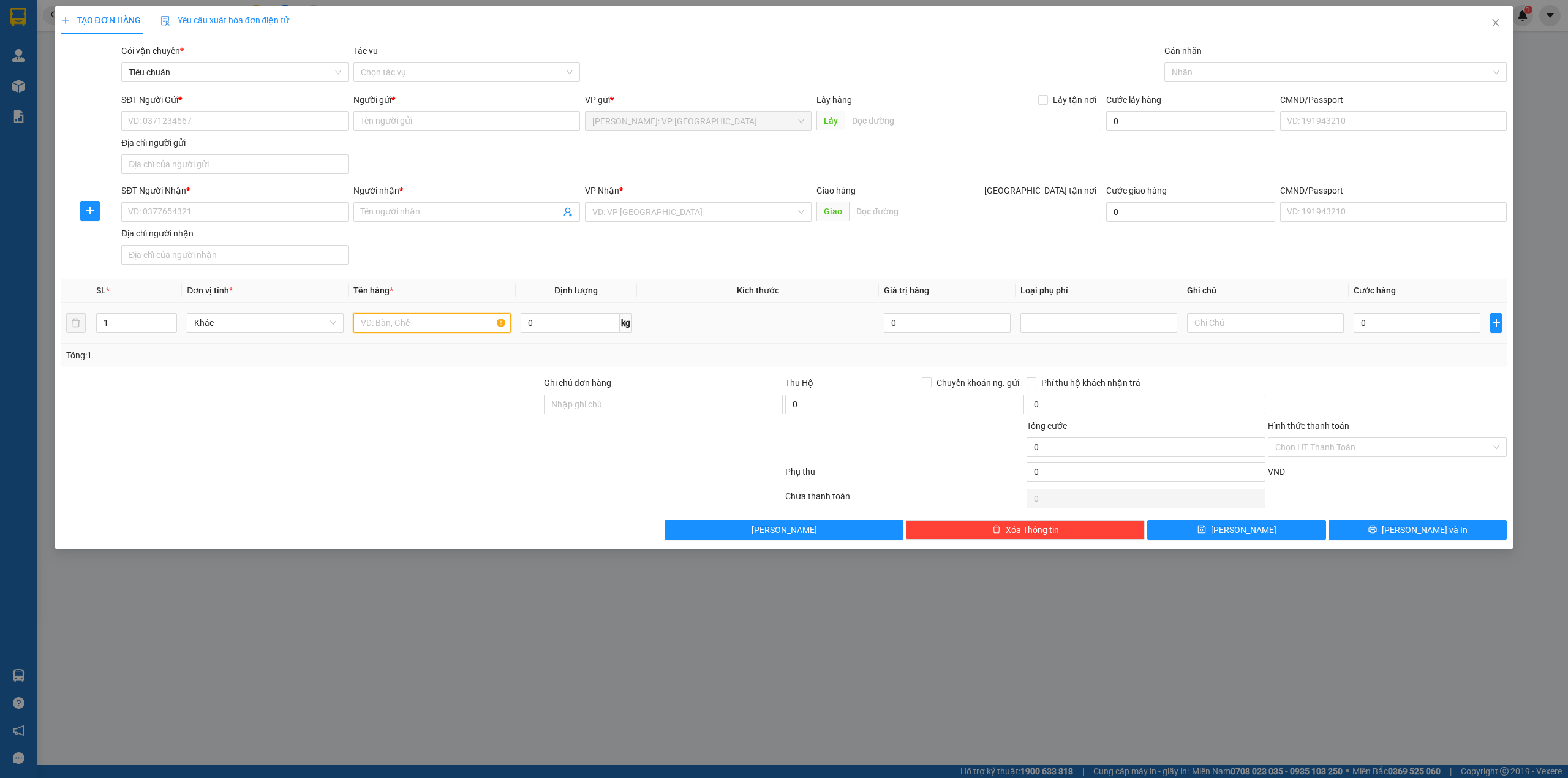
click at [371, 325] on input "text" at bounding box center [432, 322] width 156 height 19
type input "1 thùng giấy bọc pe (thực phẩm chức năng)"
click at [500, 250] on div "SĐT Người Nhận * VD: 0377654321 Người nhận * Tên người nhận VP Nhận * VD: VP [G…" at bounding box center [814, 226] width 1390 height 86
click at [1377, 329] on input "0" at bounding box center [1416, 322] width 126 height 19
type input "1"
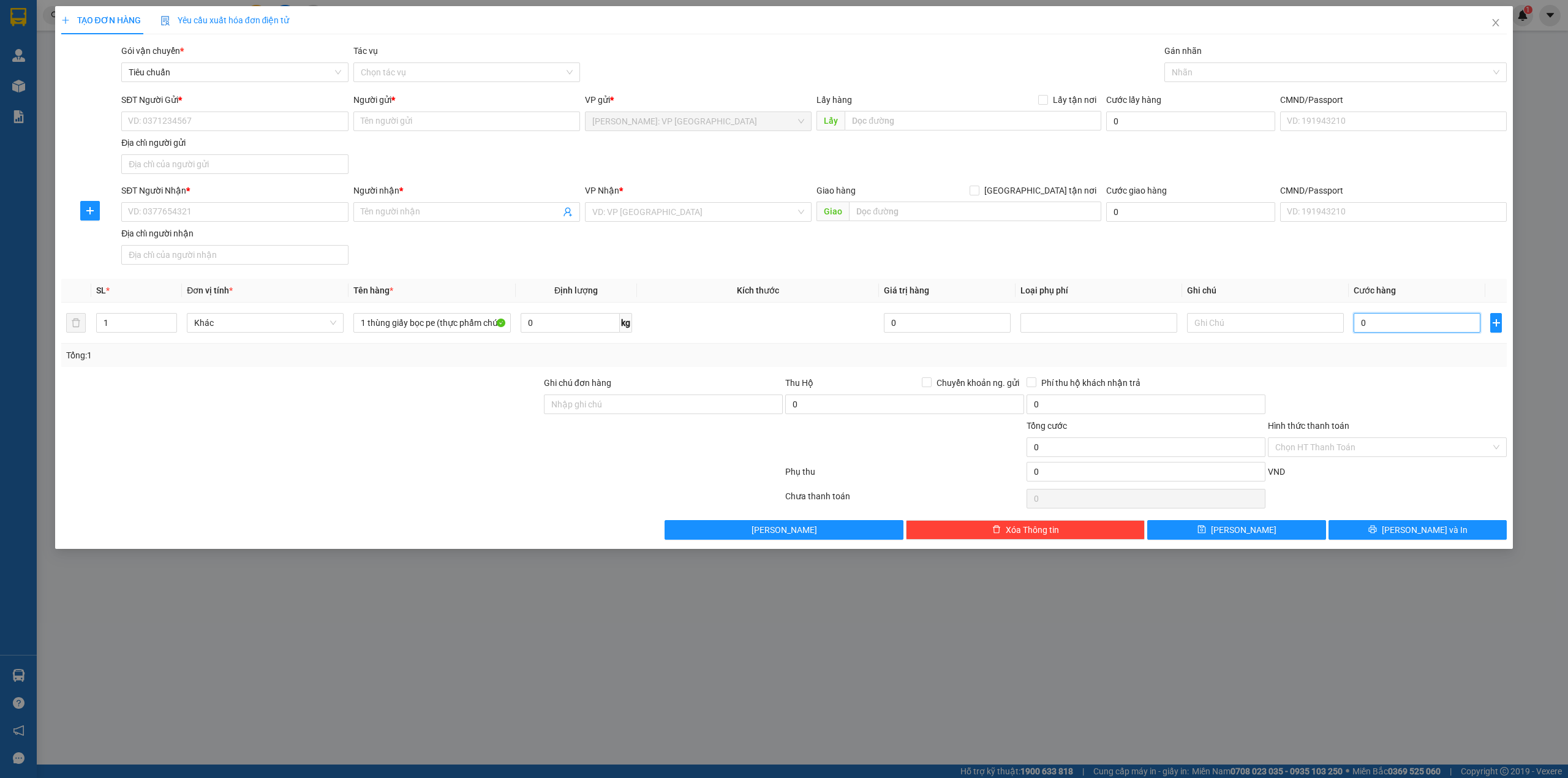
type input "1"
type input "10"
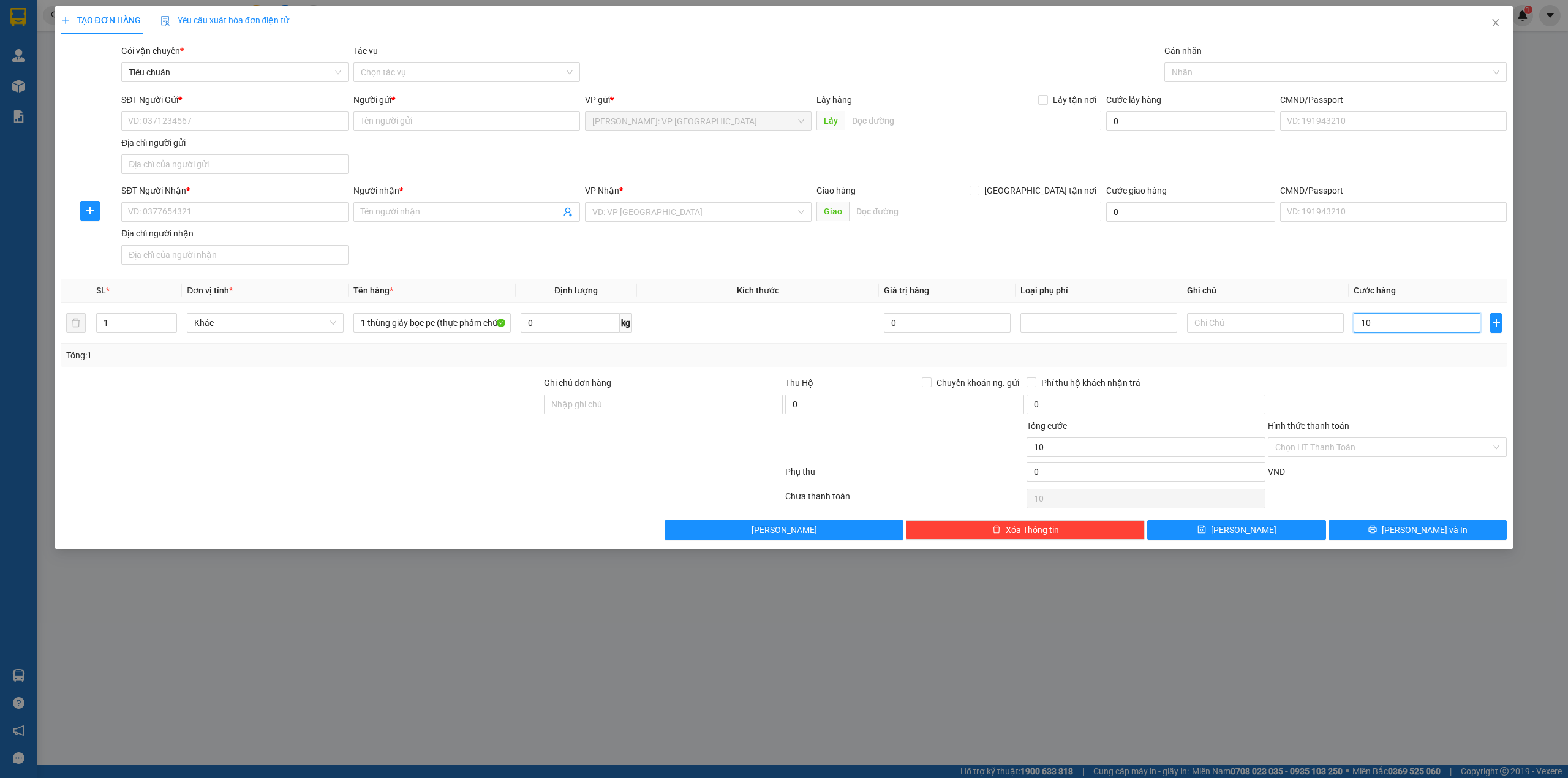
type input "100"
type input "1.000"
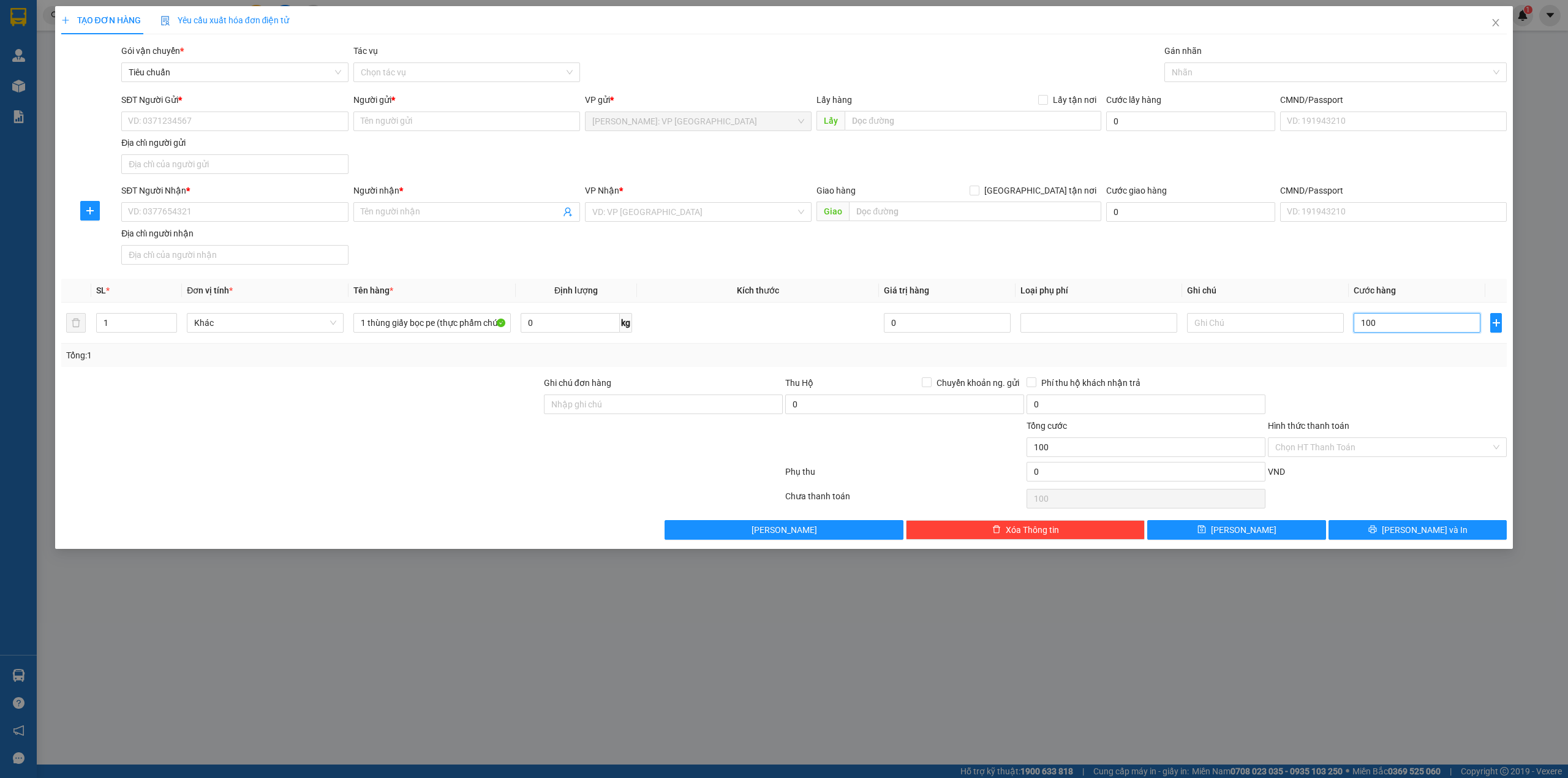
type input "1.000"
type input "10.000"
type input "100.000"
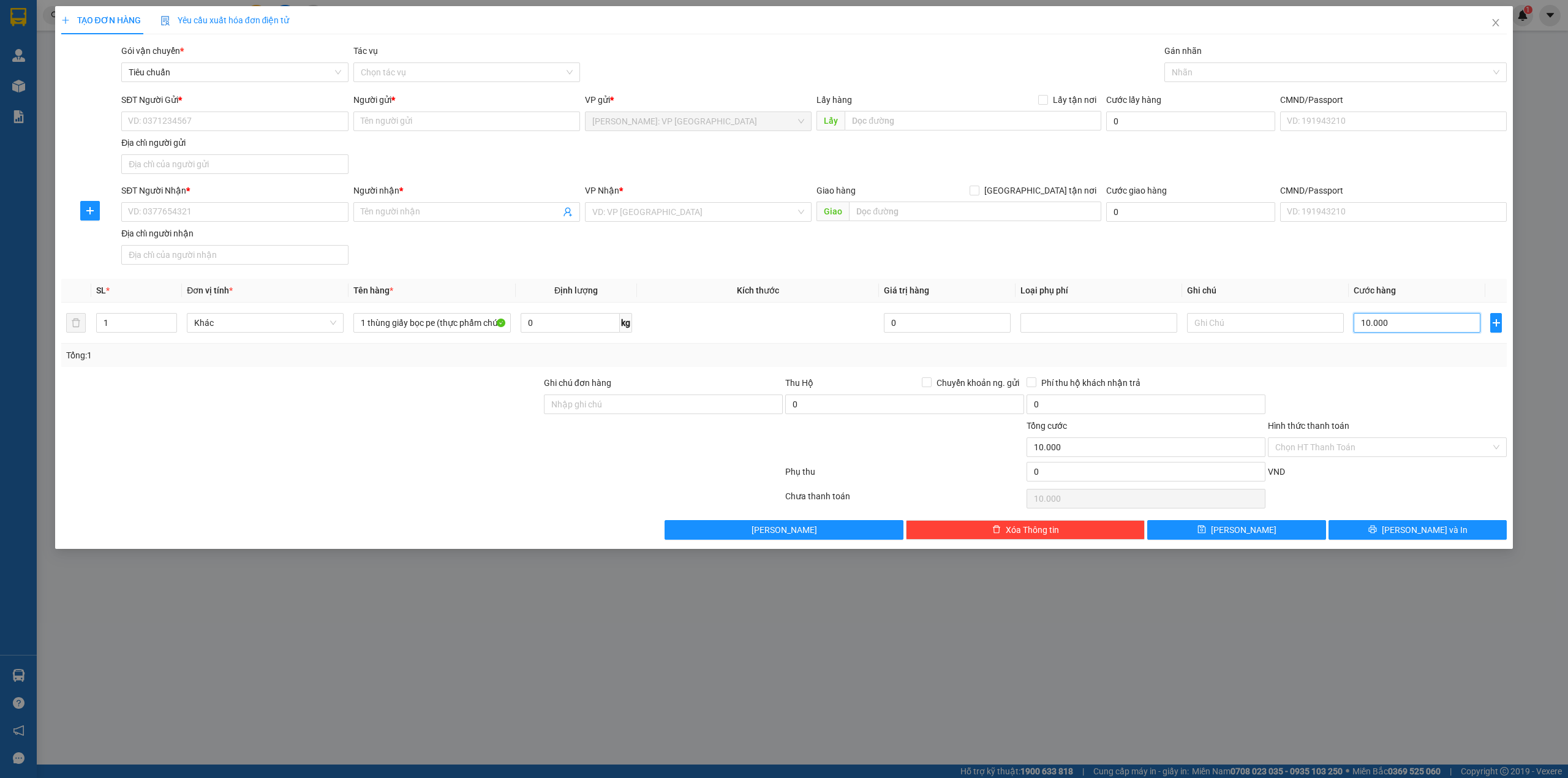
type input "100.000"
click at [691, 259] on div "SĐT Người Nhận * VD: 0377654321 Người nhận * Tên người nhận VP Nhận * VD: VP [G…" at bounding box center [814, 226] width 1390 height 86
click at [211, 218] on input "SĐT Người Nhận *" at bounding box center [235, 211] width 227 height 19
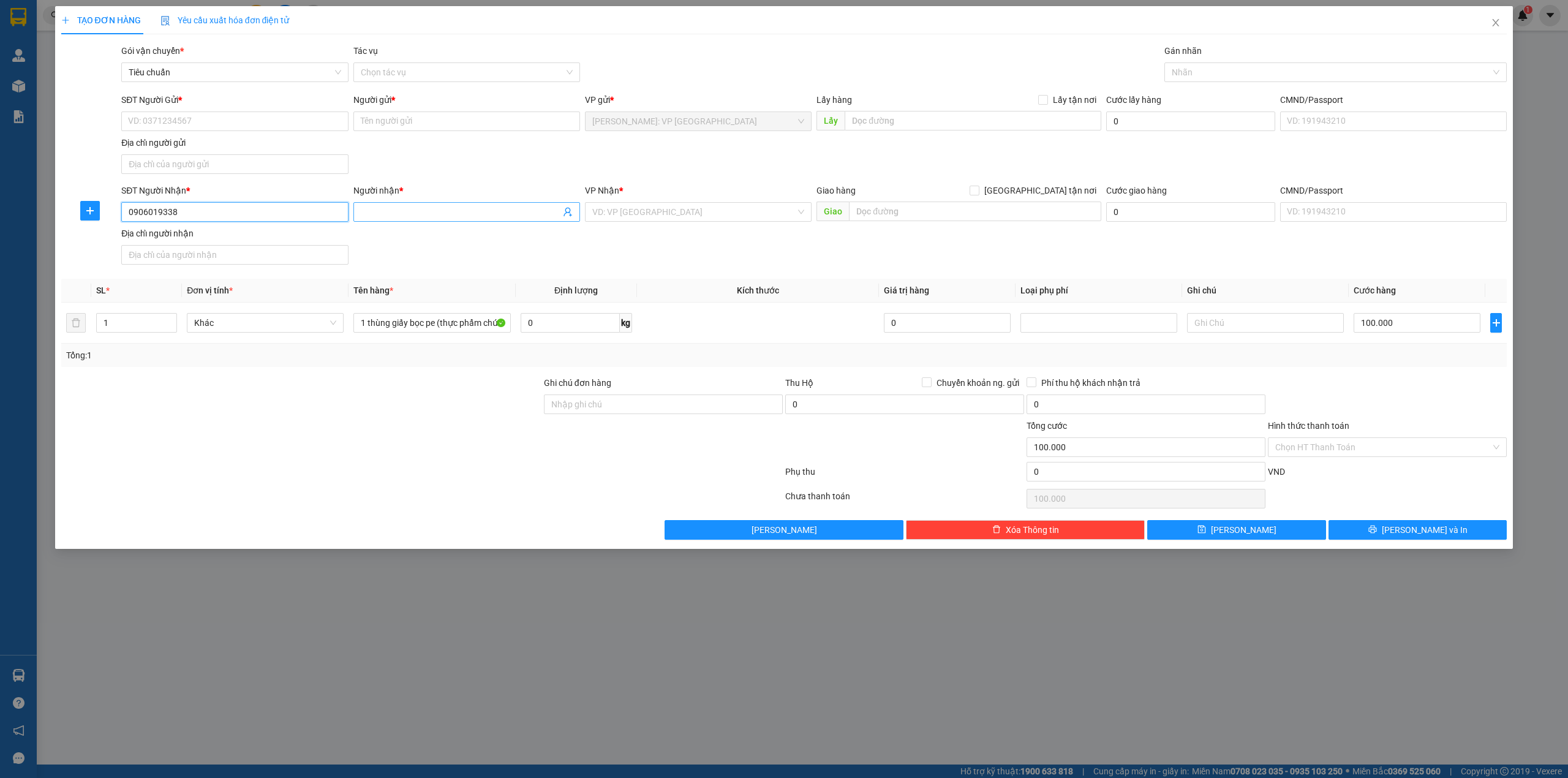
type input "0906019338"
click at [432, 213] on input "Người nhận *" at bounding box center [461, 212] width 200 height 14
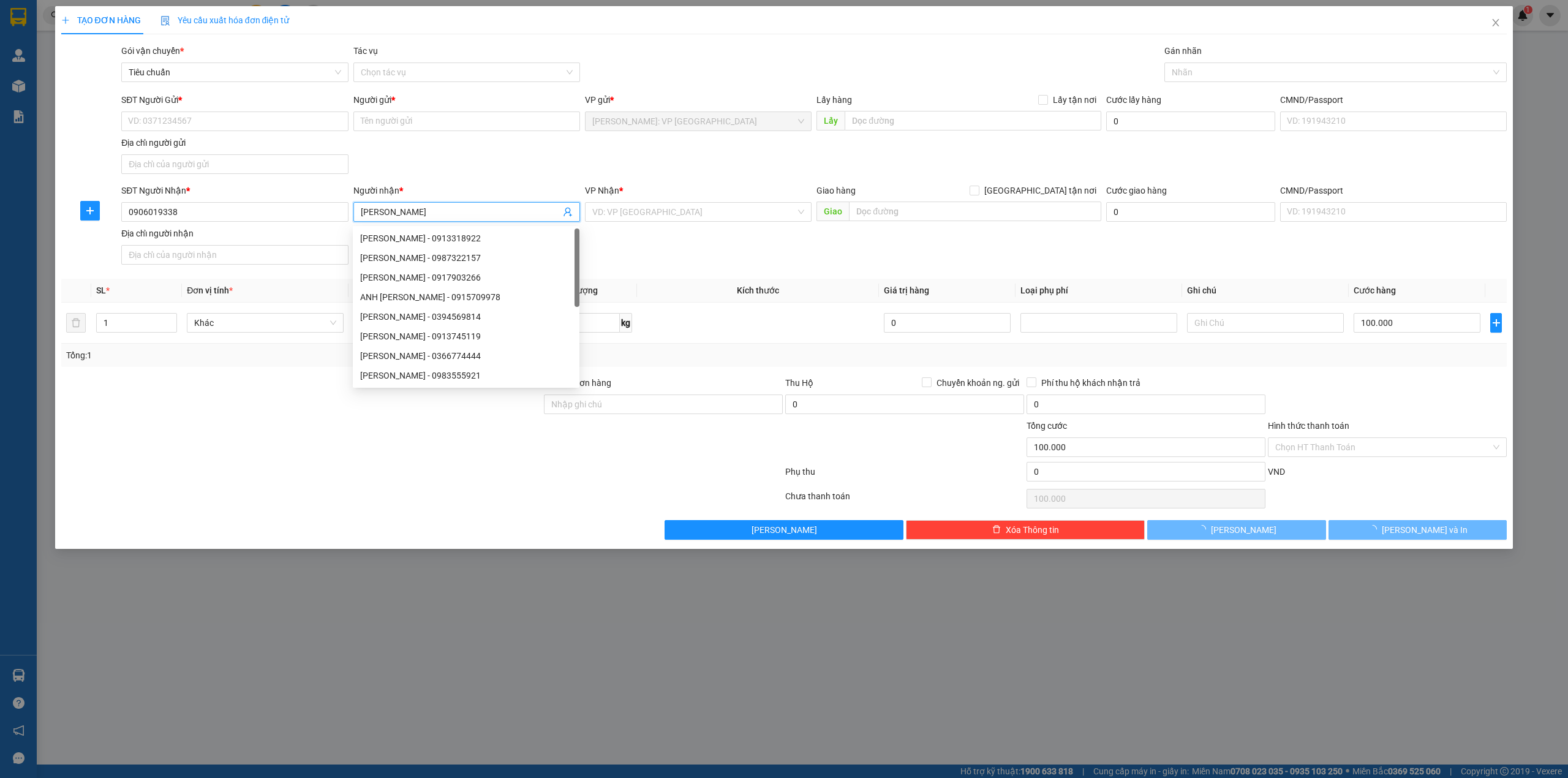
type input "nguyễn văn đoan"
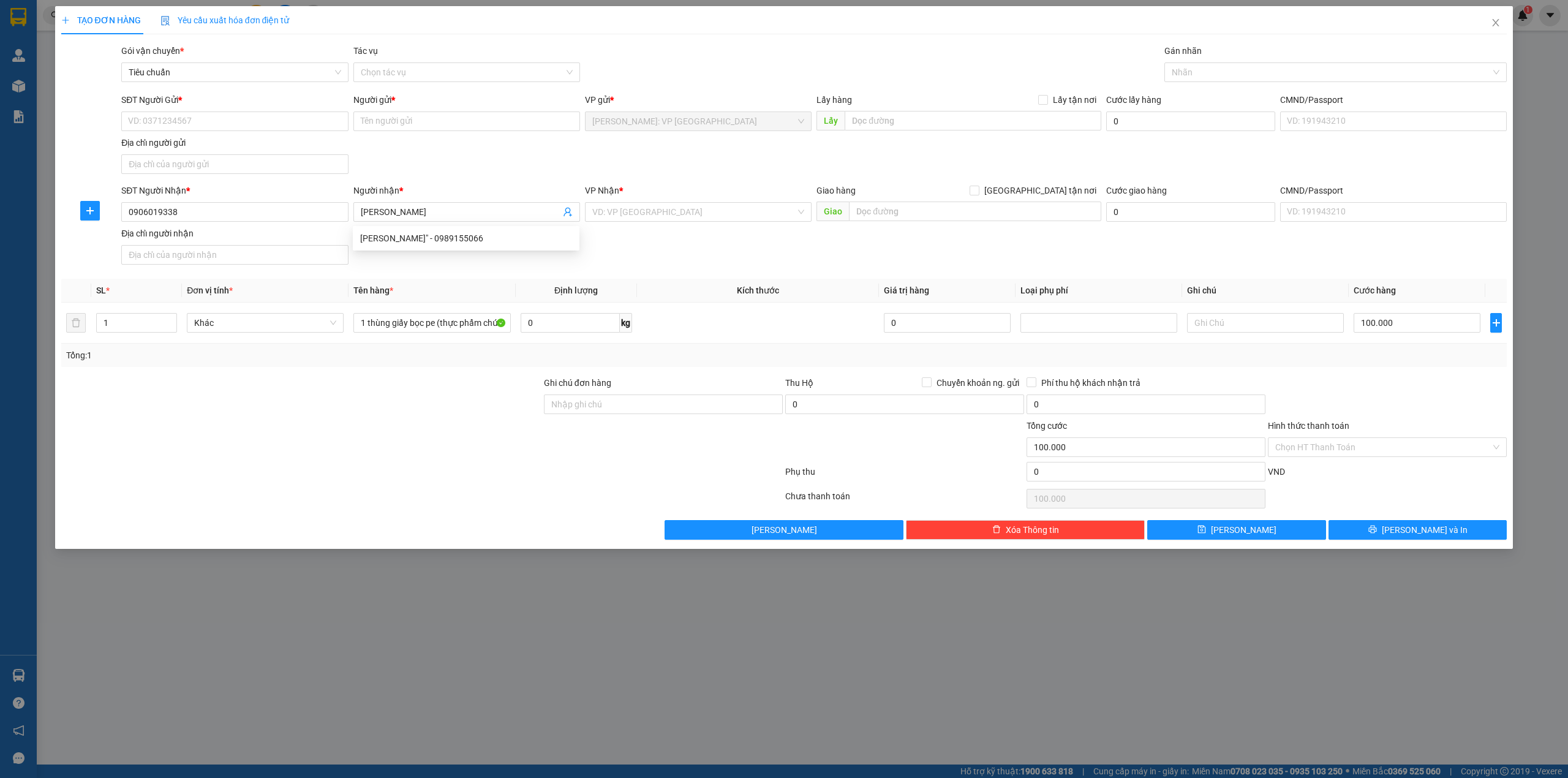
drag, startPoint x: 481, startPoint y: 163, endPoint x: 500, endPoint y: 159, distance: 19.4
click at [481, 160] on div "SĐT Người Gửi * VD: 0371234567 Người gửi * Tên người gửi VP gửi * [GEOGRAPHIC_D…" at bounding box center [814, 135] width 1390 height 86
click at [653, 209] on input "search" at bounding box center [693, 211] width 204 height 18
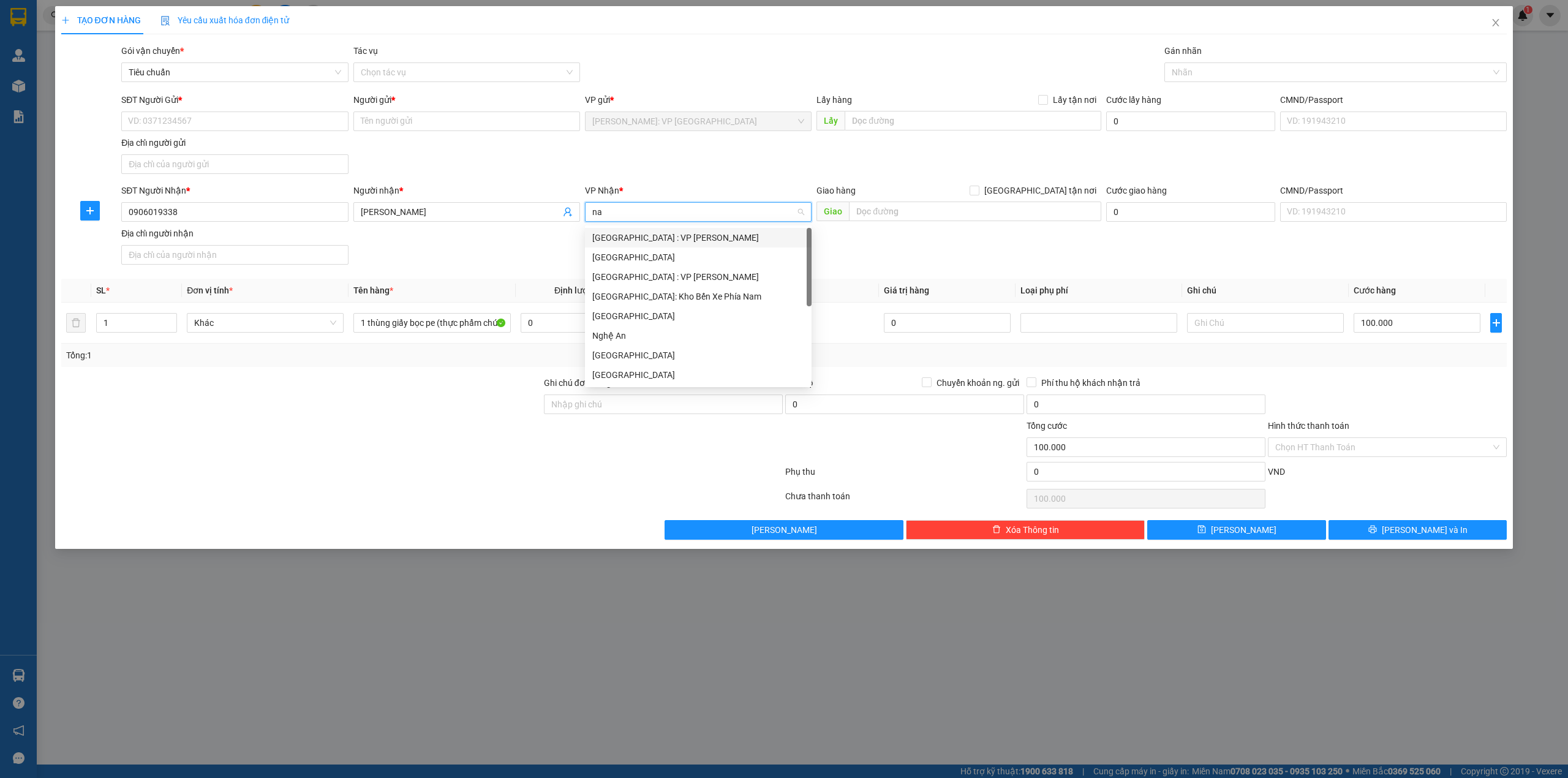
type input "nam"
click at [728, 242] on div "[GEOGRAPHIC_DATA] : VP [PERSON_NAME]" at bounding box center [697, 237] width 211 height 14
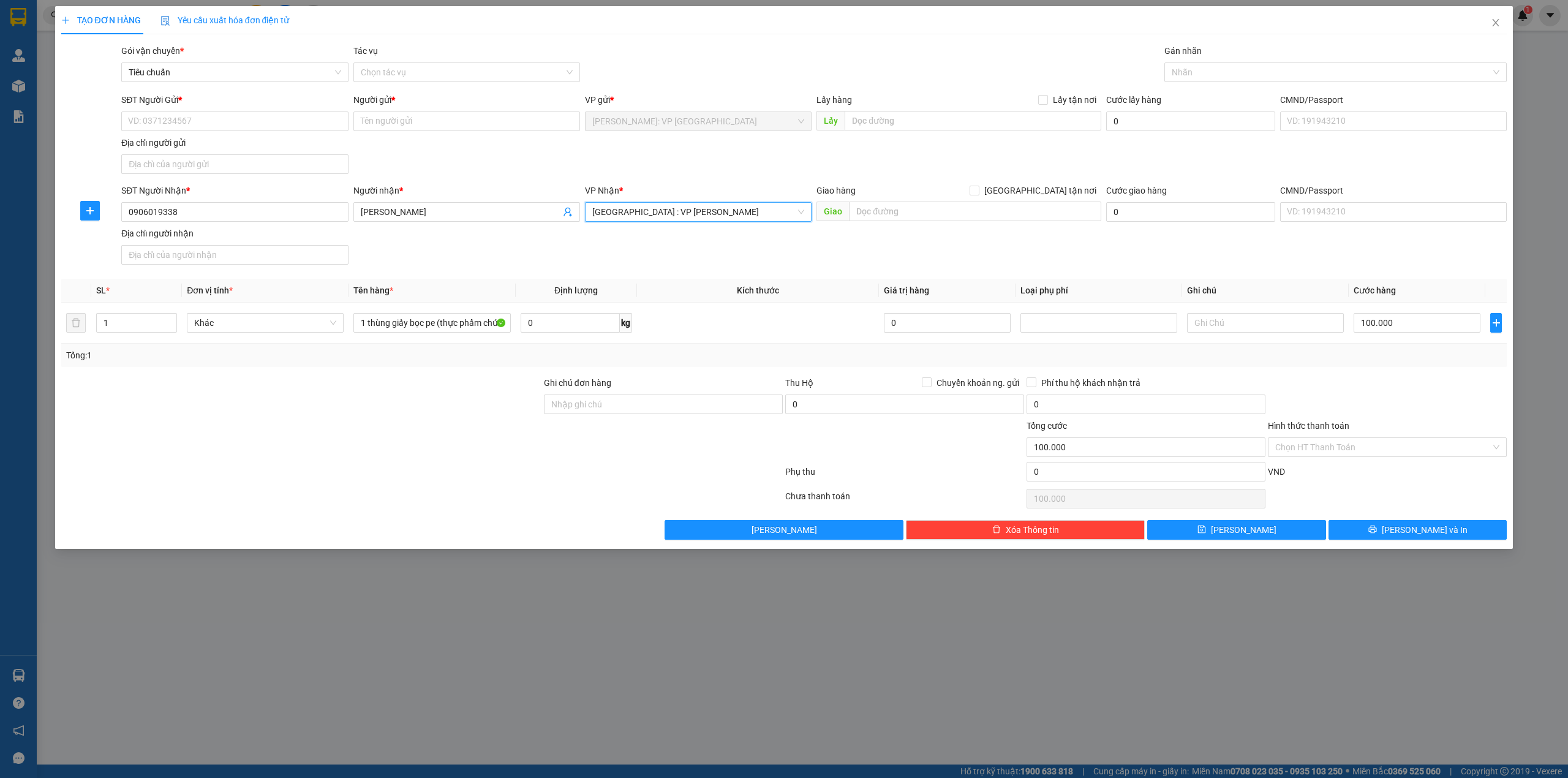
click at [657, 174] on div "SĐT Người Gửi * VD: 0371234567 Người gửi * Tên người gửi VP gửi * [GEOGRAPHIC_D…" at bounding box center [814, 135] width 1390 height 86
click at [414, 264] on div "SĐT Người Nhận * 0906019338 Người nhận * nguyễn văn đoan VP Nhận * Hà Nội : VP …" at bounding box center [814, 226] width 1390 height 86
click at [229, 126] on input "SĐT Người Gửi *" at bounding box center [235, 121] width 227 height 19
type input "0962092348"
click at [436, 121] on input "Người gửi *" at bounding box center [466, 121] width 227 height 19
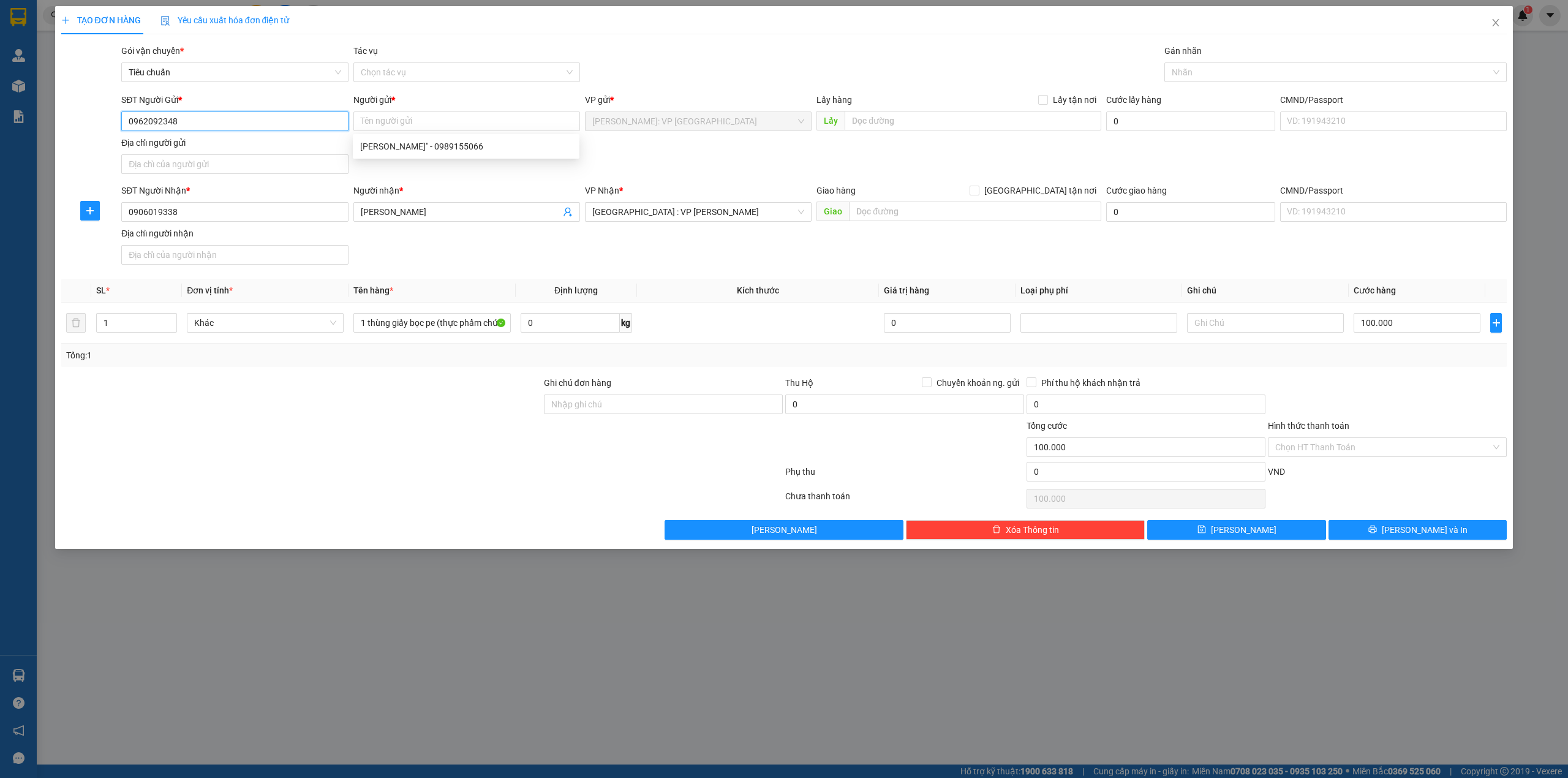
click at [273, 114] on input "0962092348" at bounding box center [235, 121] width 227 height 19
click at [250, 142] on div "0962092348 - Cty bảo quyên" at bounding box center [234, 147] width 211 height 14
type input "Cty bảo quyên"
click at [411, 145] on div "SĐT Người Gửi * 0962092348 Người gửi * Cty bảo quyên VP gửi * Hồ Chí Minh: VP Q…" at bounding box center [814, 135] width 1390 height 86
click at [734, 60] on div "Gói vận chuyển * Tiêu chuẩn Tác vụ Chọn tác vụ Gán nhãn Nhãn" at bounding box center [814, 66] width 1390 height 42
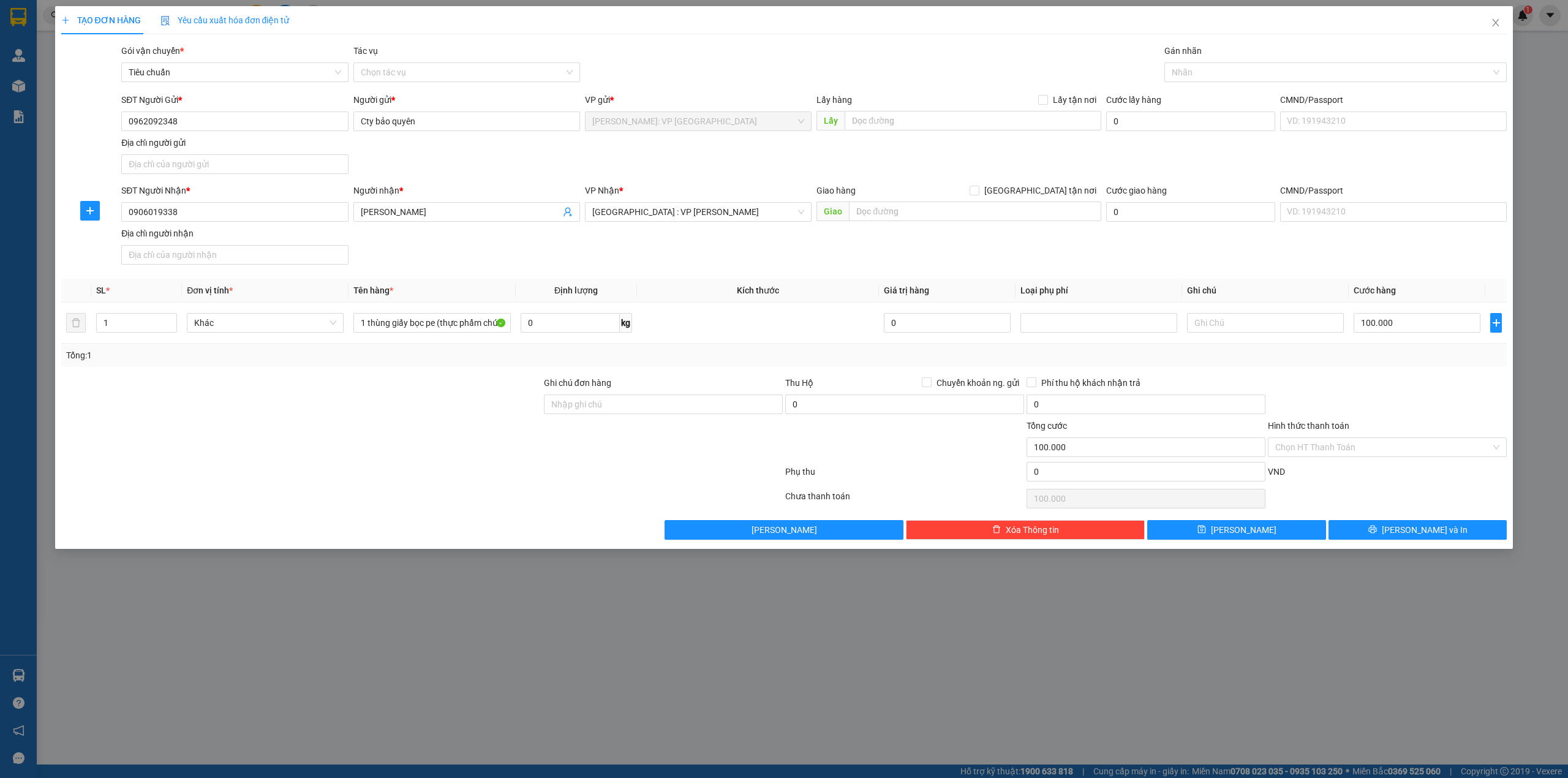
click at [881, 150] on div "SĐT Người Gửi * 0962092348 Người gửi * Cty bảo quyên VP gửi * Hồ Chí Minh: VP Q…" at bounding box center [814, 135] width 1390 height 86
click at [457, 162] on div "SĐT Người Gửi * 0962092348 Người gửi * Cty bảo quyên VP gửi * Hồ Chí Minh: VP Q…" at bounding box center [814, 135] width 1390 height 86
click at [580, 153] on div "SĐT Người Gửi * 0962092348 Người gửi * Cty bảo quyên VP gửi * Hồ Chí Minh: VP Q…" at bounding box center [814, 135] width 1390 height 86
click at [1393, 447] on input "Hình thức thanh toán" at bounding box center [1383, 447] width 215 height 18
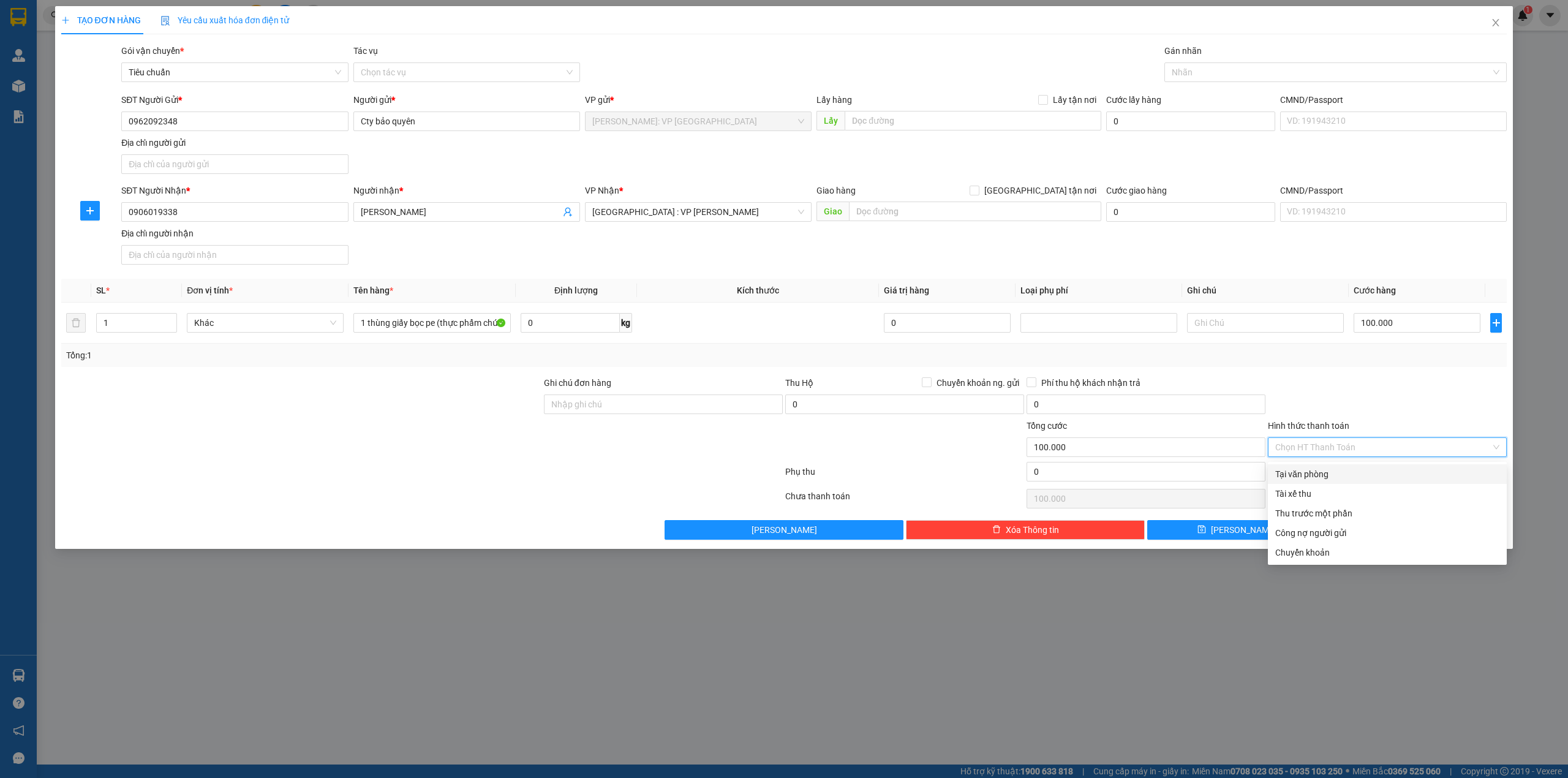
drag, startPoint x: 1353, startPoint y: 479, endPoint x: 1405, endPoint y: 383, distance: 109.2
click at [1351, 478] on div "Tại văn phòng" at bounding box center [1387, 474] width 224 height 14
type input "0"
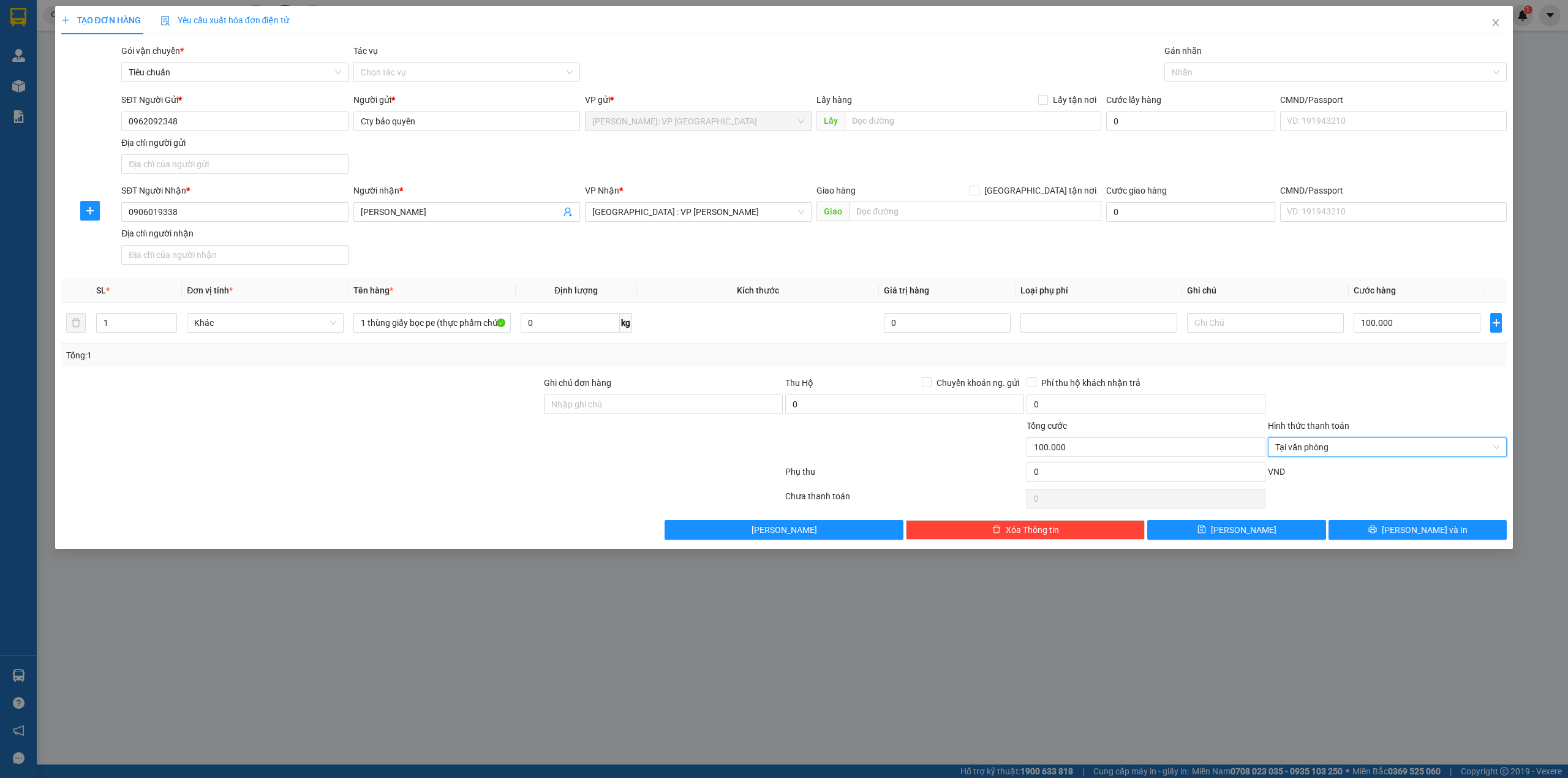
drag, startPoint x: 1405, startPoint y: 383, endPoint x: 1375, endPoint y: 406, distance: 37.8
click at [1405, 385] on div at bounding box center [1387, 398] width 241 height 42
drag, startPoint x: 299, startPoint y: 420, endPoint x: 314, endPoint y: 416, distance: 15.5
click at [312, 416] on div at bounding box center [301, 398] width 483 height 42
click at [382, 427] on div at bounding box center [301, 440] width 483 height 42
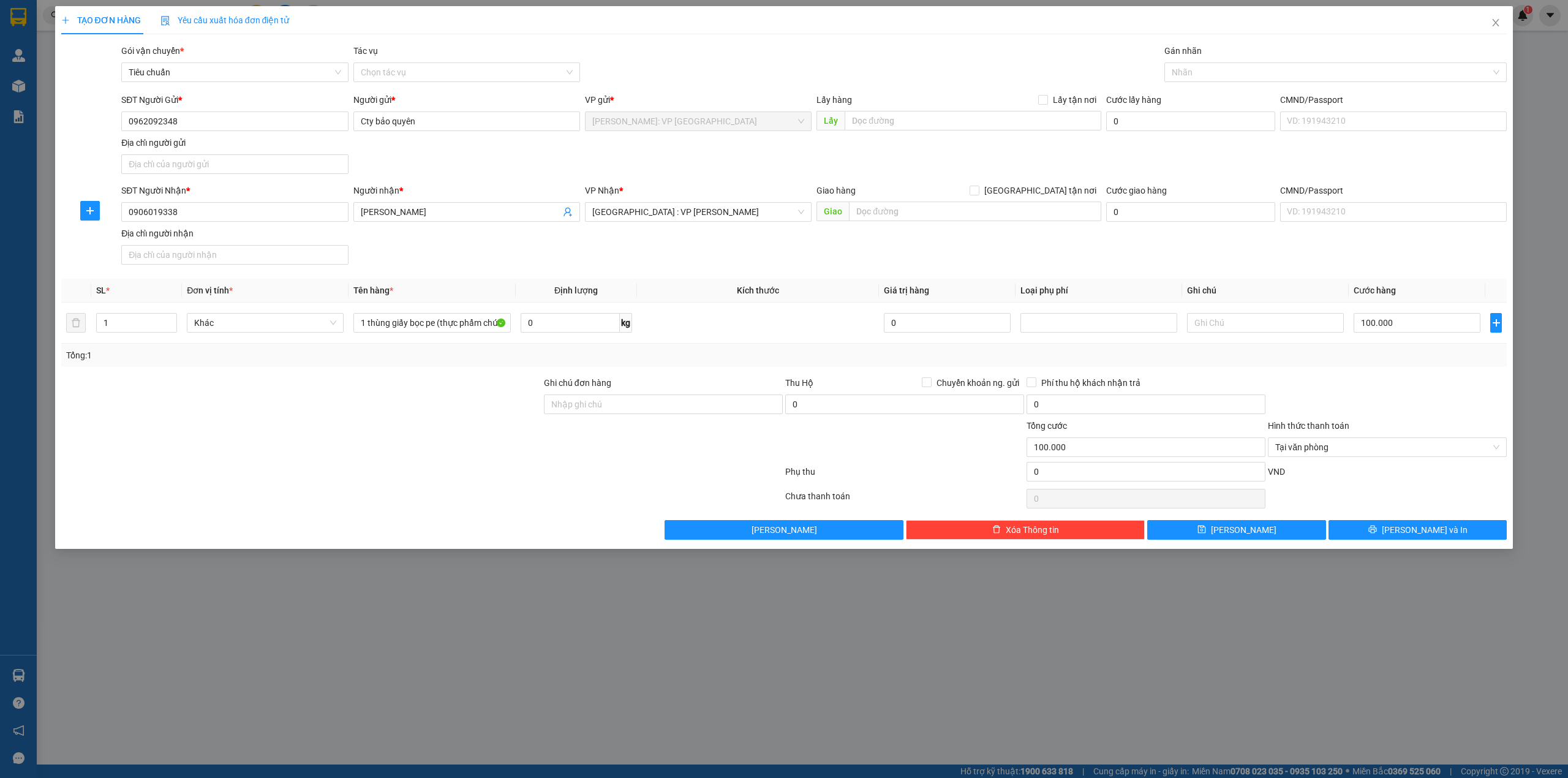
click at [547, 493] on div at bounding box center [422, 498] width 724 height 24
click at [1401, 523] on button "[PERSON_NAME] và In" at bounding box center [1417, 530] width 179 height 19
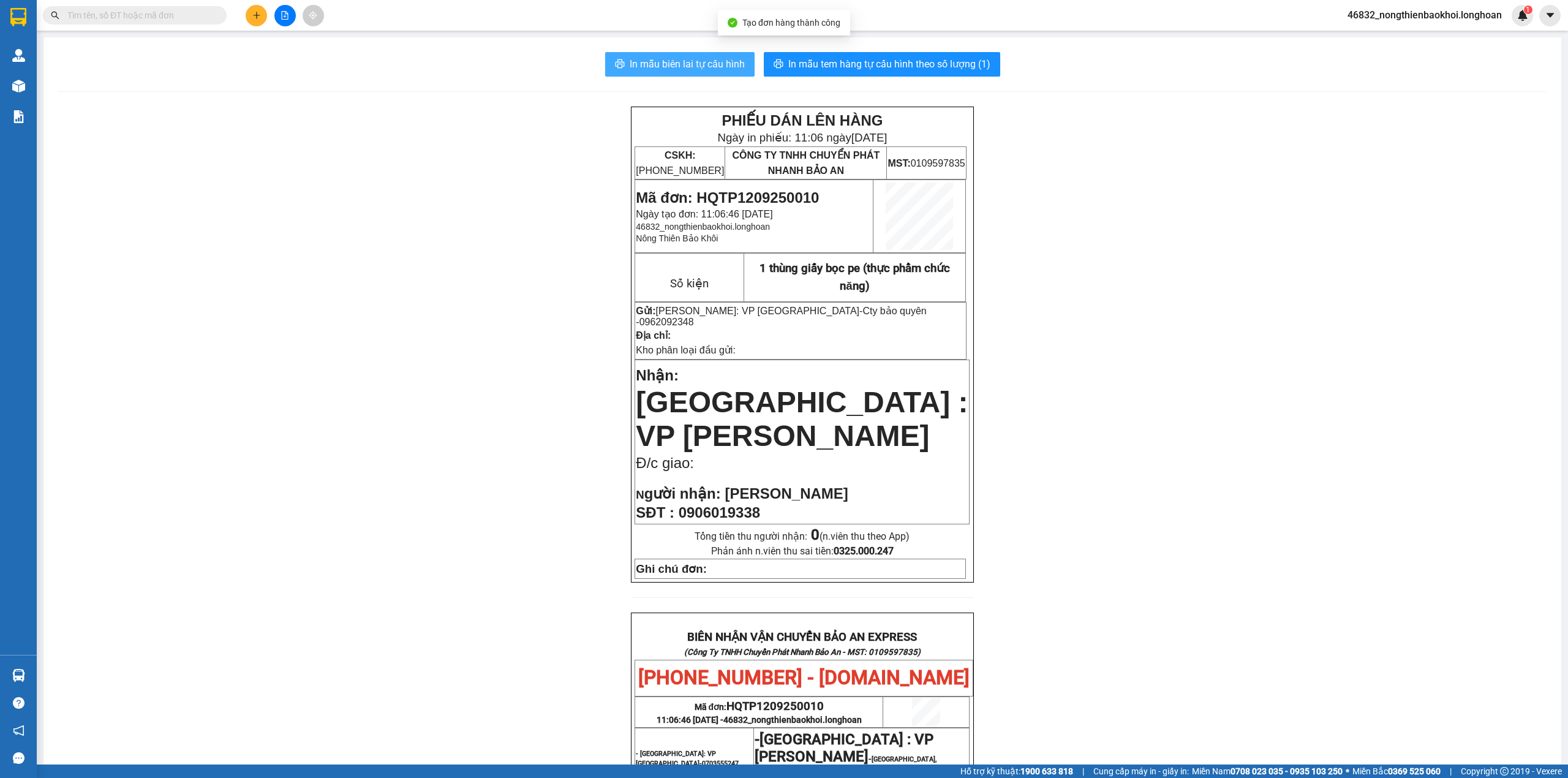
click at [691, 74] on button "In mẫu biên lai tự cấu hình" at bounding box center [680, 64] width 150 height 24
click at [546, 360] on div "PHIẾU DÁN LÊN HÀNG Ngày in phiếu: 11:06 ngày 12-09-2025 CSKH: 1900.06.88.33 CÔN…" at bounding box center [802, 655] width 1489 height 1099
click at [890, 57] on span "In mẫu tem hàng tự cấu hình theo số lượng (1)" at bounding box center [888, 64] width 202 height 15
click at [489, 490] on div "PHIẾU DÁN LÊN HÀNG Ngày in phiếu: 11:06 ngày 12-09-2025 CSKH: 1900.06.88.33 CÔN…" at bounding box center [802, 655] width 1489 height 1099
click at [460, 429] on div "PHIẾU DÁN LÊN HÀNG Ngày in phiếu: 11:06 ngày 12-09-2025 CSKH: 1900.06.88.33 CÔN…" at bounding box center [802, 655] width 1489 height 1099
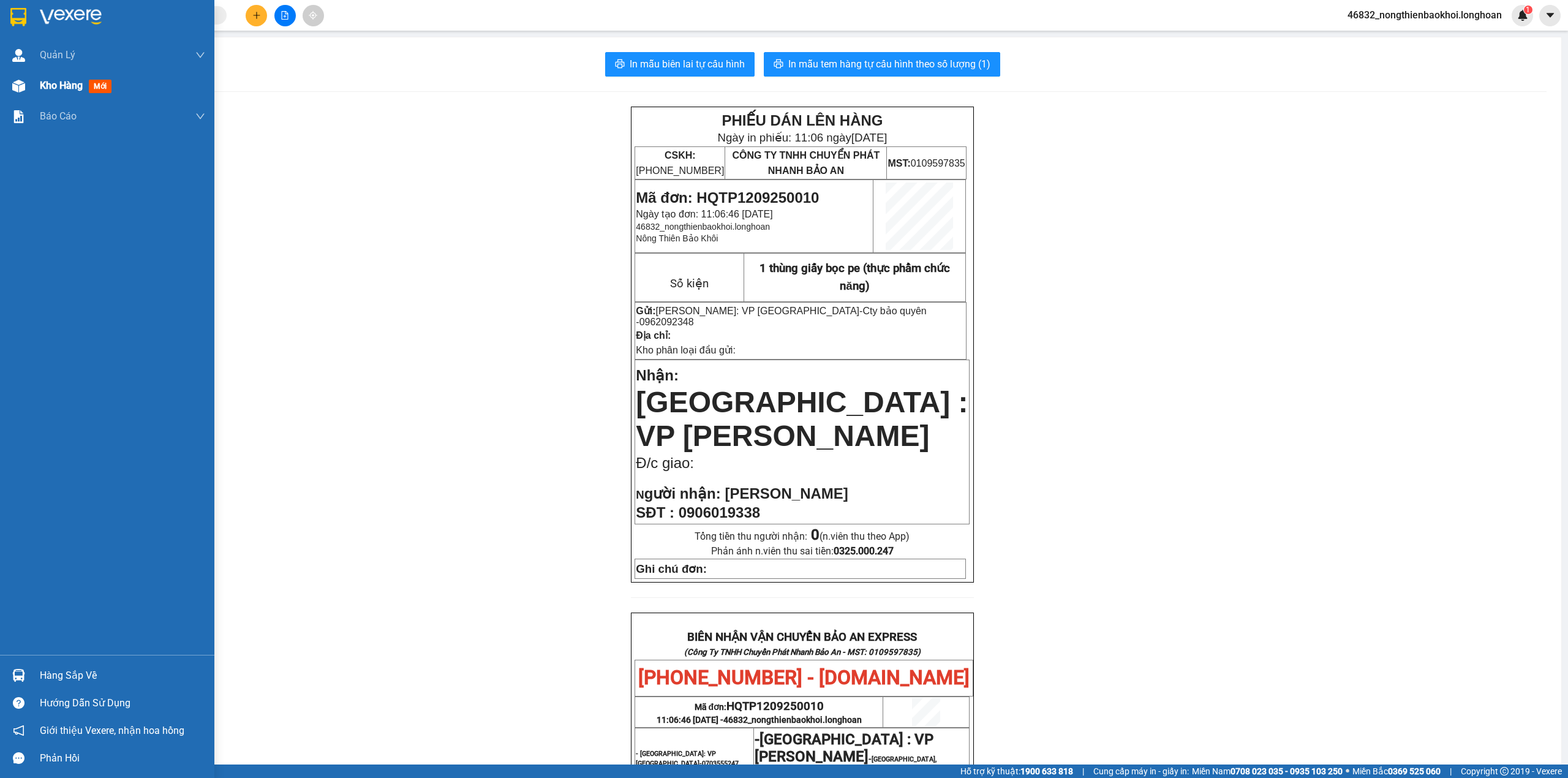
click at [15, 82] on img at bounding box center [18, 85] width 13 height 13
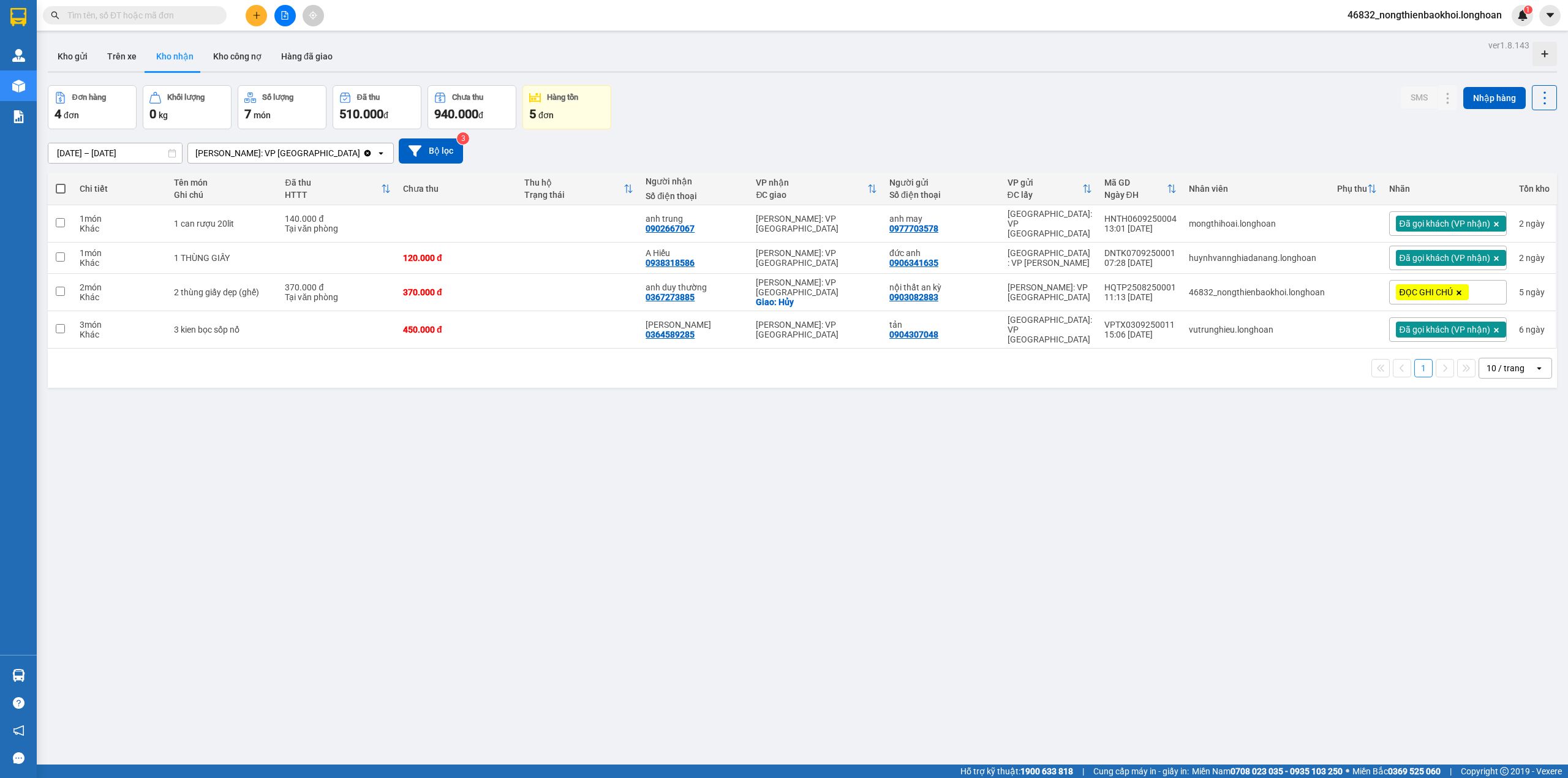
click at [366, 458] on div "ver 1.8.143 Kho gửi Trên xe Kho nhận Kho công nợ Hàng đã giao Đơn hàng 4 đơn Kh…" at bounding box center [801, 426] width 1519 height 778
click at [439, 437] on div "ver 1.8.143 Kho gửi Trên xe Kho nhận Kho công nợ Hàng đã giao Đơn hàng 4 đơn Kh…" at bounding box center [801, 426] width 1519 height 778
click at [148, 9] on input "text" at bounding box center [140, 15] width 145 height 14
click at [120, 25] on div "Kết quả tìm kiếm ( 0 ) Bộ lọc No Data" at bounding box center [119, 15] width 238 height 21
click at [128, 17] on input "text" at bounding box center [140, 15] width 145 height 14
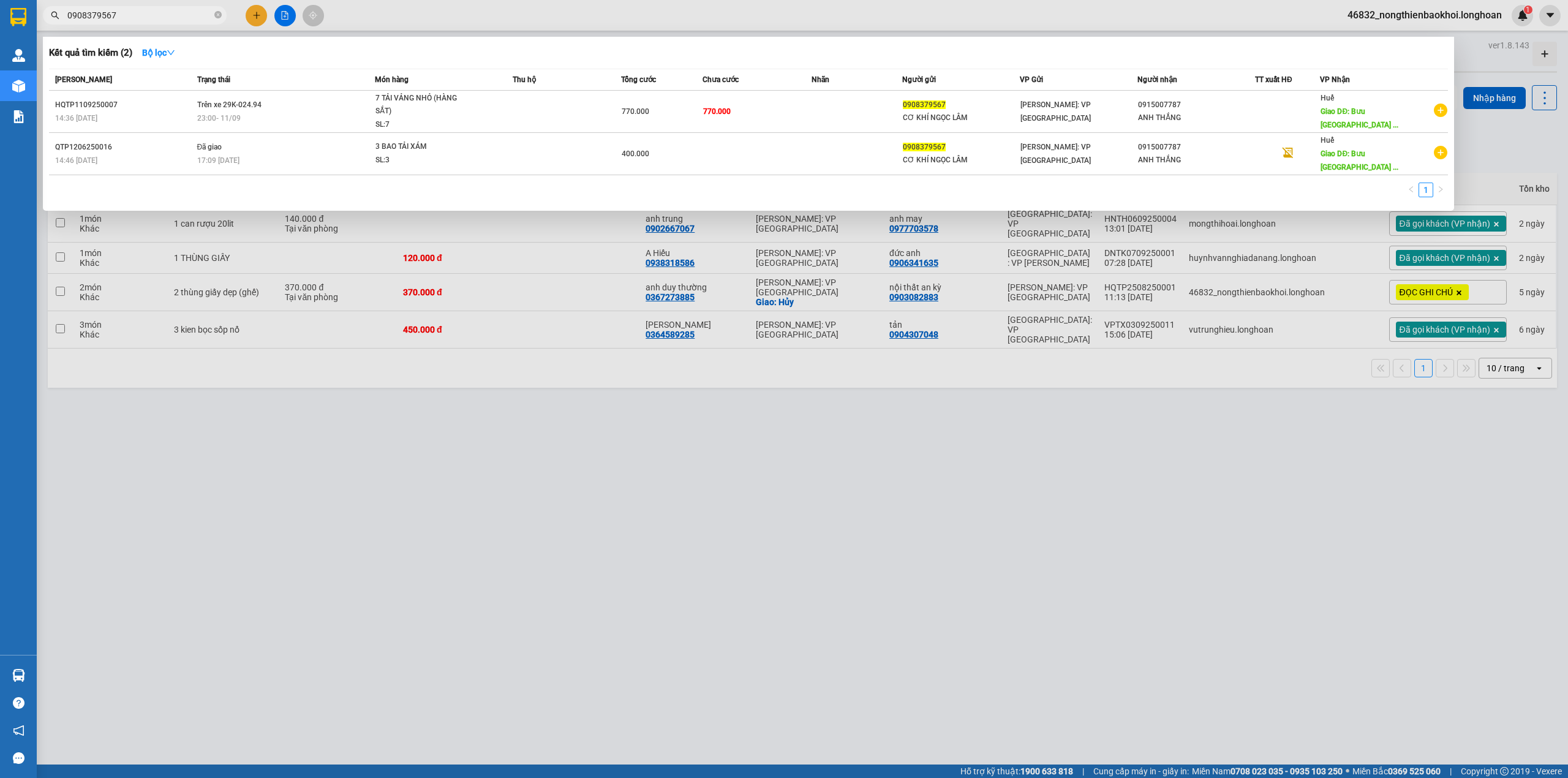
type input "0908379567"
click at [502, 465] on div at bounding box center [784, 389] width 1568 height 778
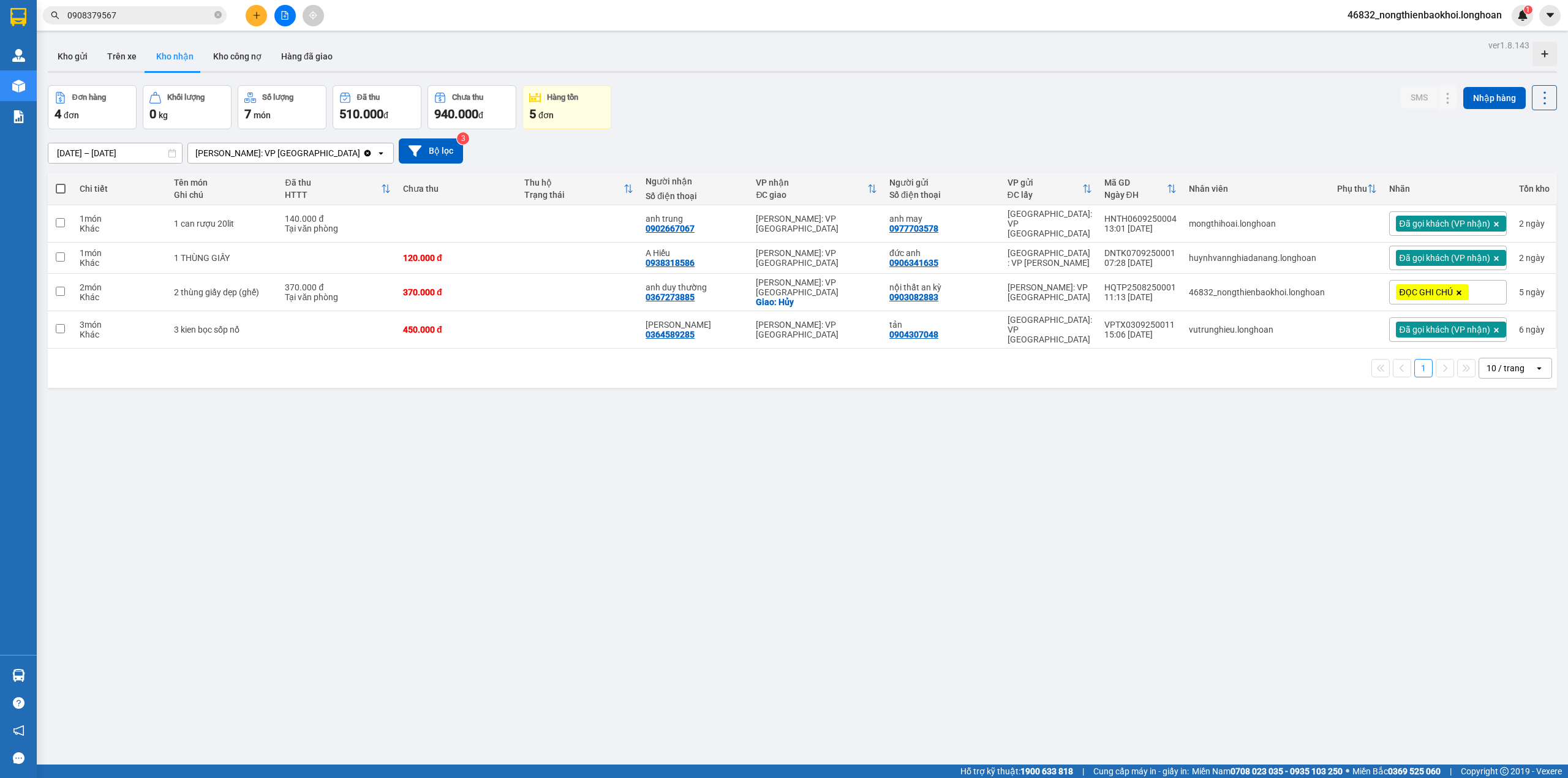
click at [497, 445] on div "ver 1.8.143 Kho gửi Trên xe Kho nhận Kho công nợ Hàng đã giao Đơn hàng 4 đơn Kh…" at bounding box center [801, 426] width 1519 height 778
click at [497, 444] on div "ver 1.8.143 Kho gửi Trên xe Kho nhận Kho công nợ Hàng đã giao Đơn hàng 4 đơn Kh…" at bounding box center [801, 426] width 1519 height 778
click at [450, 495] on div "ver 1.8.143 Kho gửi Trên xe Kho nhận Kho công nợ Hàng đã giao Đơn hàng 4 đơn Kh…" at bounding box center [801, 426] width 1519 height 778
click at [256, 13] on icon "plus" at bounding box center [256, 14] width 1 height 7
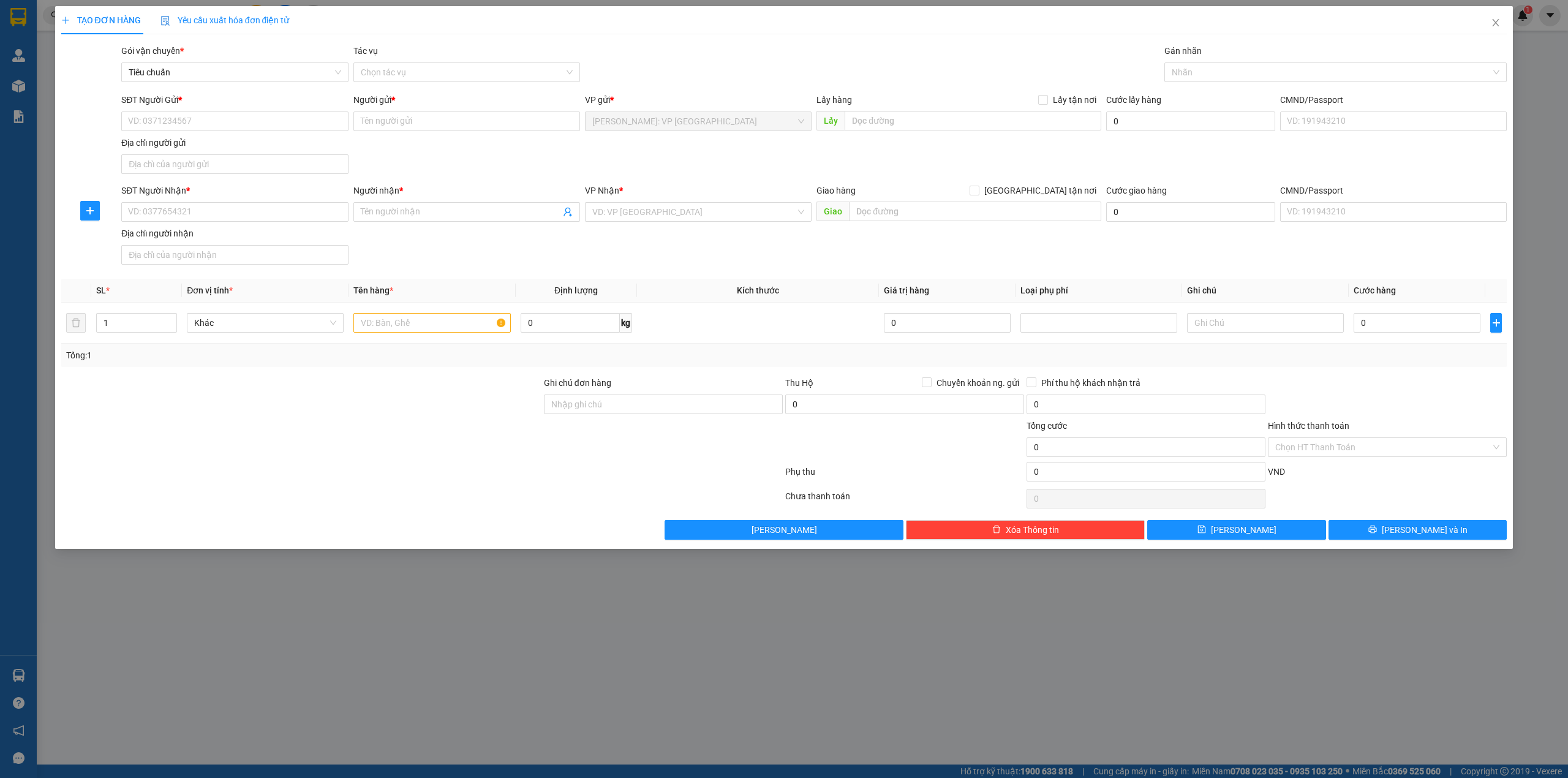
click at [488, 167] on div "SĐT Người Gửi * VD: 0371234567 Người gửi * Tên người gửi VP gửi * [GEOGRAPHIC_D…" at bounding box center [814, 135] width 1390 height 86
click at [489, 170] on div "SĐT Người Gửi * VD: 0371234567 Người gửi * Tên người gửi VP gửi * [GEOGRAPHIC_D…" at bounding box center [814, 135] width 1390 height 86
click at [459, 255] on div "SĐT Người Nhận * VD: 0377654321 Người nhận * Tên người nhận VP Nhận * VD: VP [G…" at bounding box center [814, 226] width 1390 height 86
click at [427, 324] on input "text" at bounding box center [432, 322] width 156 height 19
type input "1 thùng giấy"
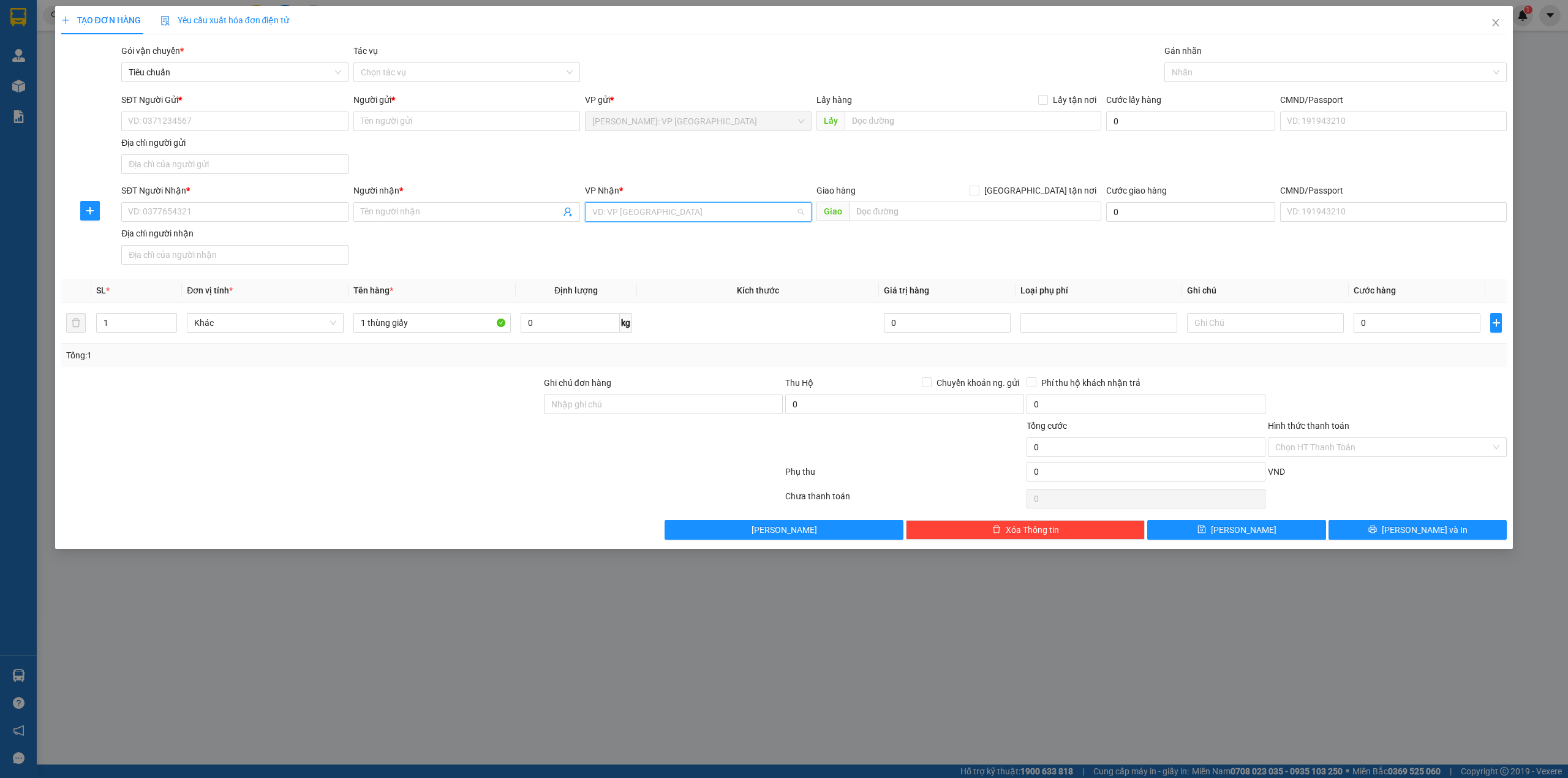
click at [748, 218] on input "search" at bounding box center [693, 211] width 204 height 18
type input "kiều"
click at [666, 237] on div "Cần Thơ: Kho Ninh Kiều" at bounding box center [697, 237] width 211 height 14
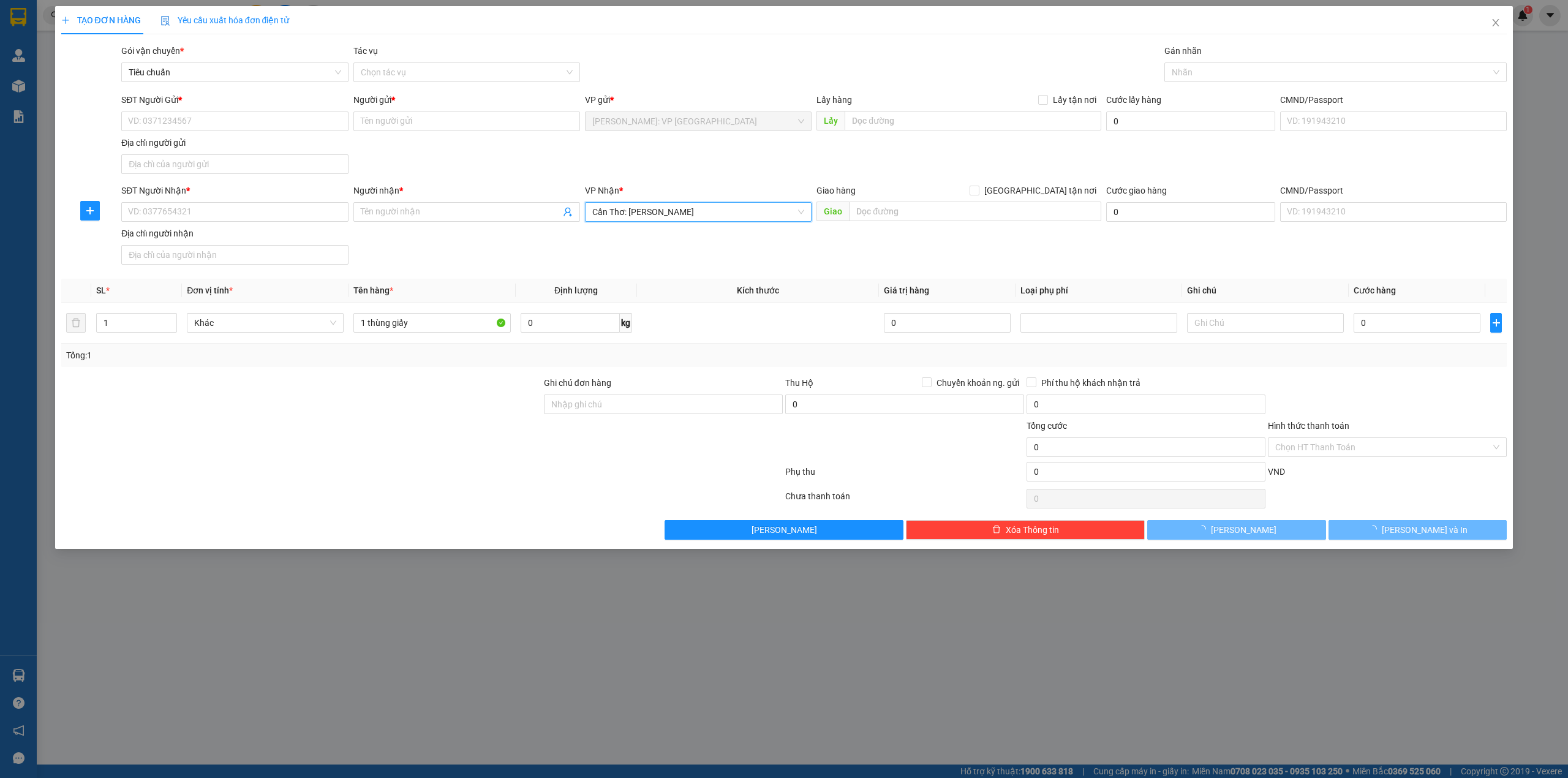
click at [479, 259] on div "SĐT Người Nhận * VD: 0377654321 Người nhận * Tên người nhận VP Nhận * Cần Thơ: …" at bounding box center [814, 226] width 1390 height 86
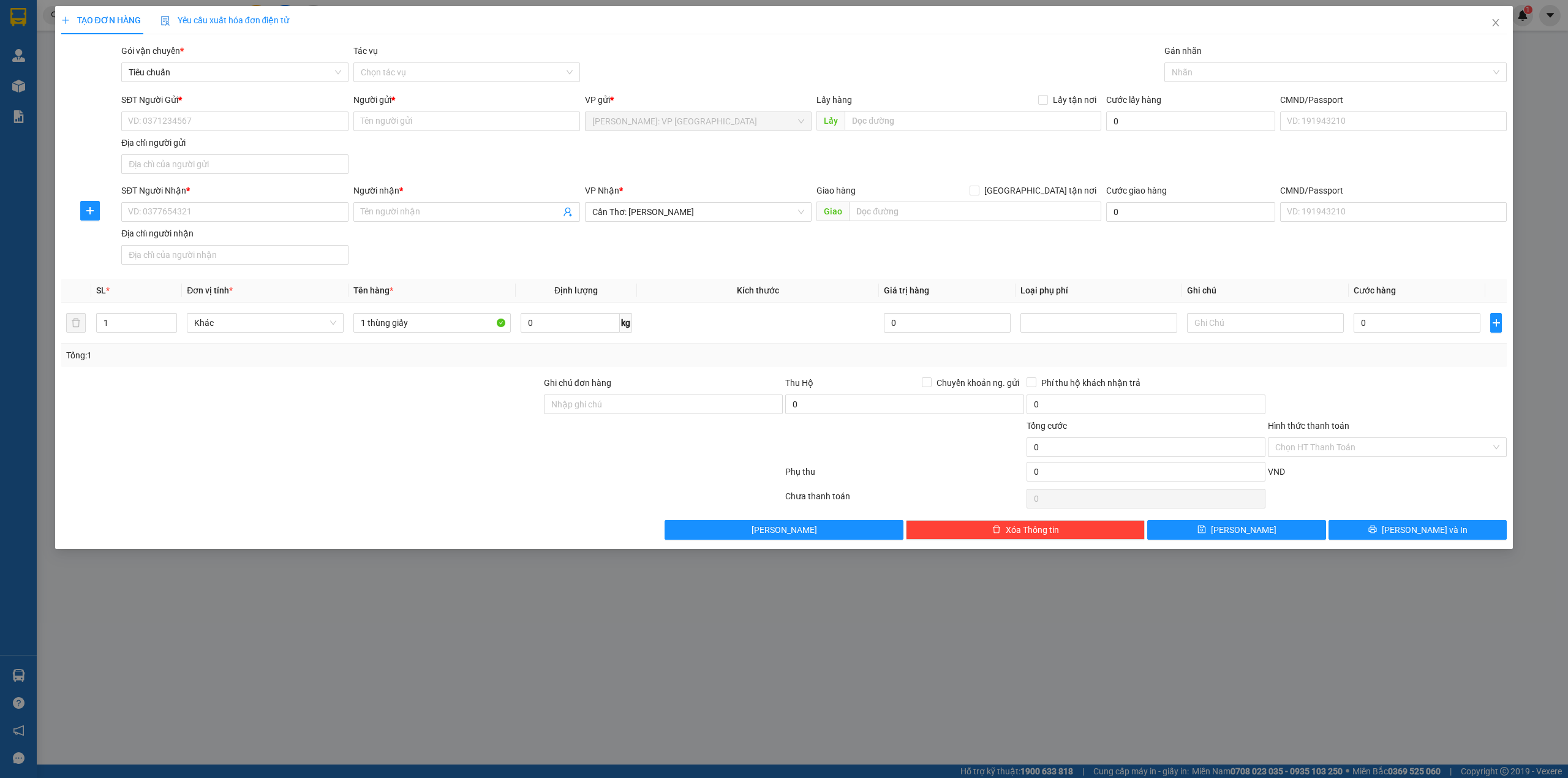
click at [875, 225] on div "Giao hàng Giao tận nơi Giao" at bounding box center [959, 205] width 285 height 42
click at [892, 210] on input "text" at bounding box center [974, 211] width 252 height 19
click at [978, 191] on input "[GEOGRAPHIC_DATA] tận nơi" at bounding box center [973, 189] width 9 height 9
checkbox input "true"
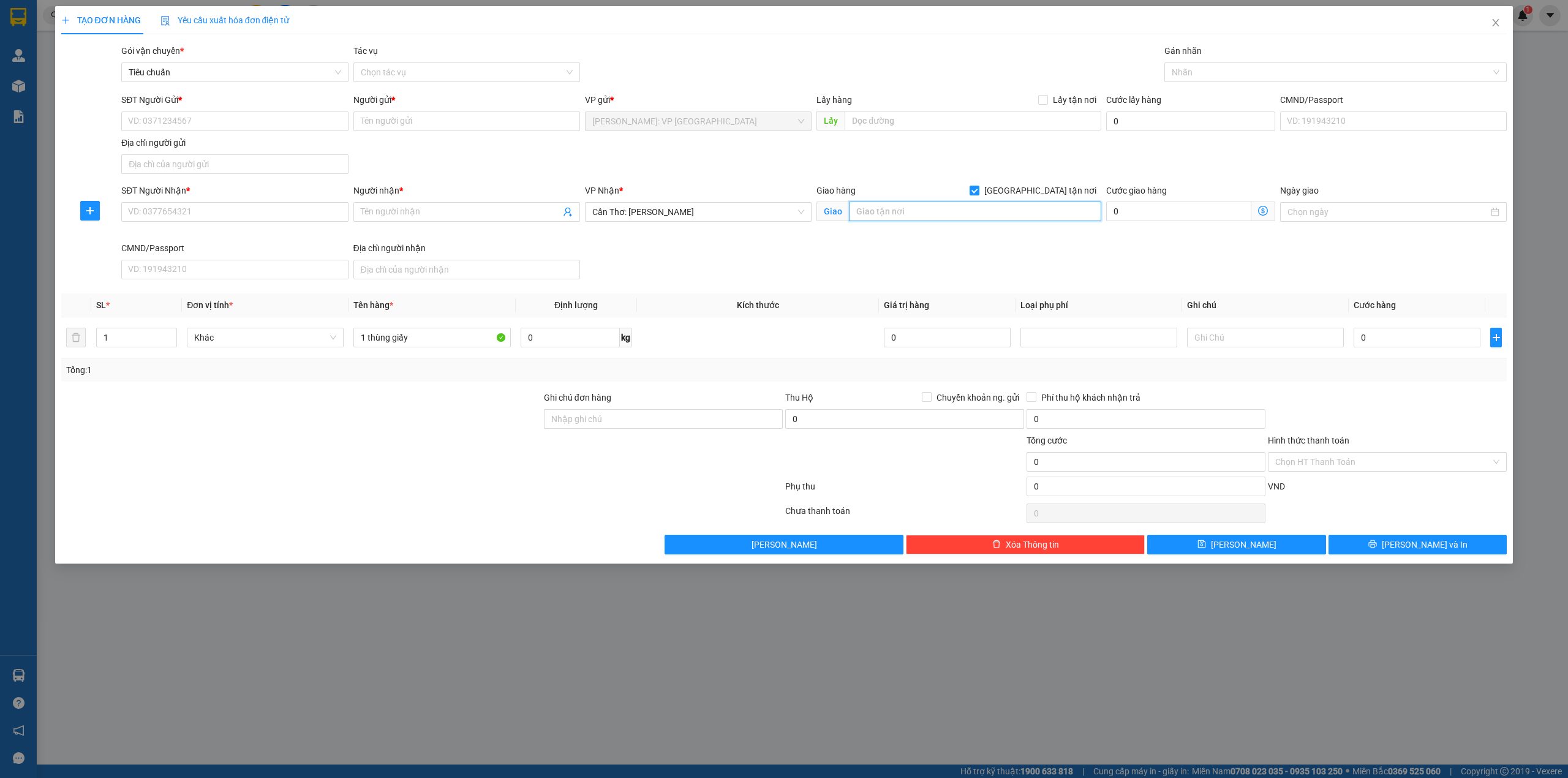
click at [939, 207] on input "text" at bounding box center [974, 211] width 252 height 19
click at [226, 209] on input "SĐT Người Nhận *" at bounding box center [235, 211] width 227 height 19
type input "0939443750"
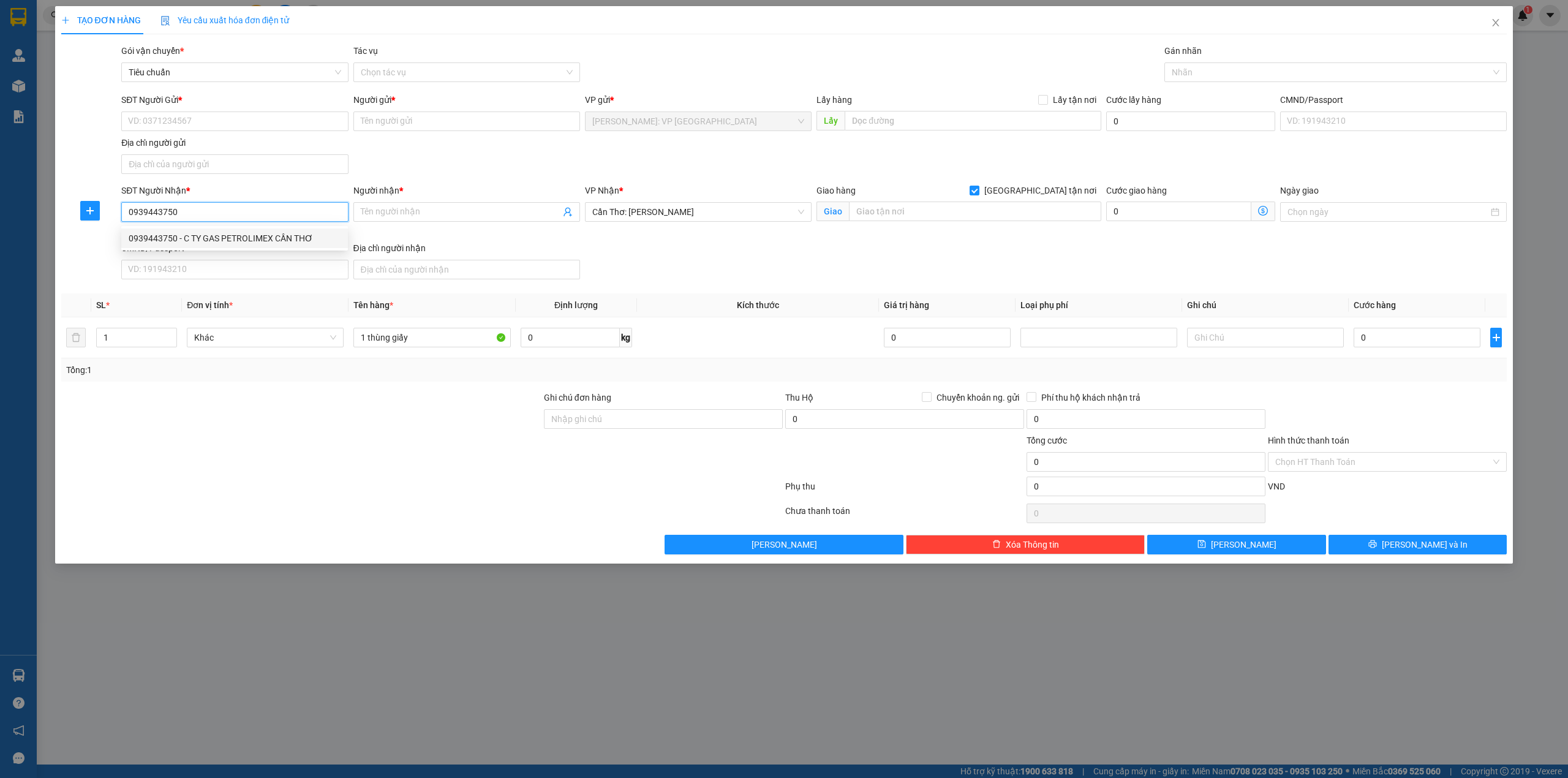
click at [270, 240] on div "0939443750 - C TY GAS PETROLIMEX CẦN THƠ" at bounding box center [234, 238] width 211 height 14
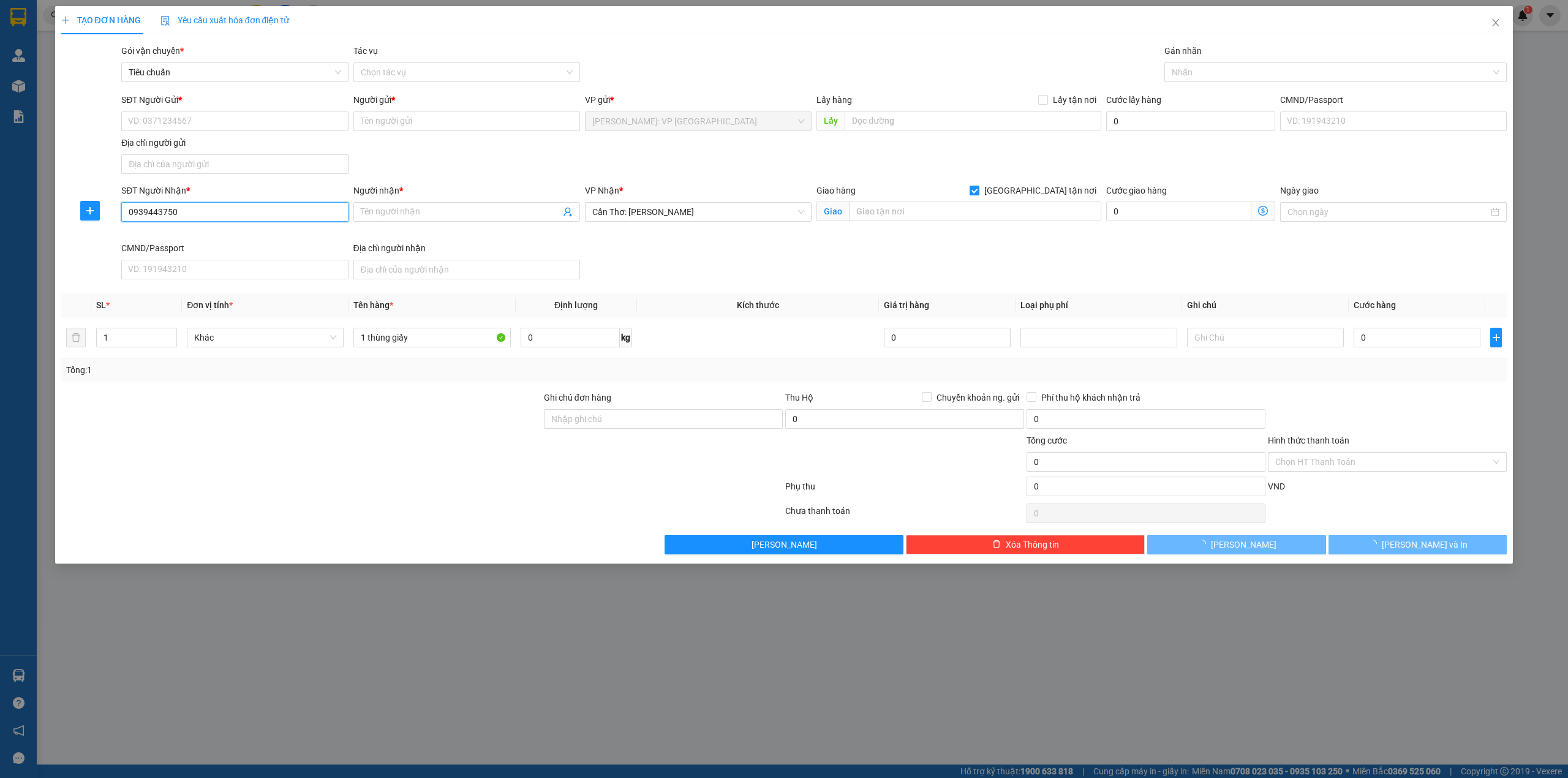
type input "C TY GAS PETROLIMEX CẦN THƠ"
type input "346-348 VÕ VĂN KIỆT, P. AN THỚI, BÌNH THỦY, CẦN THƠ"
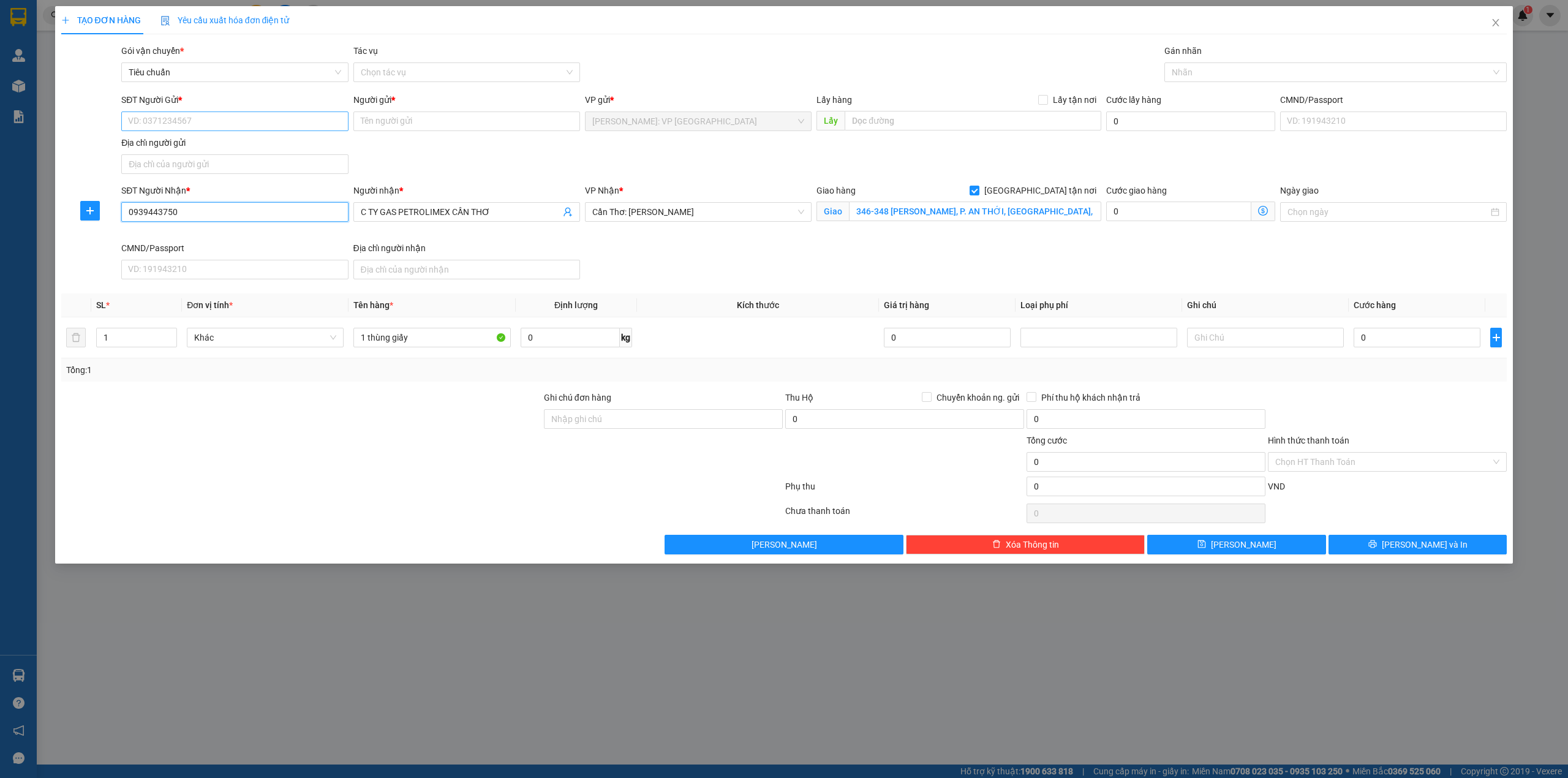
type input "0939443750"
click at [250, 115] on input "SĐT Người Gửi *" at bounding box center [235, 121] width 227 height 19
click at [241, 146] on div "0833844899 - anh song toàn" at bounding box center [234, 147] width 211 height 14
type input "0833844899"
type input "anh song toàn"
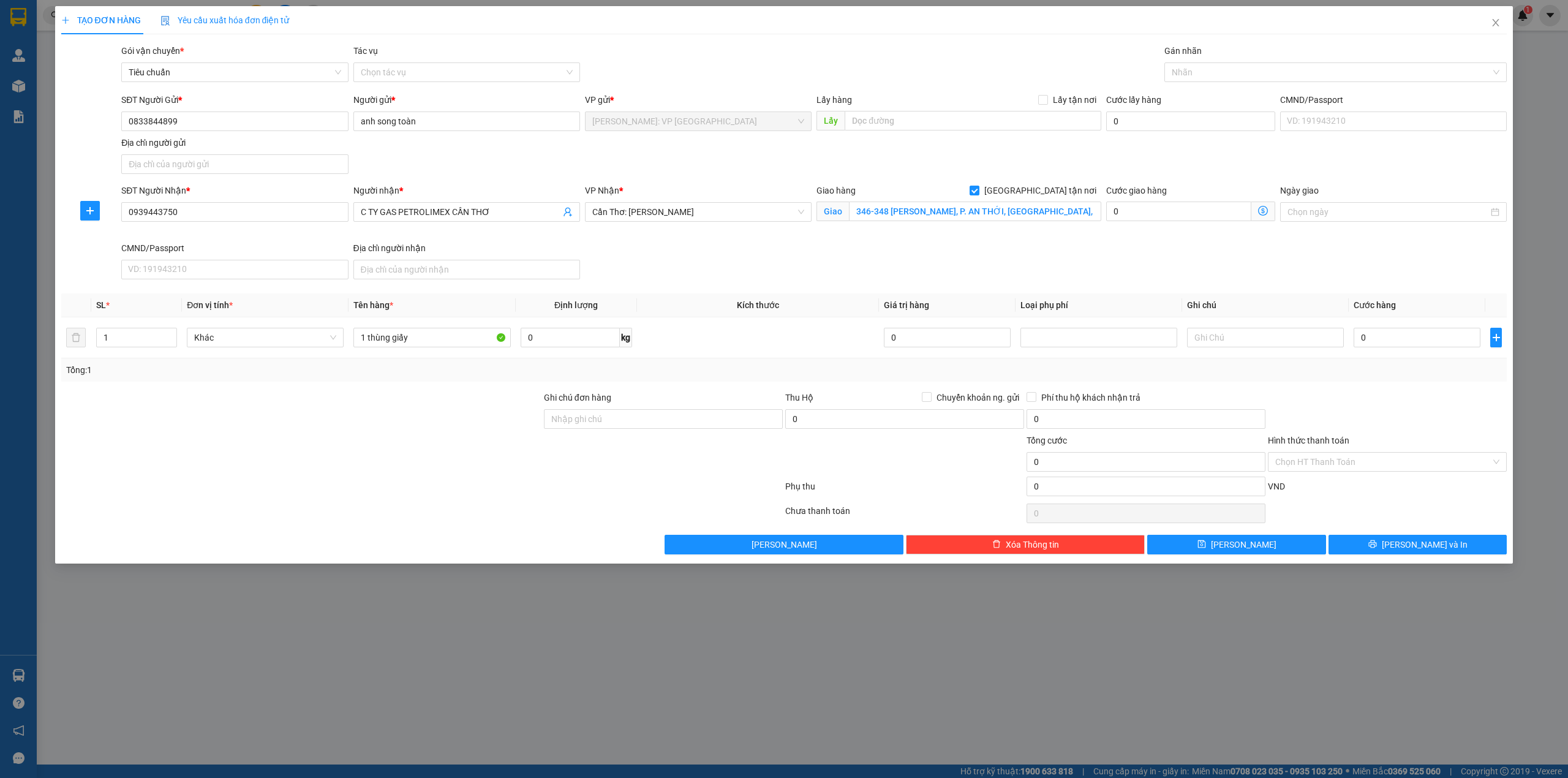
click at [471, 181] on form "SĐT Người Gửi * 0833844899 Người gửi * anh song toàn VP gửi * Hồ Chí Minh: VP Q…" at bounding box center [784, 188] width 1446 height 191
click at [446, 404] on div at bounding box center [301, 412] width 483 height 42
click at [1416, 344] on input "0" at bounding box center [1416, 337] width 126 height 19
type input "1"
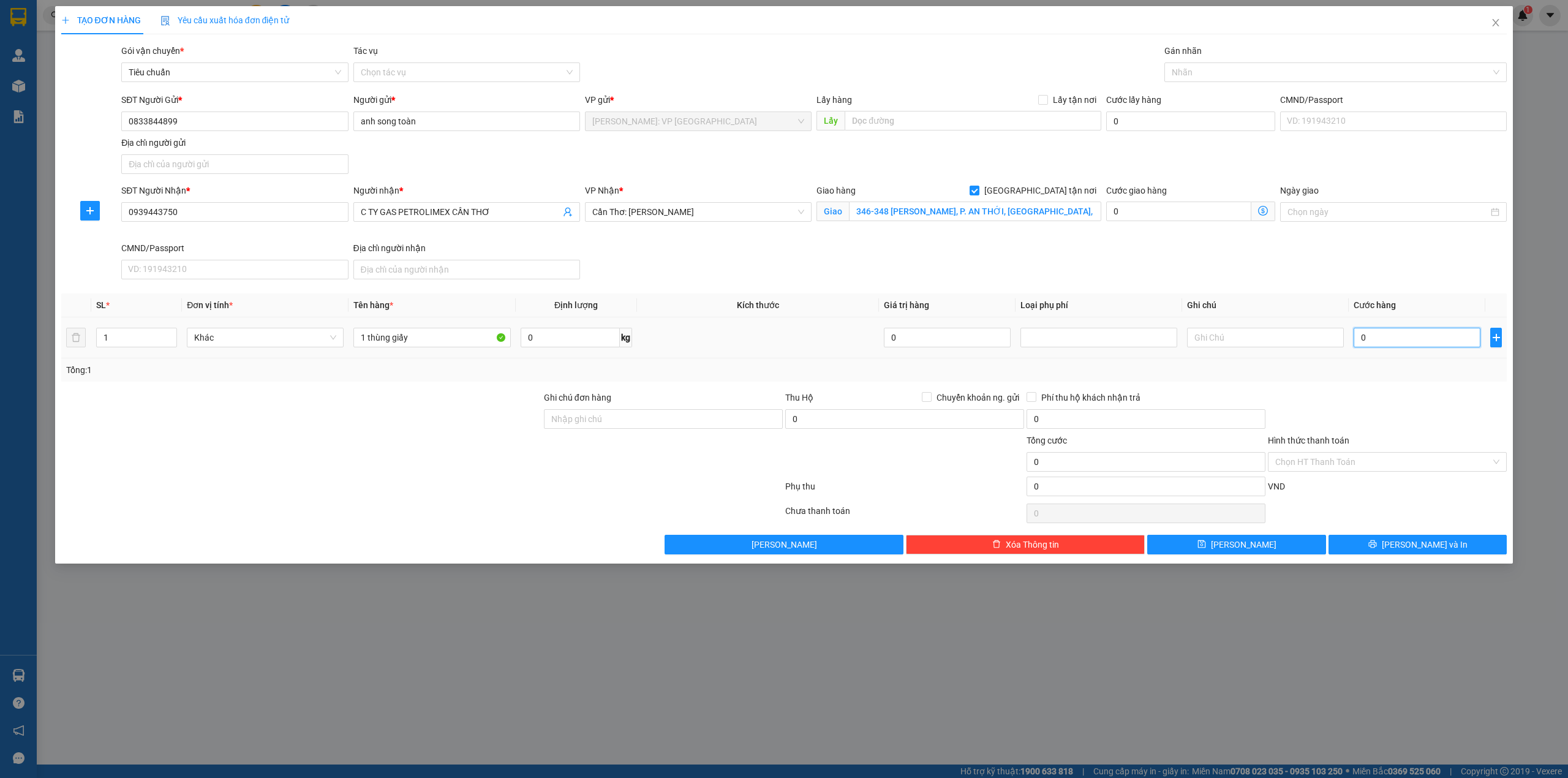
type input "1"
type input "11"
type input "110"
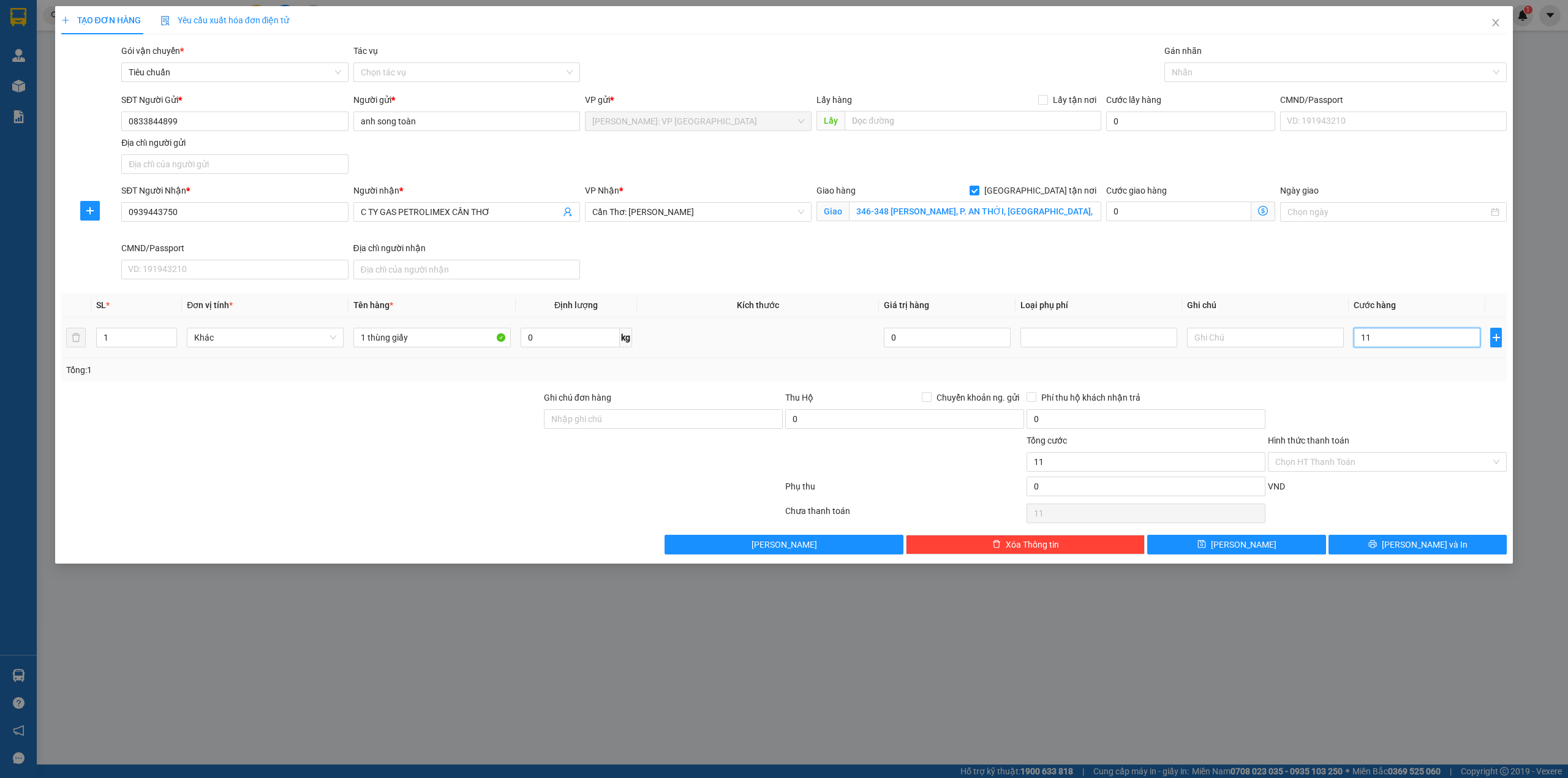
type input "110"
type input "1.100"
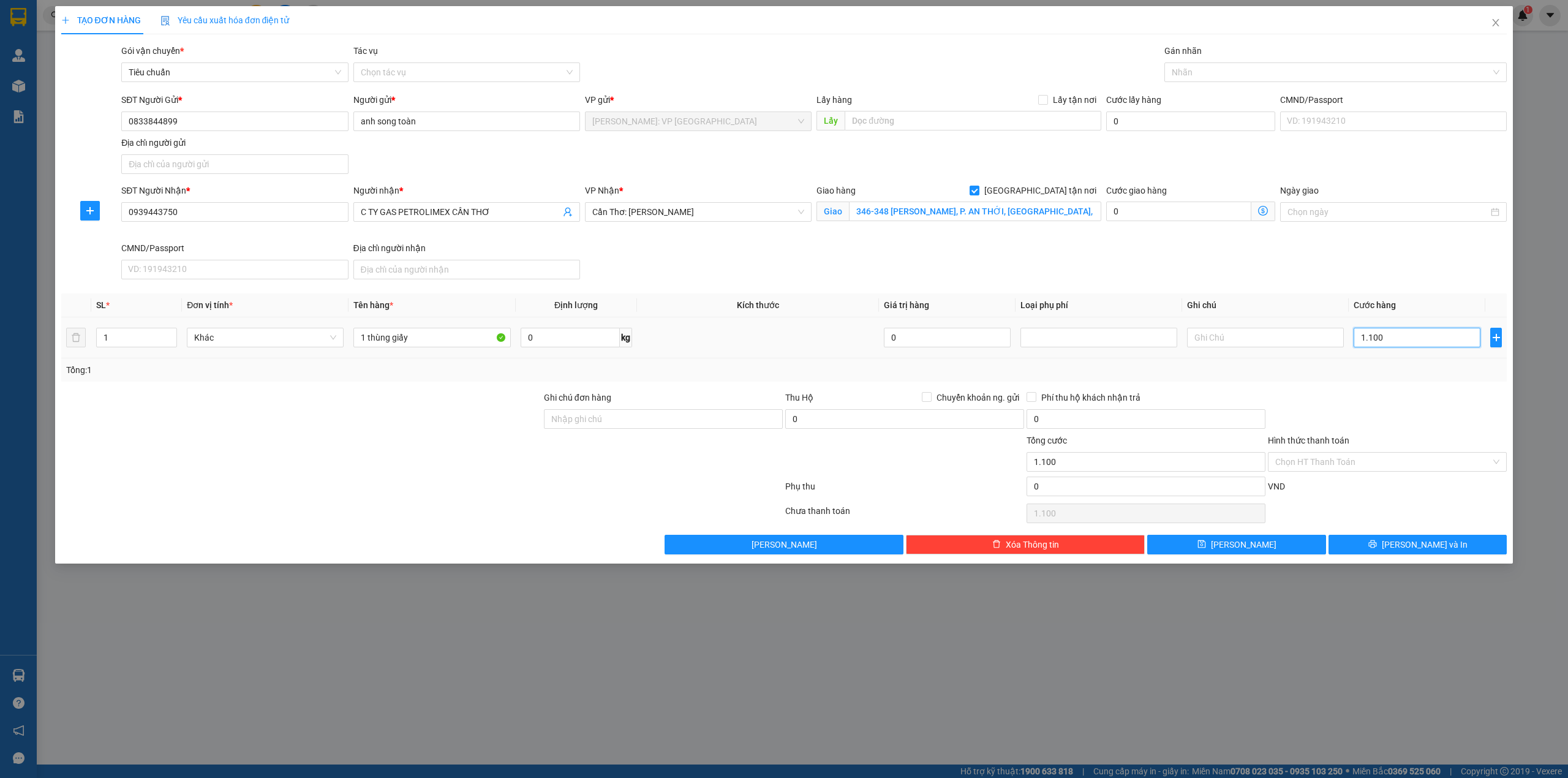
type input "11.000"
type input "110.000"
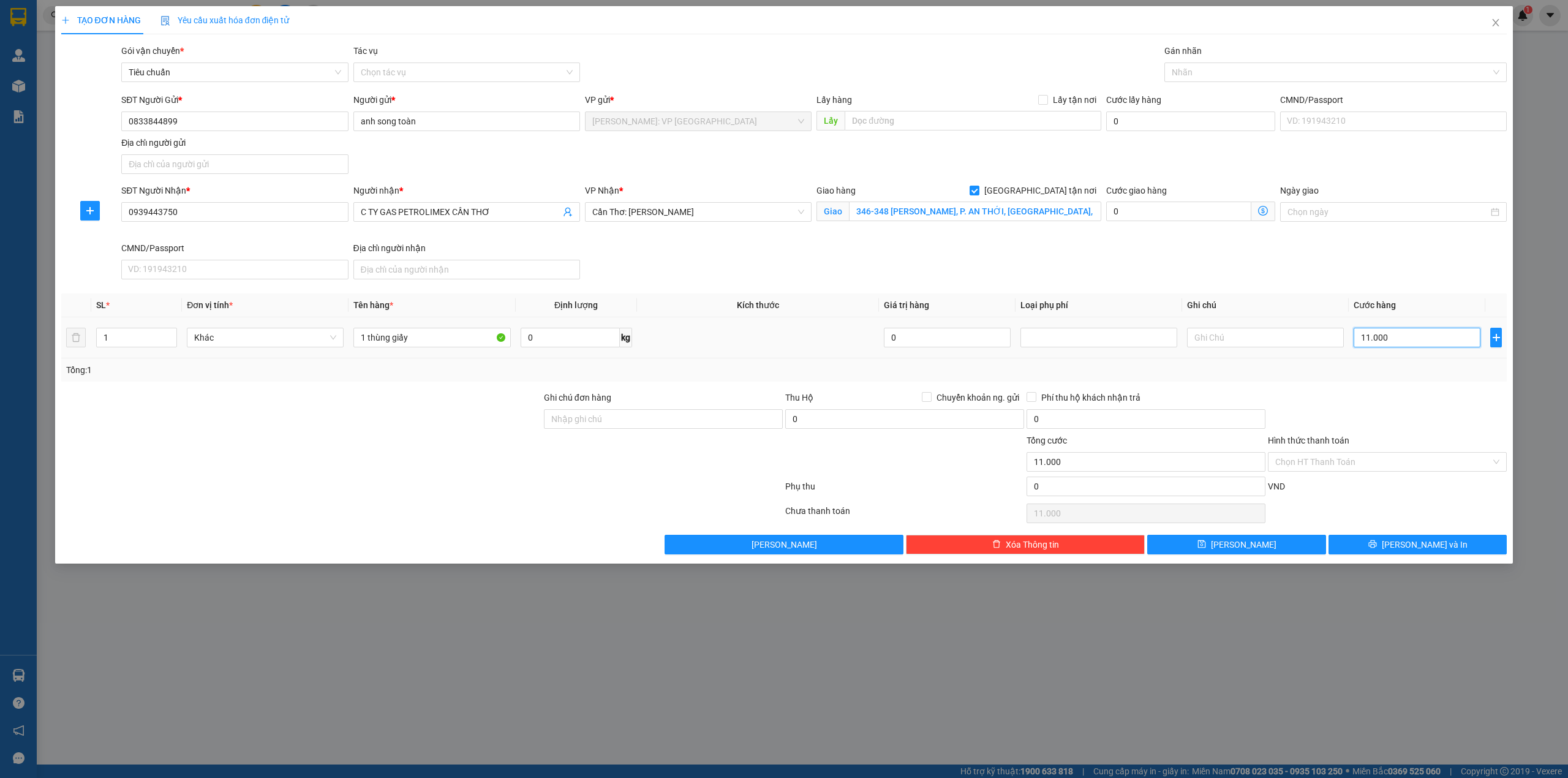
type input "110.000"
click at [1268, 69] on div at bounding box center [1330, 71] width 324 height 14
type input "110.000"
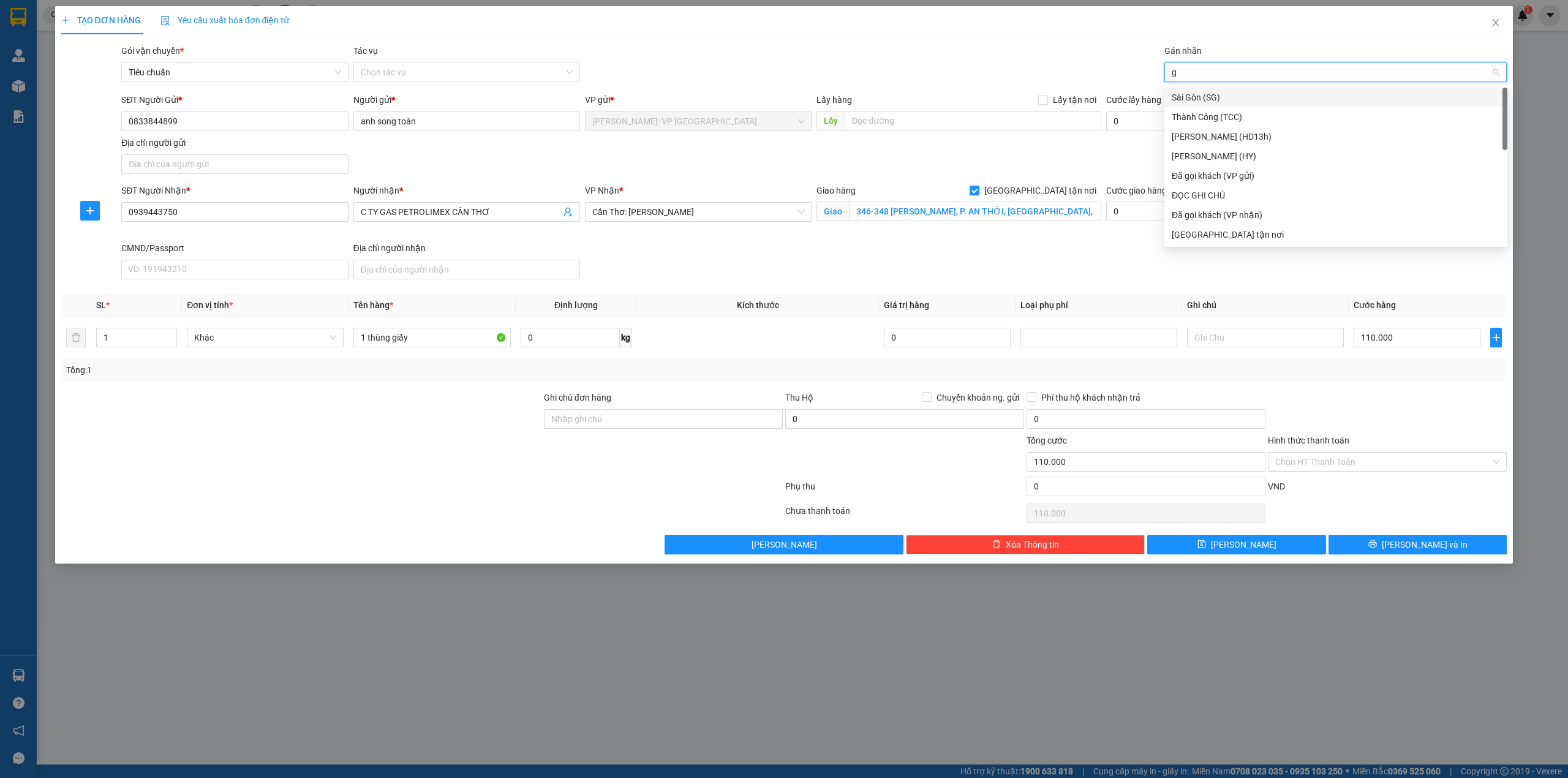
type input "gi"
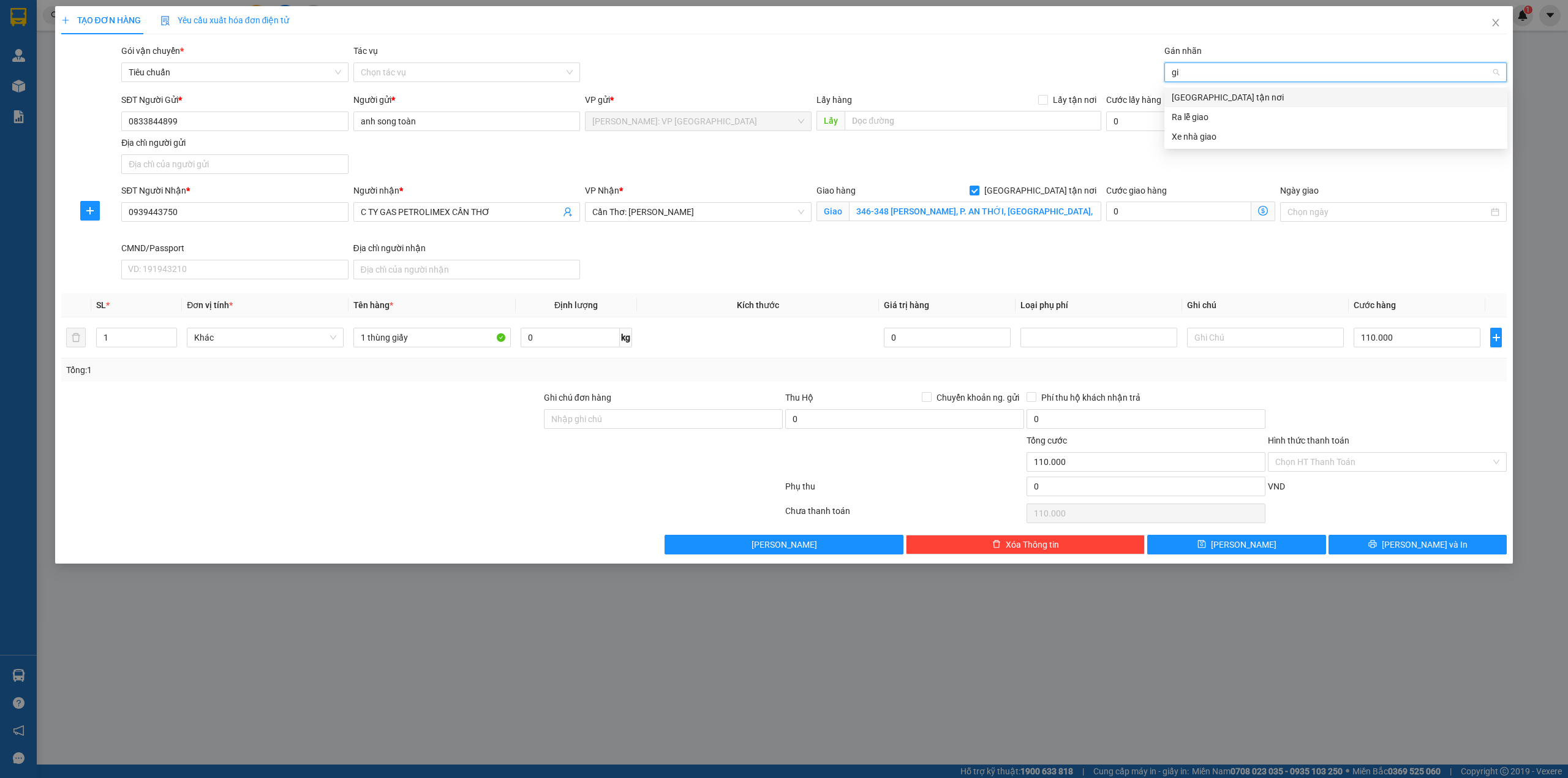
click at [1279, 91] on div "[GEOGRAPHIC_DATA] tận nơi" at bounding box center [1336, 97] width 328 height 14
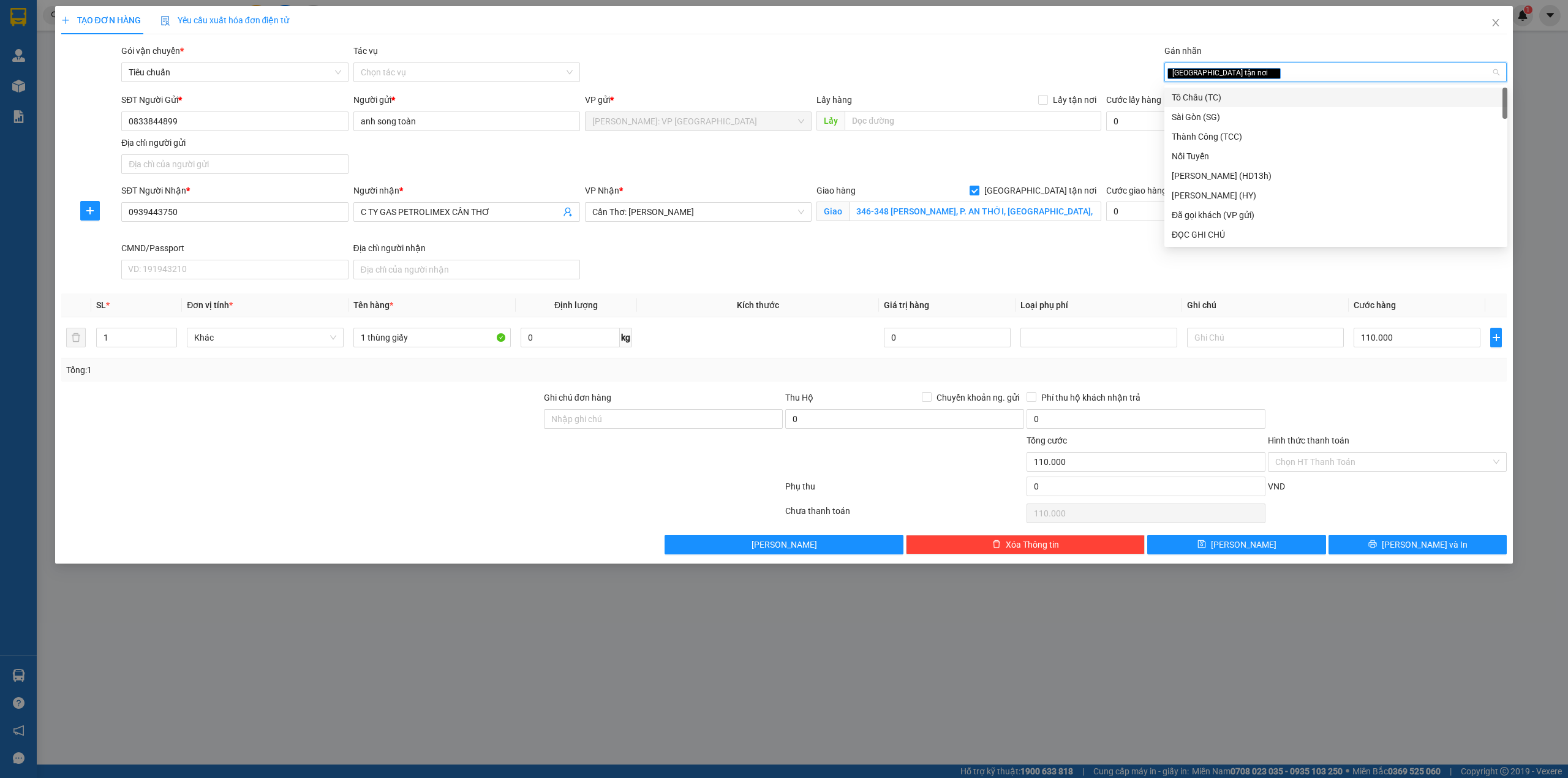
click at [968, 68] on div "Gói vận chuyển * Tiêu chuẩn Tác vụ Chọn tác vụ Gán nhãn Giao tận nơi" at bounding box center [814, 66] width 1390 height 42
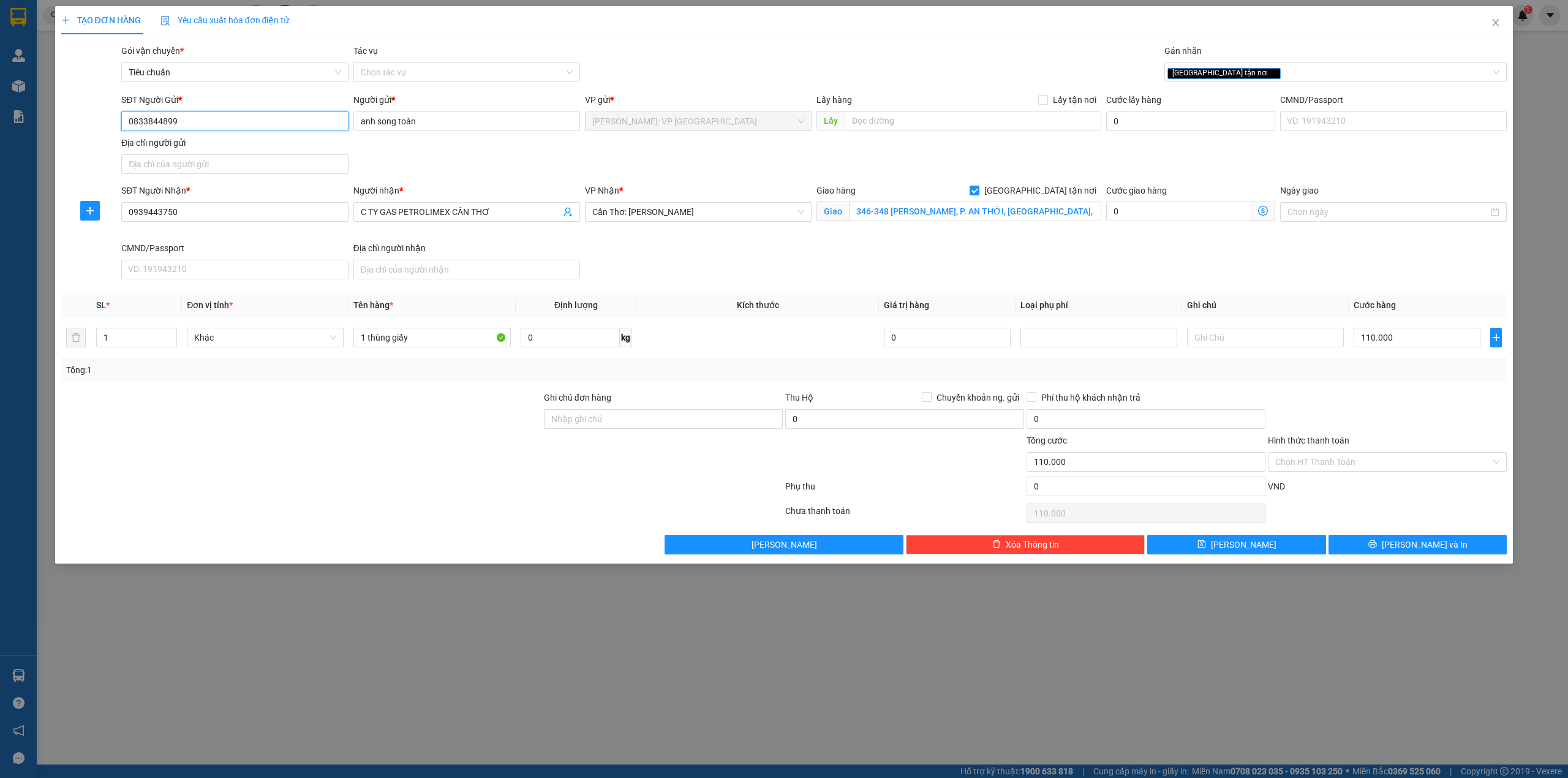
click at [177, 120] on input "0833844899" at bounding box center [235, 121] width 227 height 19
click at [380, 775] on div "TẠO ĐƠN HÀNG Yêu cầu xuất hóa đơn điện tử Transit Pickup Surcharge Ids Transit …" at bounding box center [784, 389] width 1568 height 778
click at [689, 263] on div "SĐT Người Nhận * 0939443750 Người nhận * C TY GAS PETROLIMEX CẦN THƠ VP Nhận * …" at bounding box center [814, 234] width 1390 height 100
click at [716, 265] on div "SĐT Người Nhận * 0939443750 Người nhận * C TY GAS PETROLIMEX CẦN THƠ VP Nhận * …" at bounding box center [814, 234] width 1390 height 100
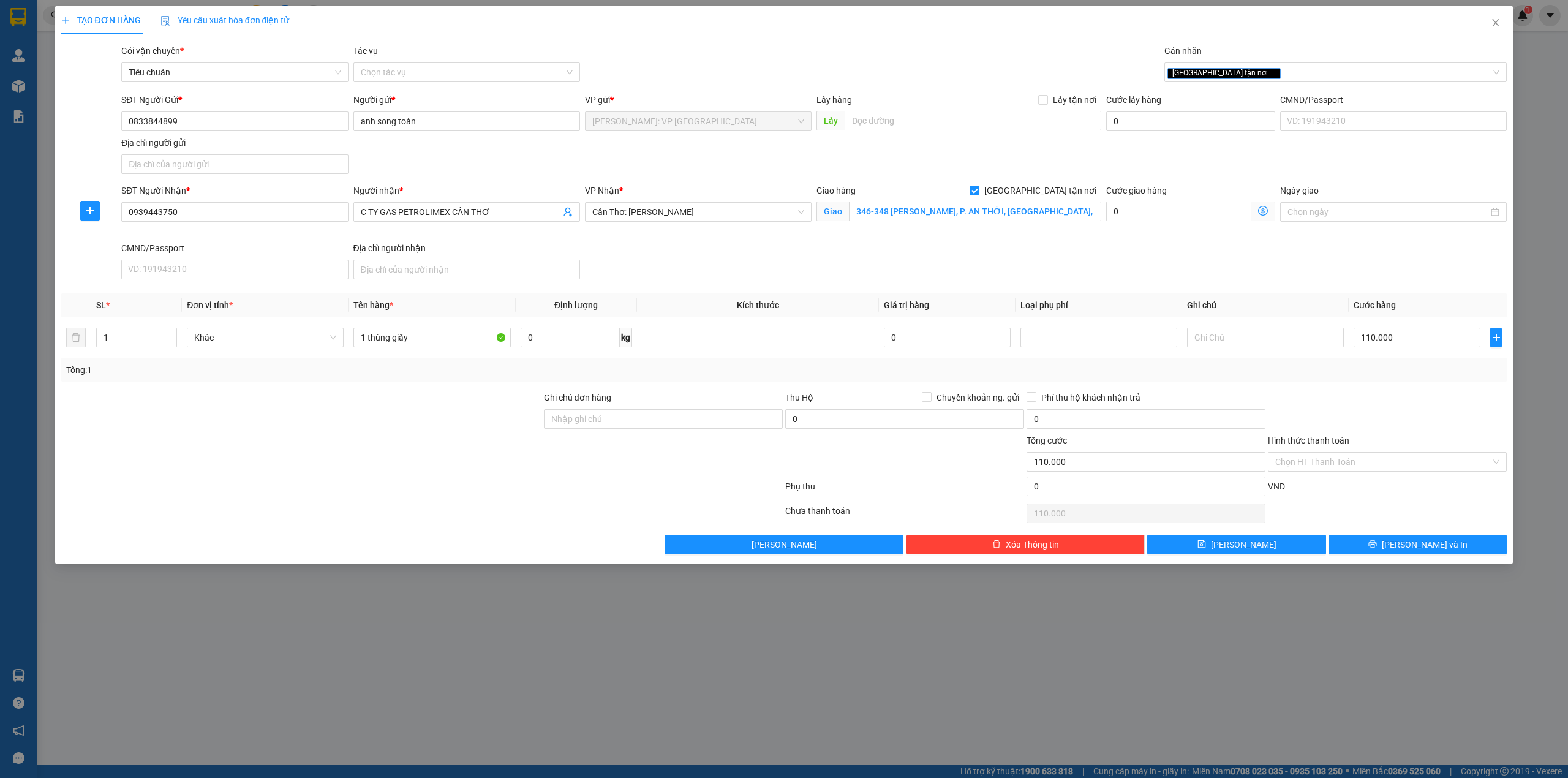
click at [1373, 411] on div at bounding box center [1387, 412] width 241 height 42
click at [1343, 475] on div "Hình thức thanh toán Chọn HT Thanh Toán" at bounding box center [1386, 455] width 238 height 42
click at [1343, 471] on input "Hình thức thanh toán" at bounding box center [1383, 461] width 215 height 18
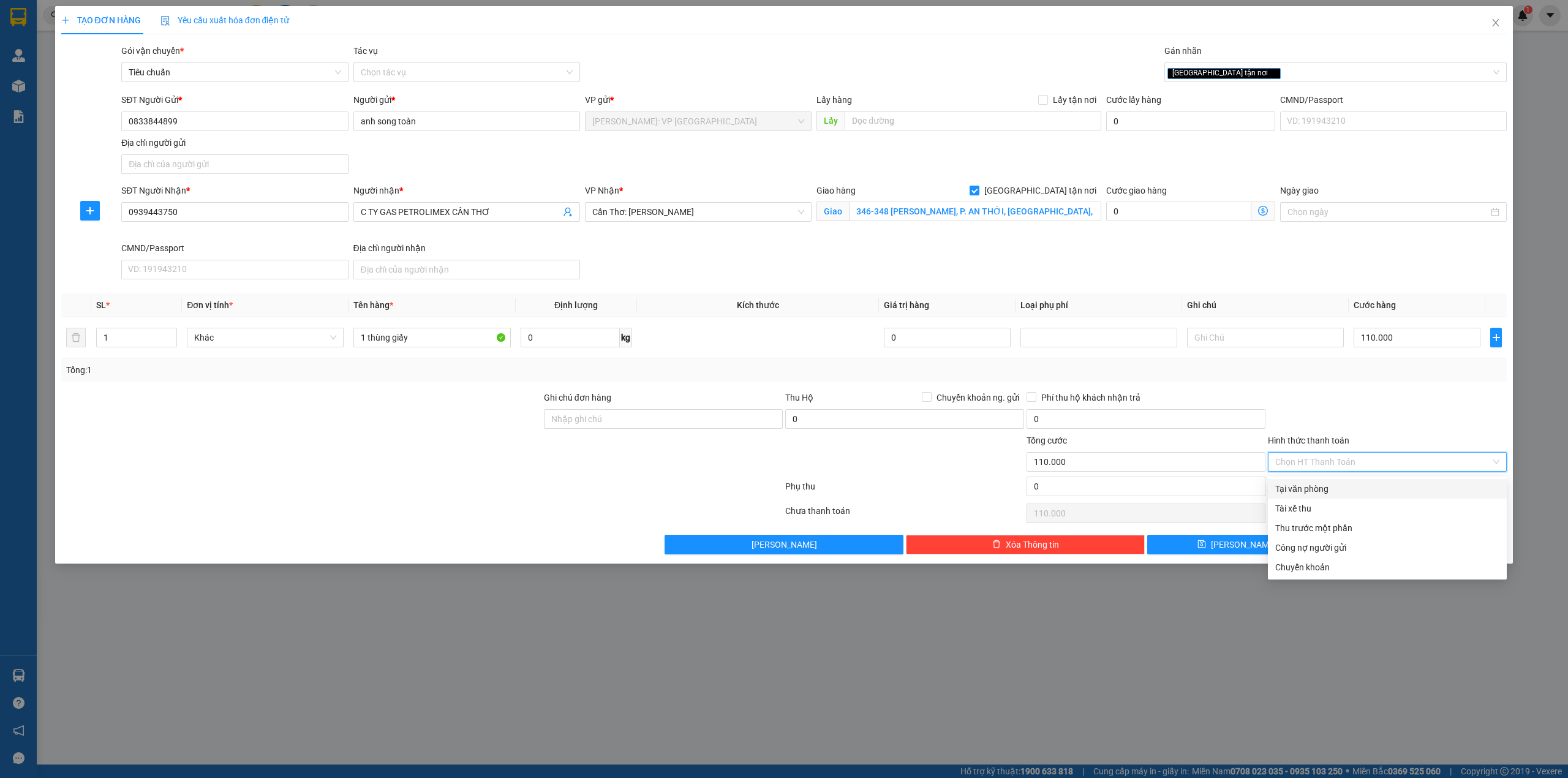
click at [1341, 486] on div "Tại văn phòng" at bounding box center [1387, 488] width 224 height 14
type input "0"
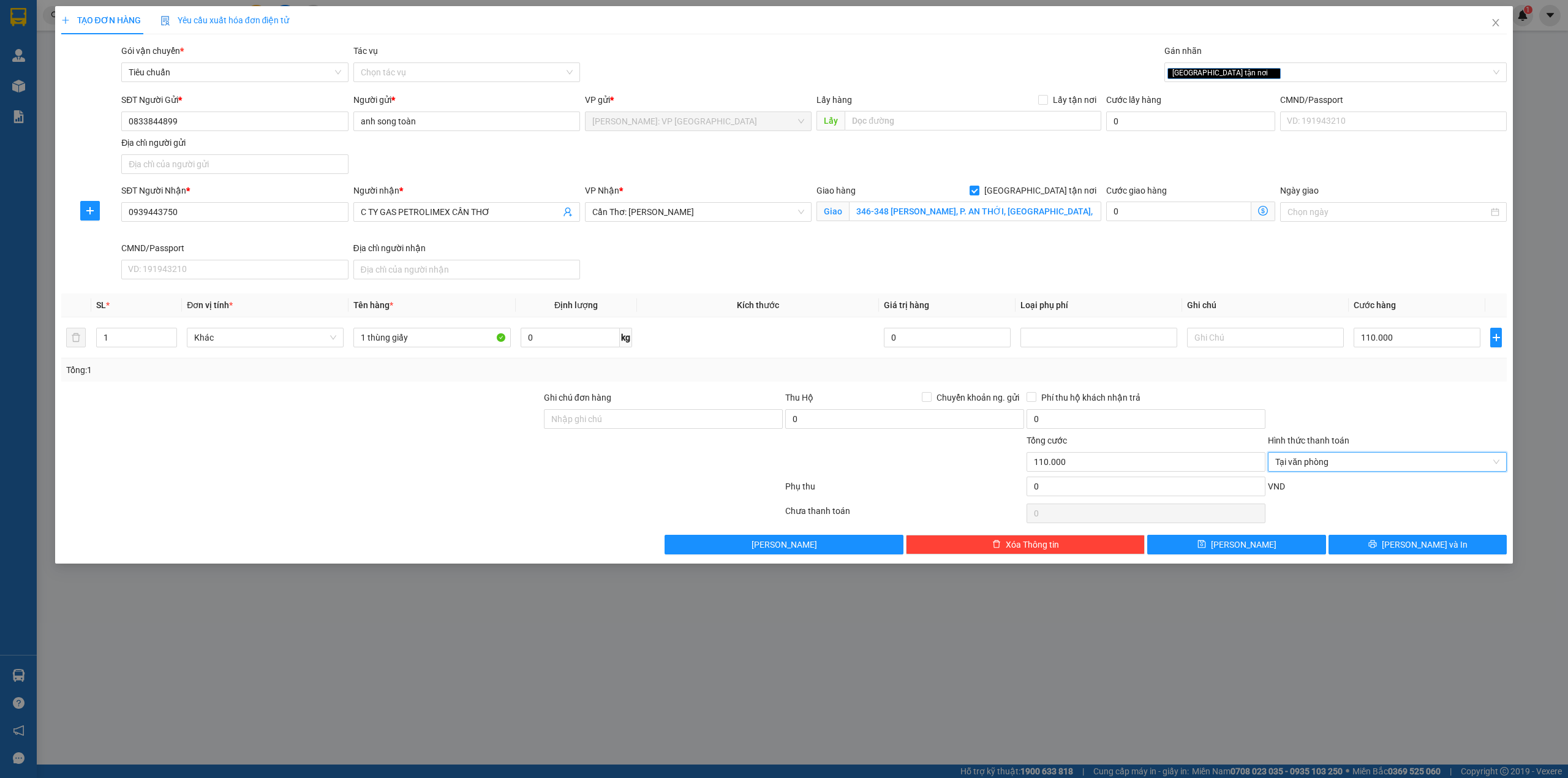
click at [1362, 425] on div at bounding box center [1387, 412] width 241 height 42
click at [407, 439] on div at bounding box center [301, 455] width 483 height 42
click at [389, 433] on div at bounding box center [301, 412] width 483 height 42
click at [398, 438] on div at bounding box center [301, 455] width 483 height 42
click at [414, 404] on div at bounding box center [301, 412] width 483 height 42
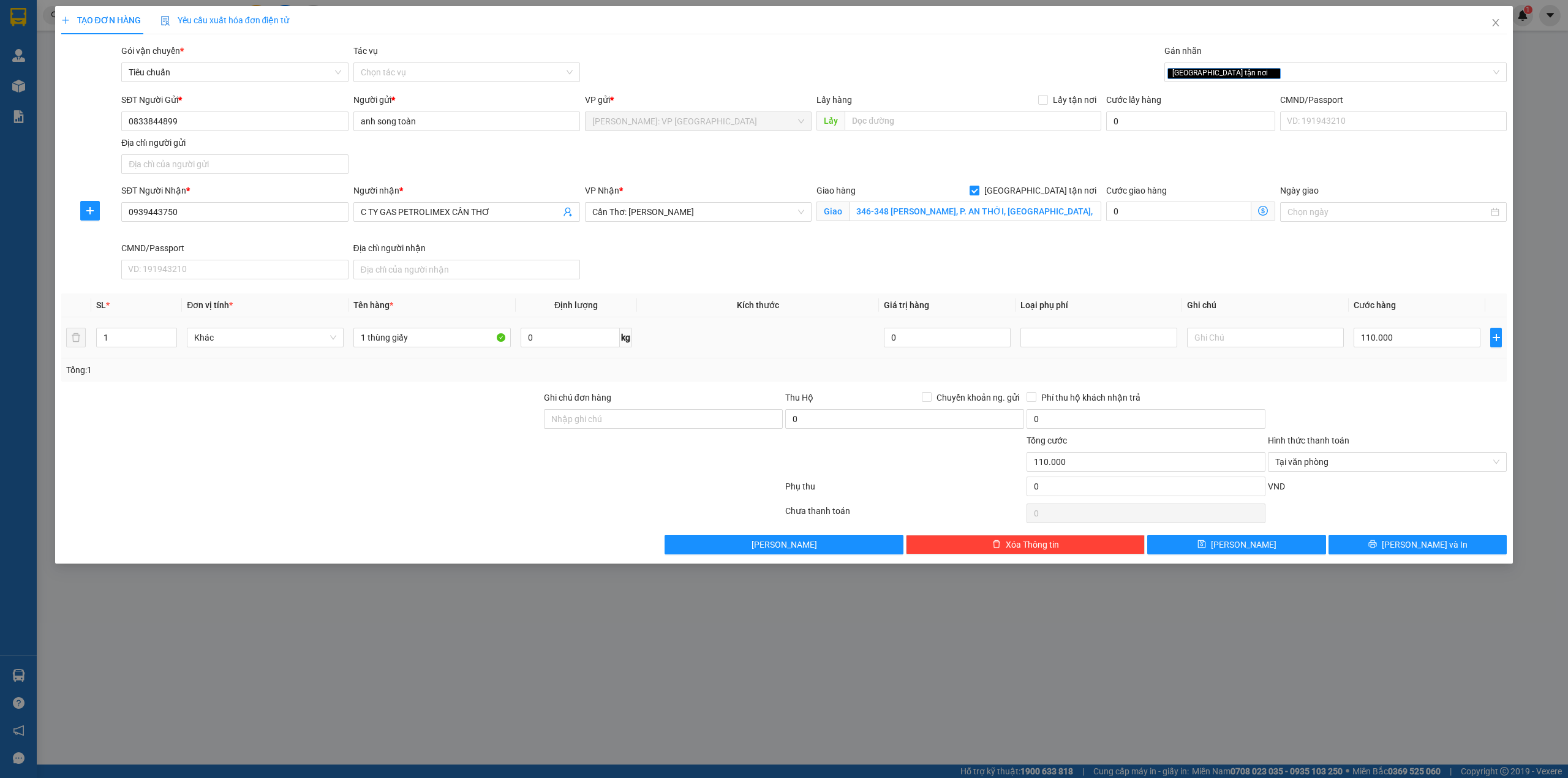
click at [774, 341] on td at bounding box center [758, 338] width 242 height 42
click at [1375, 404] on div at bounding box center [1387, 412] width 241 height 42
drag, startPoint x: 385, startPoint y: 487, endPoint x: 293, endPoint y: 209, distance: 292.8
click at [385, 487] on div at bounding box center [422, 488] width 724 height 24
drag, startPoint x: 1323, startPoint y: 403, endPoint x: 1325, endPoint y: 416, distance: 13.2
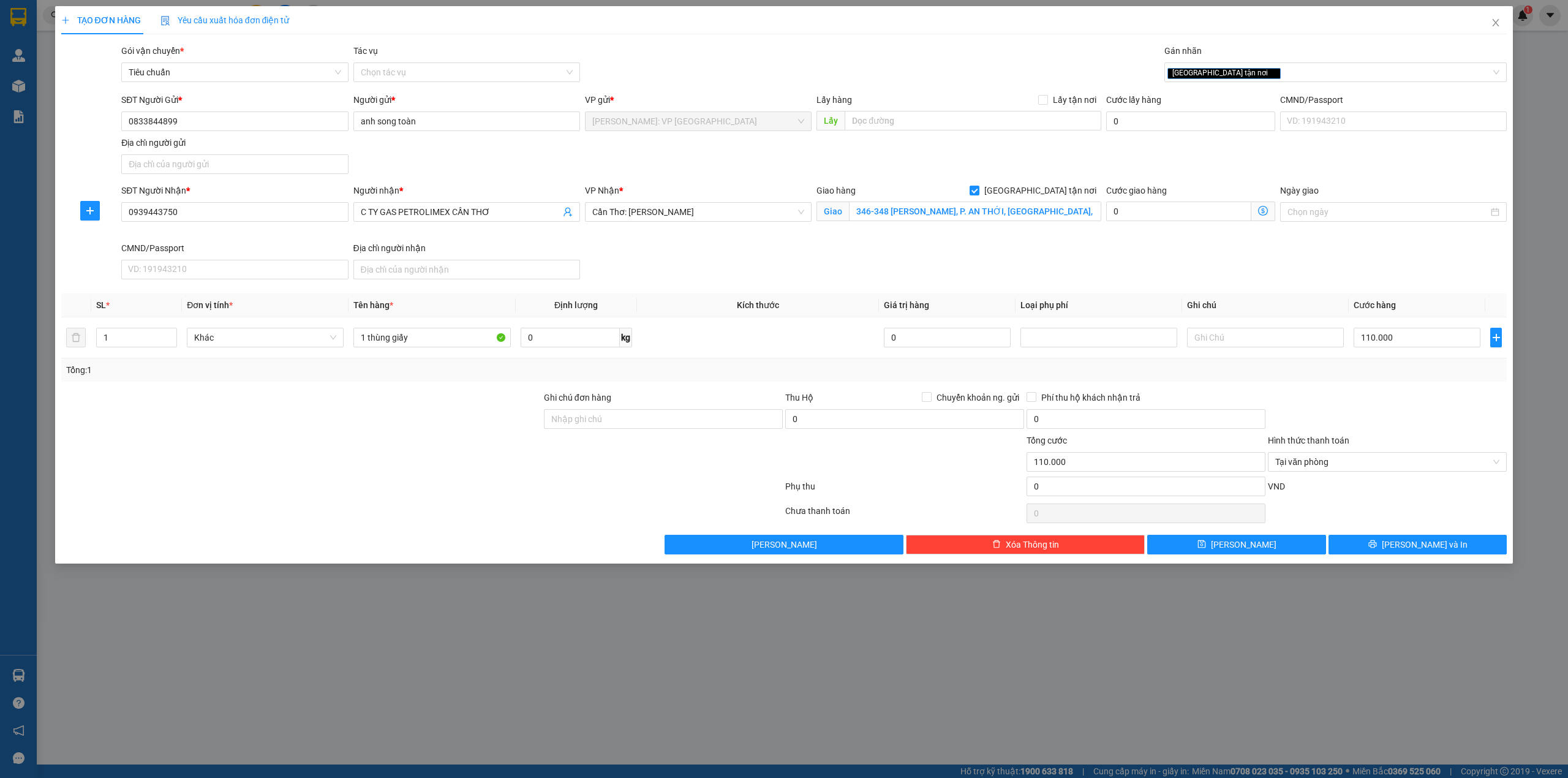
click at [1324, 404] on div at bounding box center [1387, 412] width 241 height 42
click at [1369, 538] on button "[PERSON_NAME] và In" at bounding box center [1417, 544] width 179 height 19
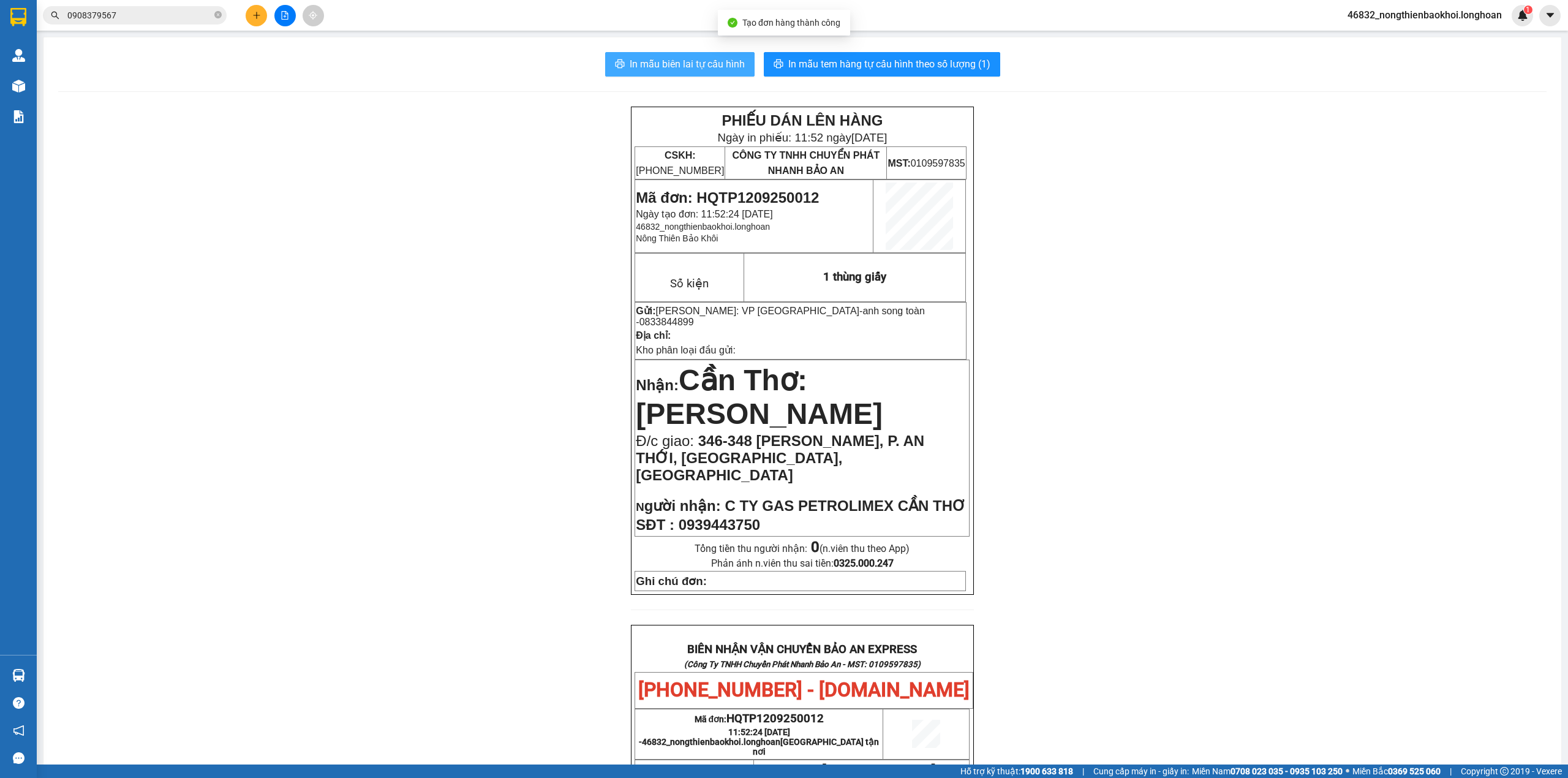
click at [647, 62] on span "In mẫu biên lai tự cấu hình" at bounding box center [686, 64] width 115 height 15
click at [371, 233] on div "PHIẾU DÁN LÊN HÀNG Ngày in phiếu: 11:52 ngày 12-09-2025 CSKH: 1900.06.88.33 CÔN…" at bounding box center [802, 675] width 1489 height 1138
click at [344, 234] on div "PHIẾU DÁN LÊN HÀNG Ngày in phiếu: 11:52 ngày 12-09-2025 CSKH: 1900.06.88.33 CÔN…" at bounding box center [802, 675] width 1489 height 1138
click at [350, 234] on div "PHIẾU DÁN LÊN HÀNG Ngày in phiếu: 11:52 ngày 12-09-2025 CSKH: 1900.06.88.33 CÔN…" at bounding box center [802, 675] width 1489 height 1138
click at [479, 273] on div "PHIẾU DÁN LÊN HÀNG Ngày in phiếu: 11:52 ngày 12-09-2025 CSKH: 1900.06.88.33 CÔN…" at bounding box center [802, 675] width 1489 height 1138
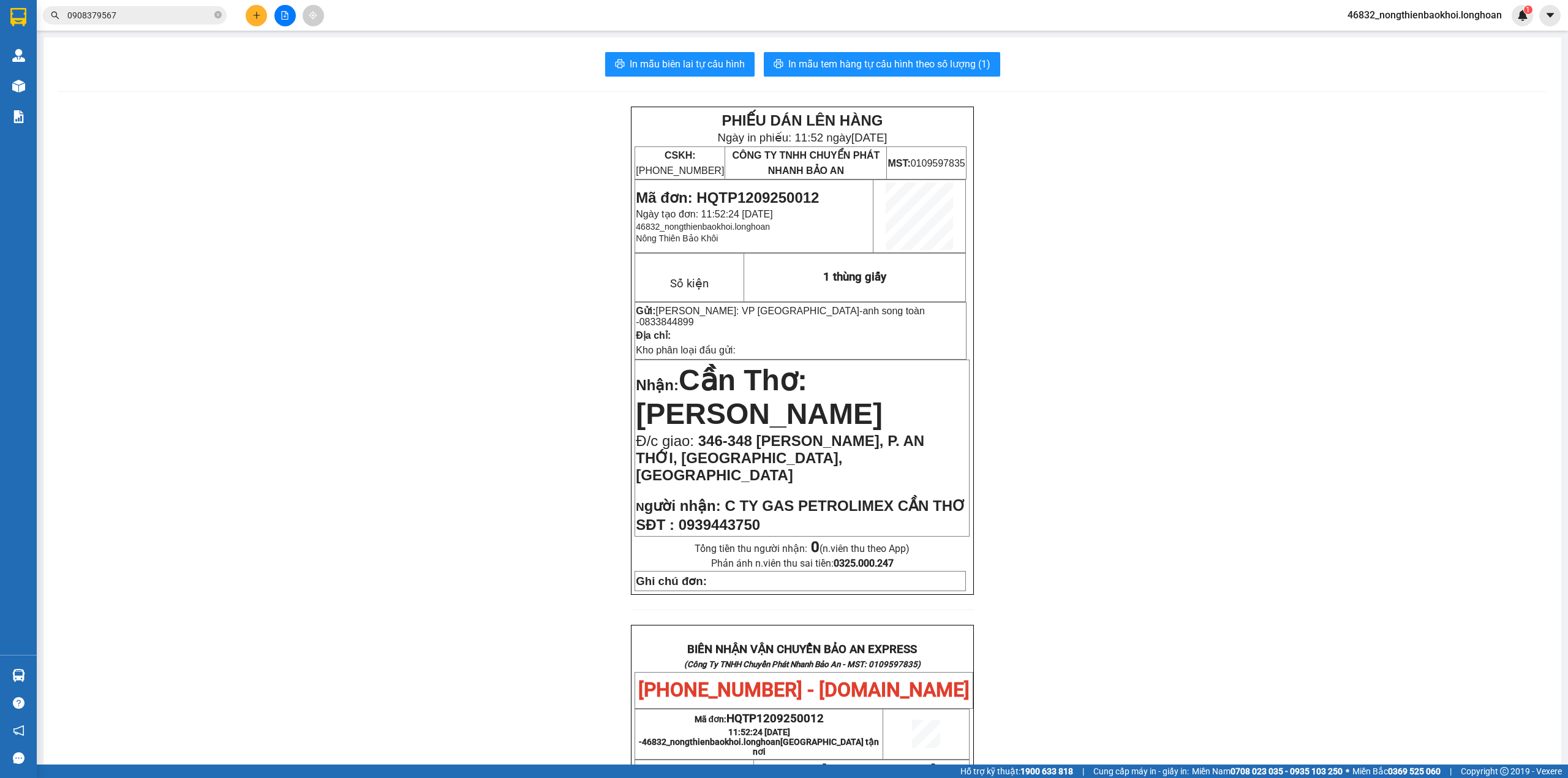
click at [511, 342] on div "PHIẾU DÁN LÊN HÀNG Ngày in phiếu: 11:52 ngày 12-09-2025 CSKH: 1900.06.88.33 CÔN…" at bounding box center [802, 675] width 1489 height 1138
click at [457, 246] on div "PHIẾU DÁN LÊN HÀNG Ngày in phiếu: 11:52 ngày 12-09-2025 CSKH: 1900.06.88.33 CÔN…" at bounding box center [802, 675] width 1489 height 1138
click at [907, 76] on button "In mẫu tem hàng tự cấu hình theo số lượng (1)" at bounding box center [882, 64] width 237 height 24
click at [384, 207] on div "PHIẾU DÁN LÊN HÀNG Ngày in phiếu: 11:52 ngày 12-09-2025 CSKH: 1900.06.88.33 CÔN…" at bounding box center [802, 675] width 1489 height 1138
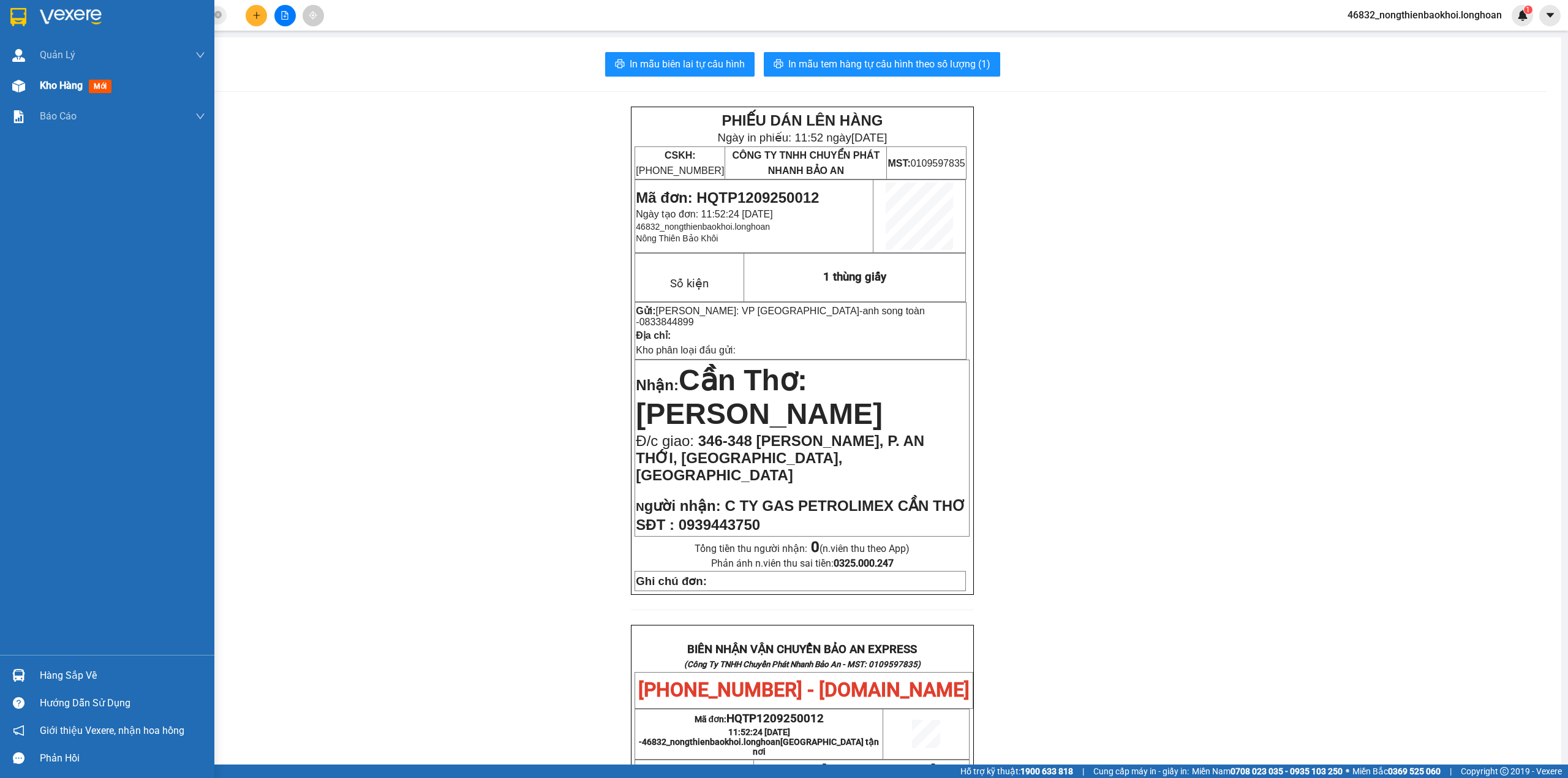
click at [15, 88] on img at bounding box center [18, 85] width 13 height 13
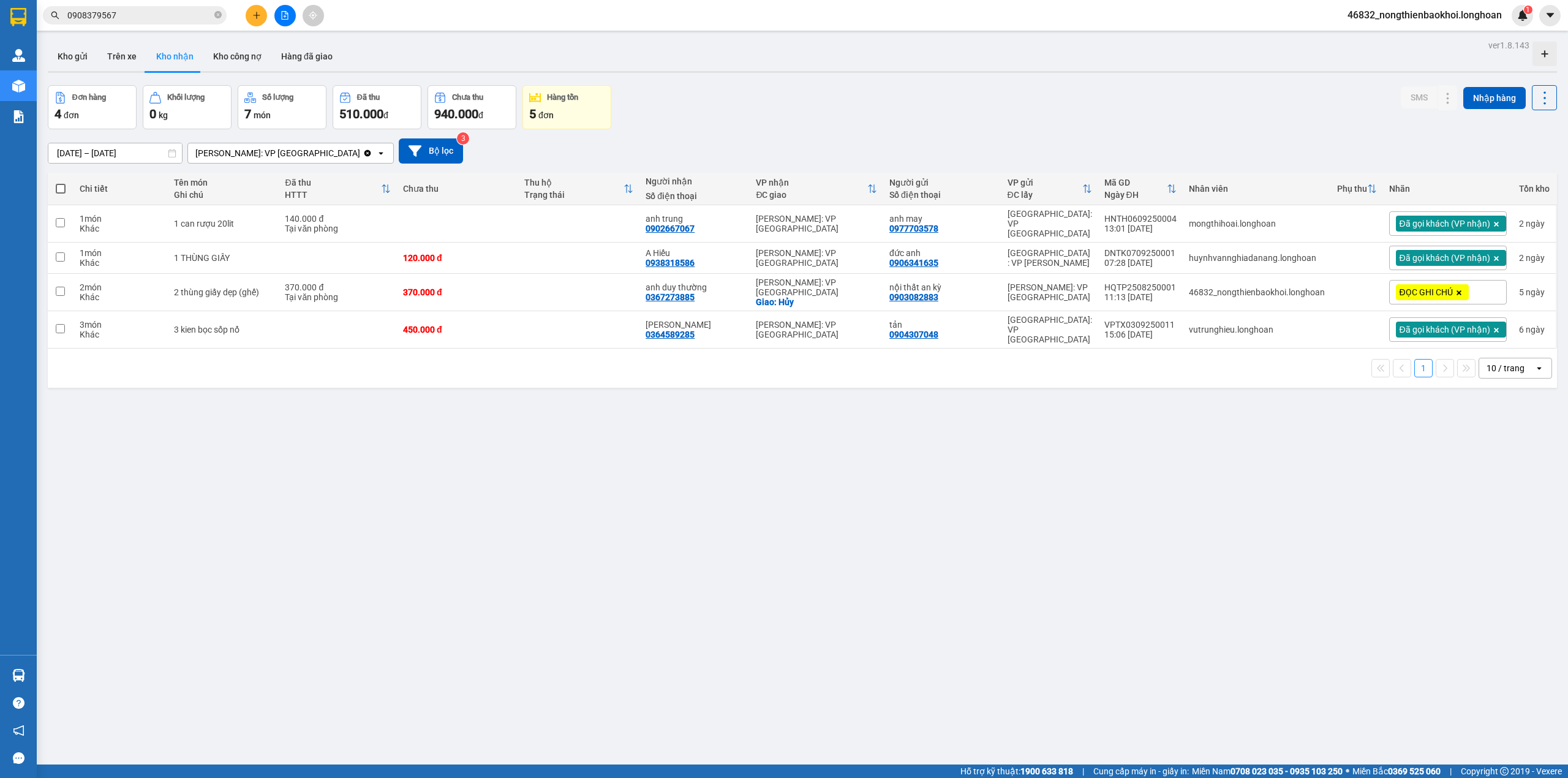
click at [728, 95] on div "Đơn hàng 4 đơn Khối lượng 0 kg Số lượng 7 món Đã thu 510.000 đ Chưa thu 940.000…" at bounding box center [801, 107] width 1509 height 44
click at [348, 484] on div "ver 1.8.143 Kho gửi Trên xe Kho nhận Kho công nợ Hàng đã giao Đơn hàng 4 đơn Kh…" at bounding box center [801, 426] width 1519 height 778
click at [851, 108] on div "Đơn hàng 4 đơn Khối lượng 0 kg Số lượng 7 món Đã thu 510.000 đ Chưa thu 940.000…" at bounding box center [801, 107] width 1509 height 44
click at [1464, 320] on button at bounding box center [1472, 330] width 17 height 21
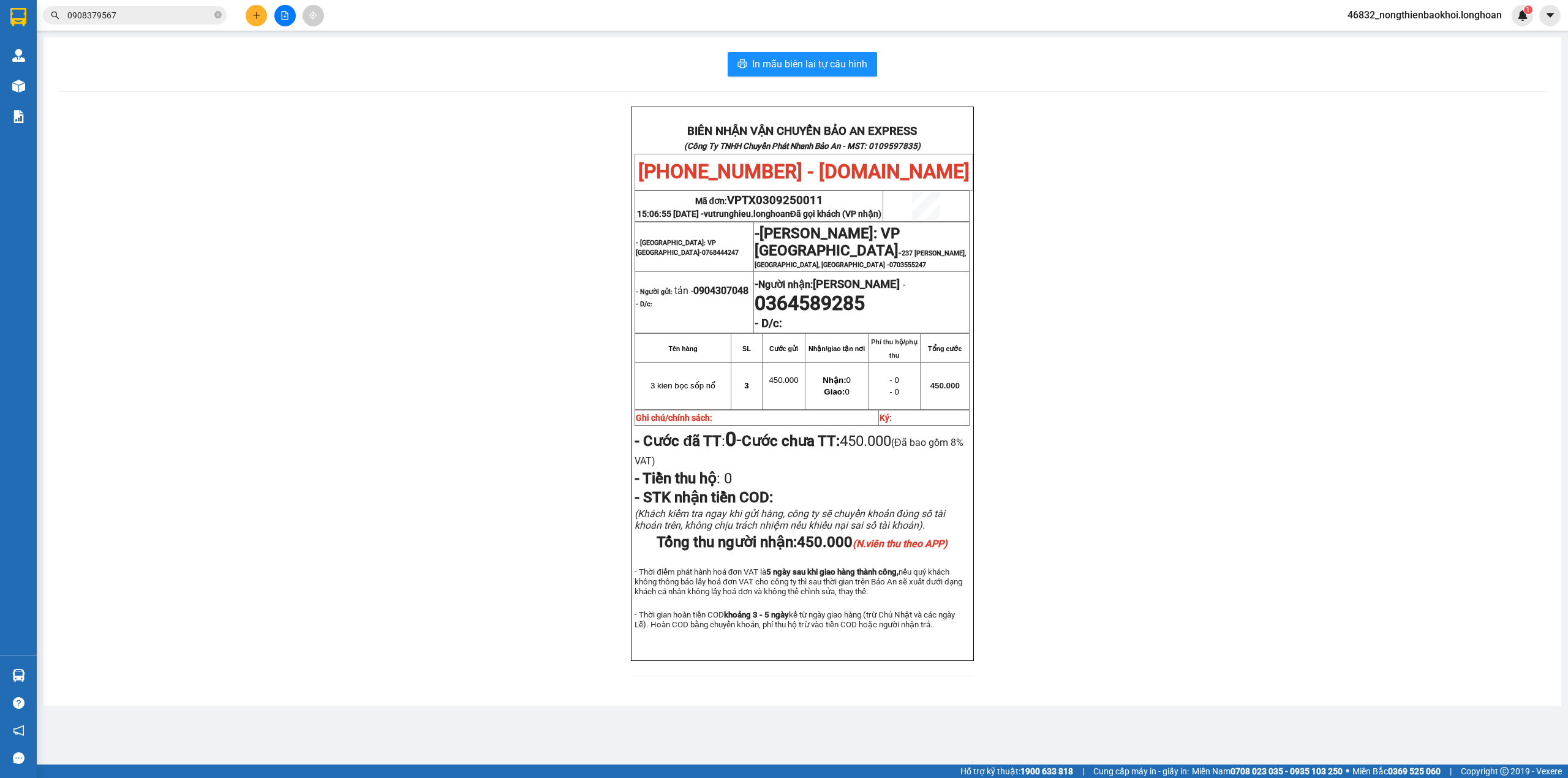
drag, startPoint x: 546, startPoint y: 434, endPoint x: 528, endPoint y: 437, distance: 18.2
click at [539, 434] on div "BIÊN NHẬN VẬN CHUYỂN BẢO AN EXPRESS (Công Ty TNHH Chuyển Phát Nhanh Bảo An - MS…" at bounding box center [802, 398] width 1489 height 584
click at [477, 443] on div "BIÊN NHẬN VẬN CHUYỂN BẢO AN EXPRESS (Công Ty TNHH Chuyển Phát Nhanh Bảo An - MS…" at bounding box center [802, 398] width 1489 height 584
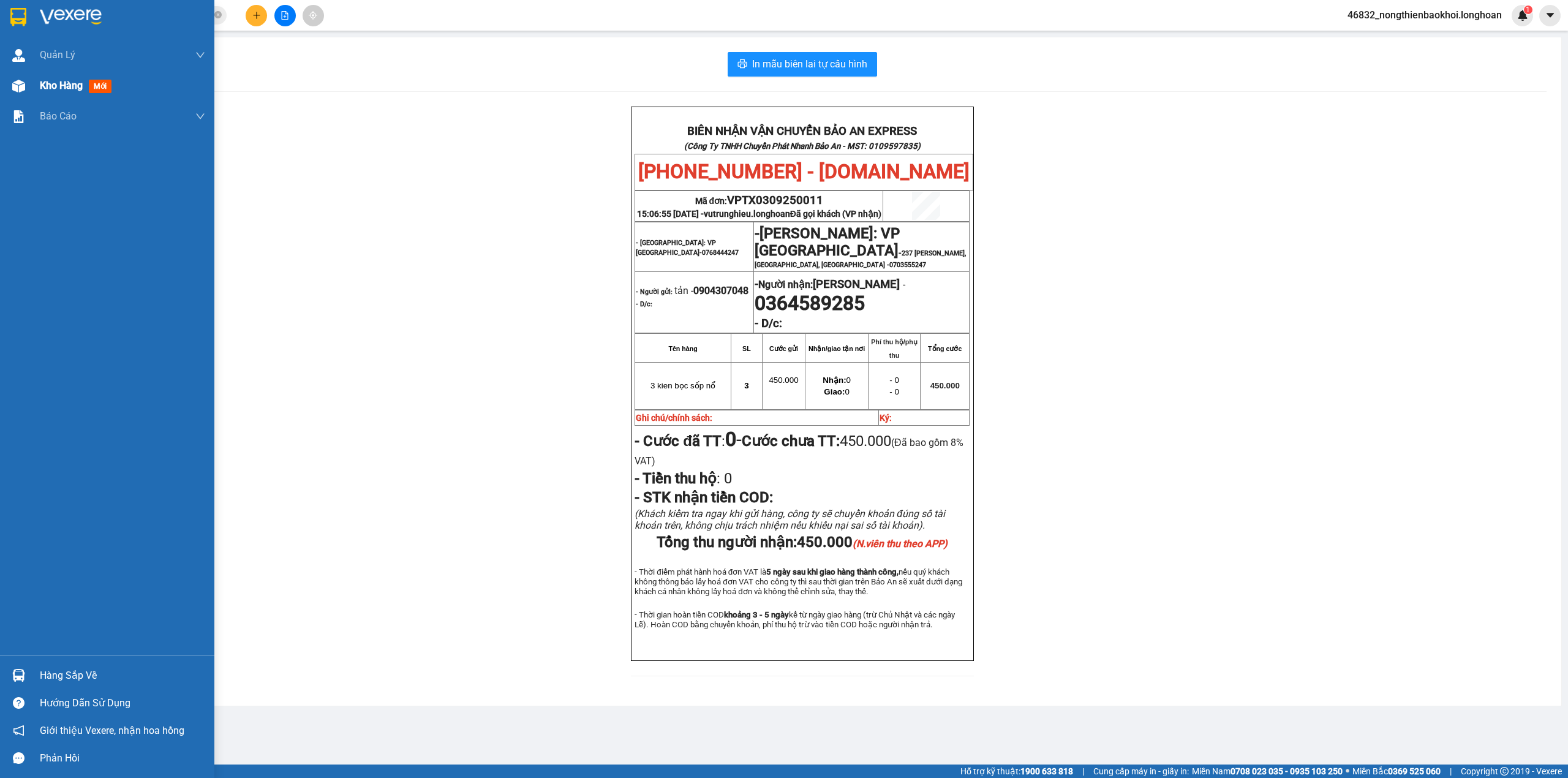
click at [1, 85] on div "Kho hàng mới" at bounding box center [107, 86] width 214 height 31
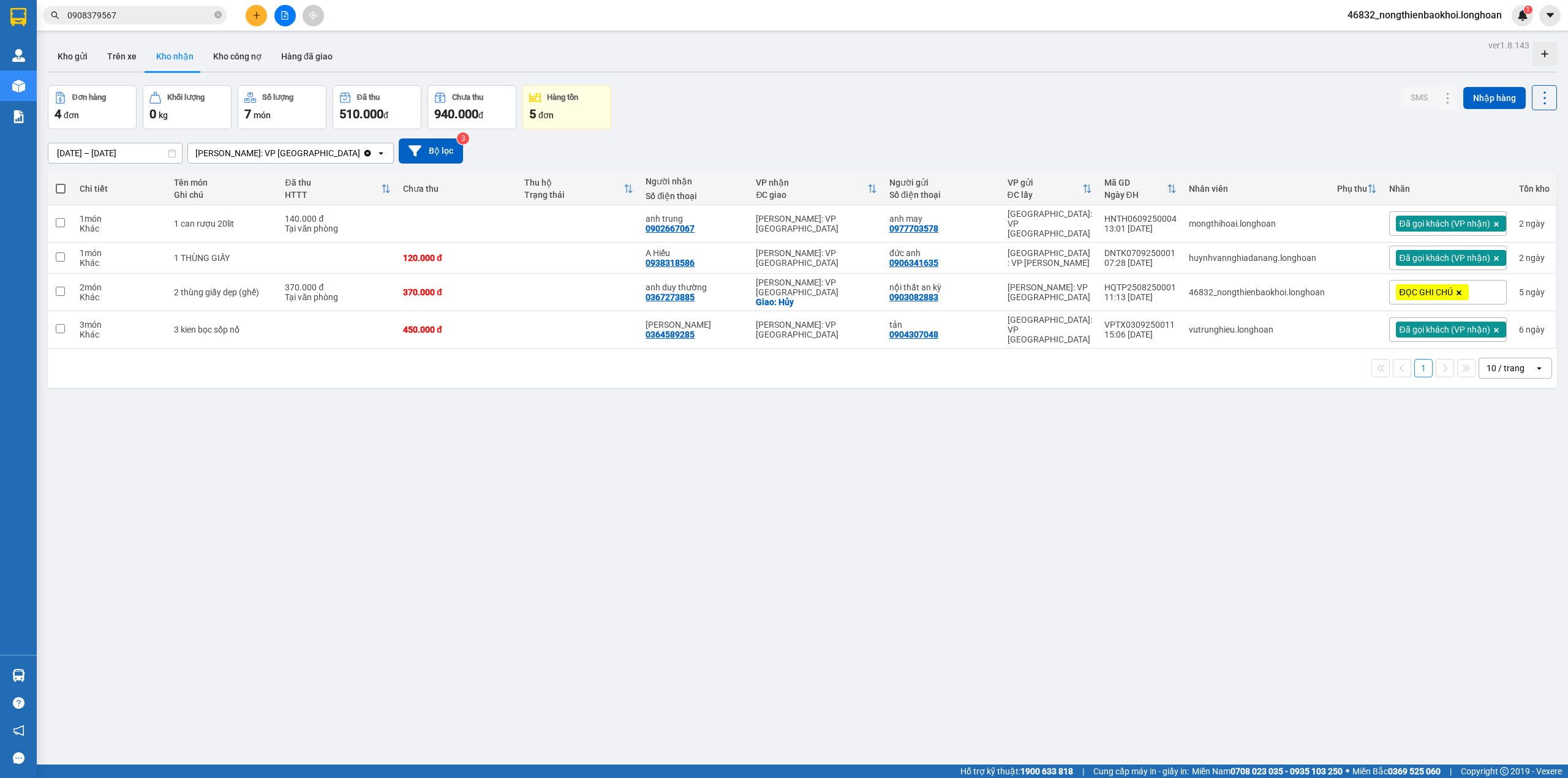
click at [810, 133] on div "14/08/2025 – 12/09/2025 Press the down arrow key to interact with the calendar …" at bounding box center [801, 151] width 1509 height 43
click at [169, 9] on input "0908379567" at bounding box center [140, 15] width 145 height 14
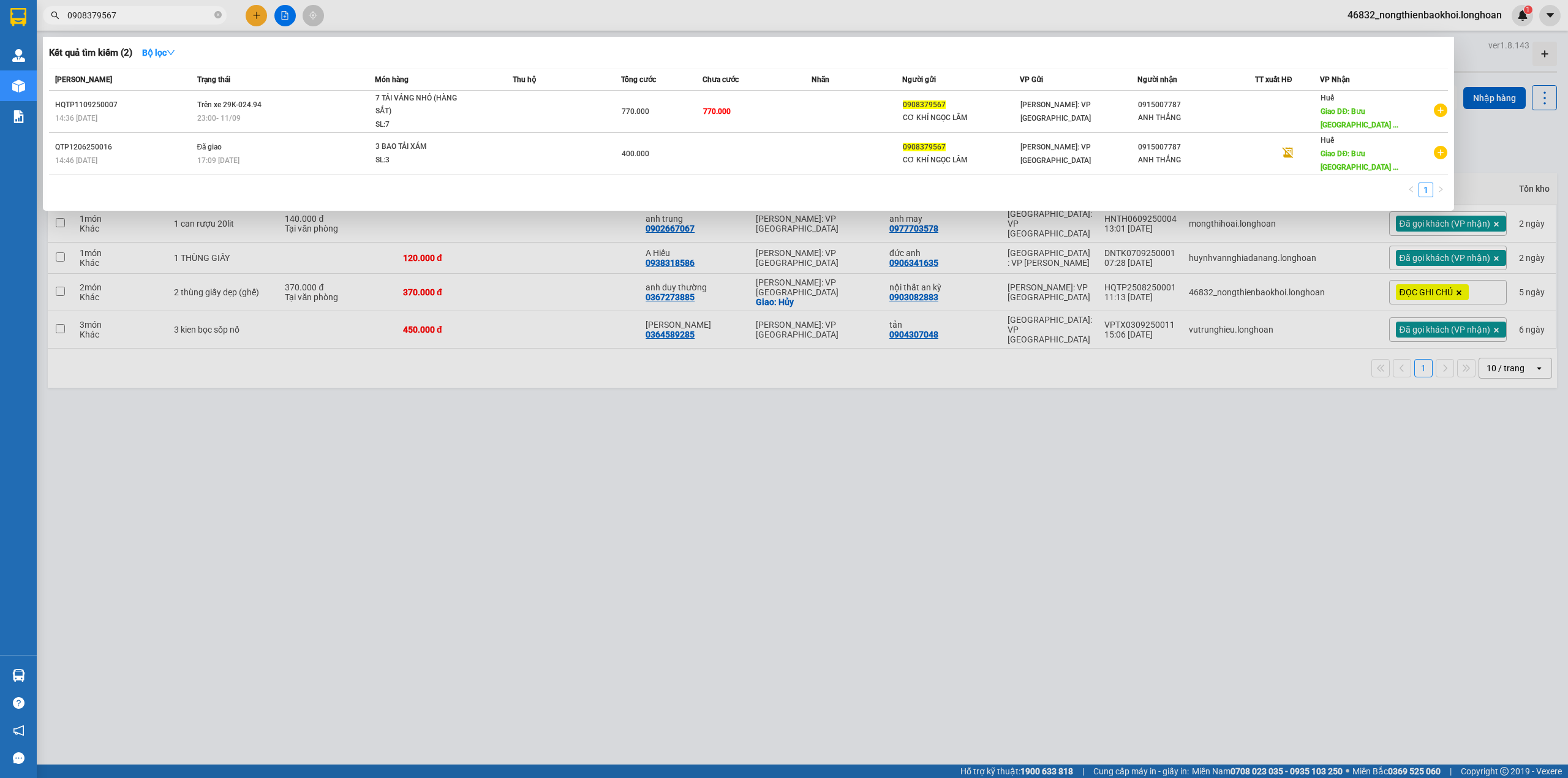
click at [169, 9] on input "0908379567" at bounding box center [140, 15] width 145 height 14
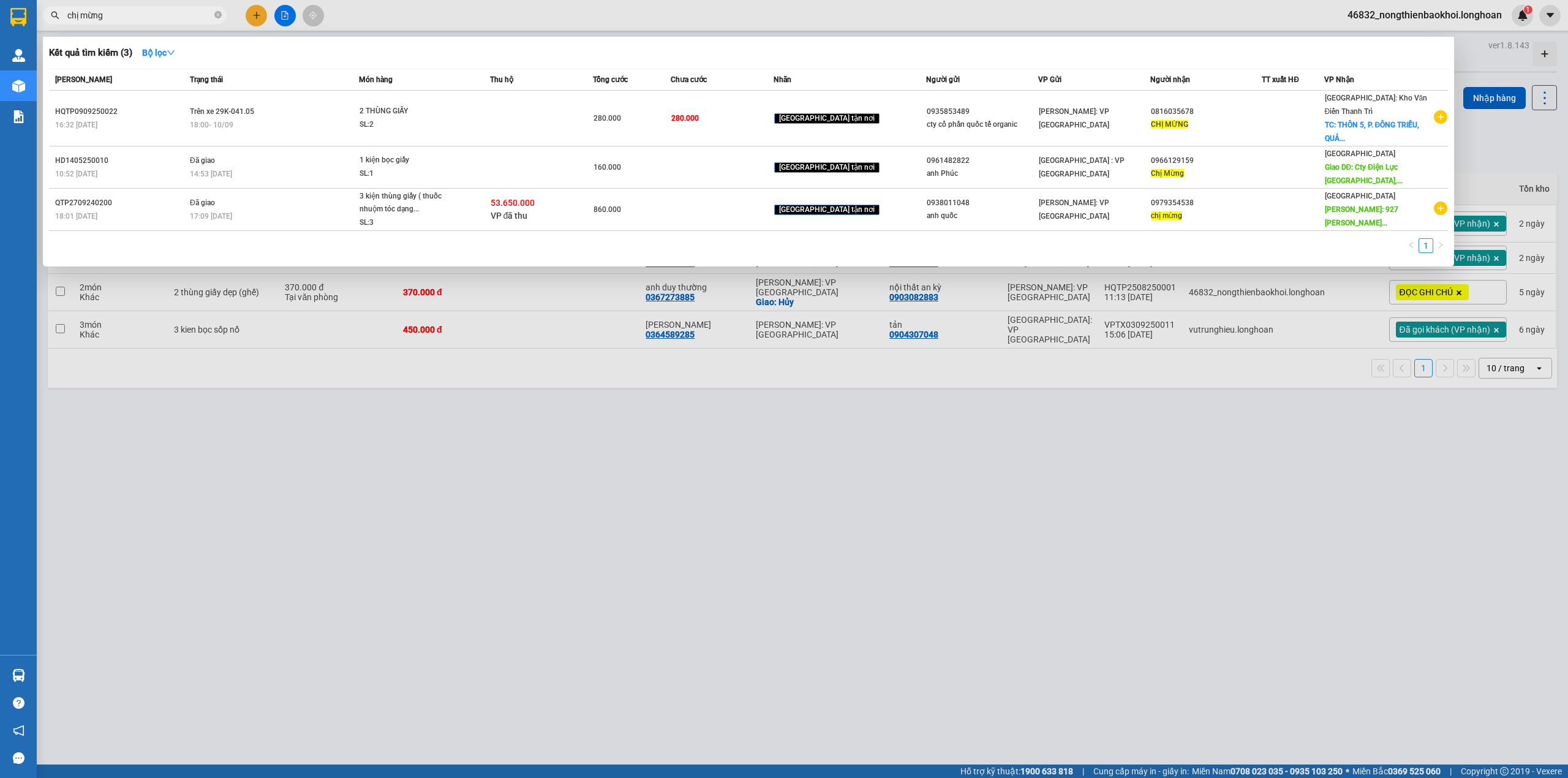
type input "chị mừng"
